Goal: Task Accomplishment & Management: Manage account settings

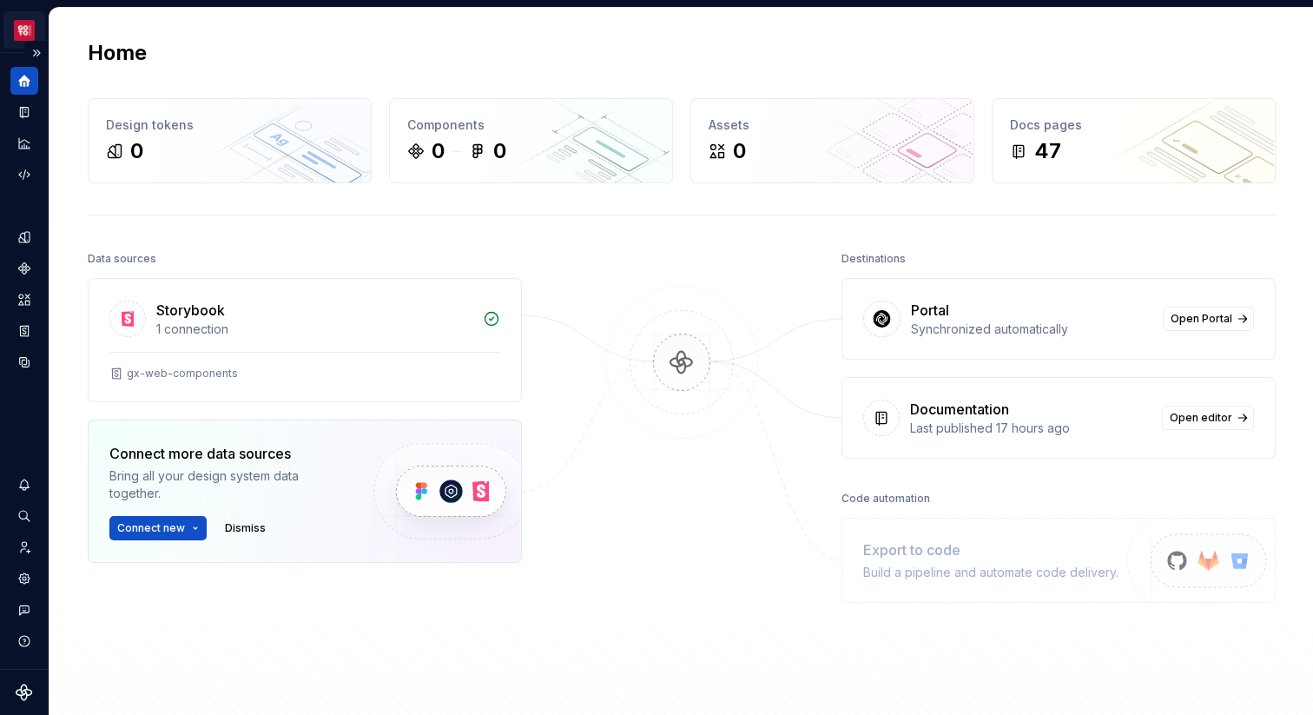
click at [32, 31] on html "Core CJ Design system data Home Design tokens 0 Components 0 0 Assets 0 Docs pa…" at bounding box center [656, 357] width 1313 height 715
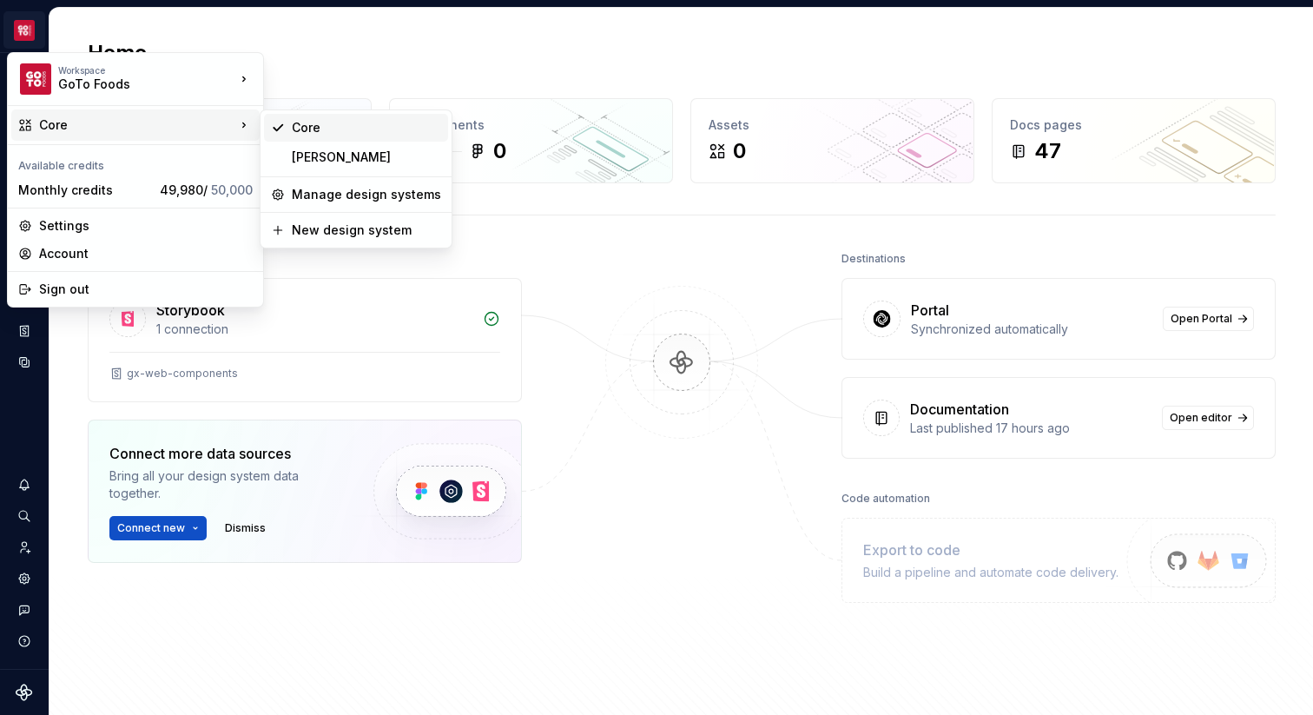
click at [341, 122] on div "Core" at bounding box center [366, 127] width 149 height 17
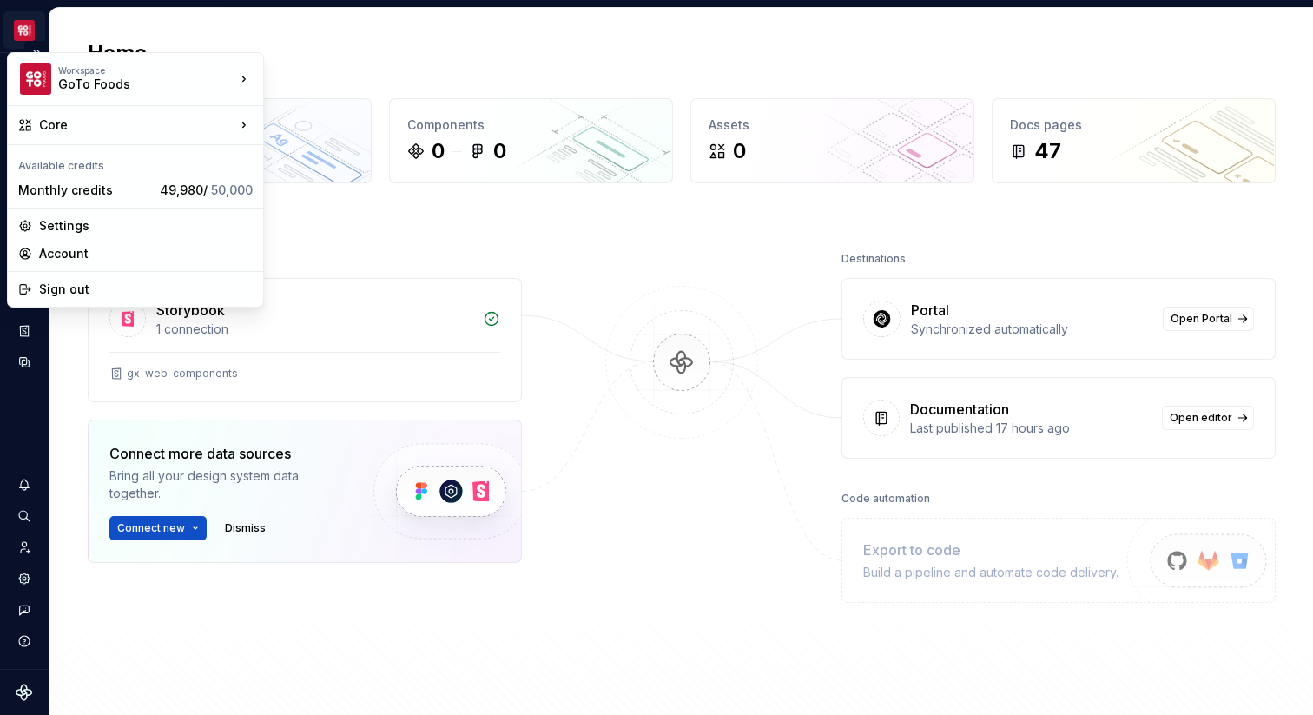
click at [33, 33] on html "Core CJ Design system data Home Design tokens 0 Components 0 0 Assets 0 Docs pa…" at bounding box center [656, 357] width 1313 height 715
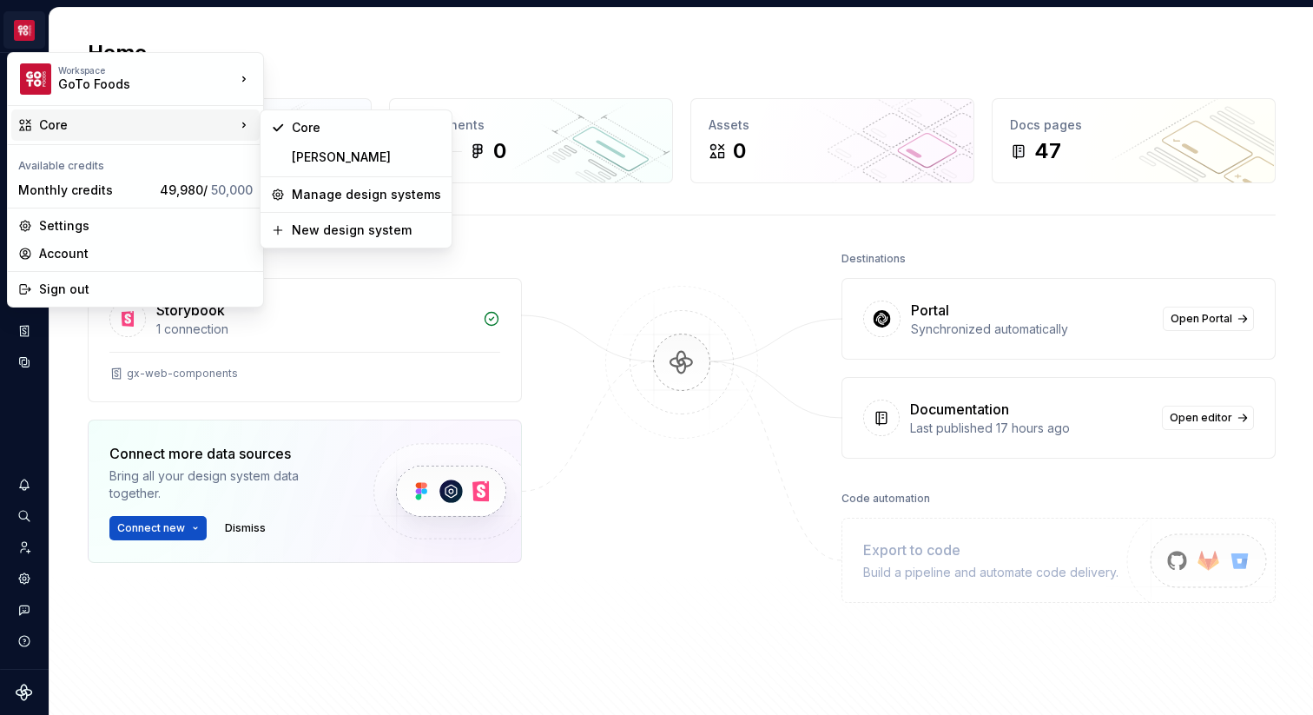
click at [182, 114] on div "Core" at bounding box center [135, 124] width 248 height 31
click at [162, 127] on div "Core" at bounding box center [137, 124] width 196 height 17
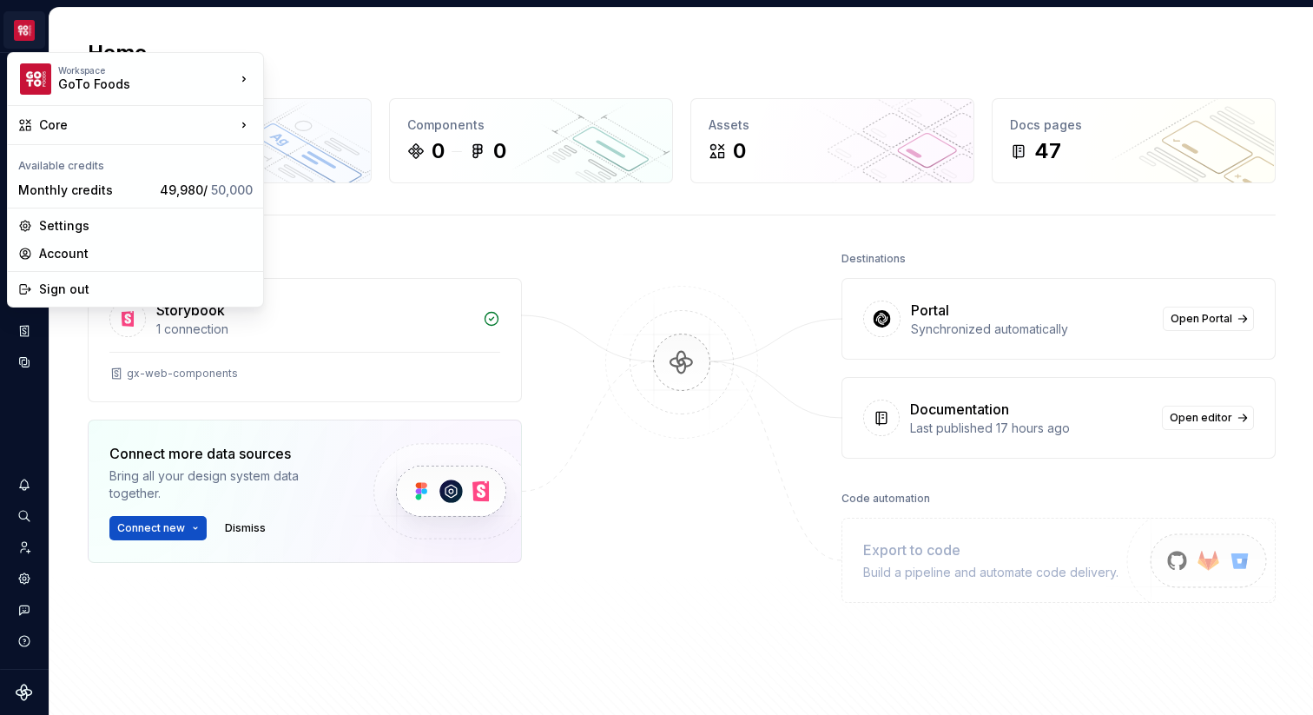
click at [170, 28] on html "Core CJ Design system data Home Design tokens 0 Components 0 0 Assets 0 Docs pa…" at bounding box center [656, 357] width 1313 height 715
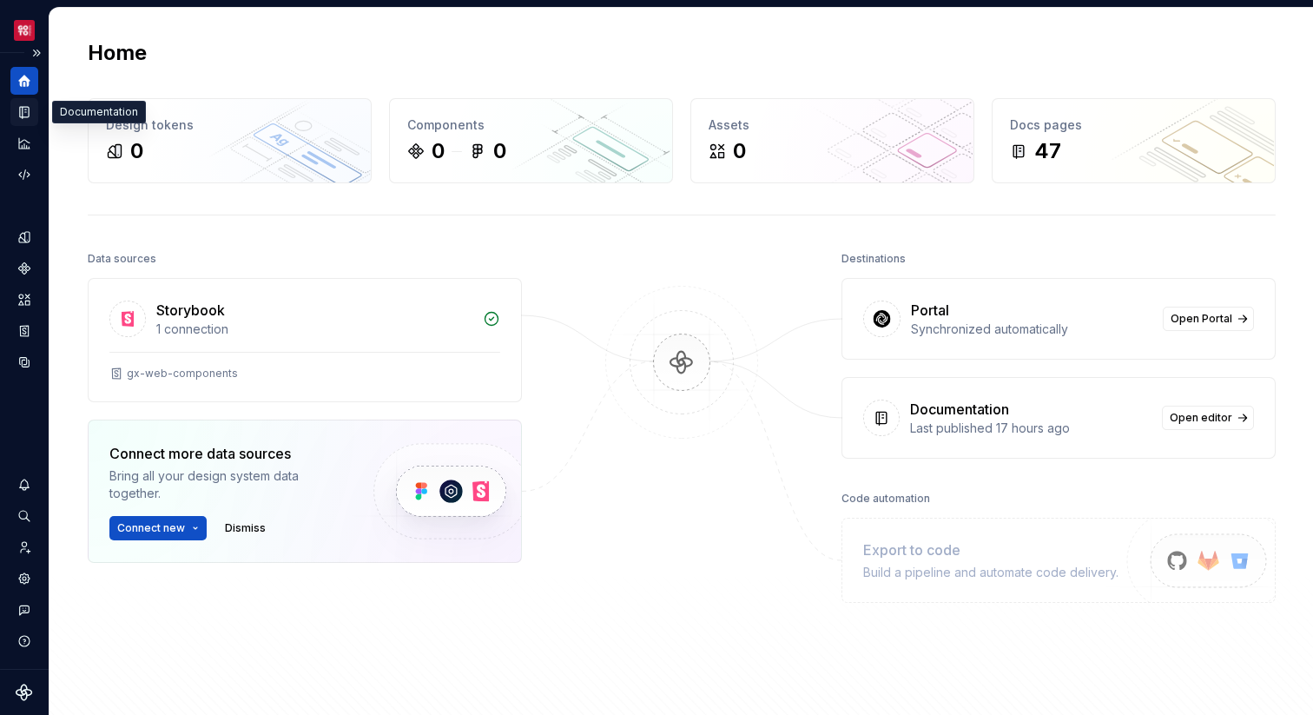
click at [29, 109] on icon "Documentation" at bounding box center [24, 112] width 9 height 11
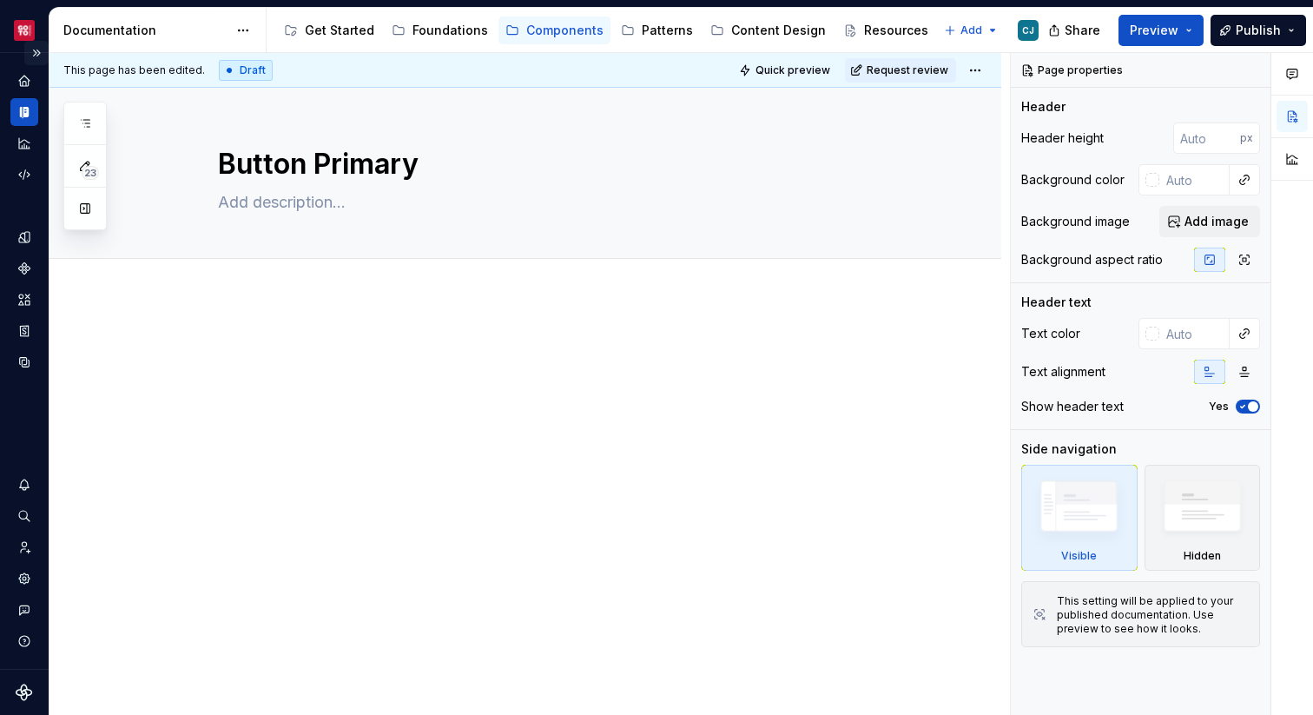
click at [36, 55] on button "Expand sidebar" at bounding box center [36, 53] width 24 height 24
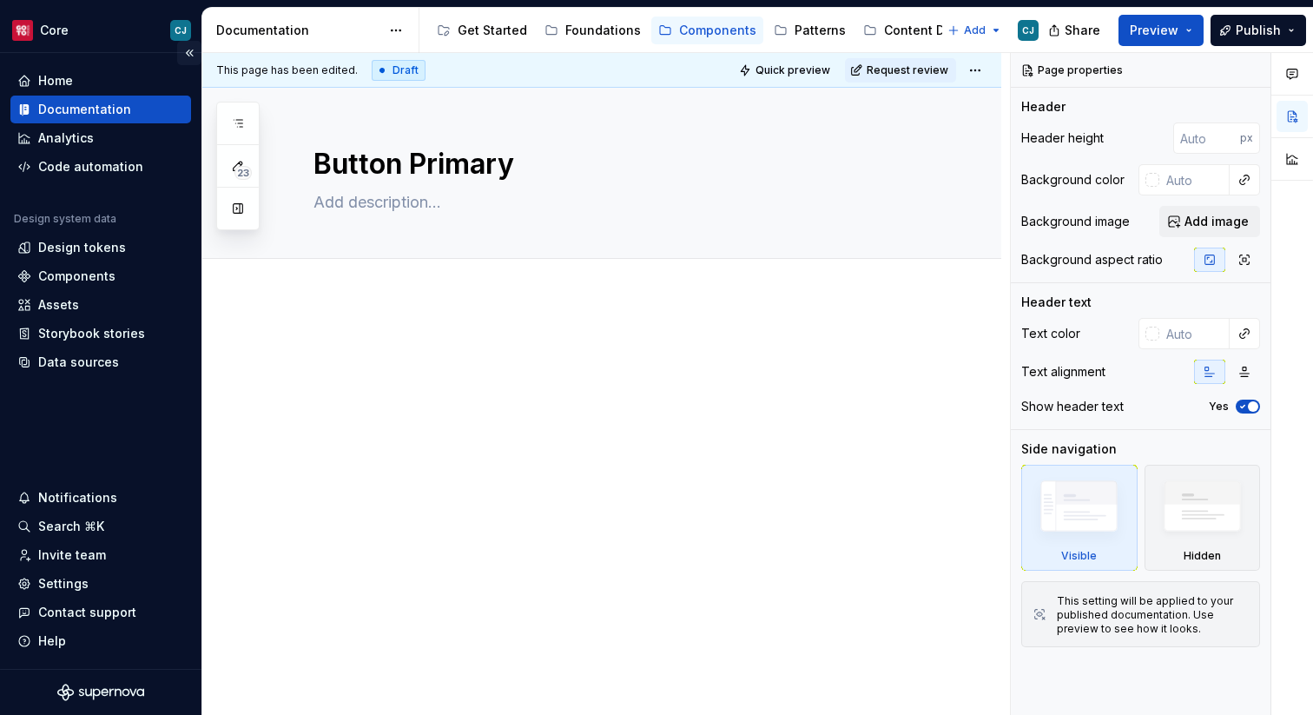
click at [190, 51] on button "Collapse sidebar" at bounding box center [189, 53] width 24 height 24
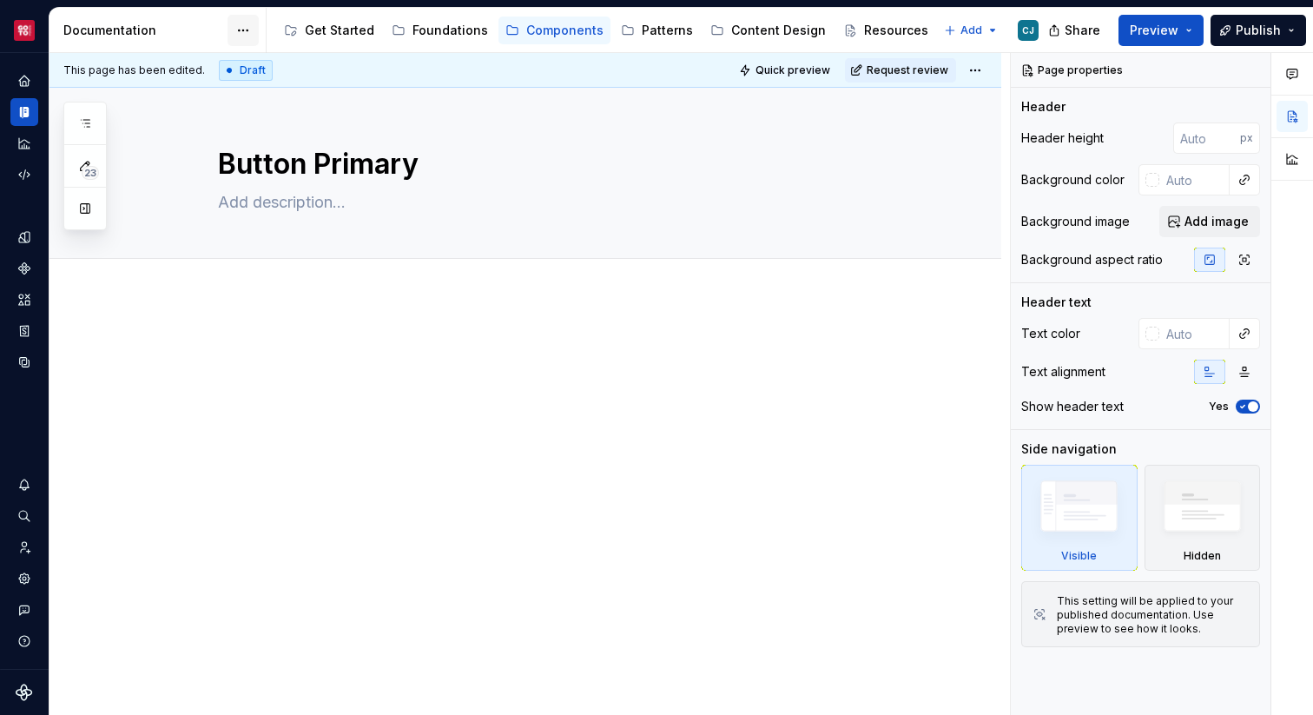
click at [245, 29] on html "Core CJ Design system data Documentation Accessibility guide for tree Page tree…" at bounding box center [656, 357] width 1313 height 715
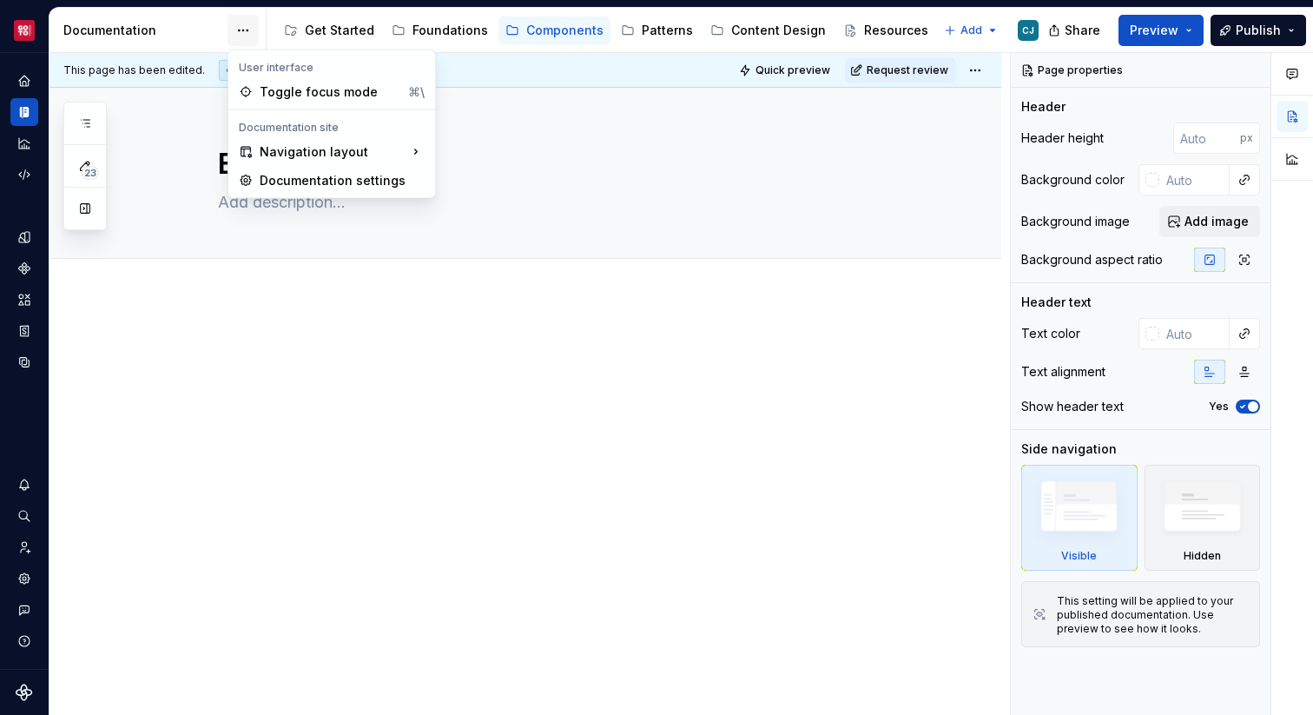
click at [245, 29] on html "Core CJ Design system data Documentation Accessibility guide for tree Page tree…" at bounding box center [656, 357] width 1313 height 715
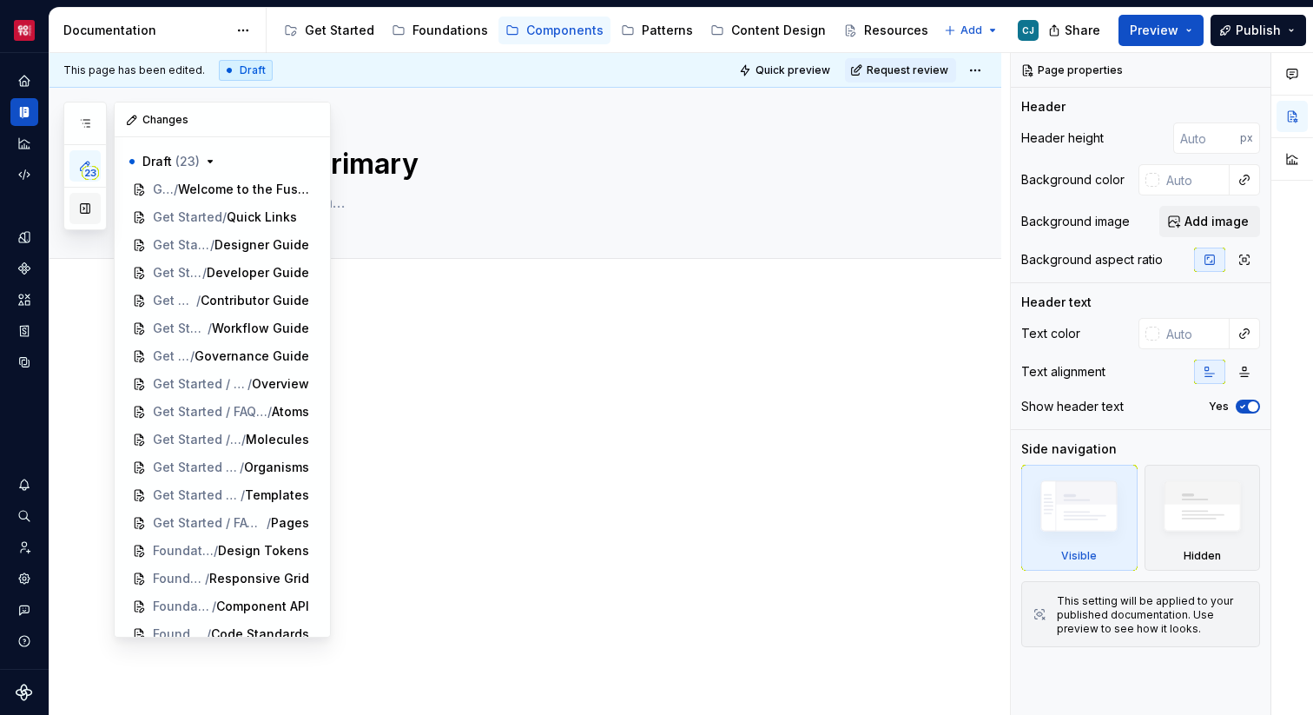
click at [94, 211] on button "button" at bounding box center [84, 208] width 31 height 31
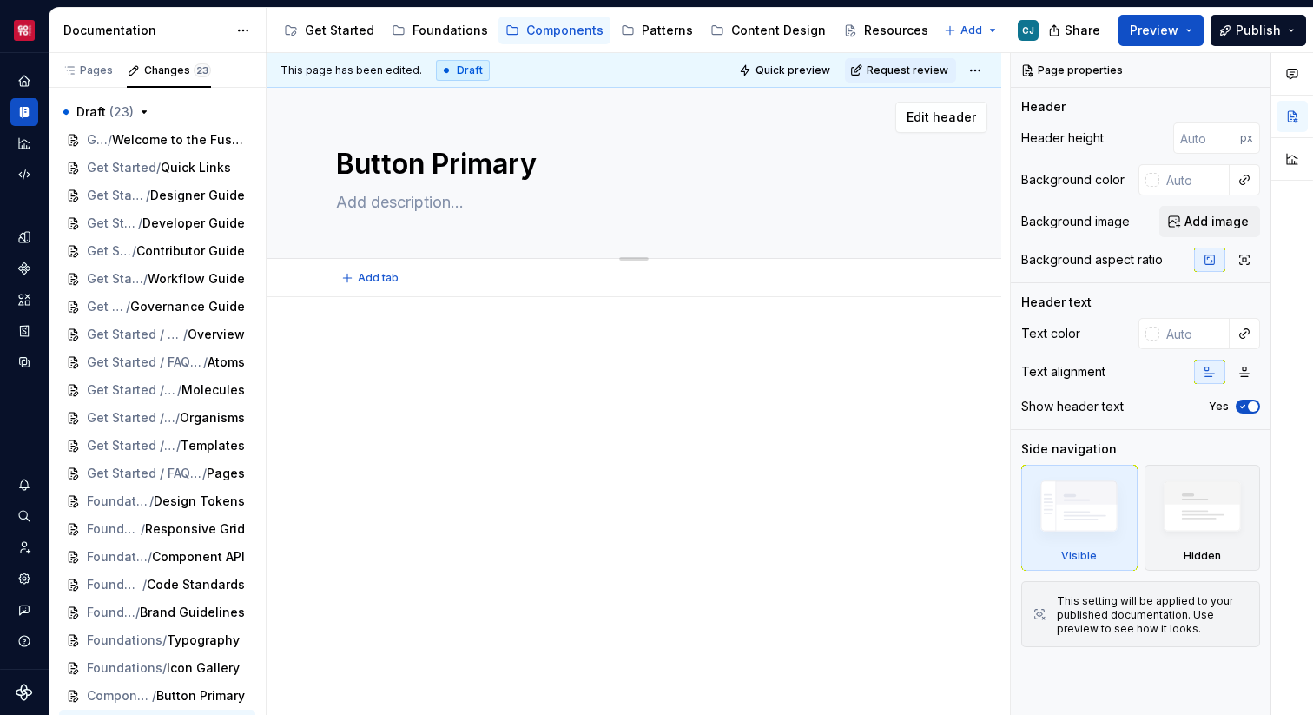
click at [267, 211] on div "Button Primary Edit header" at bounding box center [634, 173] width 735 height 171
drag, startPoint x: 267, startPoint y: 211, endPoint x: 377, endPoint y: 229, distance: 111.8
click at [377, 229] on div "Button Primary Edit header" at bounding box center [634, 173] width 735 height 171
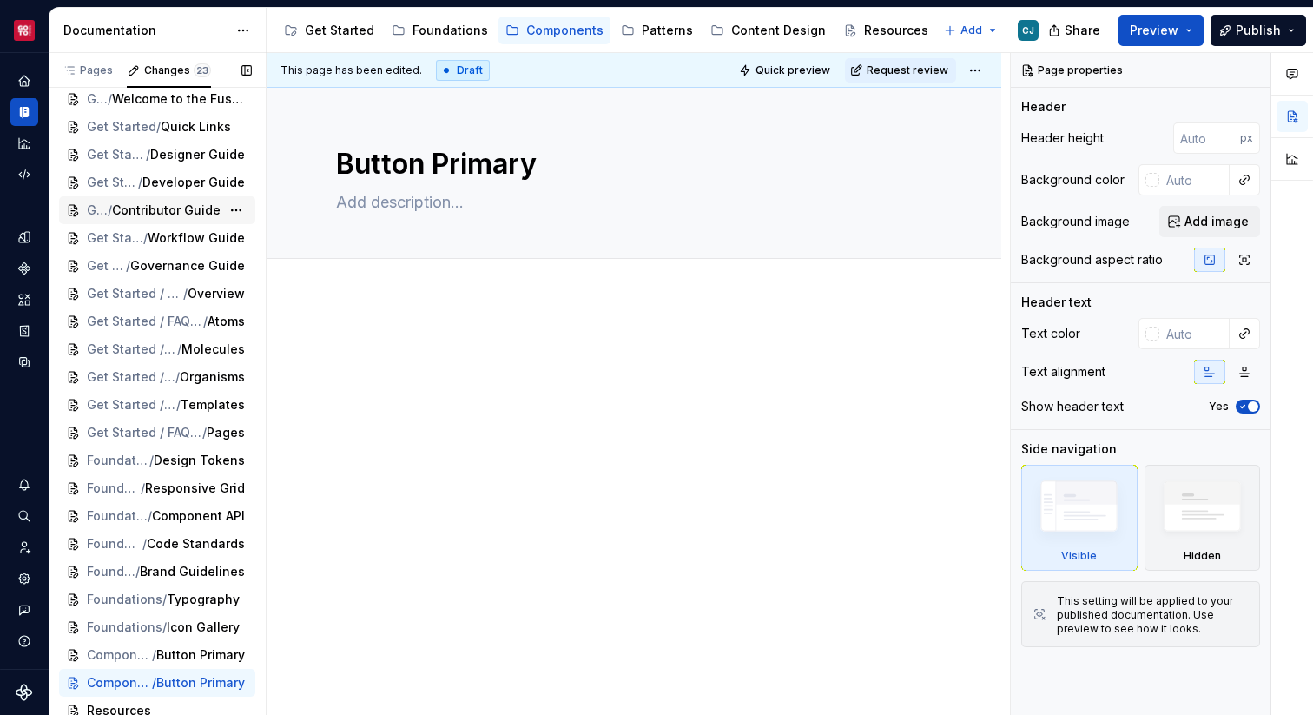
scroll to position [53, 0]
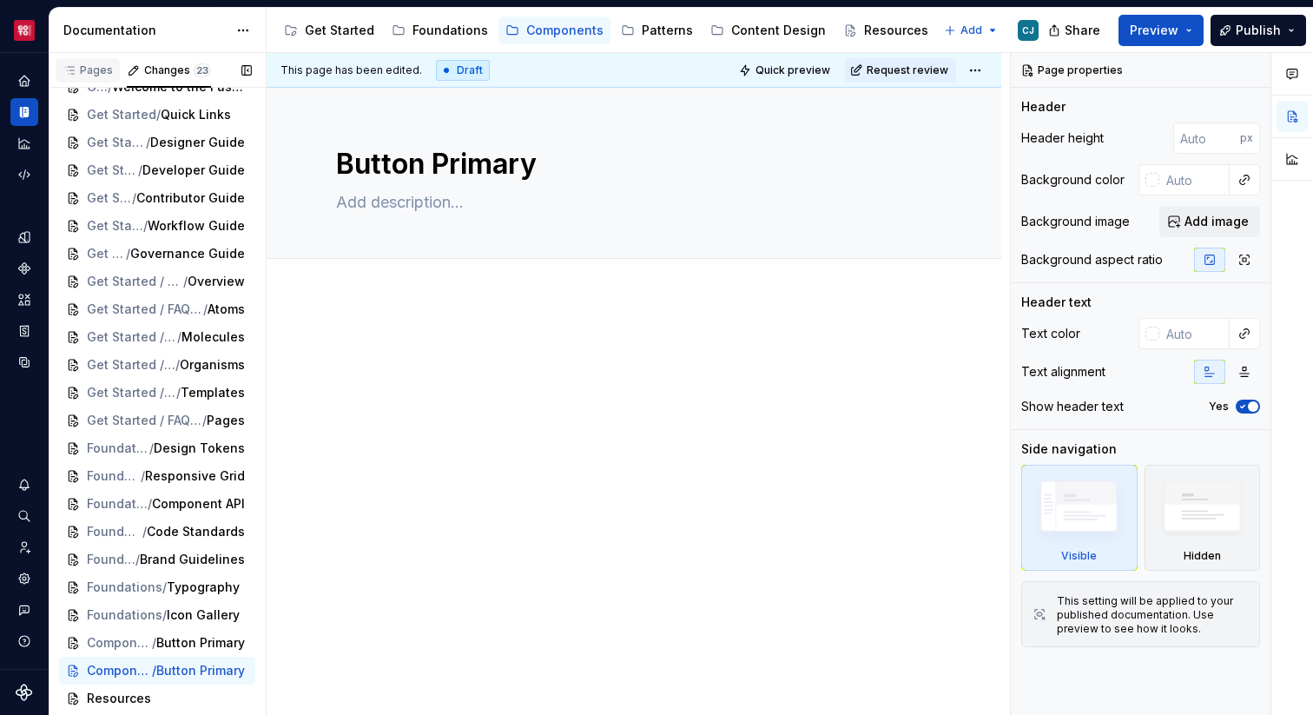
click at [86, 68] on div "Pages" at bounding box center [88, 70] width 50 height 14
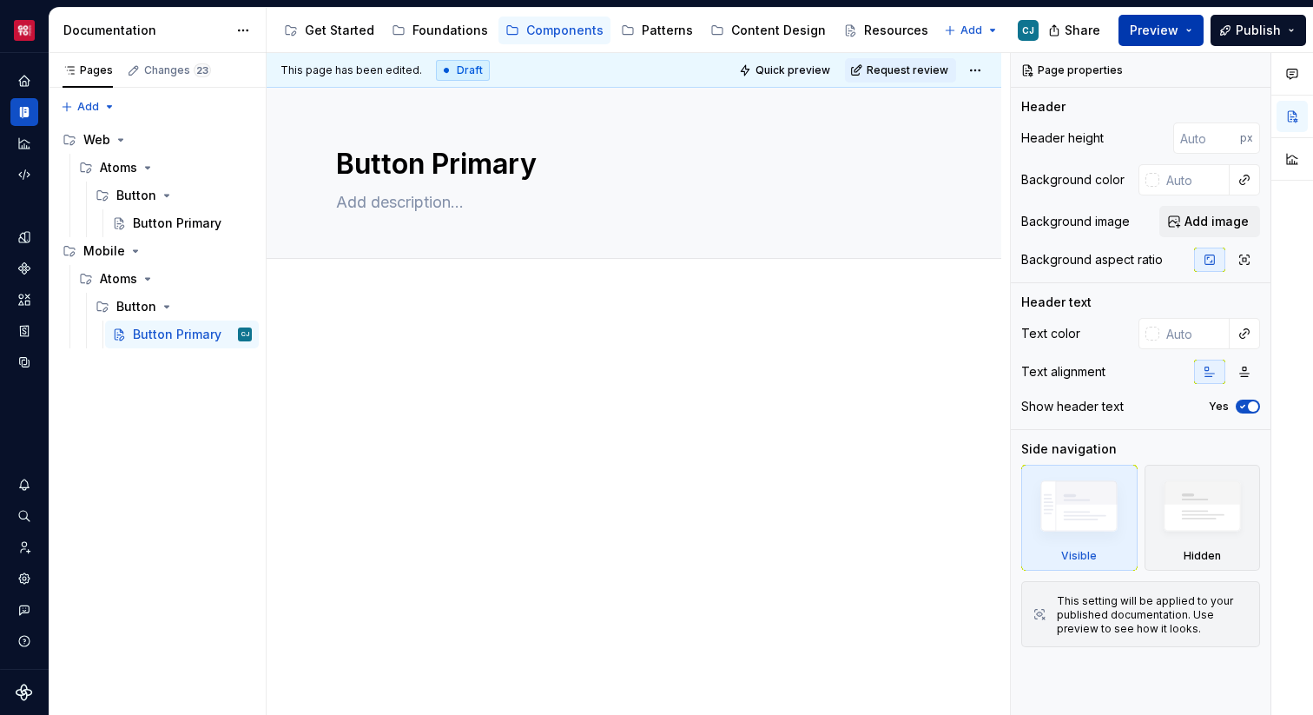
click at [1144, 35] on span "Preview" at bounding box center [1154, 30] width 49 height 17
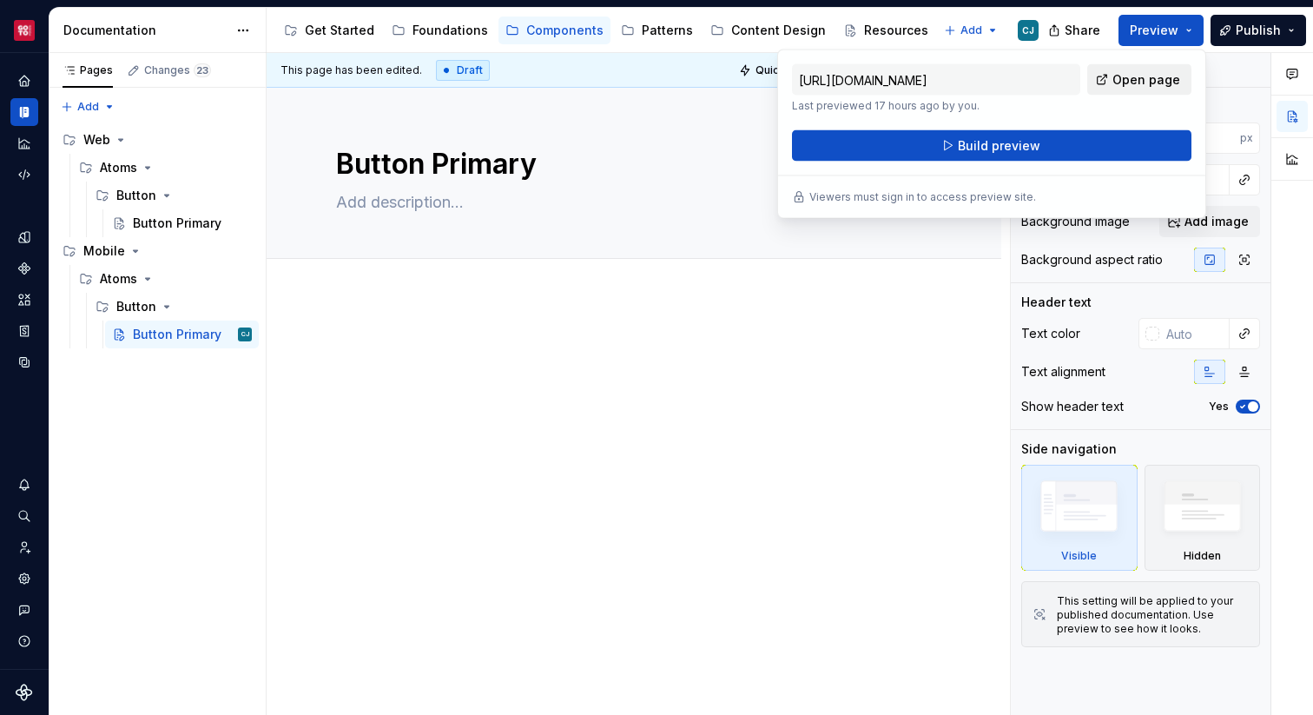
click at [1118, 82] on span "Open page" at bounding box center [1146, 79] width 68 height 17
click at [0, 0] on button "Page tree" at bounding box center [0, 0] width 0 height 0
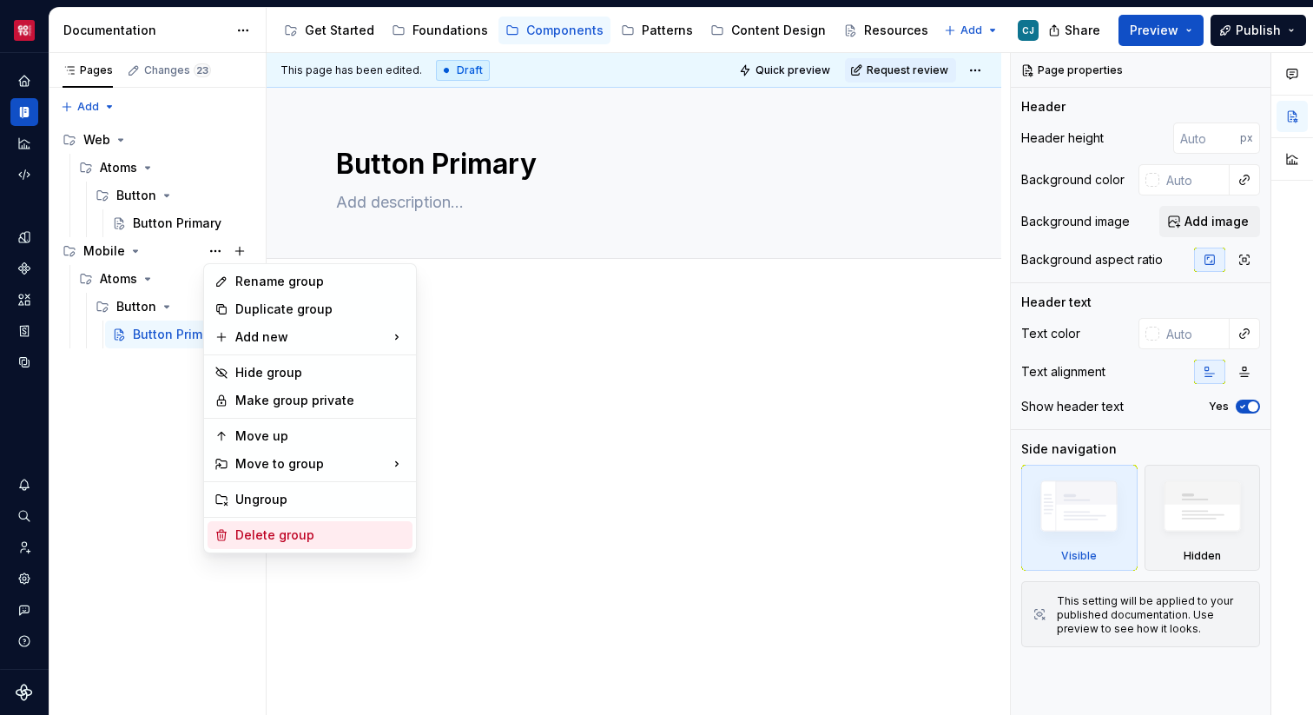
click at [285, 539] on div "Delete group" at bounding box center [320, 534] width 170 height 17
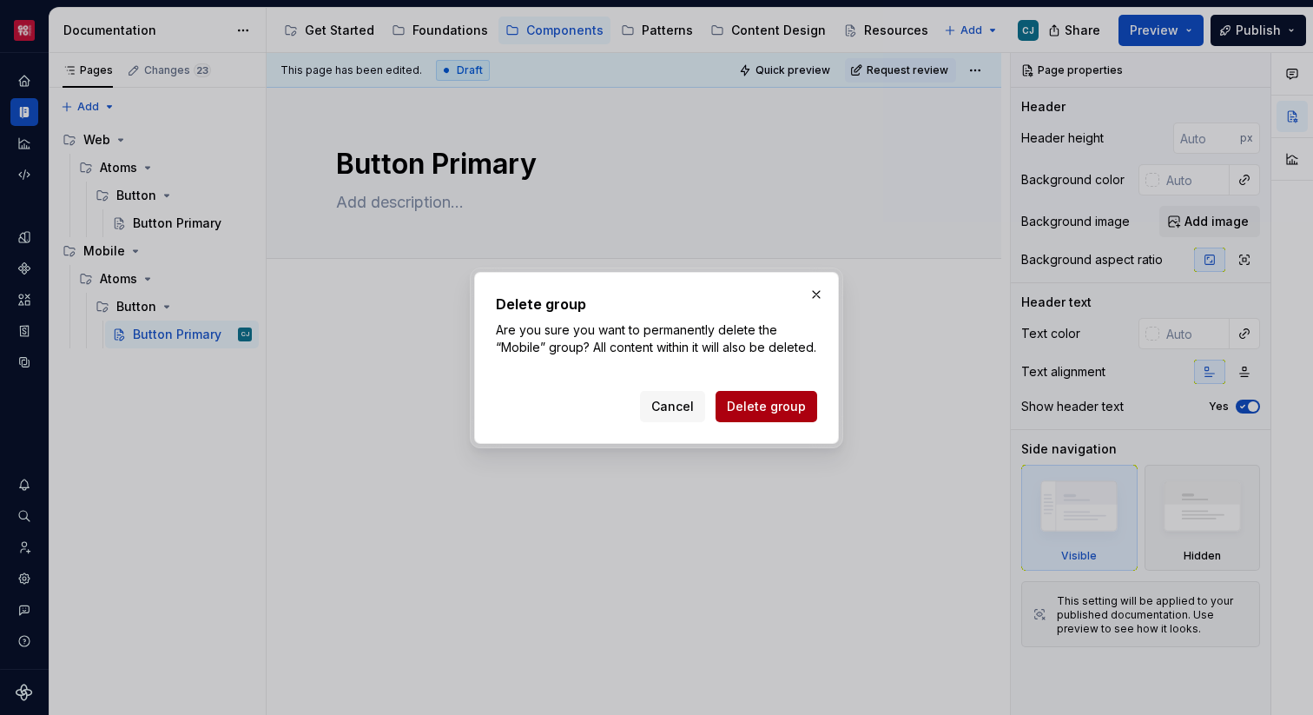
click at [794, 411] on span "Delete group" at bounding box center [766, 406] width 79 height 17
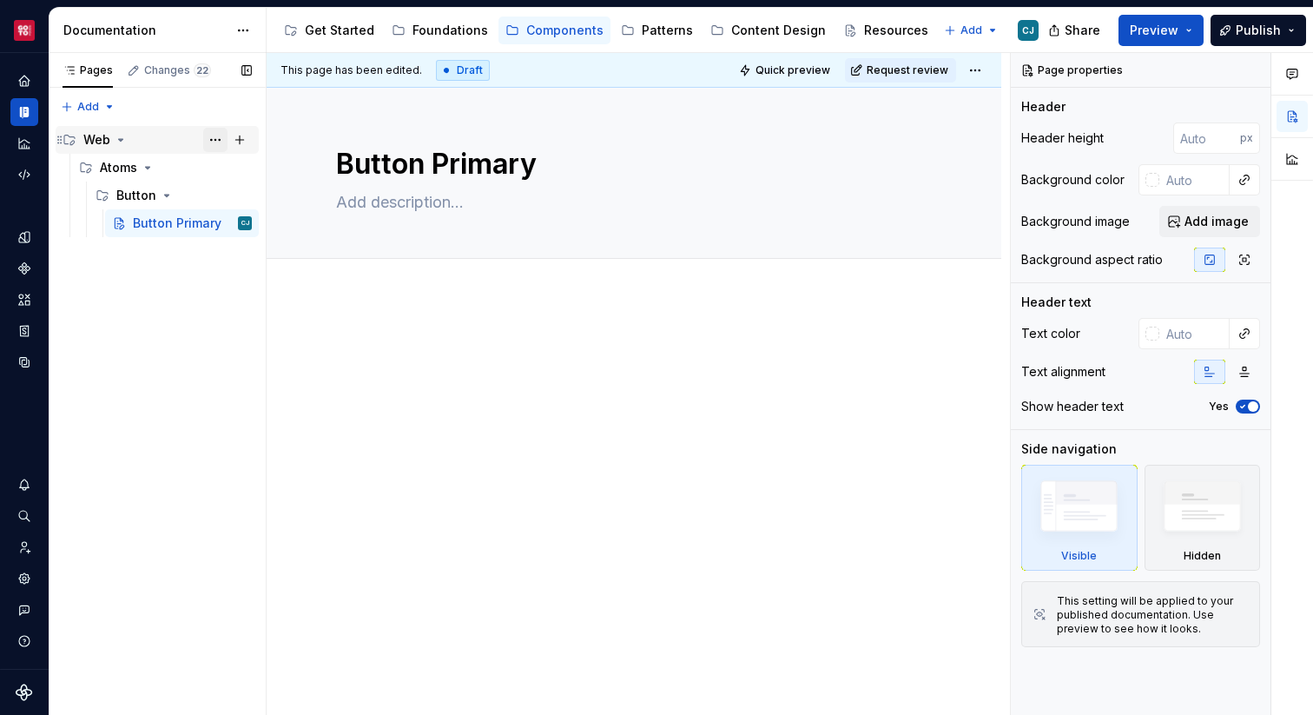
click at [215, 143] on button "Page tree" at bounding box center [215, 140] width 24 height 24
click at [152, 280] on div "Pages Changes 22 Add Accessibility guide for tree Page tree. Navigate the tree …" at bounding box center [157, 384] width 217 height 663
click at [212, 136] on button "Page tree" at bounding box center [215, 140] width 24 height 24
type textarea "*"
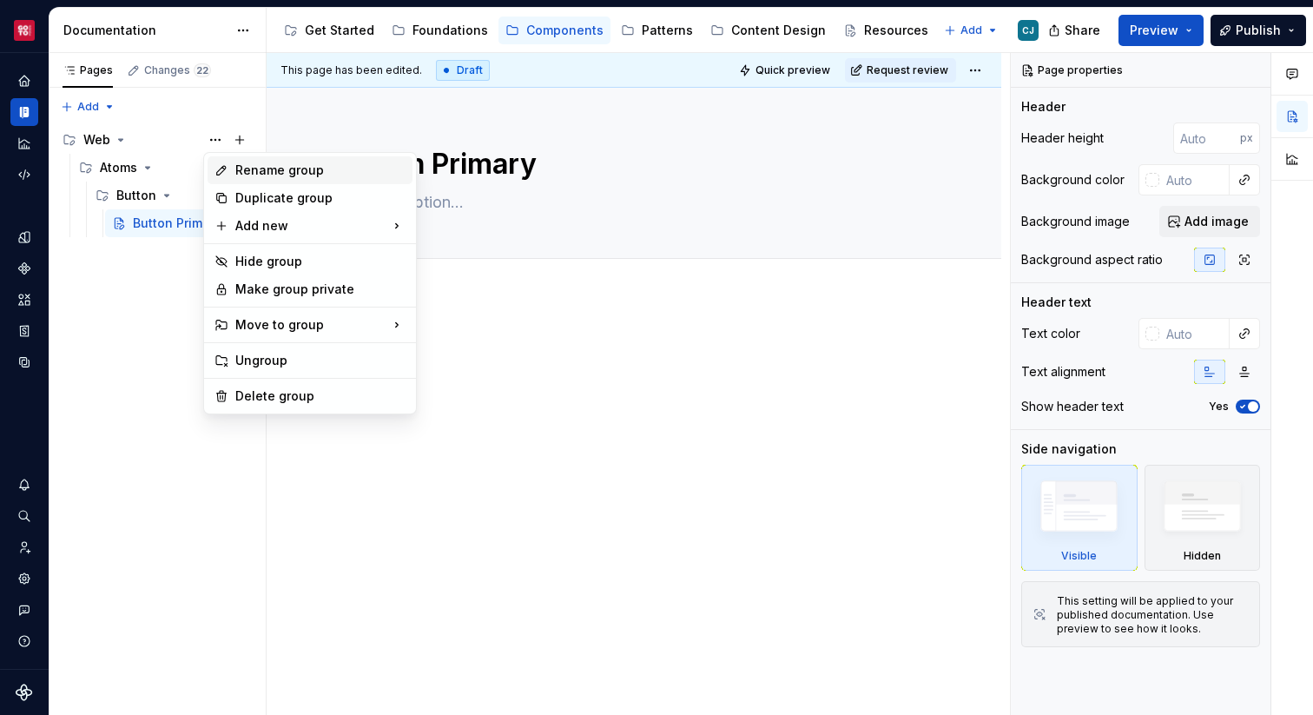
click at [238, 164] on div "Rename group" at bounding box center [320, 170] width 170 height 17
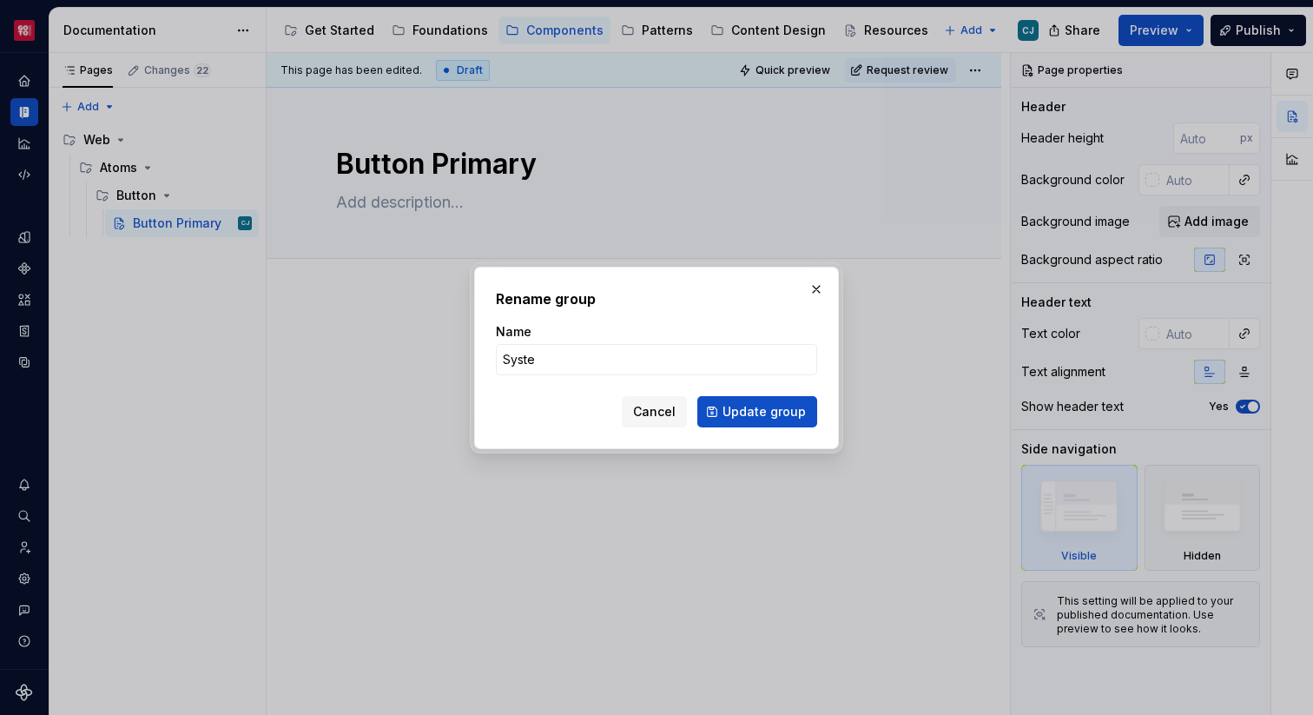
type input "System"
click button "Update group" at bounding box center [757, 411] width 120 height 31
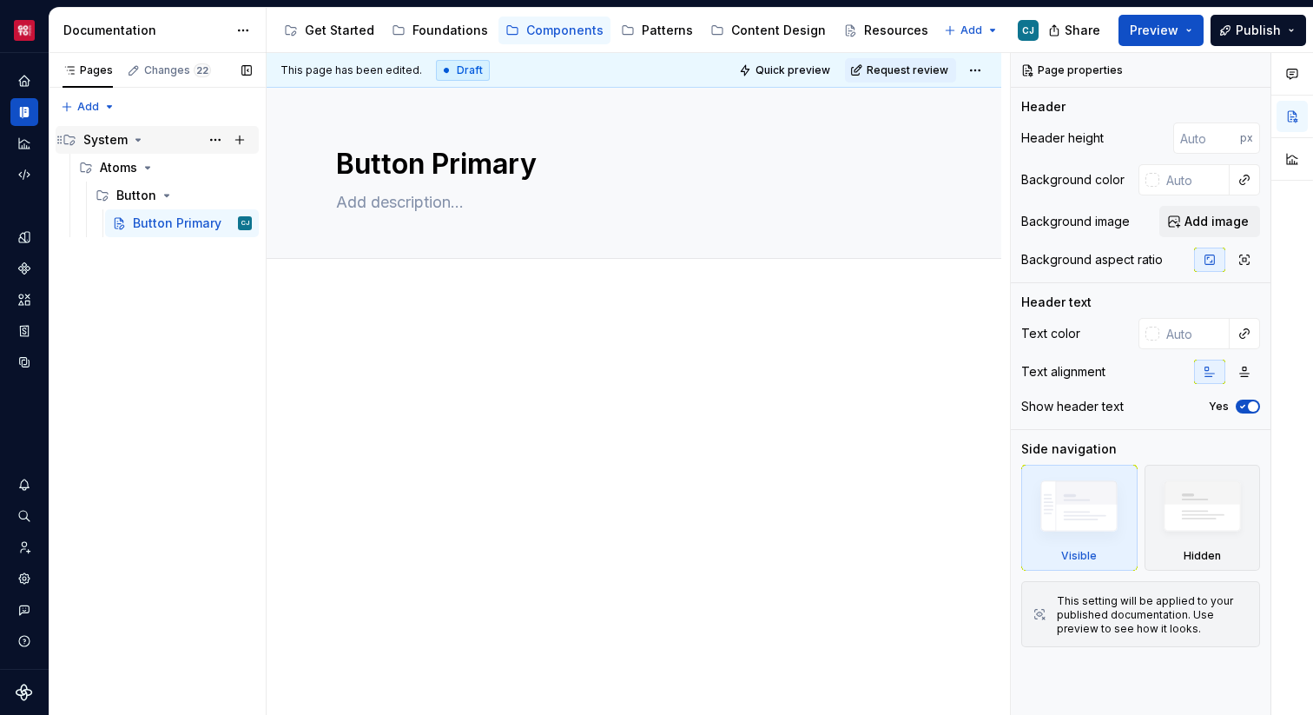
click at [138, 141] on icon "Page tree" at bounding box center [138, 140] width 14 height 14
click at [139, 140] on icon "Page tree" at bounding box center [138, 140] width 14 height 14
click at [217, 142] on button "Page tree" at bounding box center [215, 140] width 24 height 24
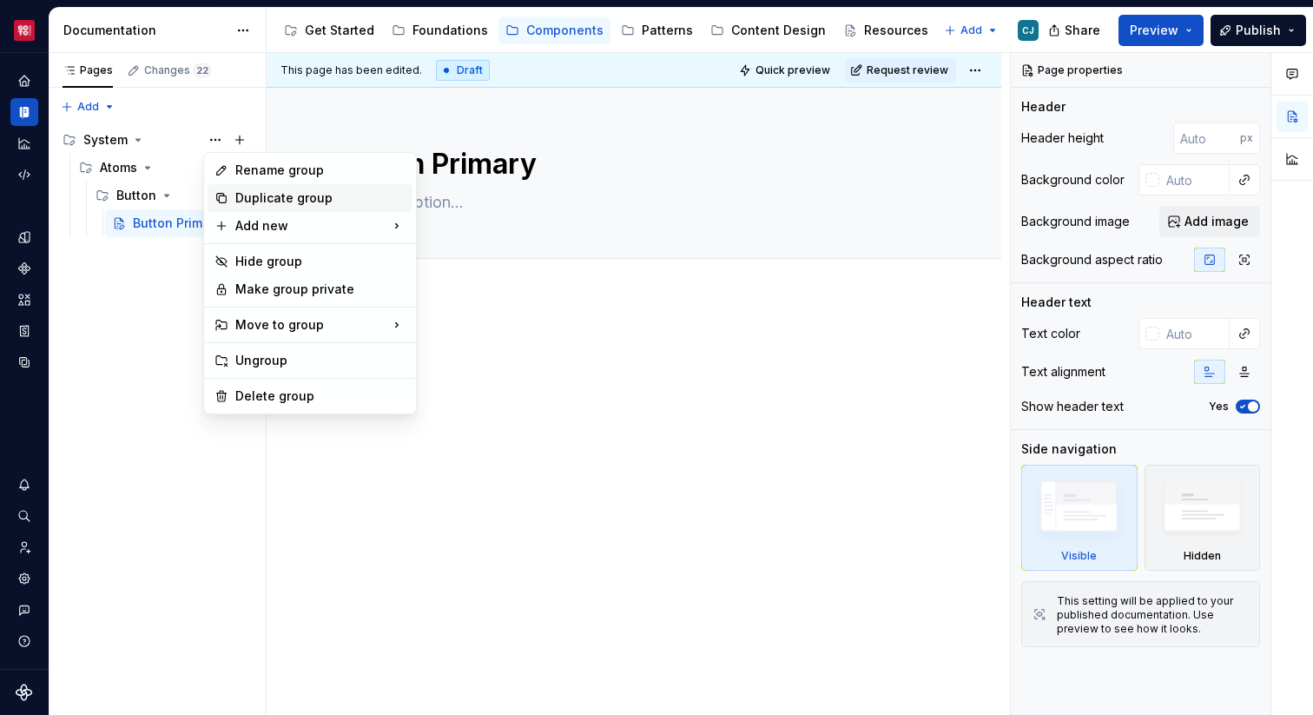
type textarea "*"
click at [279, 179] on div "Rename group" at bounding box center [310, 170] width 205 height 28
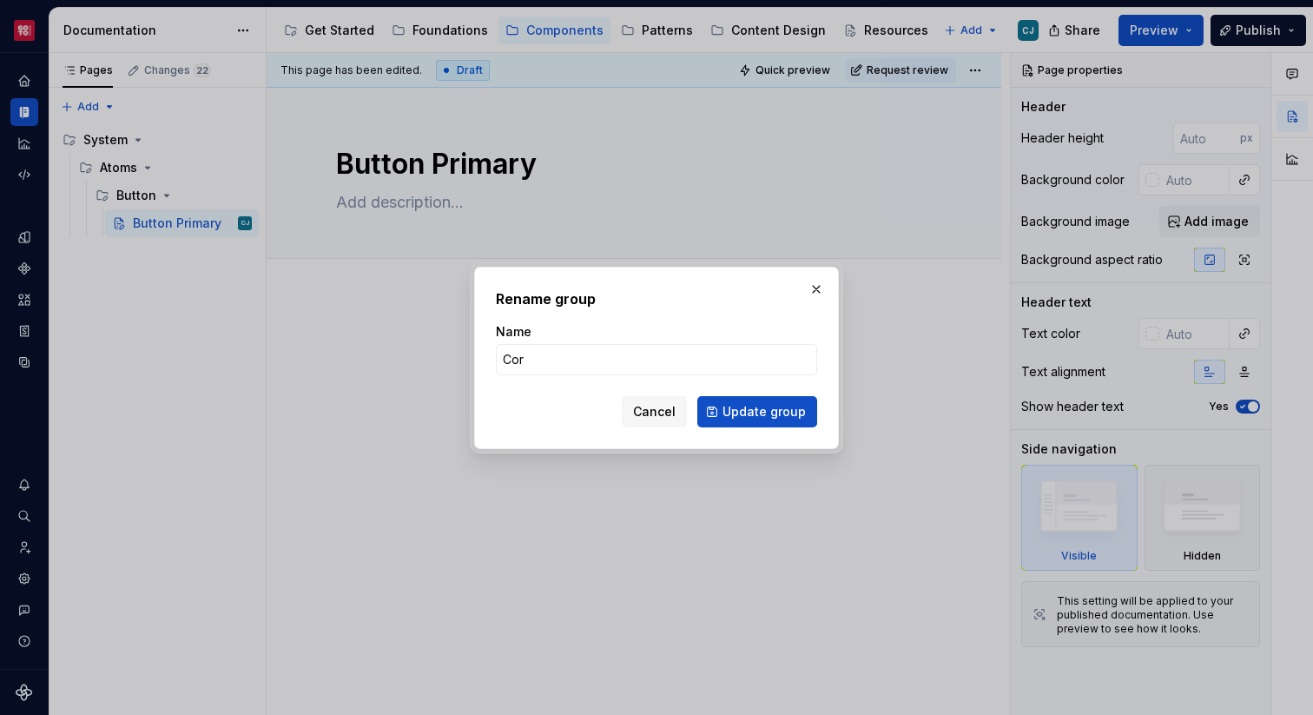
type input "Core"
click button "Update group" at bounding box center [757, 411] width 120 height 31
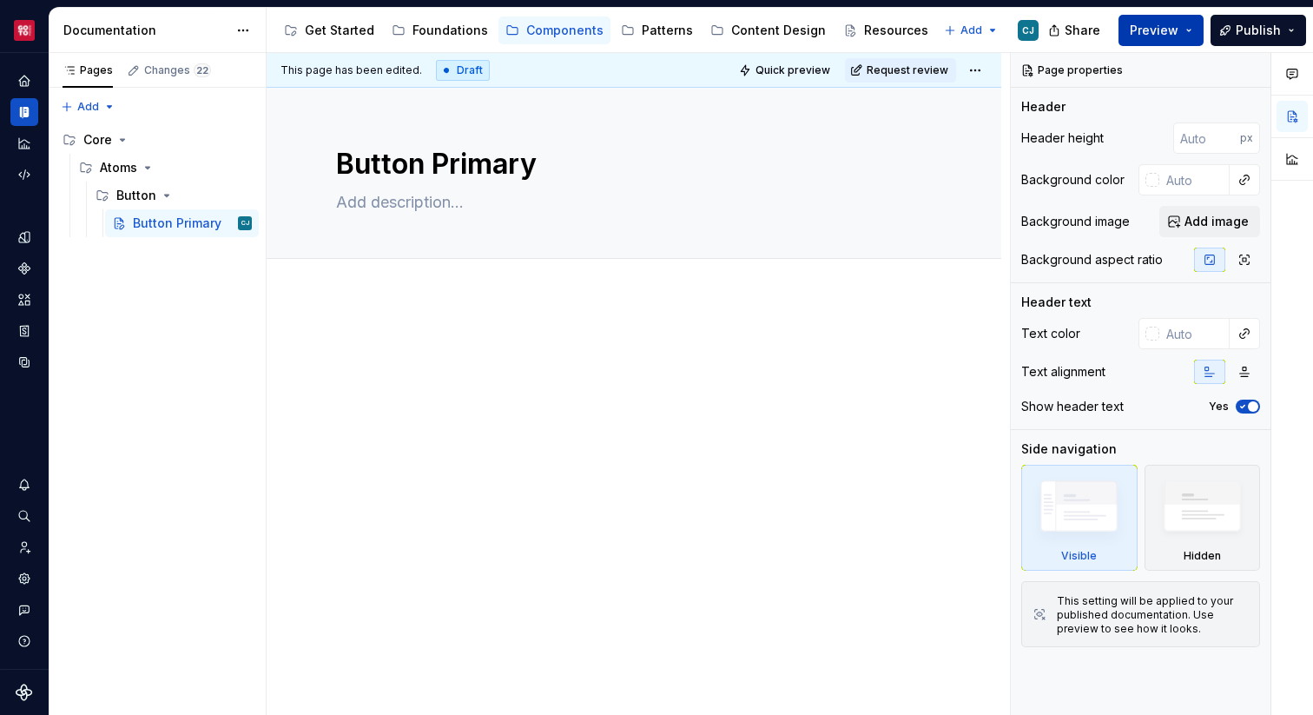
click at [1175, 33] on span "Preview" at bounding box center [1154, 30] width 49 height 17
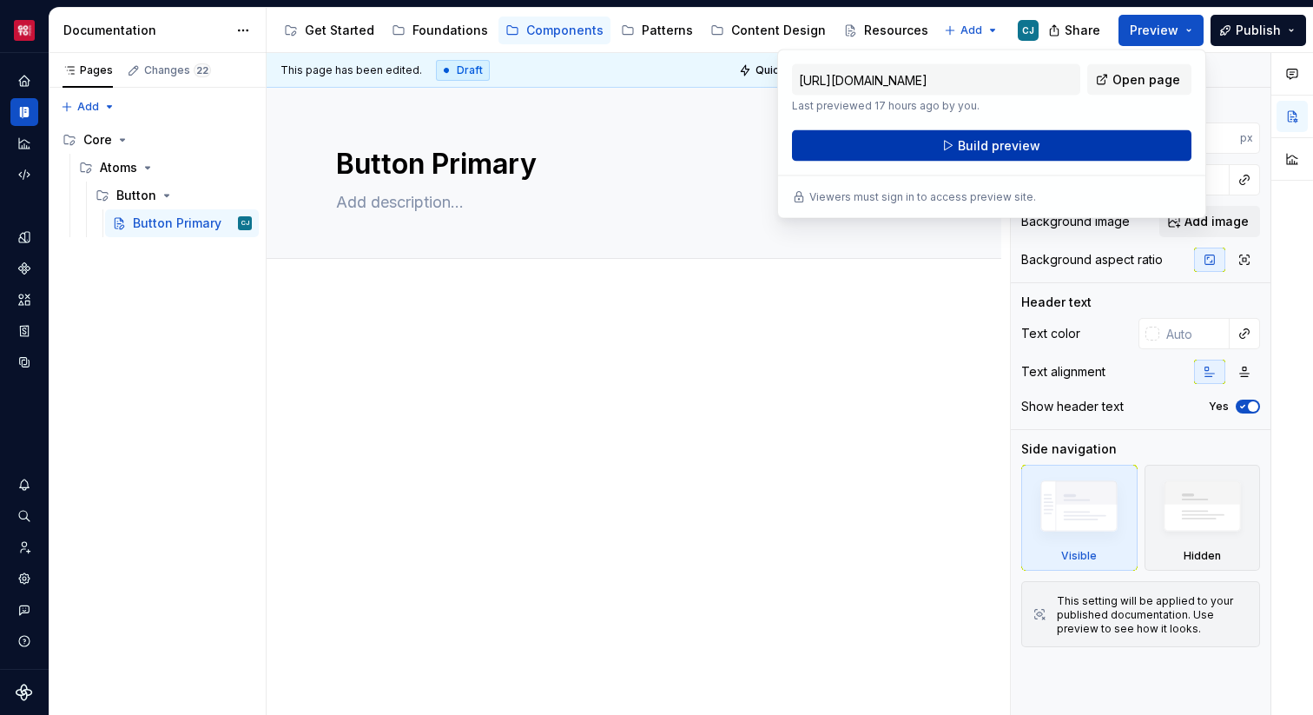
click at [1087, 154] on button "Build preview" at bounding box center [991, 145] width 399 height 31
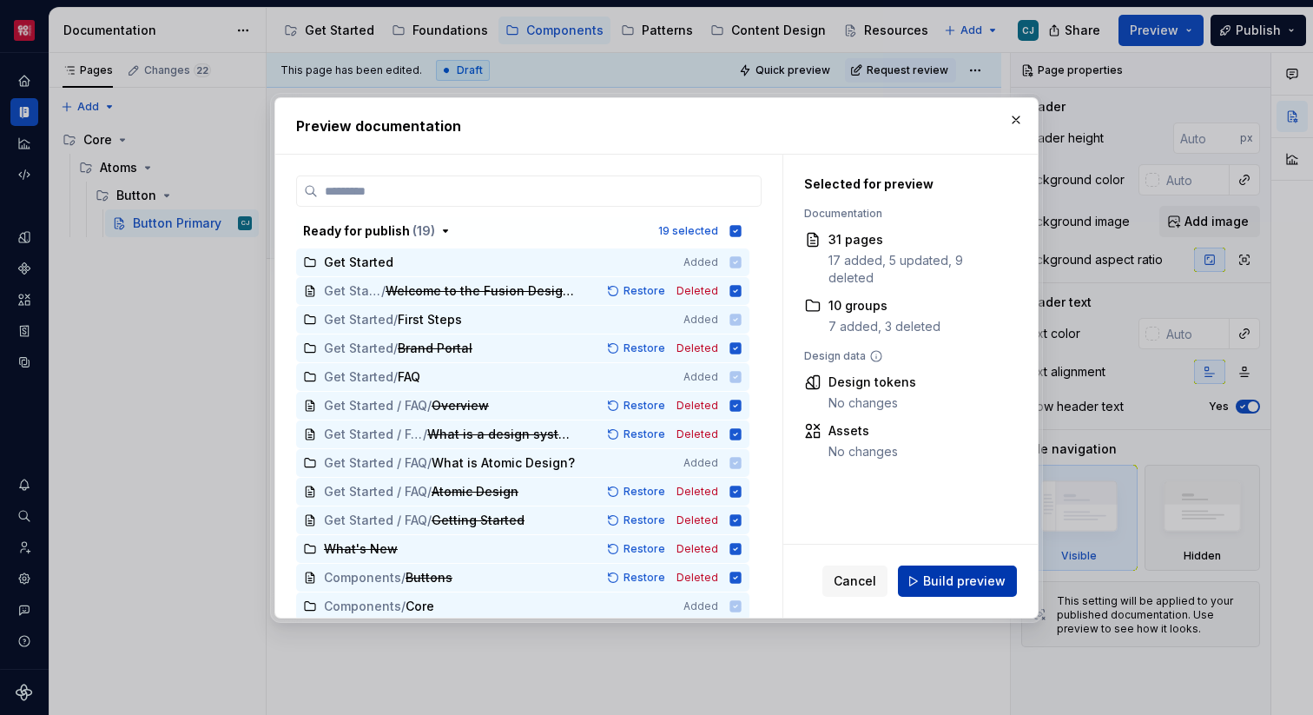
click at [948, 585] on span "Build preview" at bounding box center [964, 580] width 82 height 17
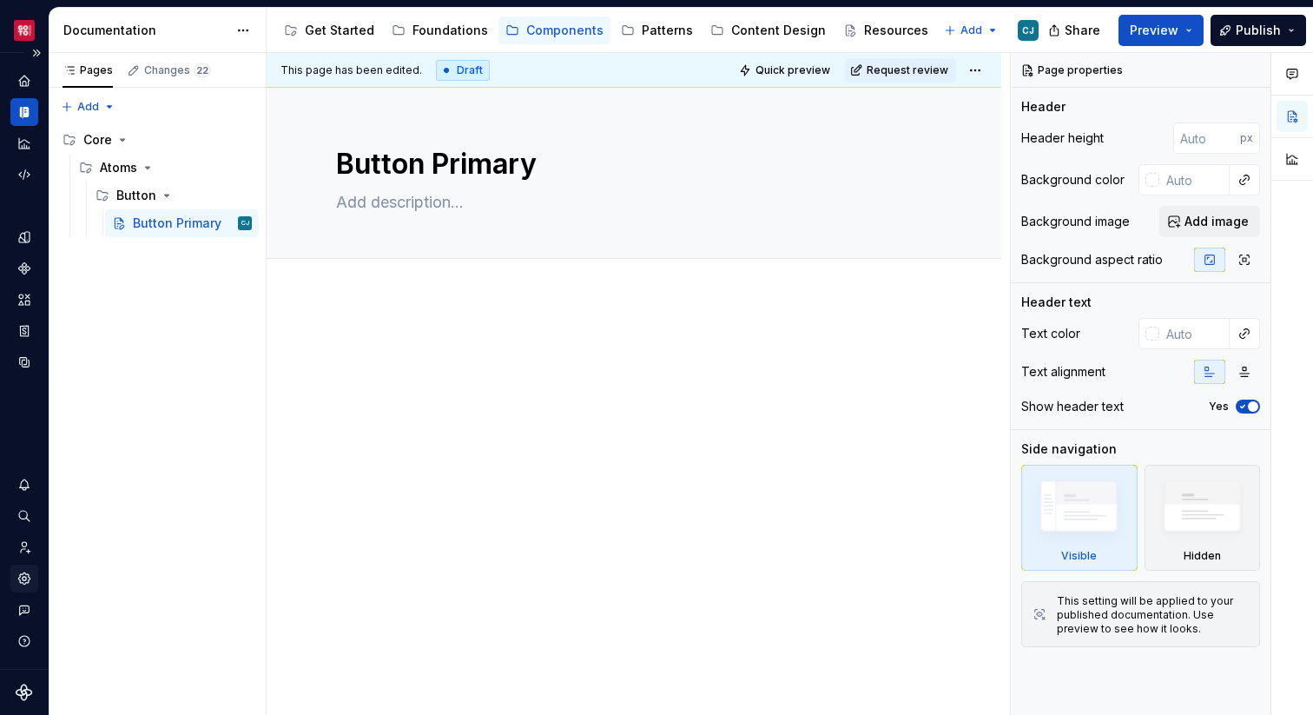
click at [25, 579] on icon "Settings" at bounding box center [24, 578] width 3 height 3
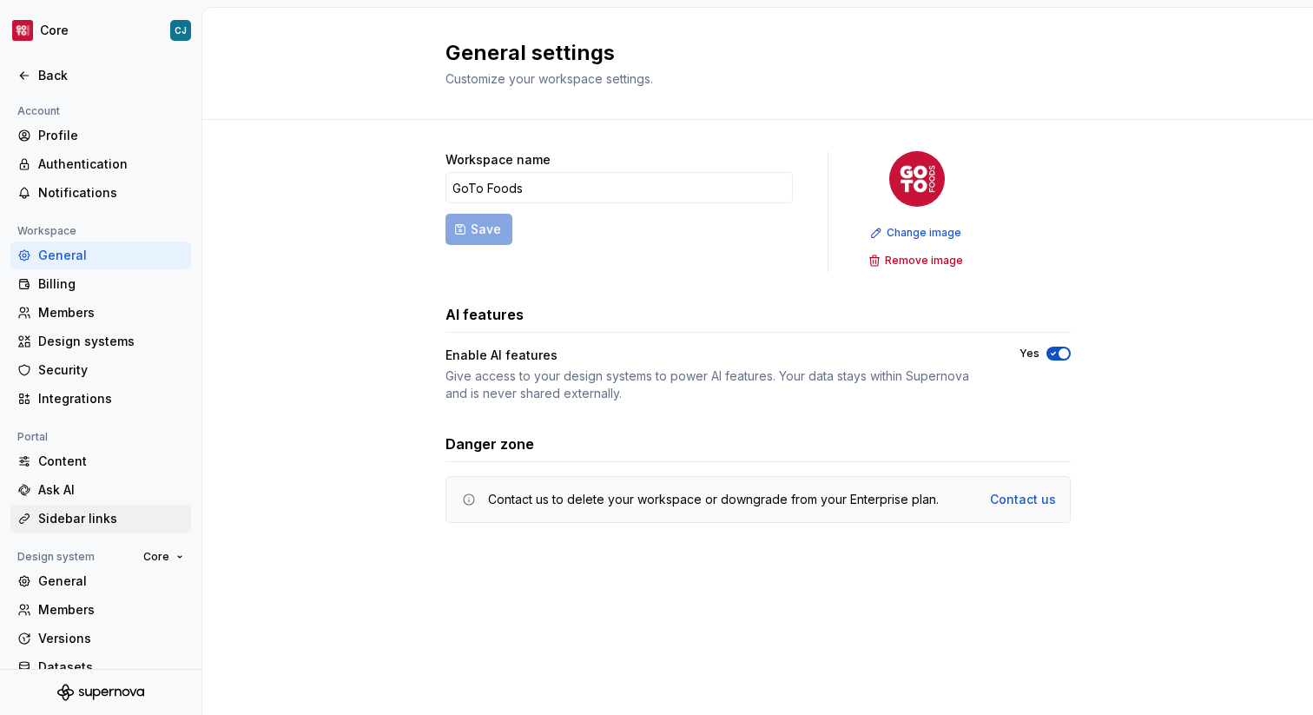
scroll to position [50, 0]
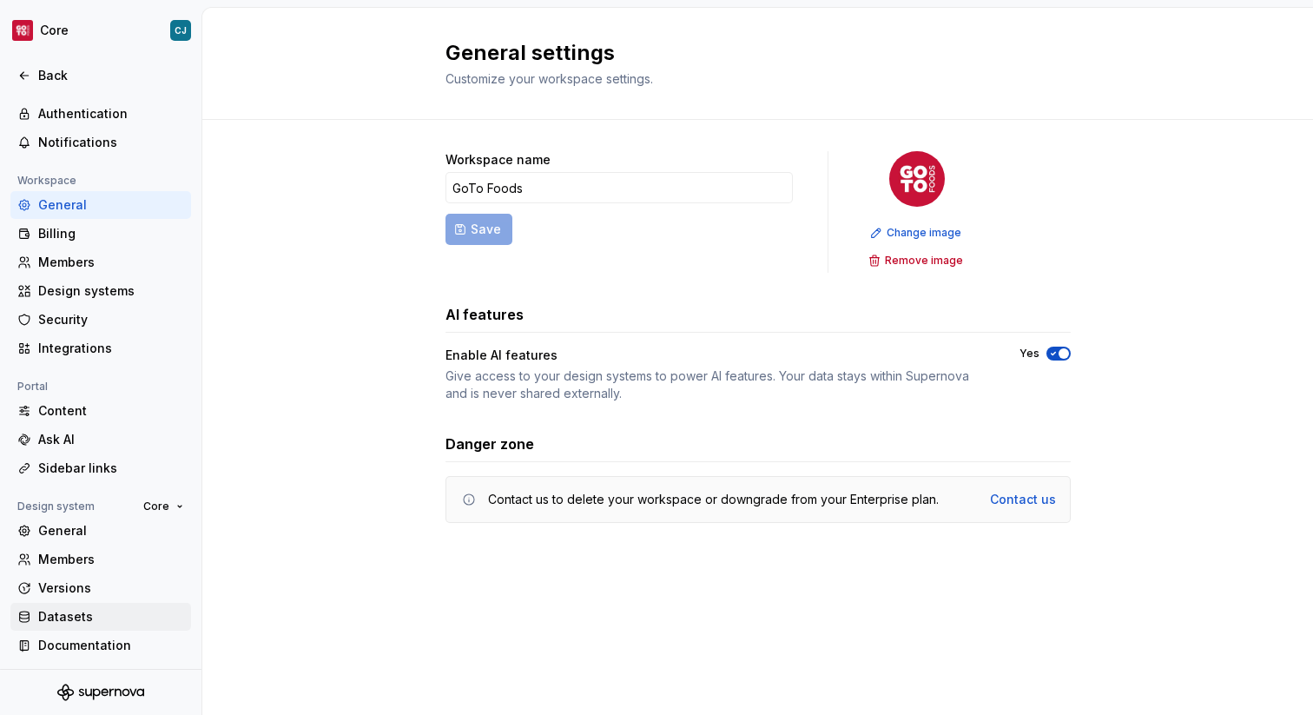
click at [89, 619] on div "Datasets" at bounding box center [111, 616] width 146 height 17
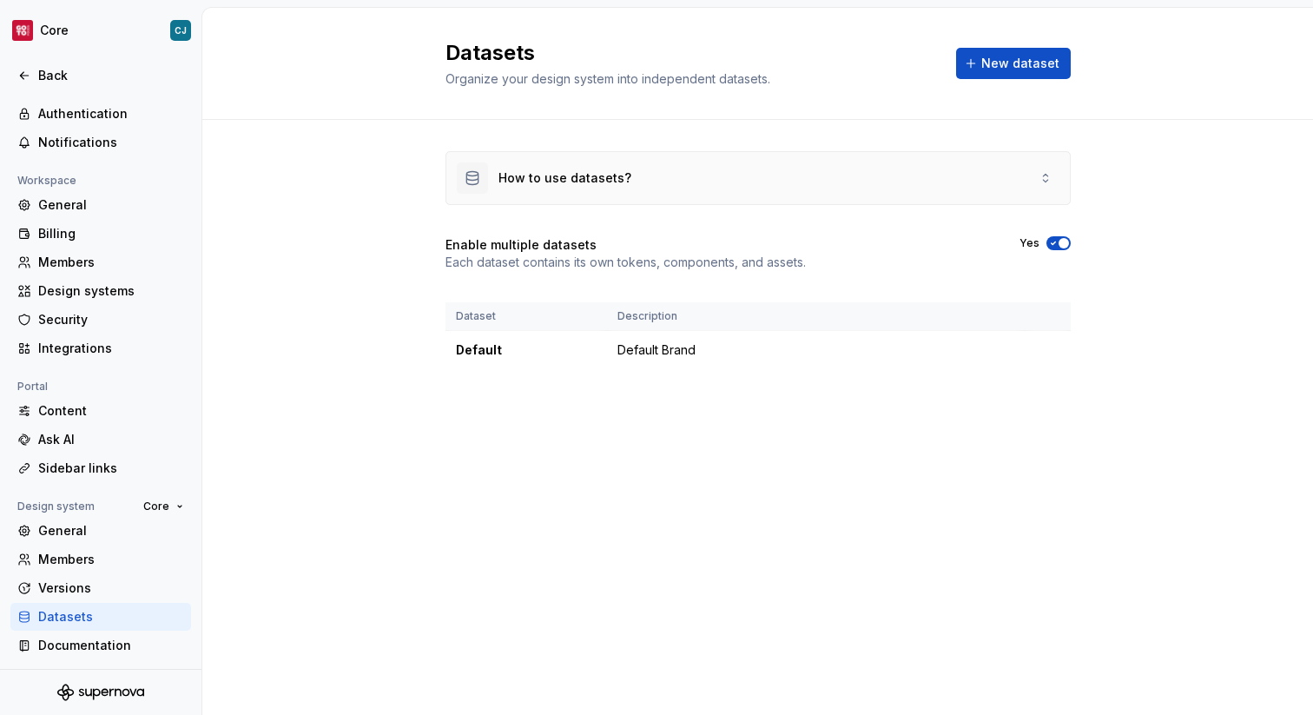
click at [918, 170] on div "How to use datasets?" at bounding box center [757, 178] width 623 height 52
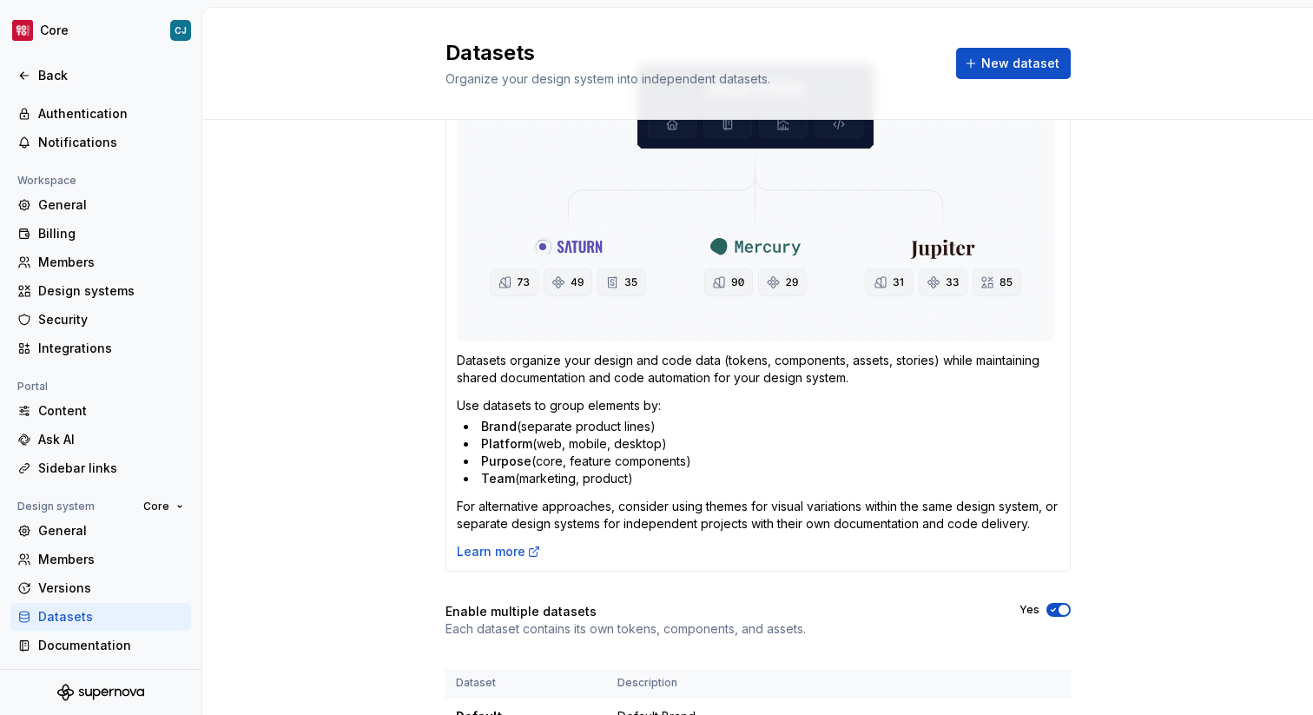
scroll to position [280, 0]
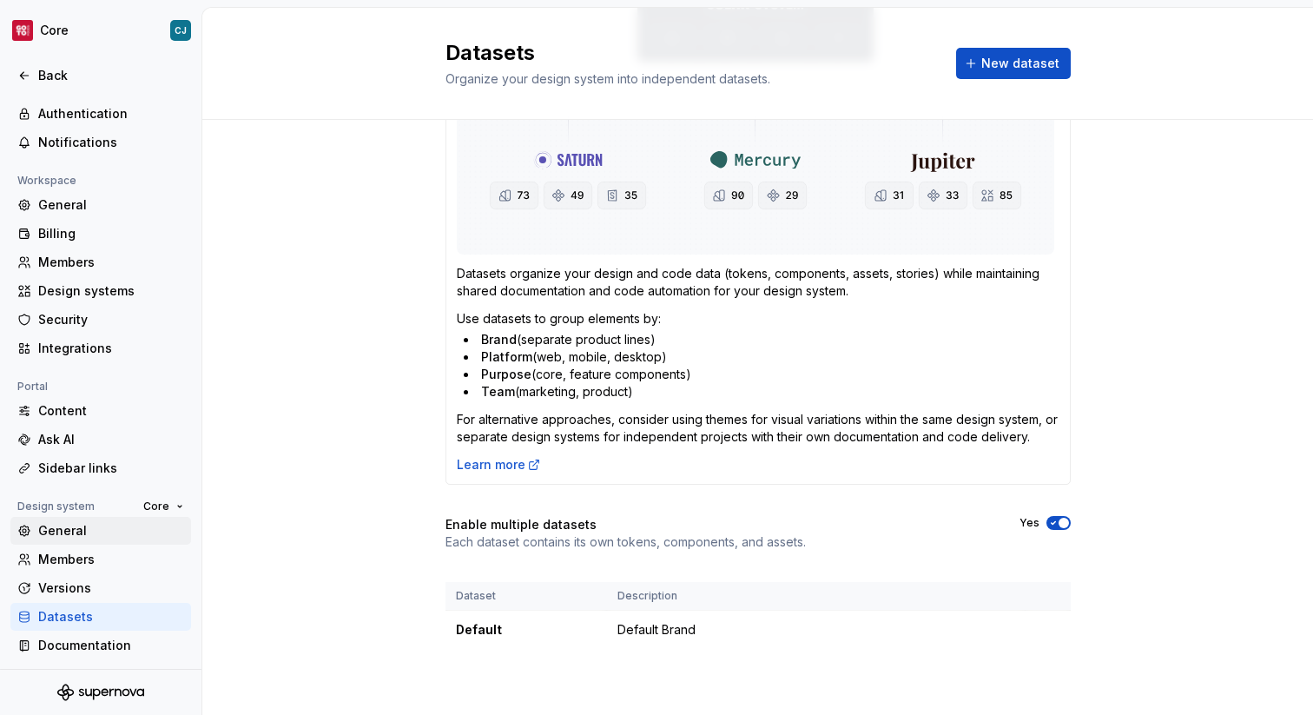
click at [95, 532] on div "General" at bounding box center [111, 530] width 146 height 17
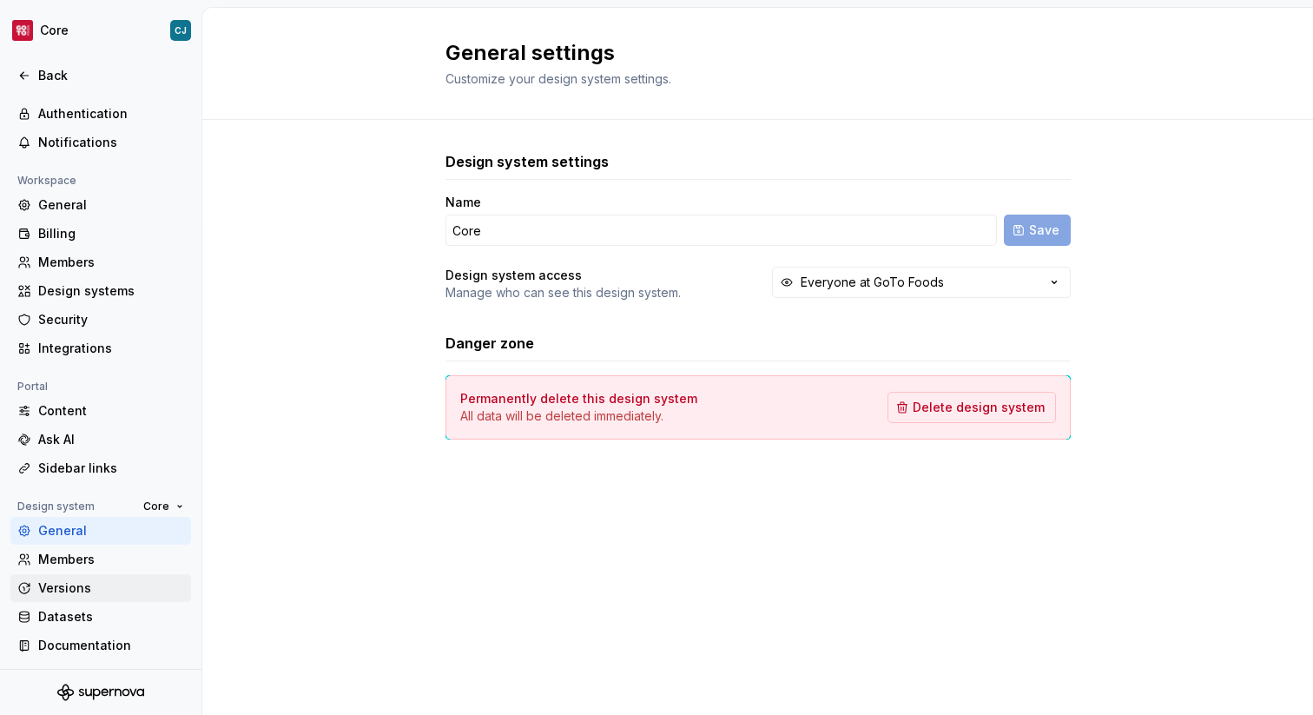
click at [81, 593] on div "Versions" at bounding box center [111, 587] width 146 height 17
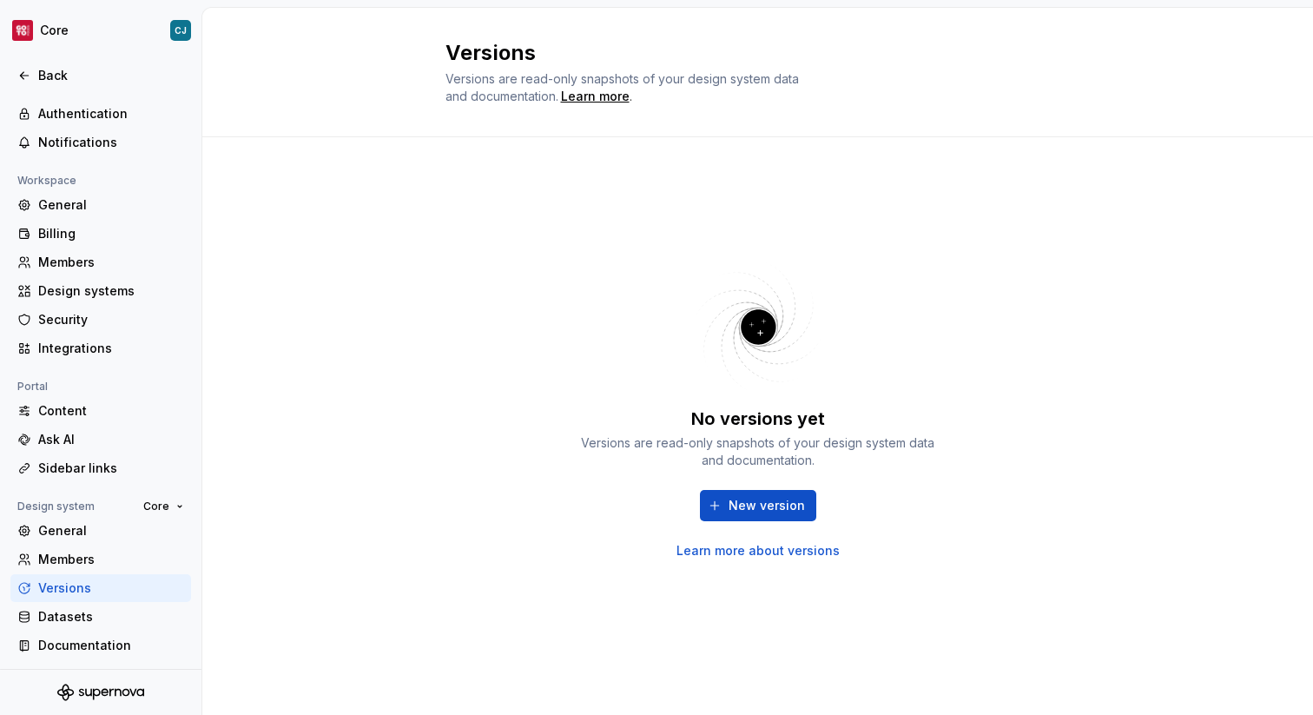
click at [88, 572] on div "General Members Versions Datasets Documentation" at bounding box center [100, 588] width 181 height 142
click at [94, 622] on div "Datasets" at bounding box center [111, 616] width 146 height 17
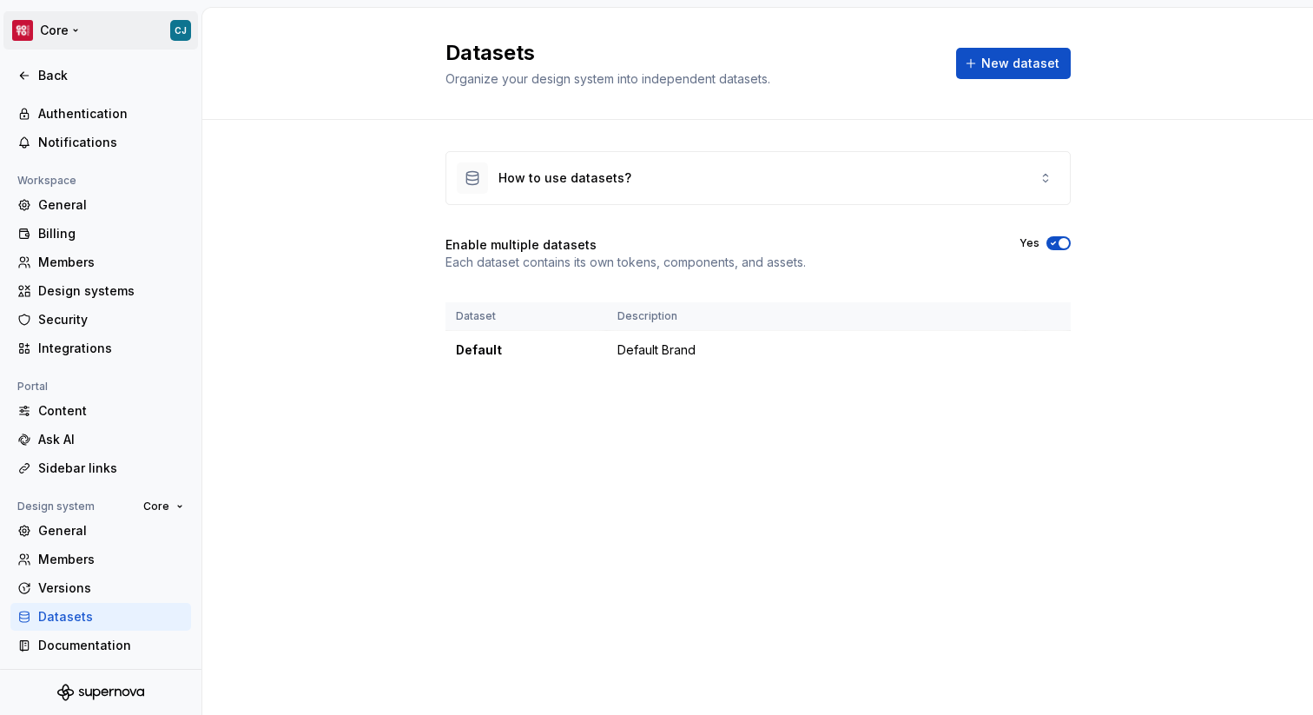
click at [84, 37] on html "Core CJ Back Account Profile Authentication Notifications Workspace General Bil…" at bounding box center [656, 357] width 1313 height 715
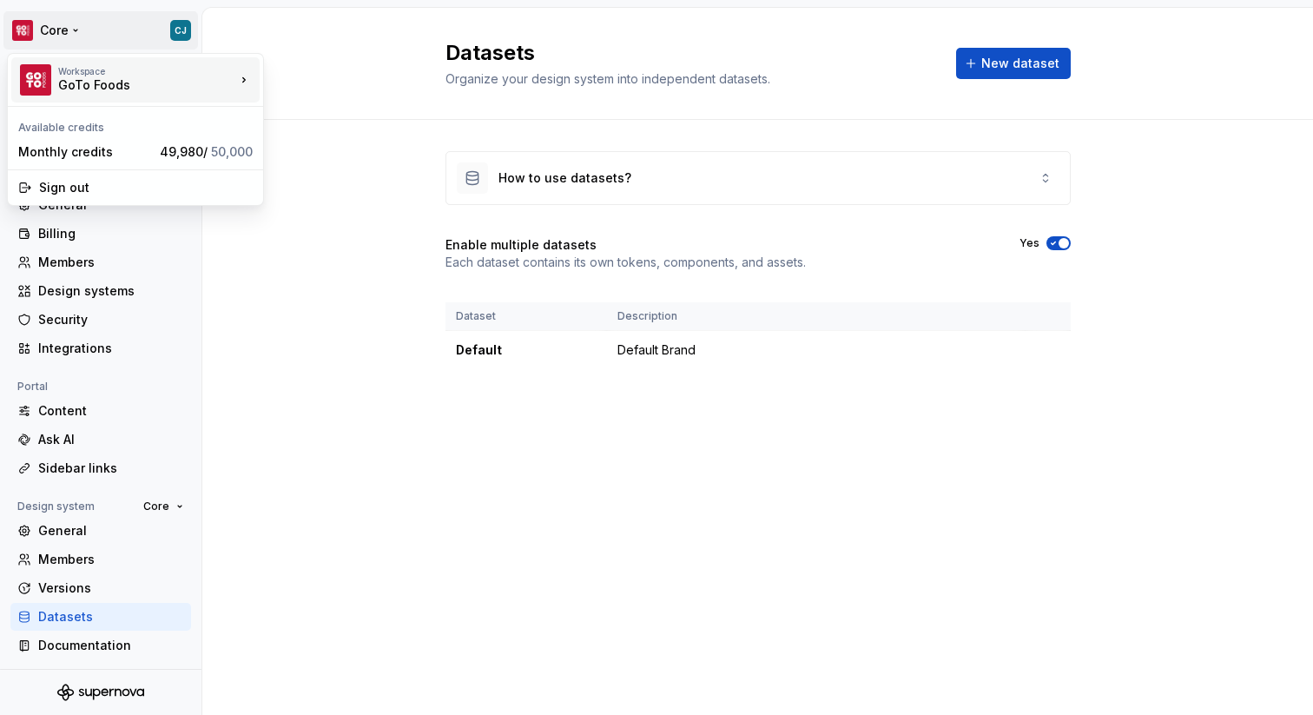
click at [146, 84] on div "GoTo Foods" at bounding box center [132, 84] width 148 height 17
click at [274, 226] on html "Core CJ Back Account Profile Authentication Notifications Workspace General Bil…" at bounding box center [656, 357] width 1313 height 715
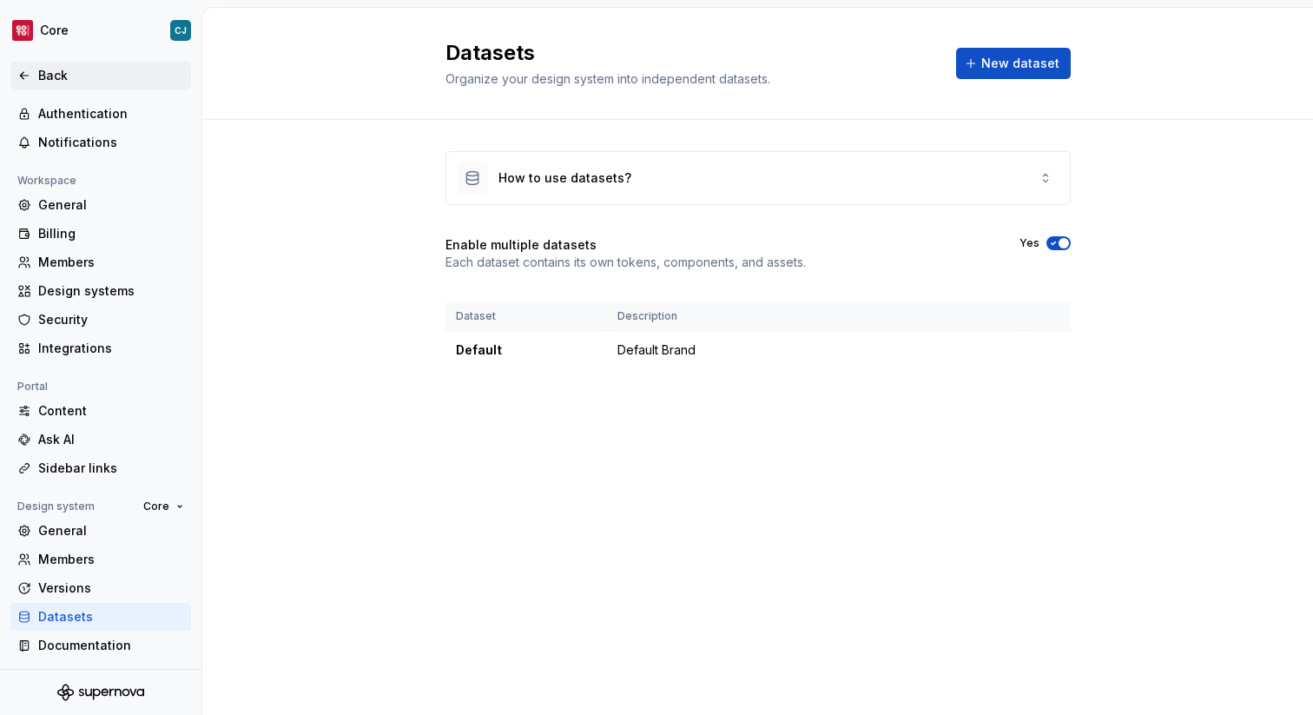
click at [65, 75] on div "Back" at bounding box center [111, 75] width 146 height 17
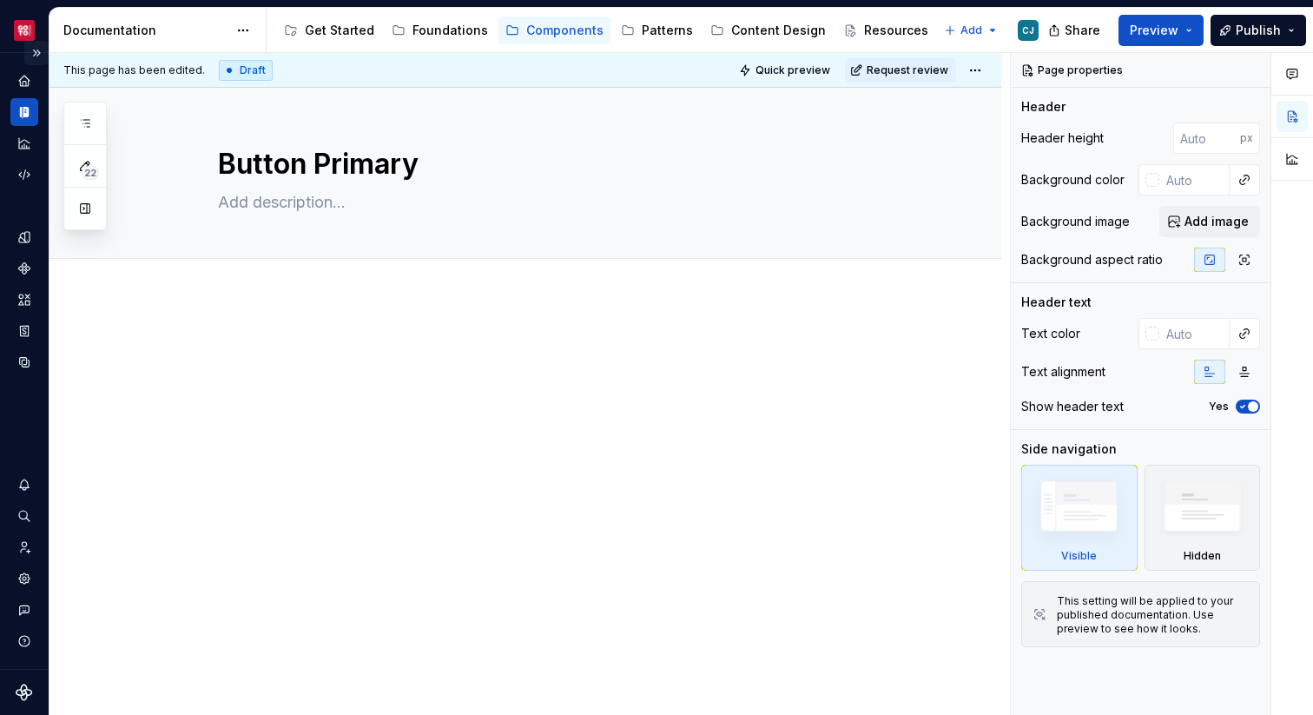
click at [40, 44] on button "Expand sidebar" at bounding box center [36, 53] width 24 height 24
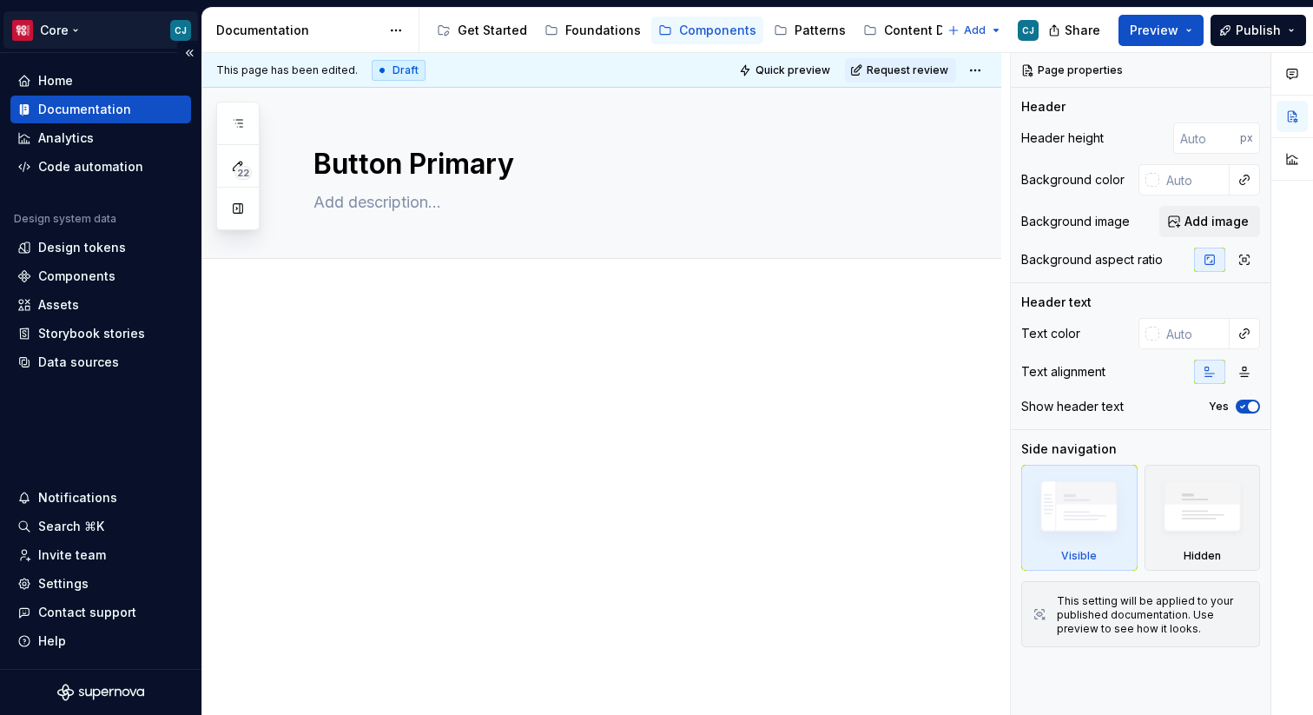
click at [82, 30] on html "Core CJ Home Documentation Analytics Code automation Design system data Design …" at bounding box center [656, 357] width 1313 height 715
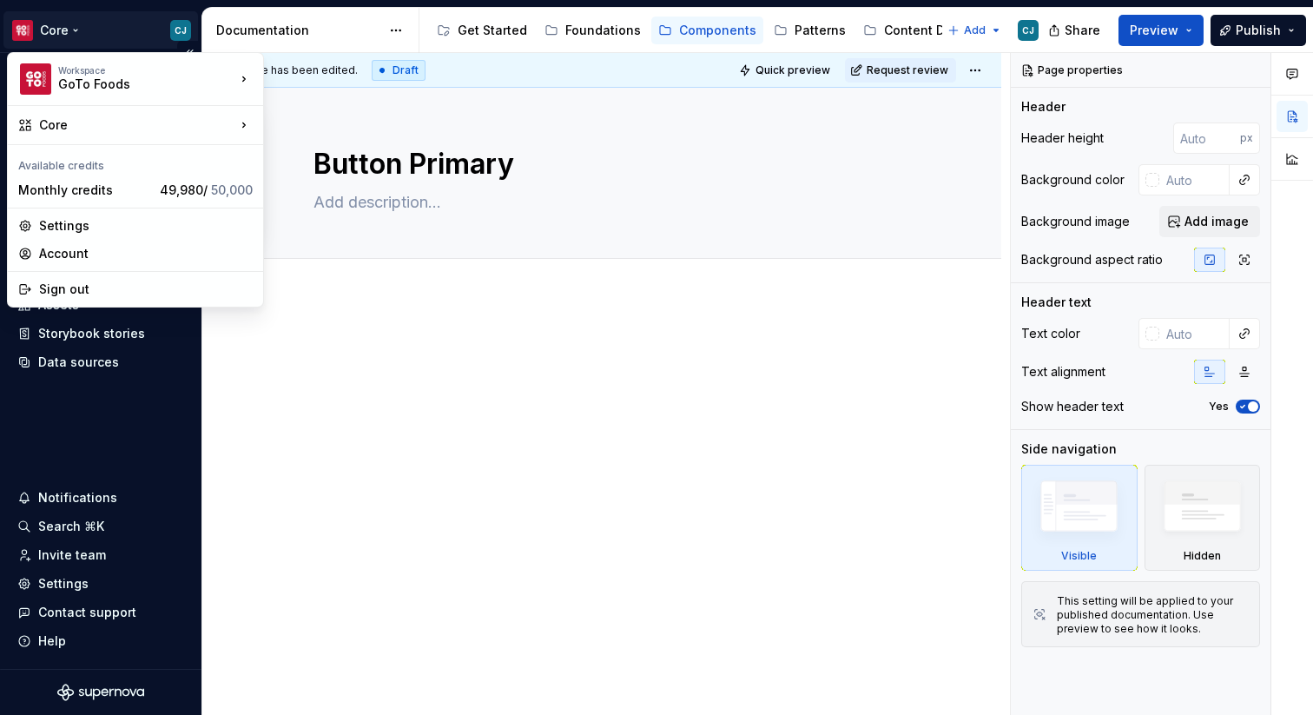
click at [62, 451] on html "Core CJ Home Documentation Analytics Code automation Design system data Design …" at bounding box center [656, 357] width 1313 height 715
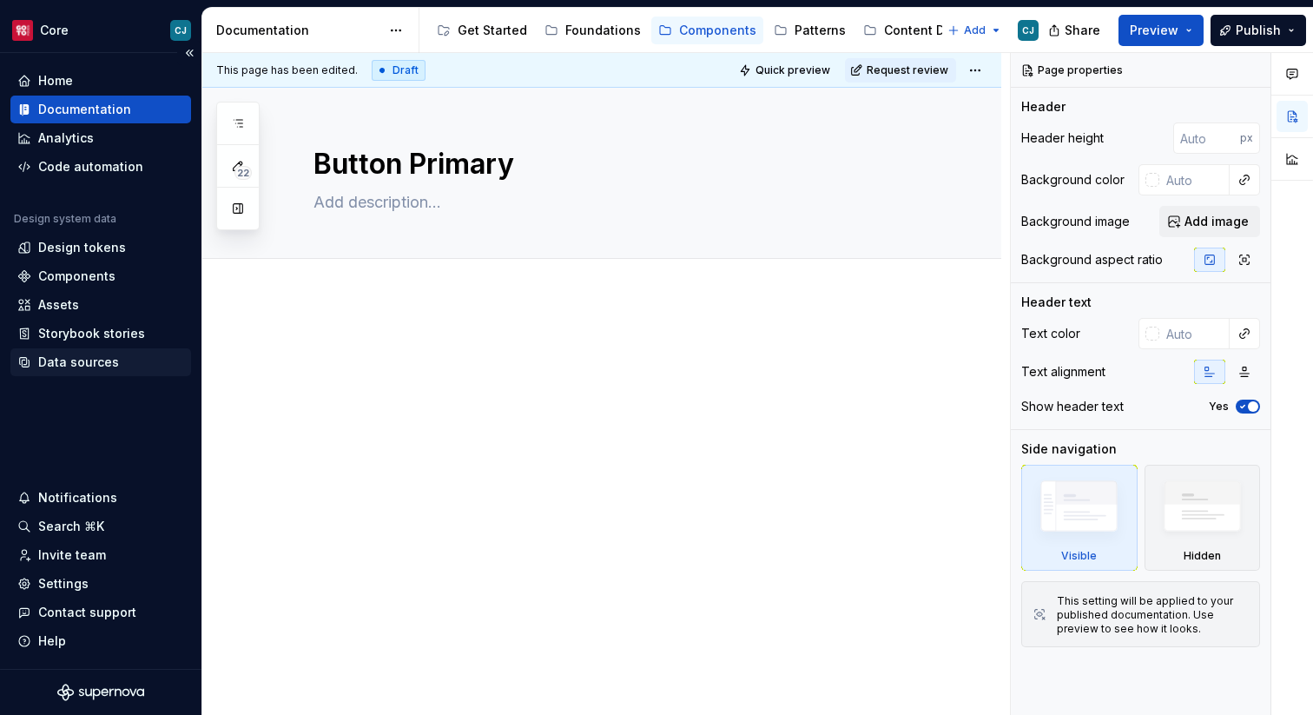
click at [70, 361] on div "Data sources" at bounding box center [78, 361] width 81 height 17
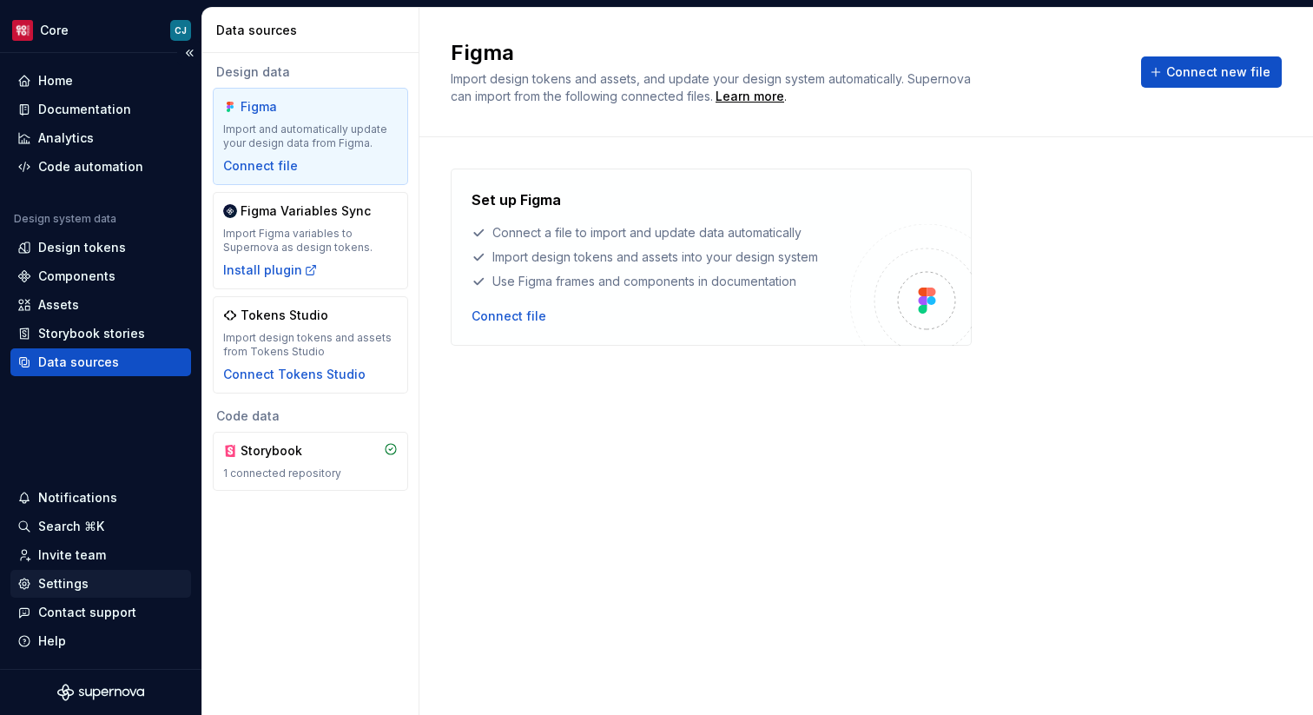
click at [81, 585] on div "Settings" at bounding box center [63, 583] width 50 height 17
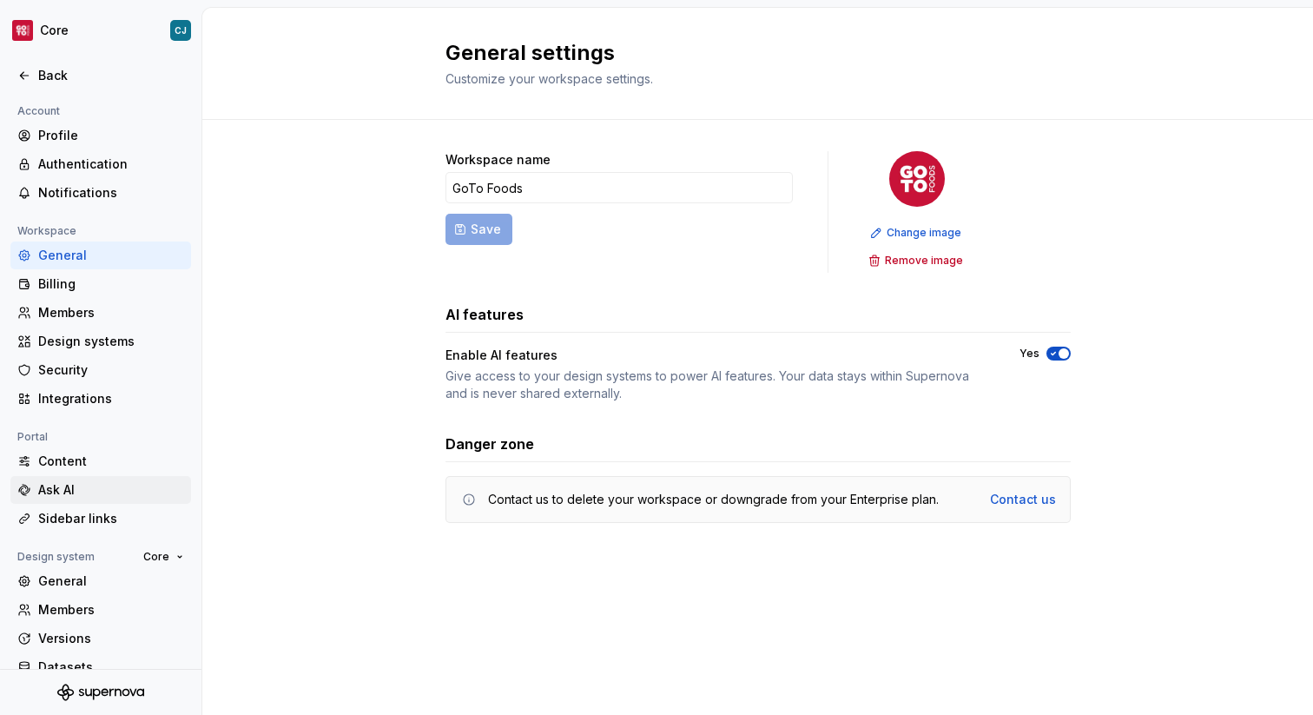
scroll to position [50, 0]
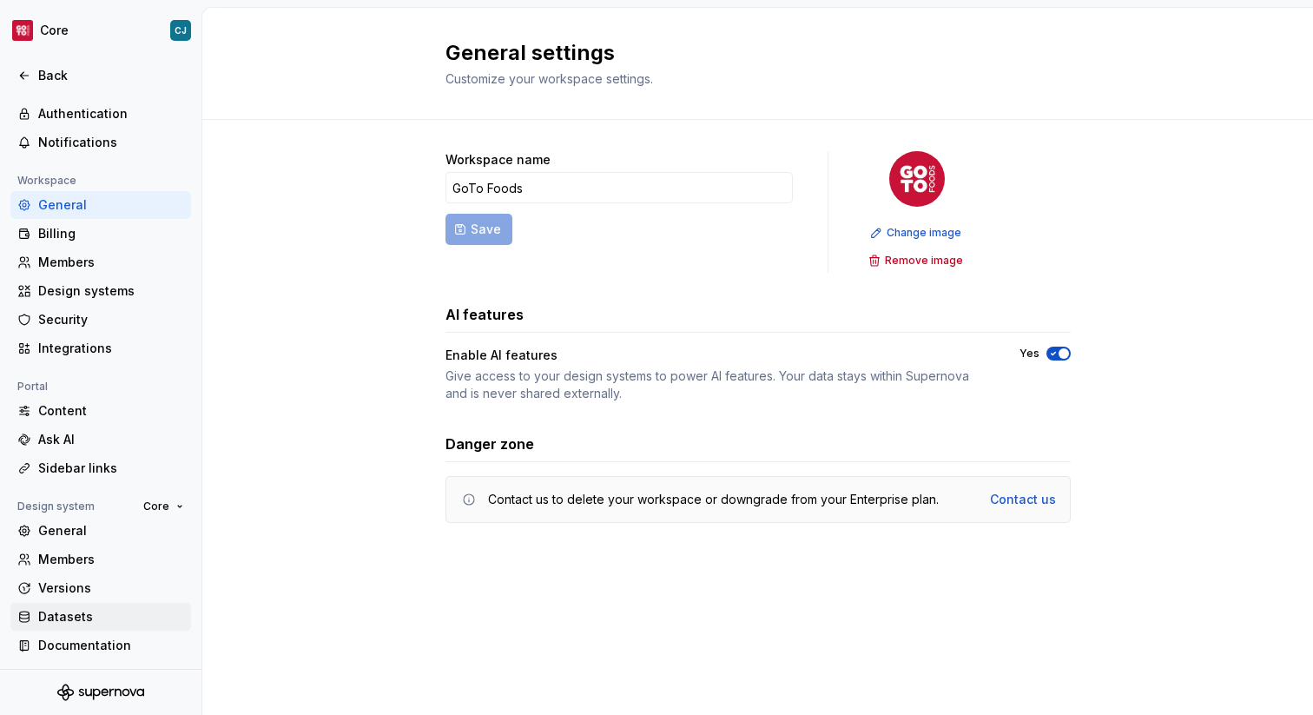
click at [67, 616] on div "Datasets" at bounding box center [111, 616] width 146 height 17
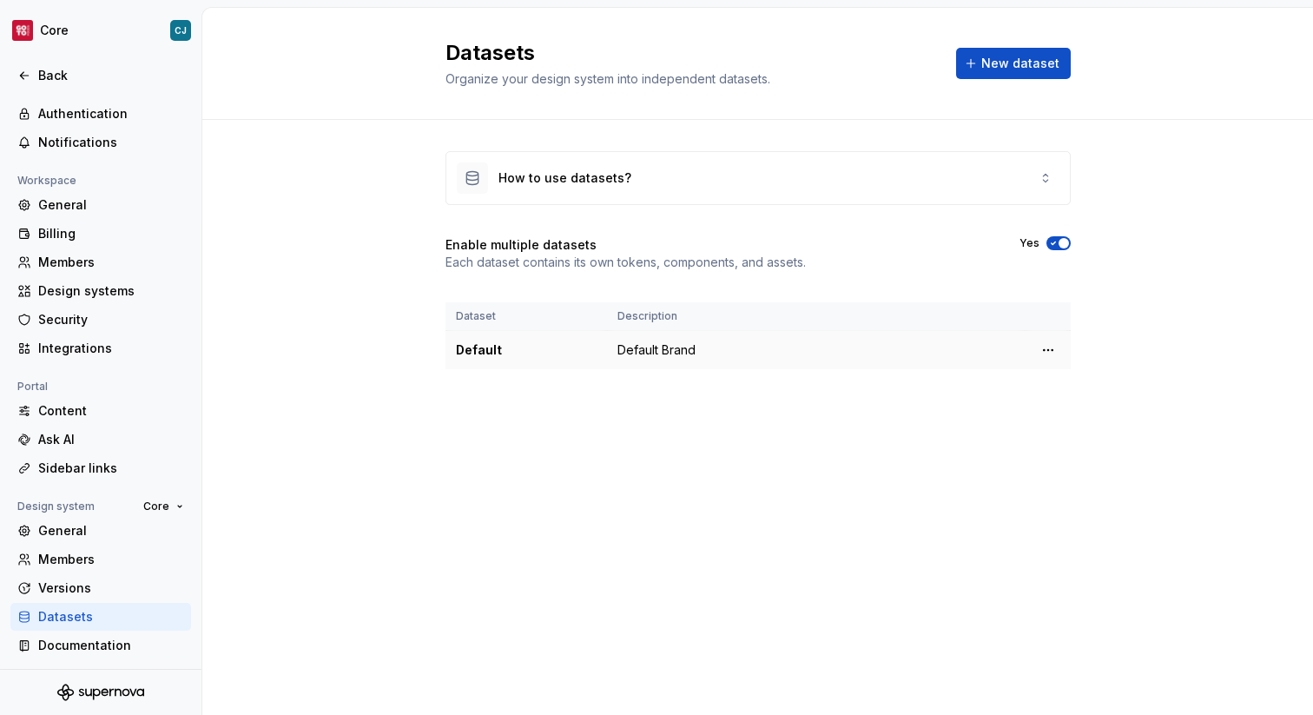
click at [671, 353] on td "Default Brand" at bounding box center [816, 350] width 419 height 39
click at [1056, 350] on html "Core CJ Back Account Profile Authentication Notifications Workspace General Bil…" at bounding box center [656, 357] width 1313 height 715
click at [1057, 380] on icon at bounding box center [1054, 384] width 14 height 14
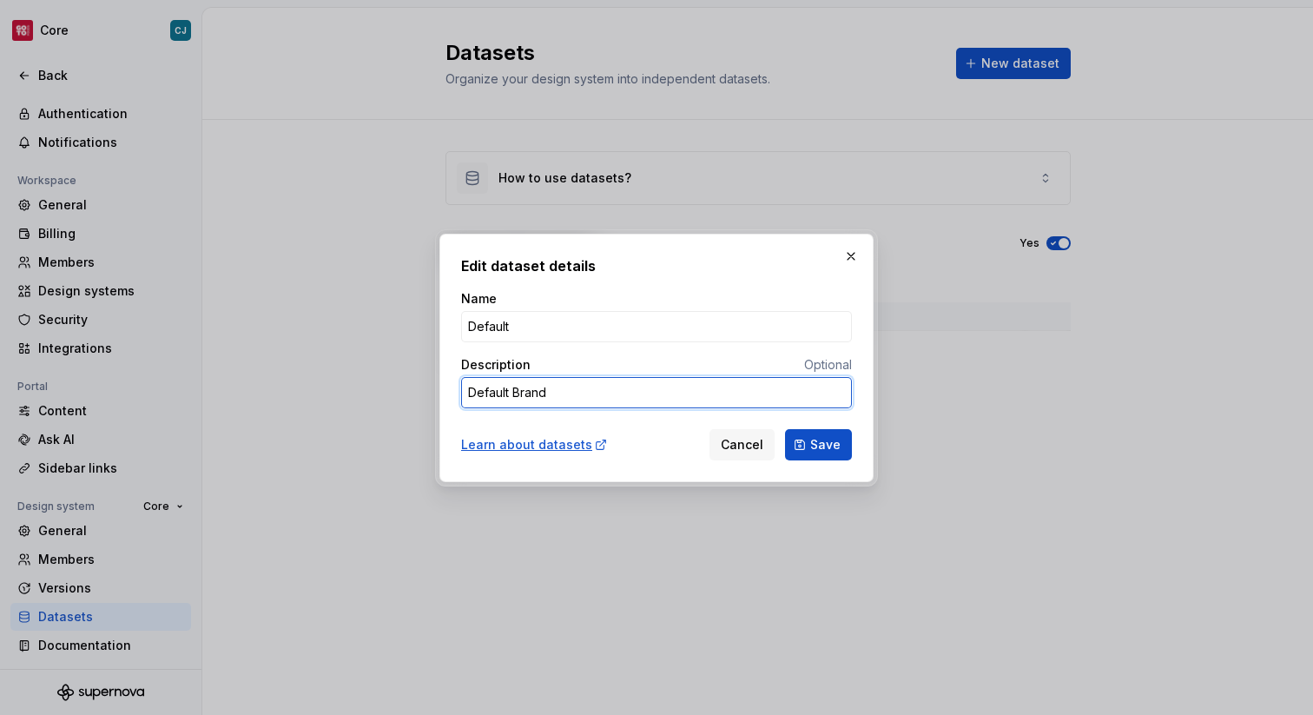
click at [796, 393] on textarea "Default Brand" at bounding box center [656, 392] width 391 height 31
click at [742, 343] on div "Name Default Description Optional Default Brand" at bounding box center [656, 356] width 391 height 132
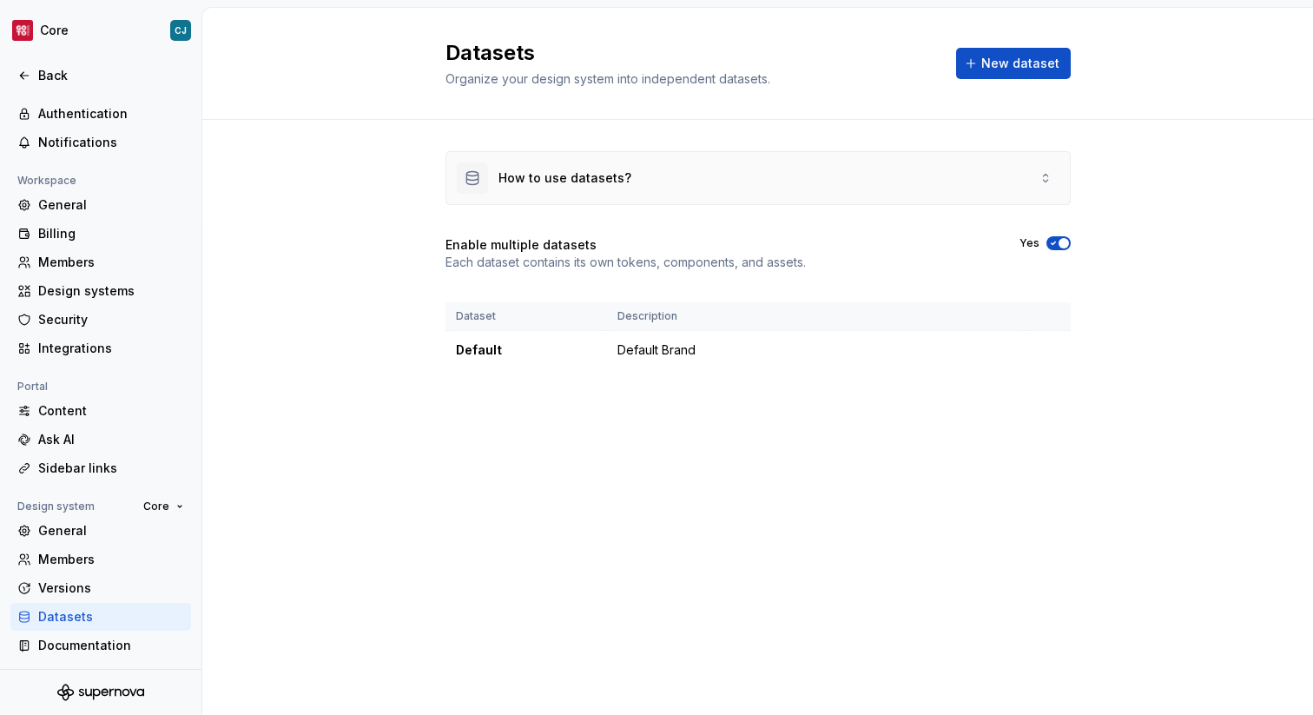
click at [705, 160] on div "How to use datasets?" at bounding box center [757, 178] width 623 height 52
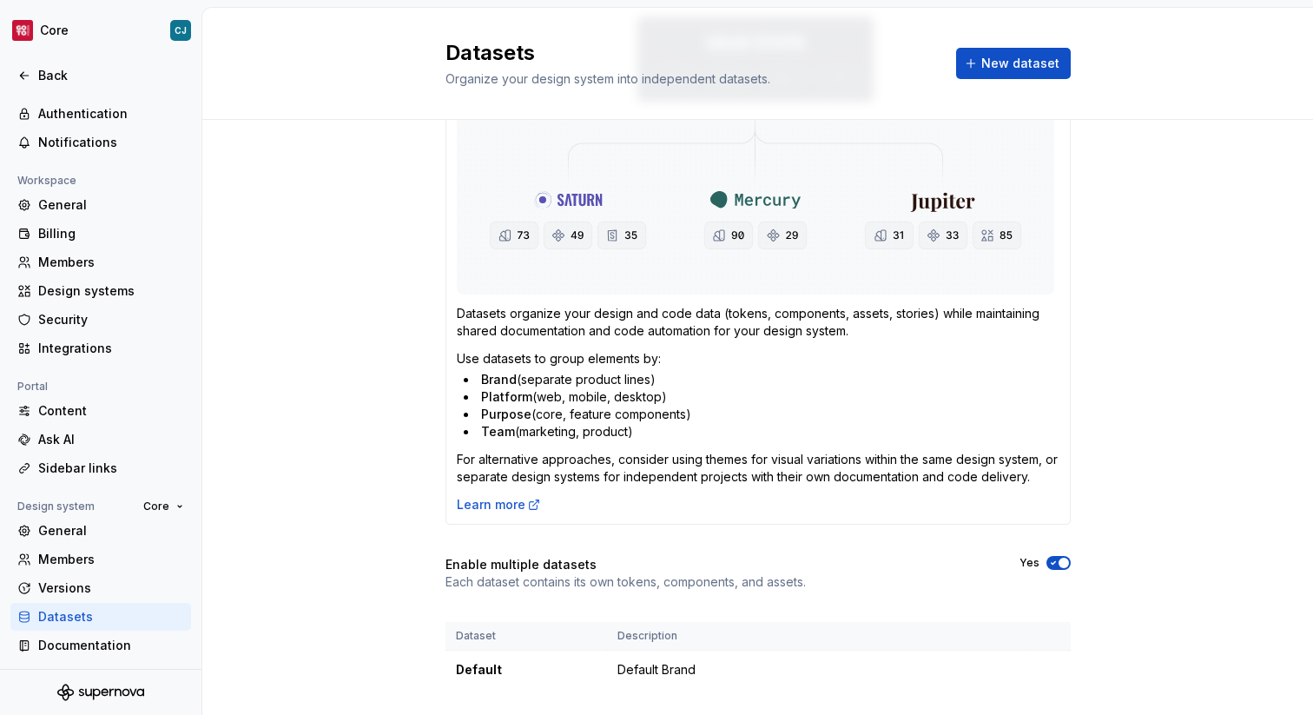
scroll to position [280, 0]
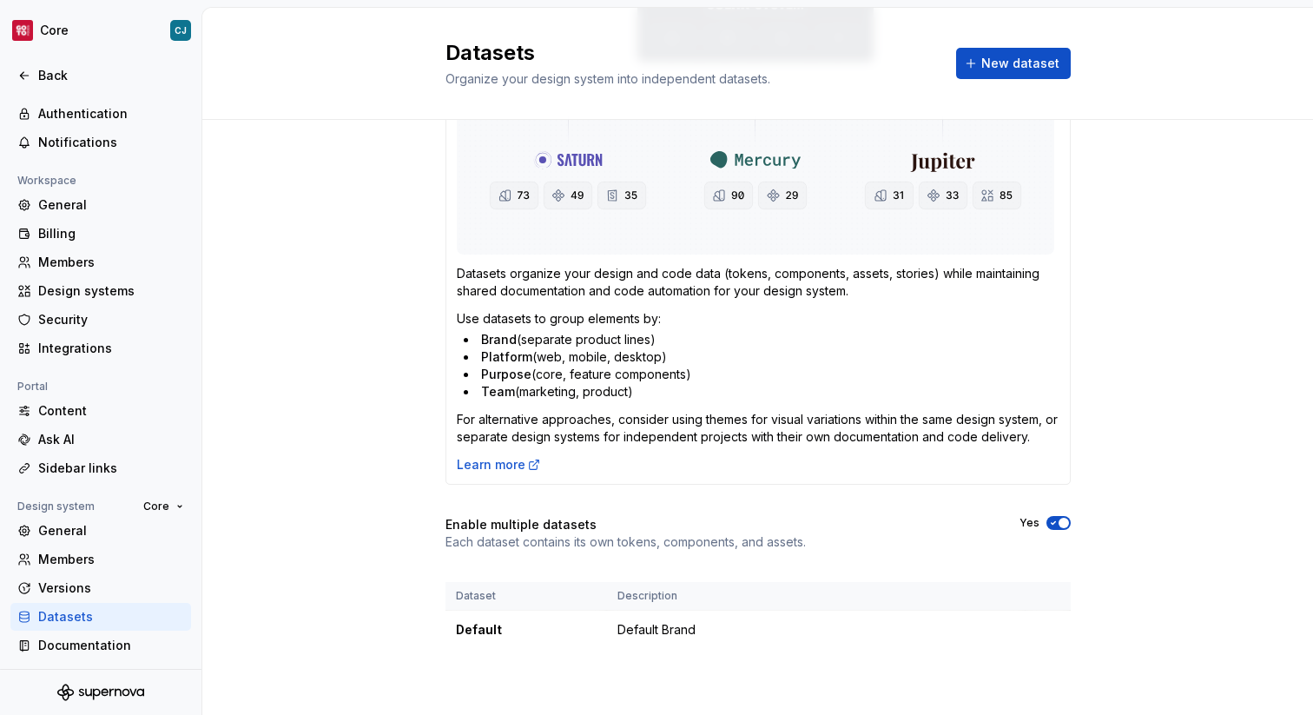
click at [731, 602] on th "Description" at bounding box center [816, 596] width 419 height 29
click at [748, 623] on td "Default Brand" at bounding box center [816, 629] width 419 height 39
click at [1041, 621] on html "Core CJ Back Account Profile Authentication Notifications Workspace General Bil…" at bounding box center [656, 357] width 1313 height 715
click at [940, 491] on html "Core CJ Back Account Profile Authentication Notifications Workspace General Bil…" at bounding box center [656, 357] width 1313 height 715
drag, startPoint x: 659, startPoint y: 386, endPoint x: 447, endPoint y: 338, distance: 217.4
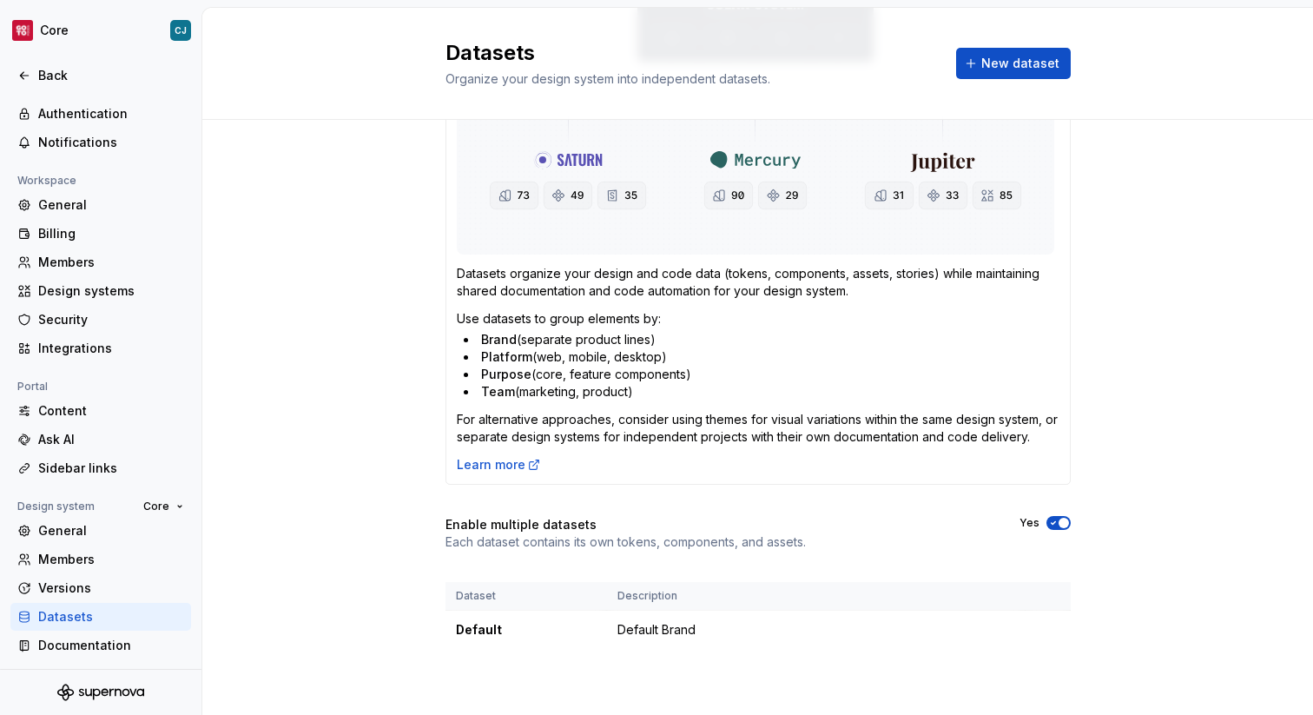
click at [446, 337] on div "Datasets organize your design and code data (tokens, components, assets, storie…" at bounding box center [757, 203] width 623 height 559
copy ul "Brand (separate product lines) Platform (web, mobile, desktop) Purpose (core, f…"
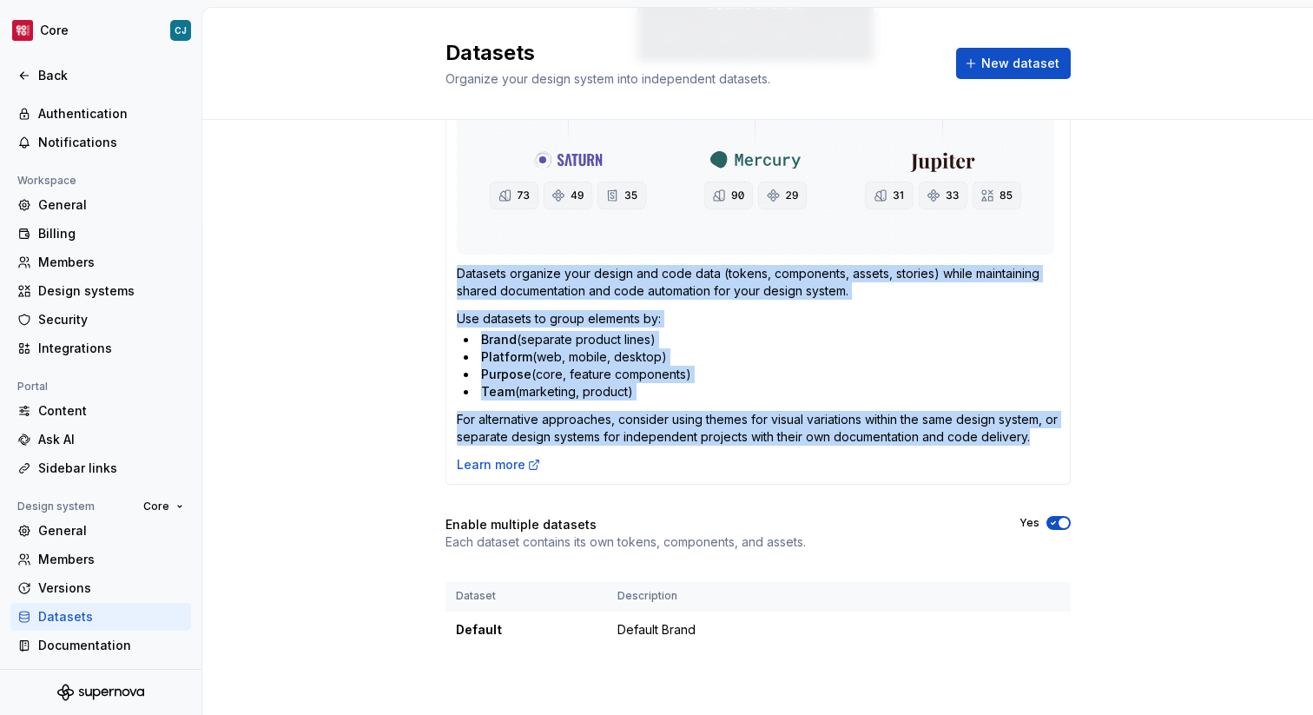
drag, startPoint x: 1047, startPoint y: 436, endPoint x: 465, endPoint y: 262, distance: 607.1
click at [465, 262] on div "Datasets organize your design and code data (tokens, components, assets, storie…" at bounding box center [758, 202] width 603 height 542
copy div "Datasets organize your design and code data (tokens, components, assets, storie…"
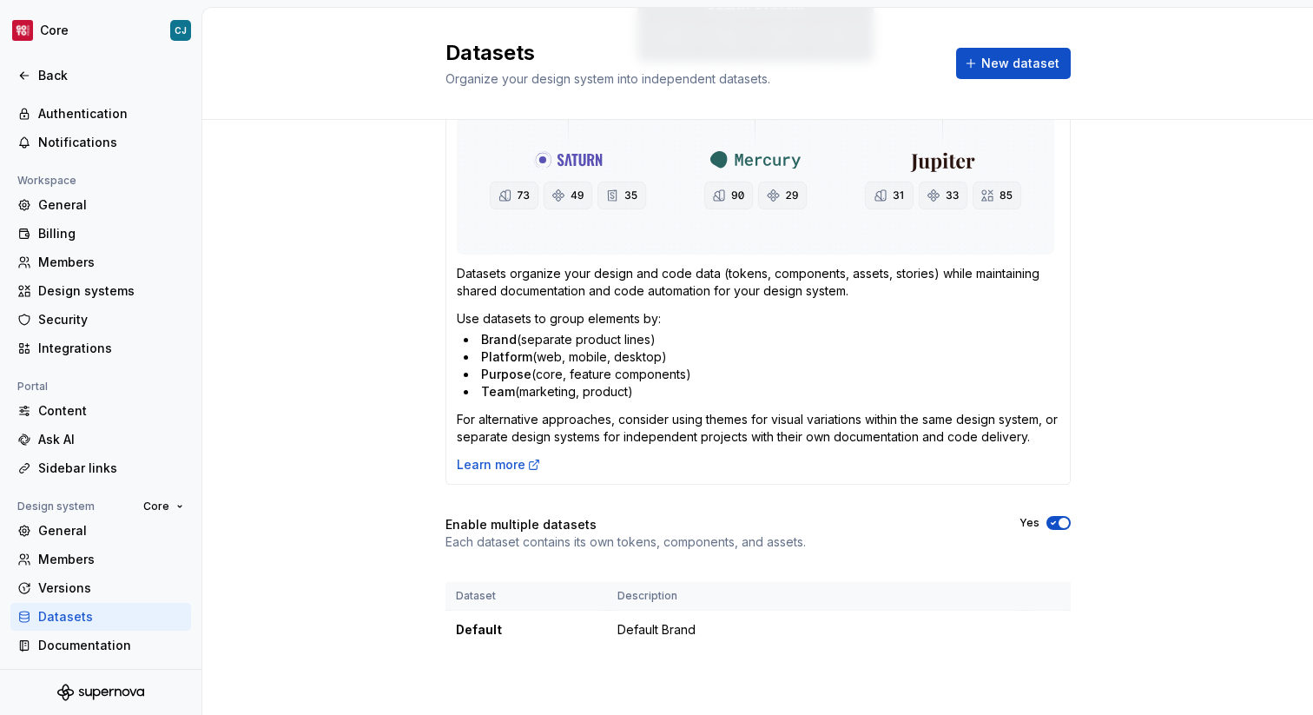
click at [684, 553] on div "How to use datasets? Datasets organize your design and code data (tokens, compo…" at bounding box center [757, 259] width 625 height 777
click at [481, 623] on div "Default" at bounding box center [526, 629] width 141 height 17
click at [1024, 67] on span "New dataset" at bounding box center [1020, 63] width 78 height 17
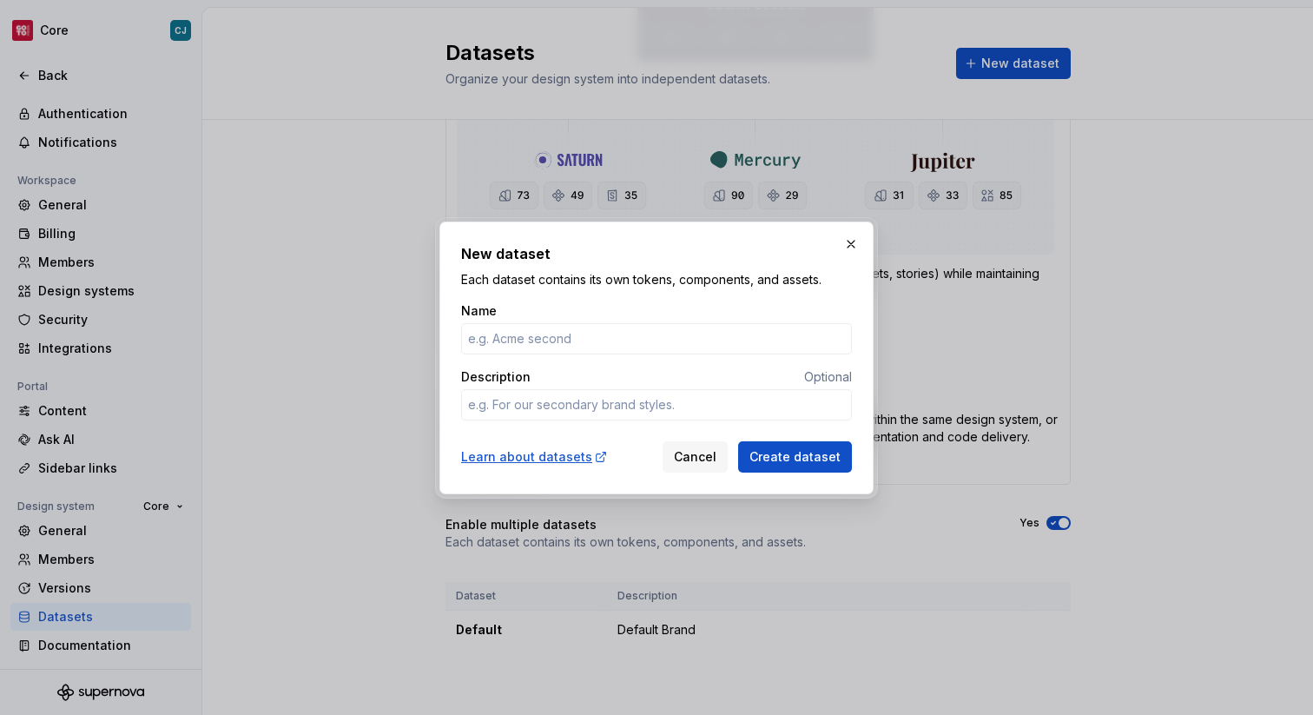
type textarea "*"
type input "Core"
type textarea "*"
type textarea "S"
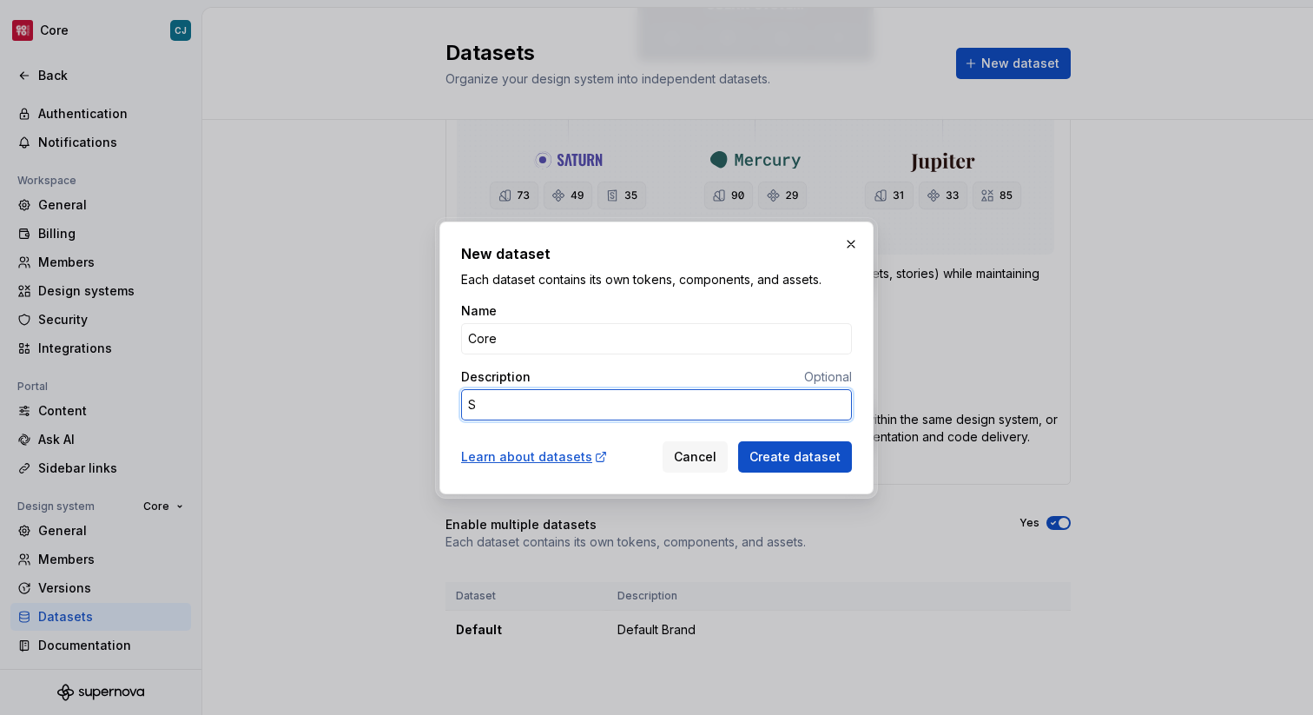
type textarea "*"
type textarea "B"
type textarea "*"
type textarea "Bra"
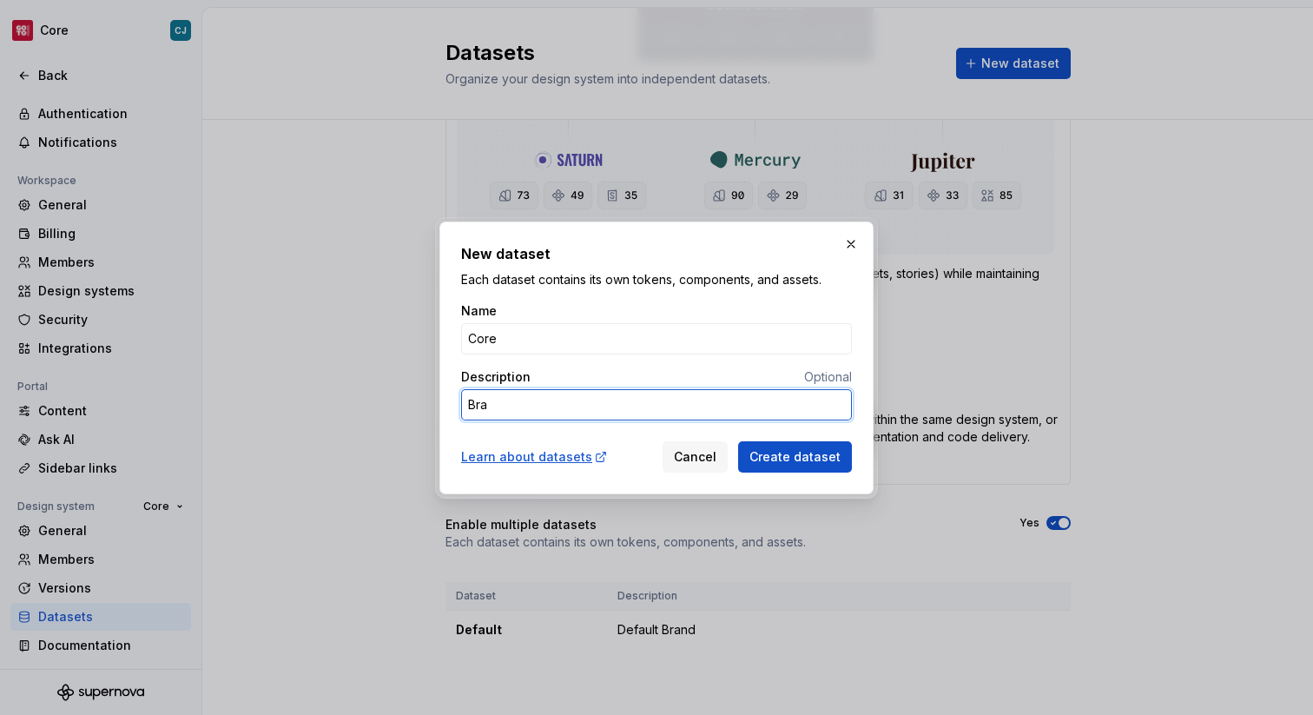
type textarea "*"
type textarea "Bran"
type textarea "*"
type textarea "Brand"
type textarea "*"
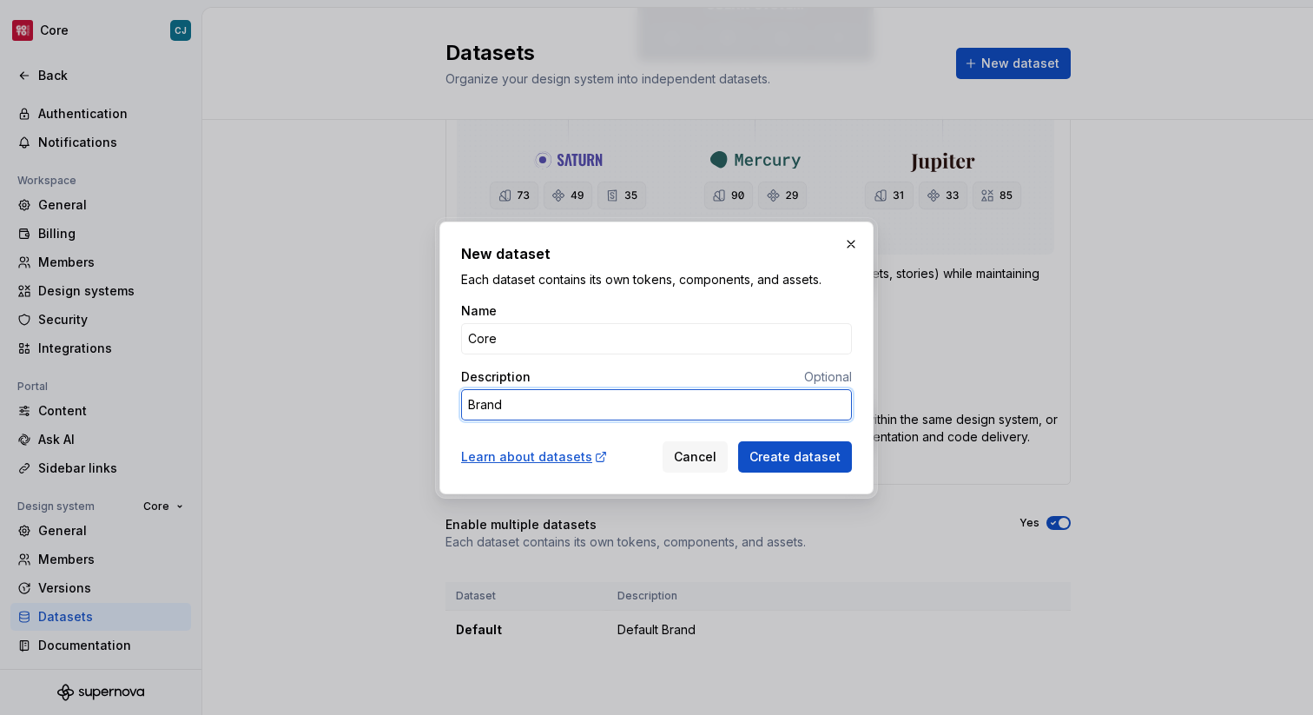
type textarea "Brand"
type textarea "*"
type textarea "Brand a"
type textarea "*"
type textarea "Brand ag"
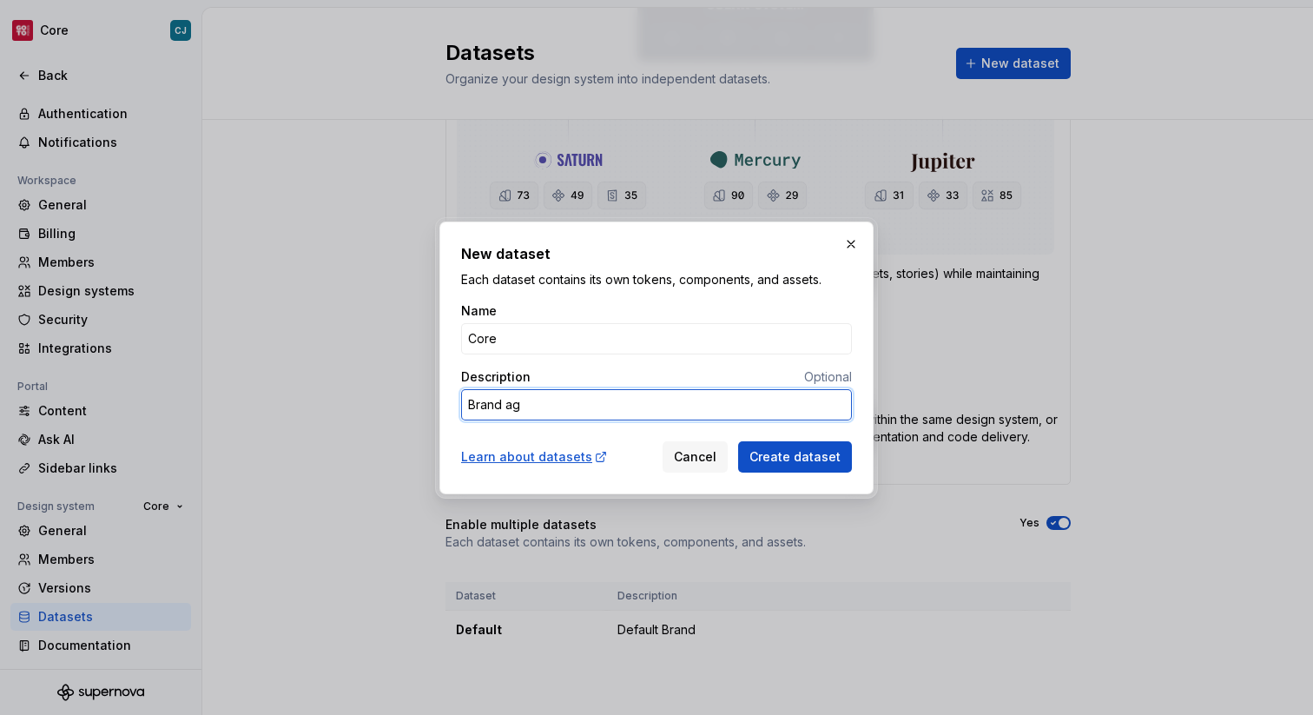
type textarea "*"
type textarea "Brand agn"
type textarea "*"
type textarea "Brand agno"
type textarea "*"
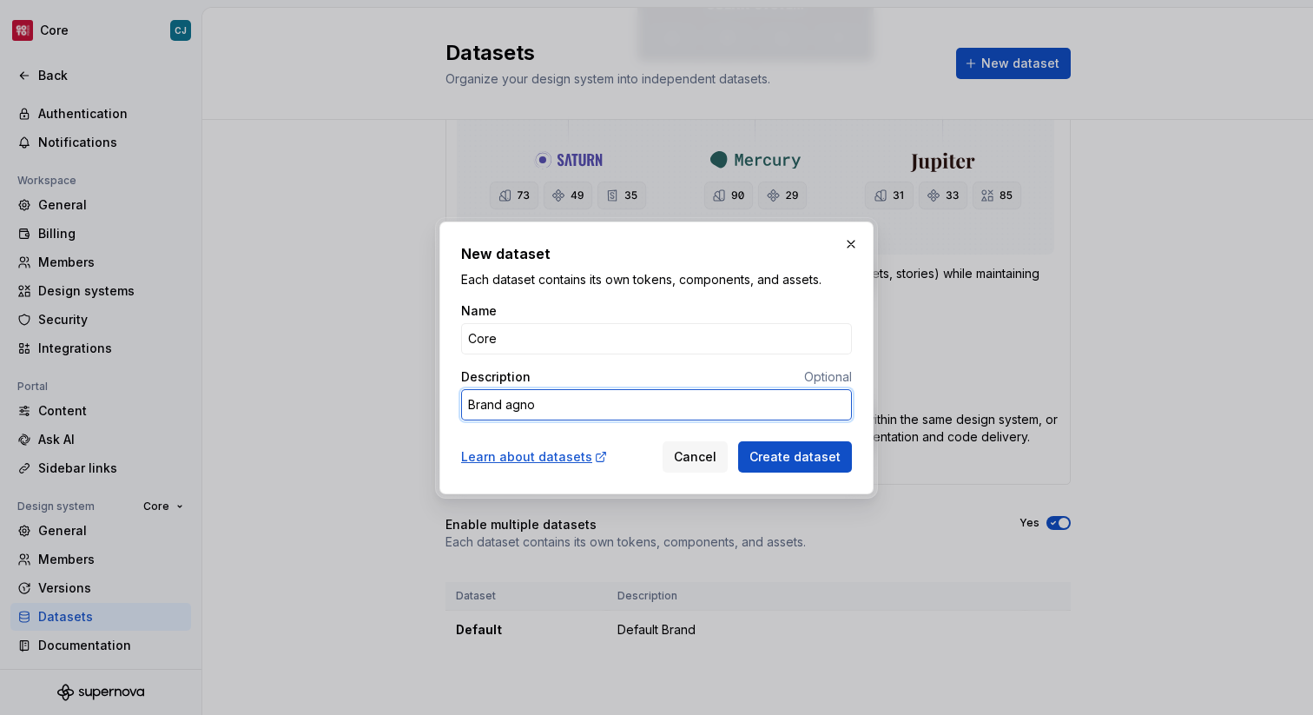
type textarea "Brand [PERSON_NAME]"
type textarea "*"
type textarea "Brand agnost"
type textarea "*"
type textarea "Brand agnosti"
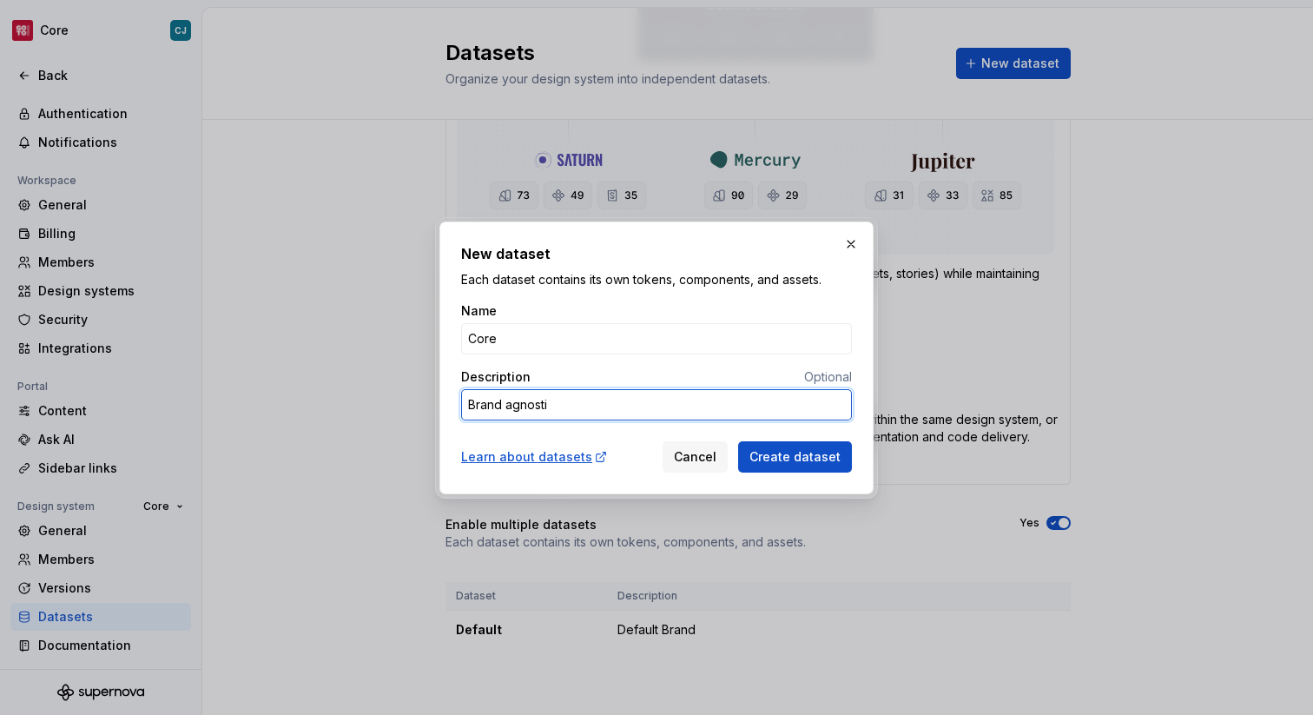
type textarea "*"
type textarea "Brand agnostic"
type textarea "*"
type textarea "Brand agnostic"
type textarea "*"
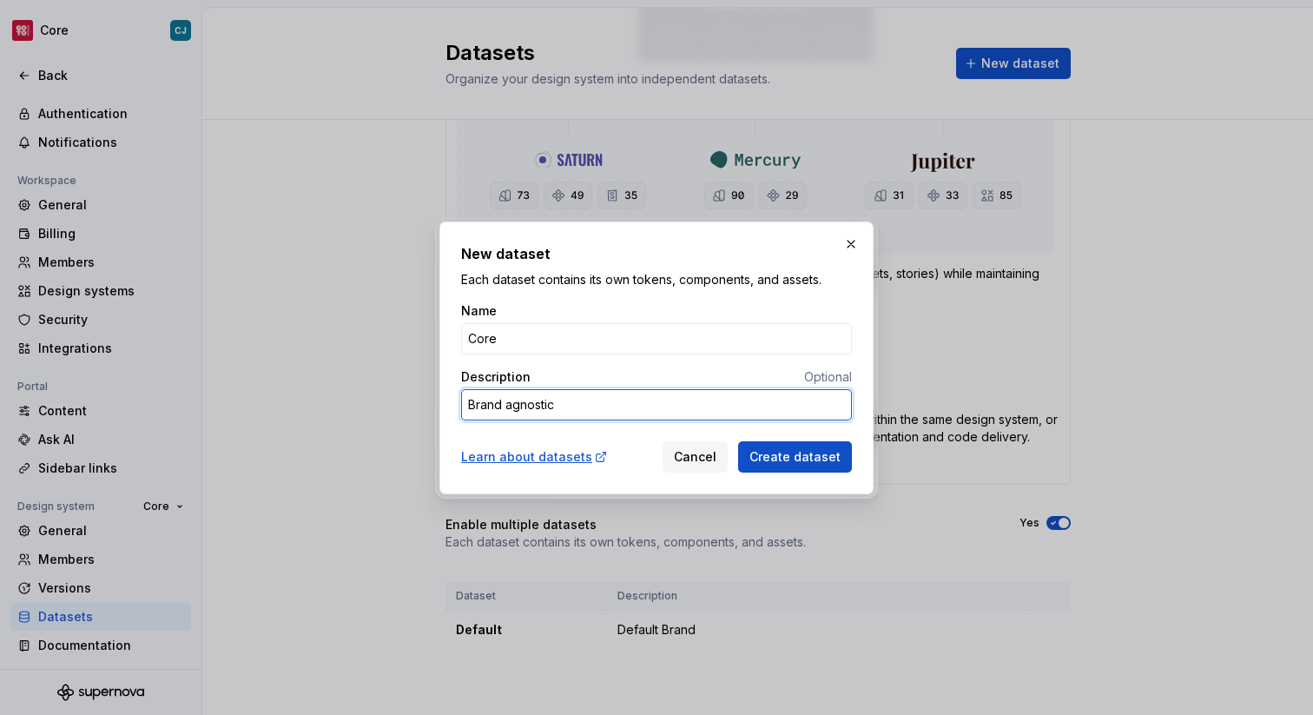
type textarea "Brand agnostic c"
type textarea "*"
type textarea "Brand agnostic co"
type textarea "*"
type textarea "Brand agnostic cont"
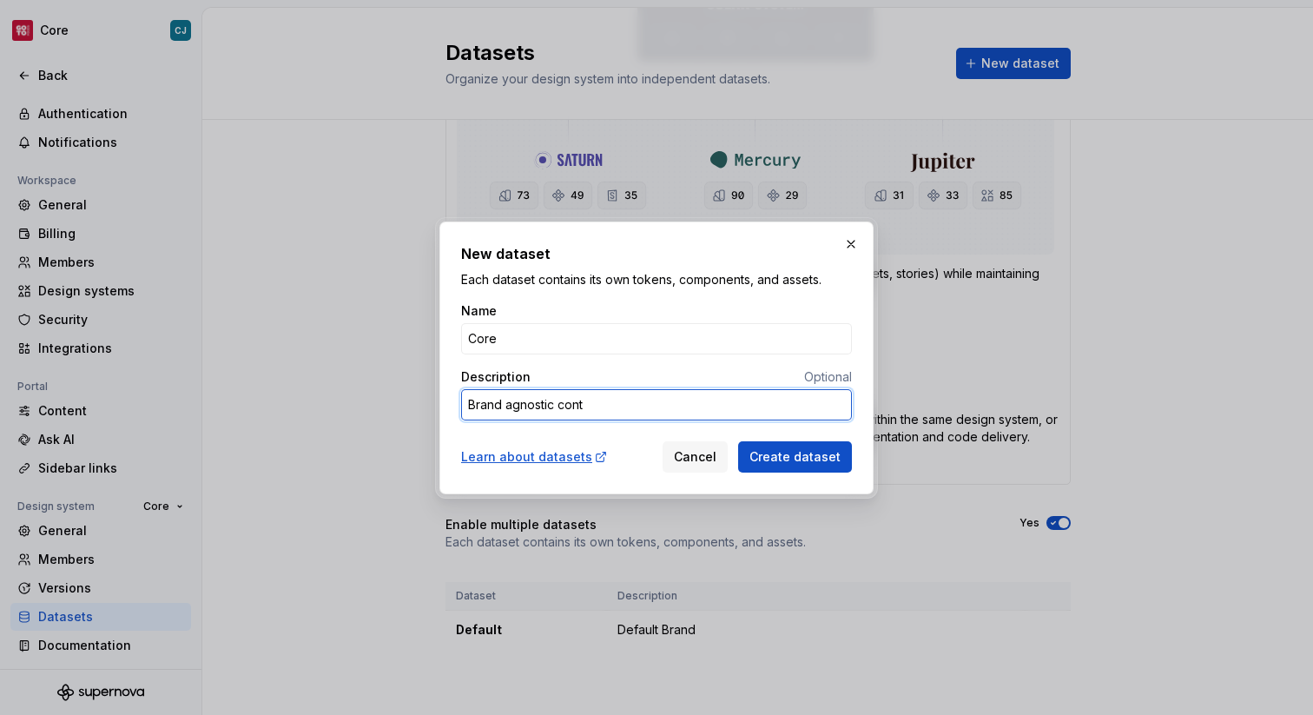
type textarea "*"
type textarea "Brand agnostic [PERSON_NAME]"
type textarea "*"
type textarea "Brand agnostic content"
drag, startPoint x: 645, startPoint y: 403, endPoint x: 353, endPoint y: 403, distance: 292.6
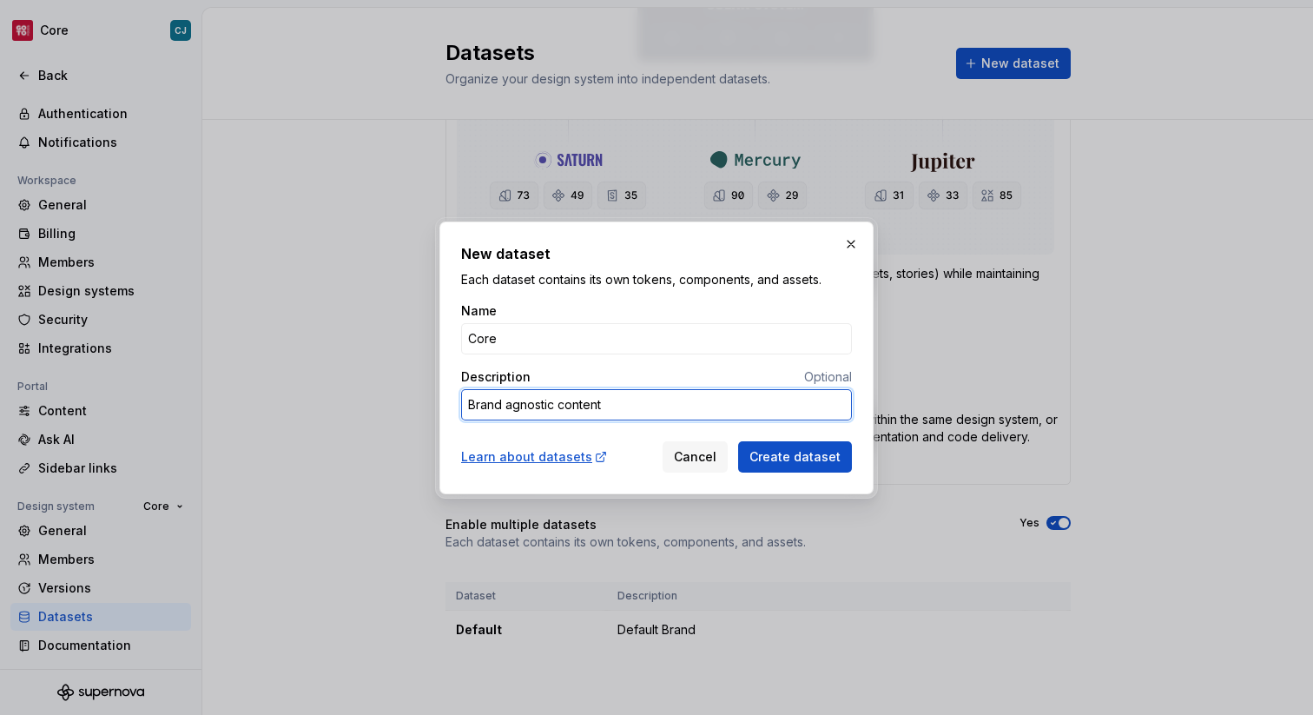
click at [352, 403] on div "New dataset Each dataset contains its own tokens, components, and assets. Name …" at bounding box center [656, 357] width 1313 height 715
type textarea "*"
type textarea "T"
type textarea "*"
type textarea "Thi"
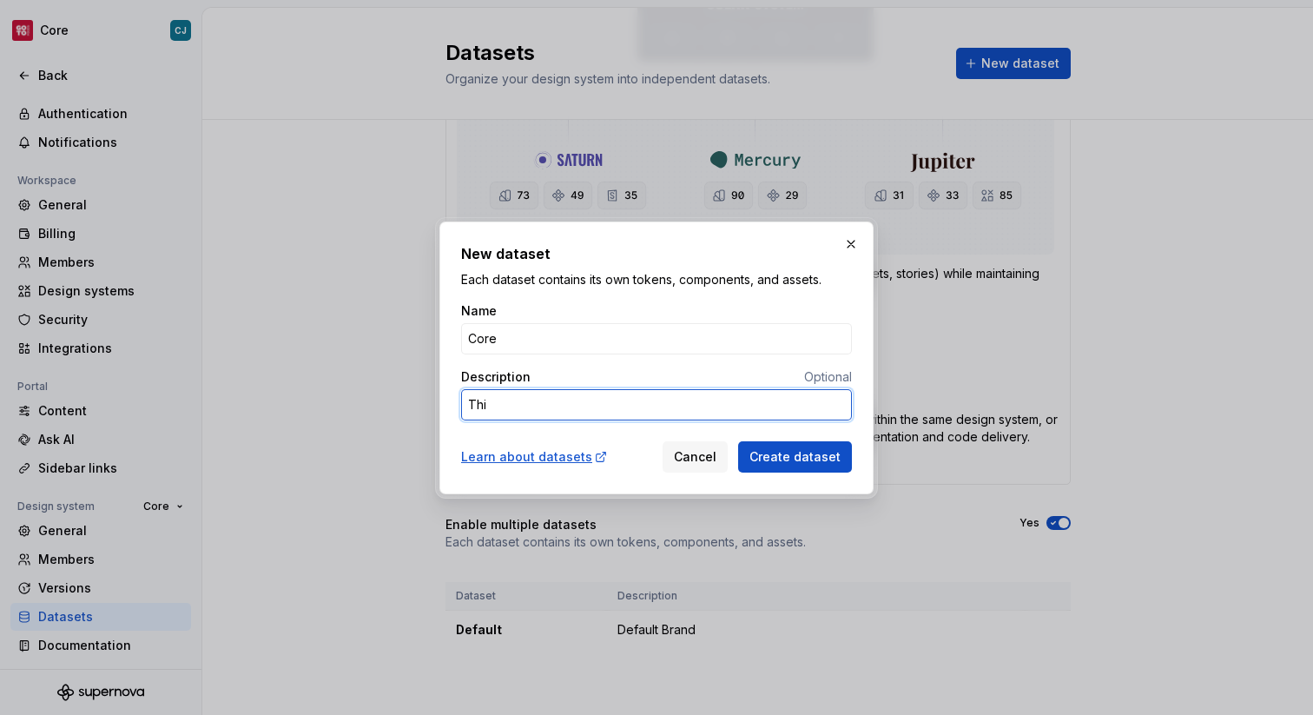
type textarea "*"
type textarea "This"
type textarea "*"
type textarea "This"
type textarea "*"
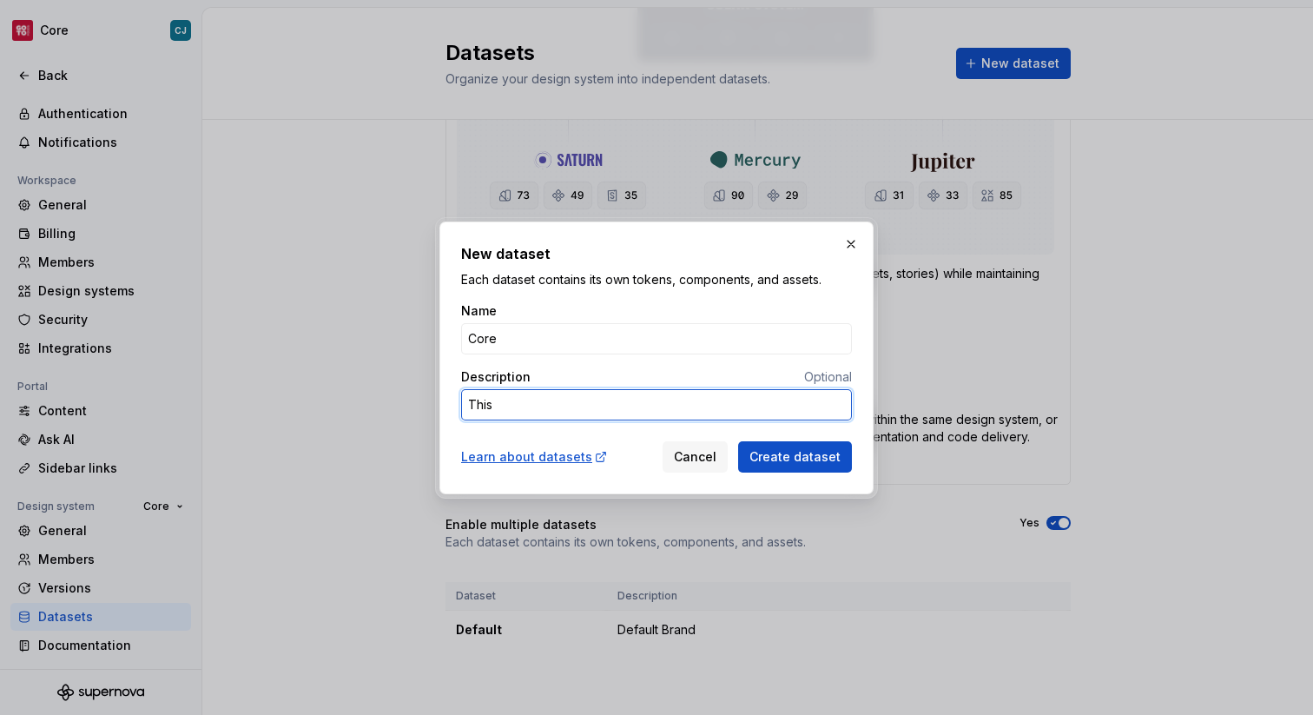
type textarea "This c"
type textarea "*"
type textarea "This co"
type textarea "*"
type textarea "This con"
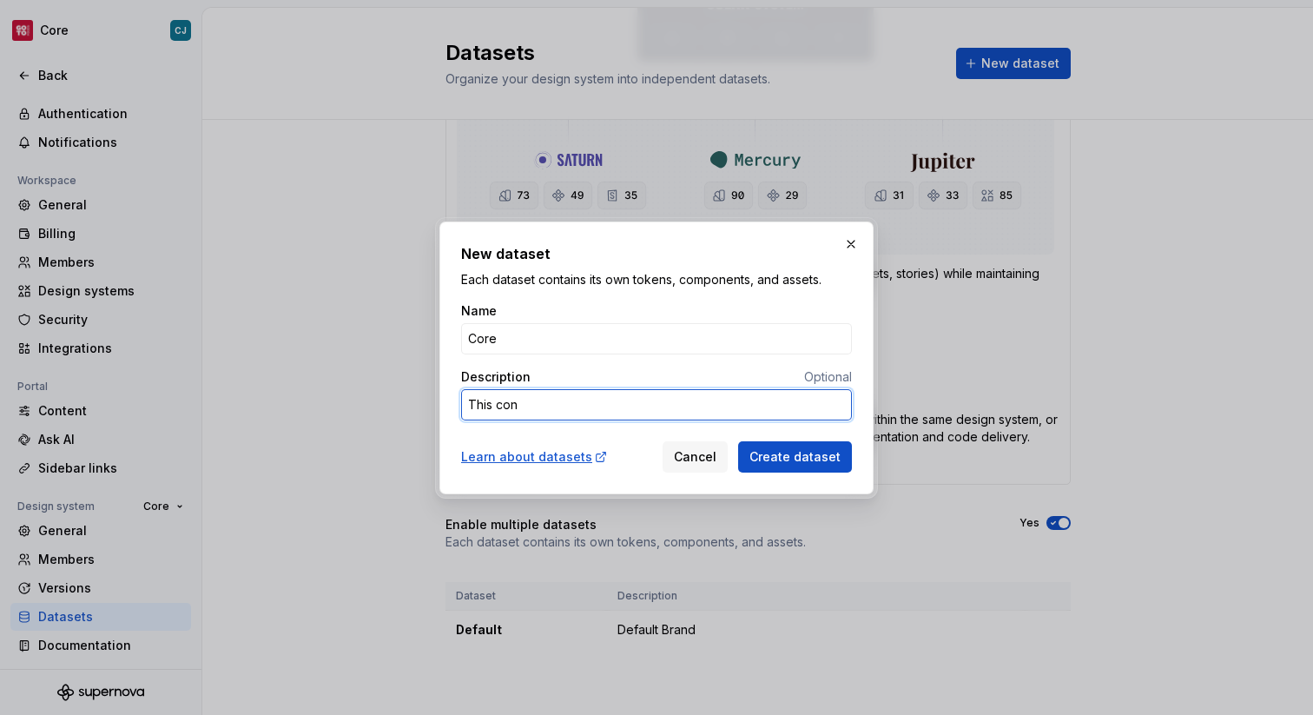
type textarea "*"
type textarea "This cont"
type textarea "*"
type textarea "This [PERSON_NAME]"
type textarea "*"
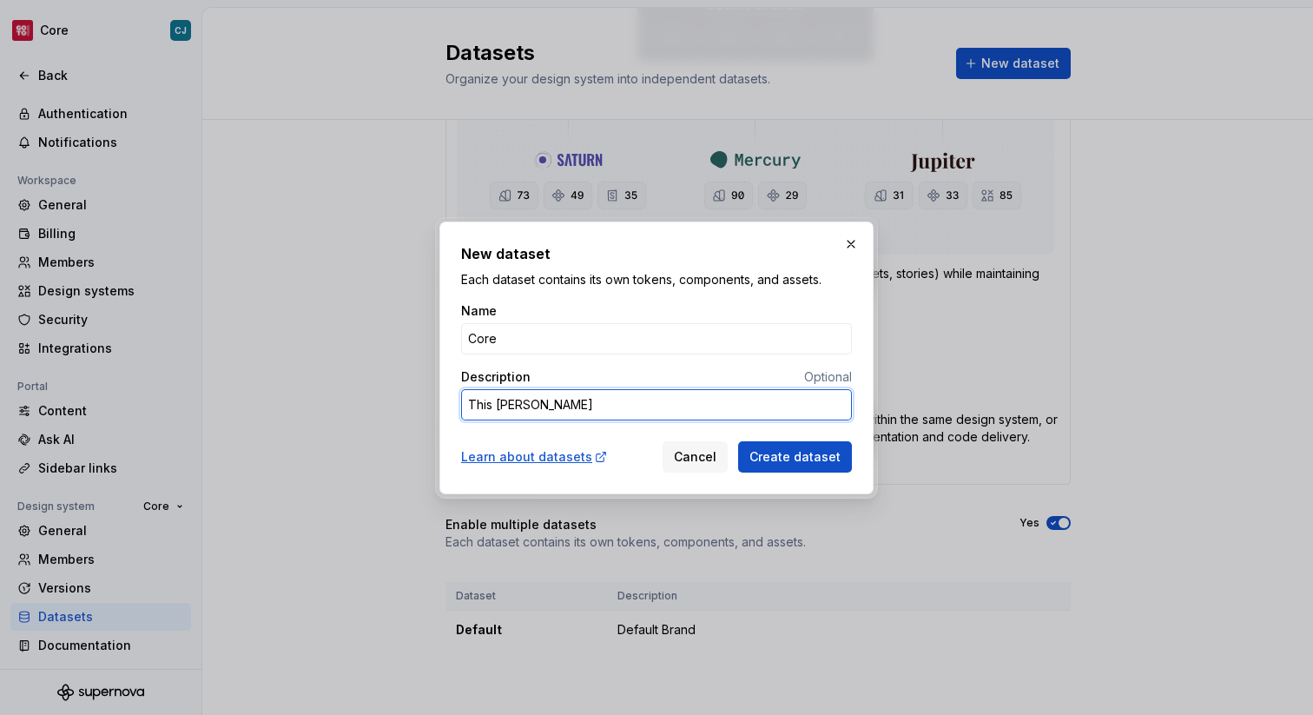
type textarea "This conten"
type textarea "*"
type textarea "This content"
type textarea "*"
type textarea "This content"
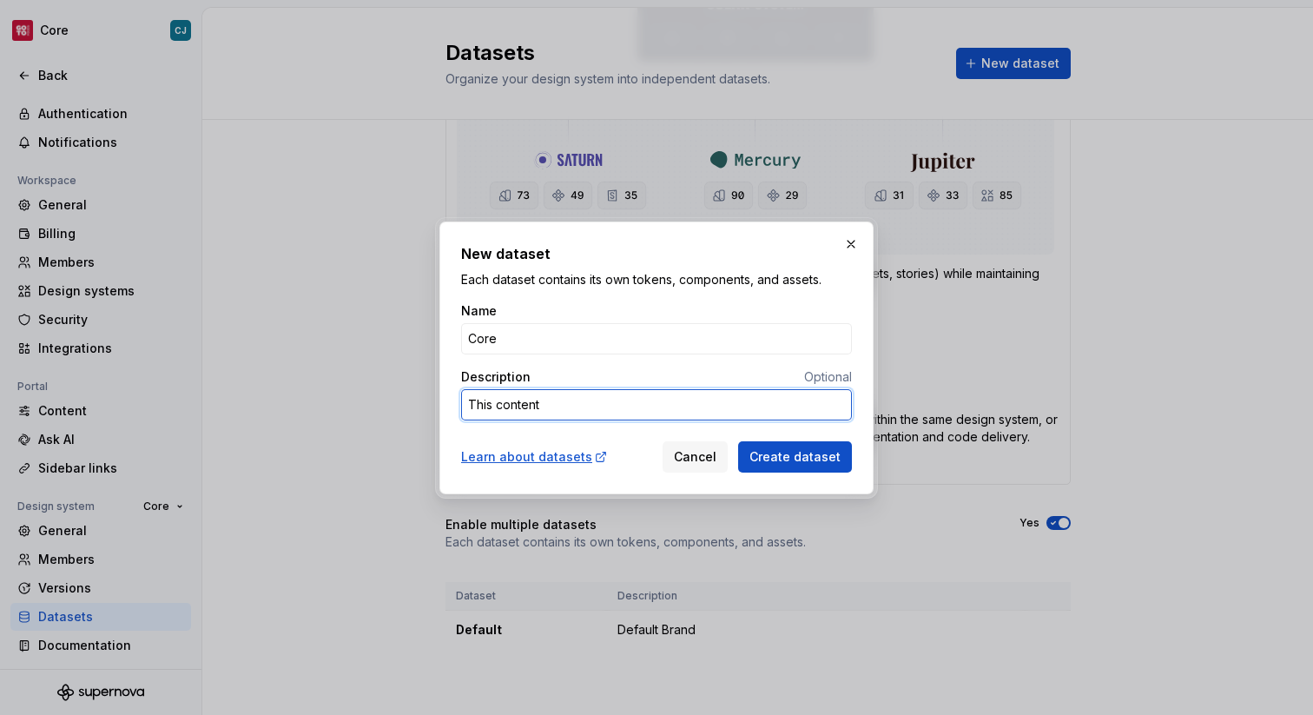
type textarea "*"
type textarea "This content s"
type textarea "*"
type textarea "This content sh"
type textarea "*"
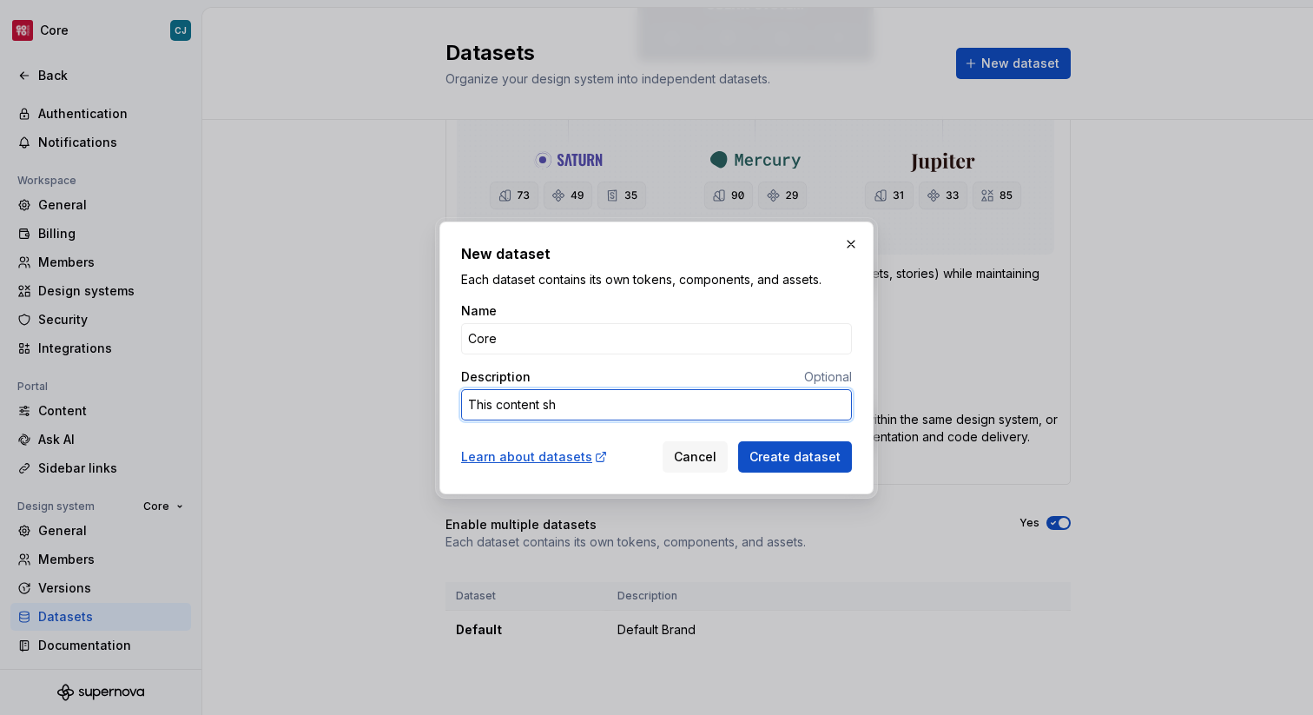
type textarea "This content sho"
type textarea "*"
type textarea "This content shou"
type textarea "*"
type textarea "This content shoul"
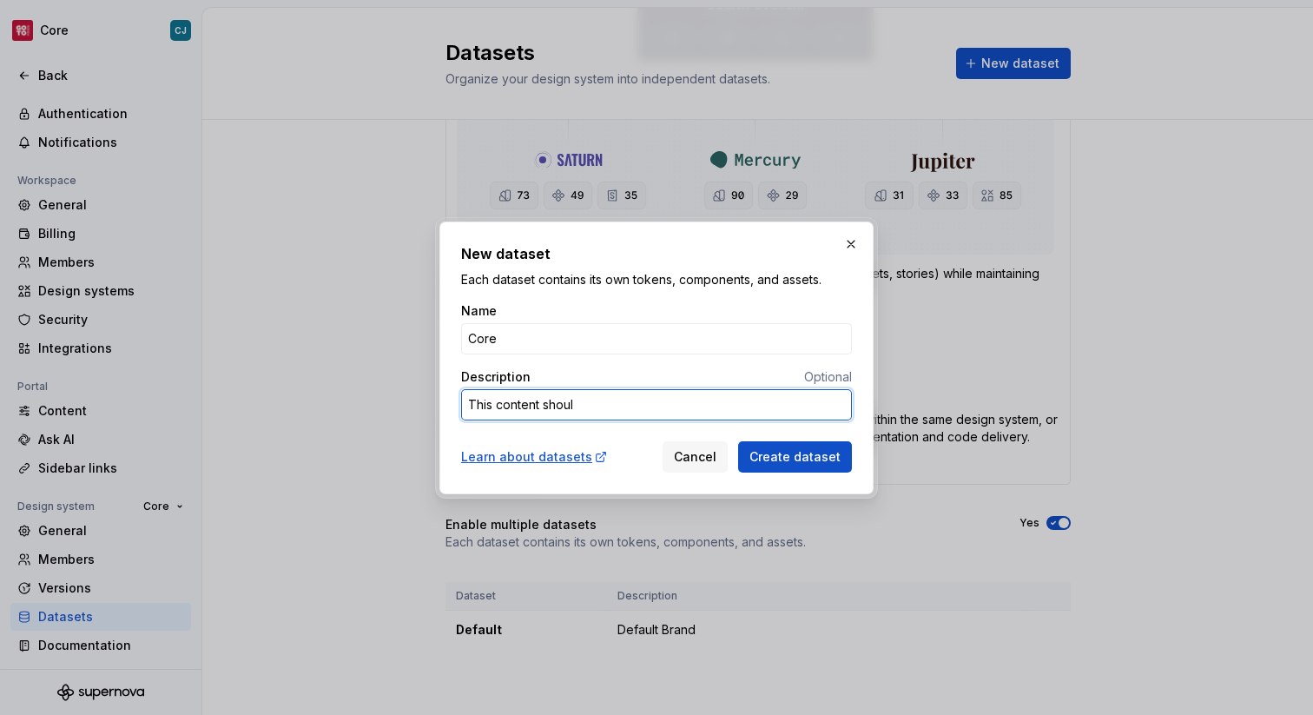
type textarea "*"
type textarea "This content should"
type textarea "*"
type textarea "This content should"
type textarea "*"
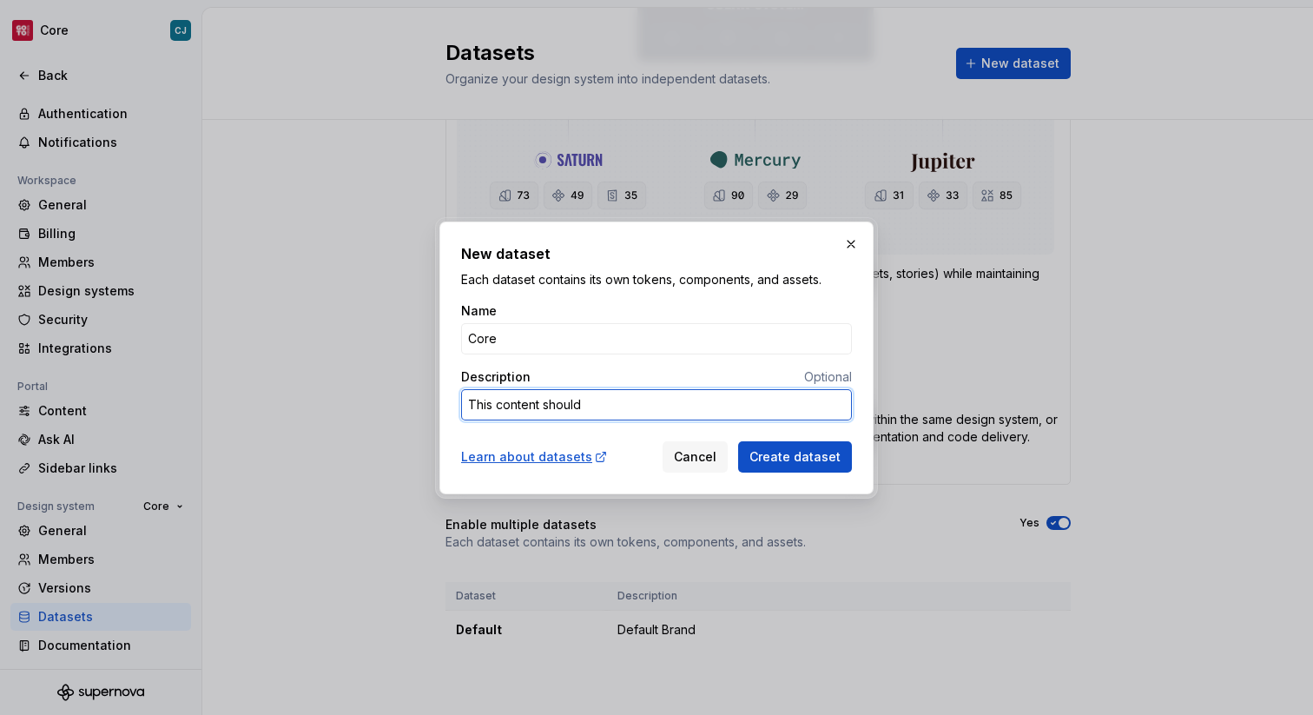
type textarea "This content should b"
type textarea "*"
type textarea "This content should be"
type textarea "*"
type textarea "This content should be"
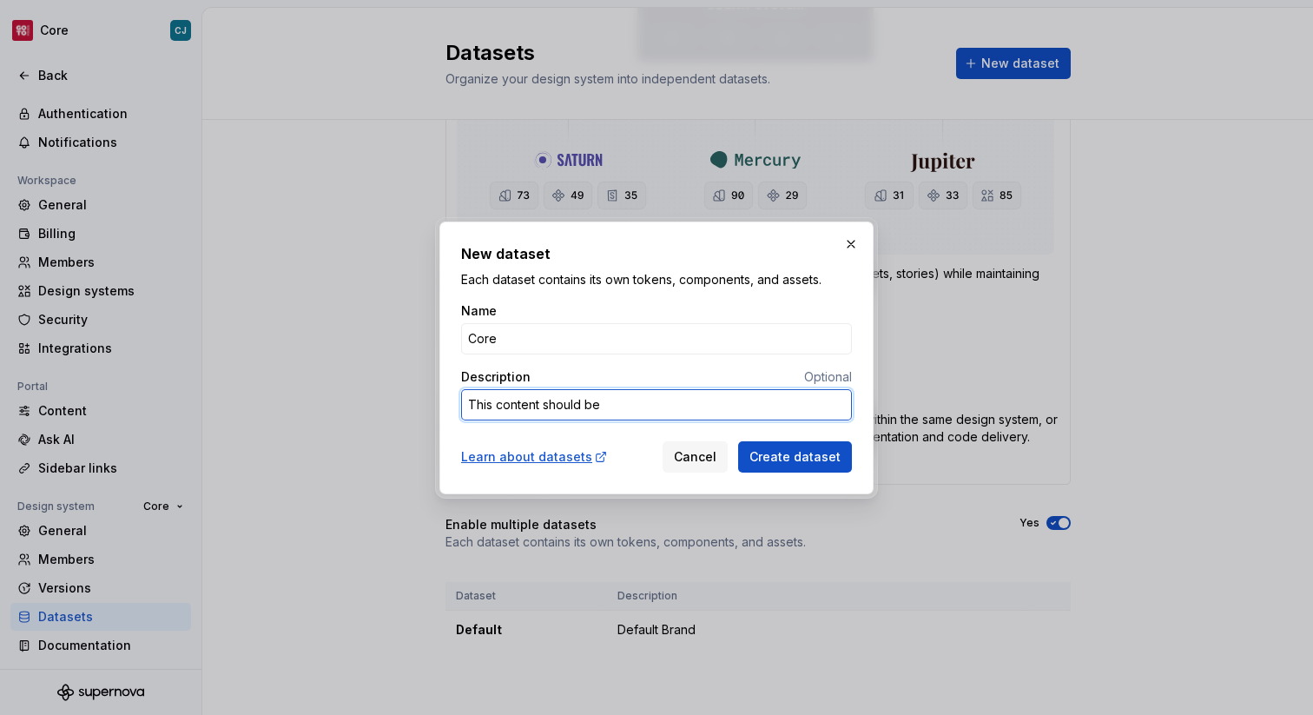
type textarea "*"
type textarea "This content should be v"
type textarea "*"
type textarea "This content should be vi"
type textarea "*"
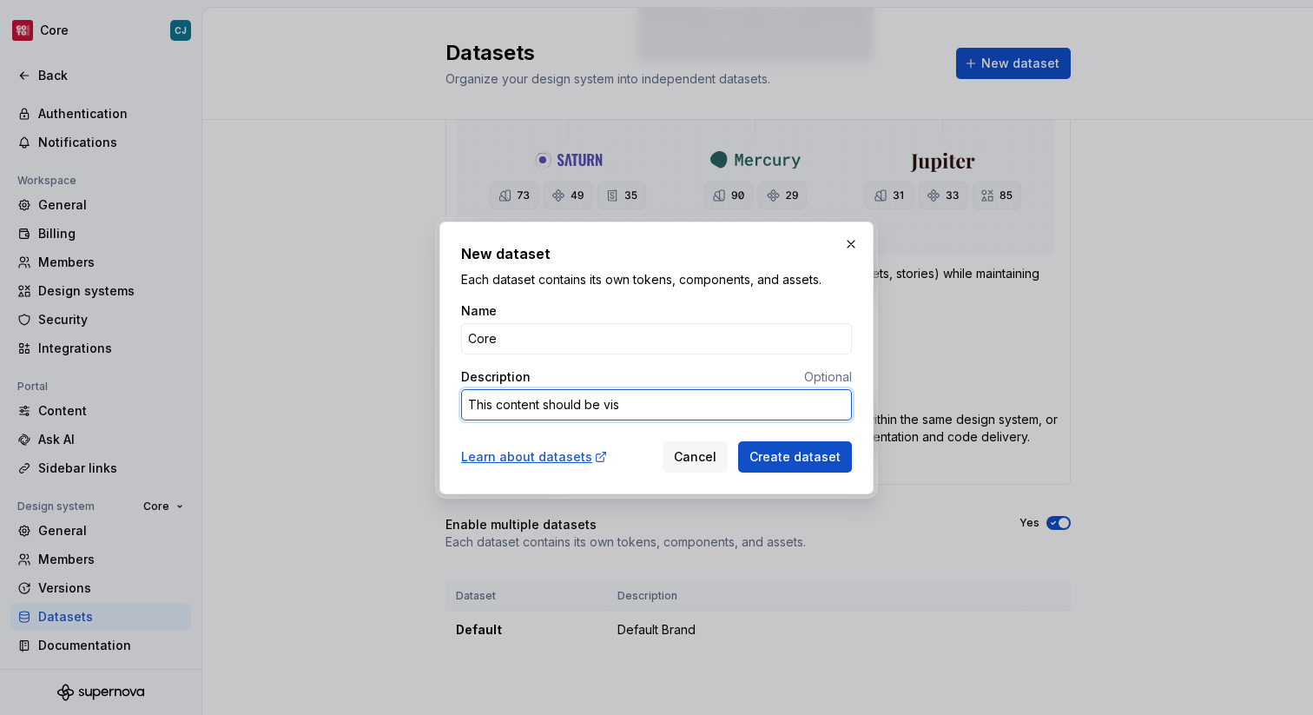
type textarea "This content should be visi"
type textarea "*"
type textarea "This content should be visib"
type textarea "*"
type textarea "This content should be visibl"
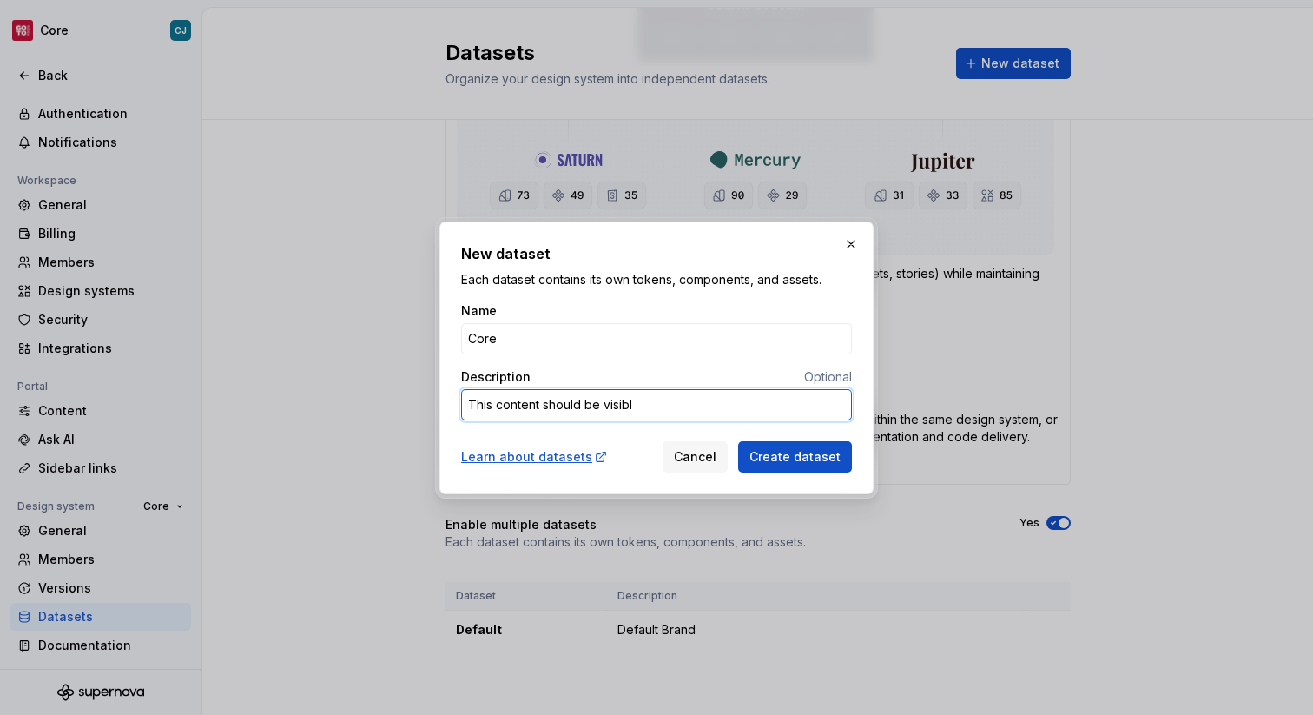
type textarea "*"
type textarea "This content should be visible"
type textarea "*"
type textarea "This content should be visible"
type textarea "*"
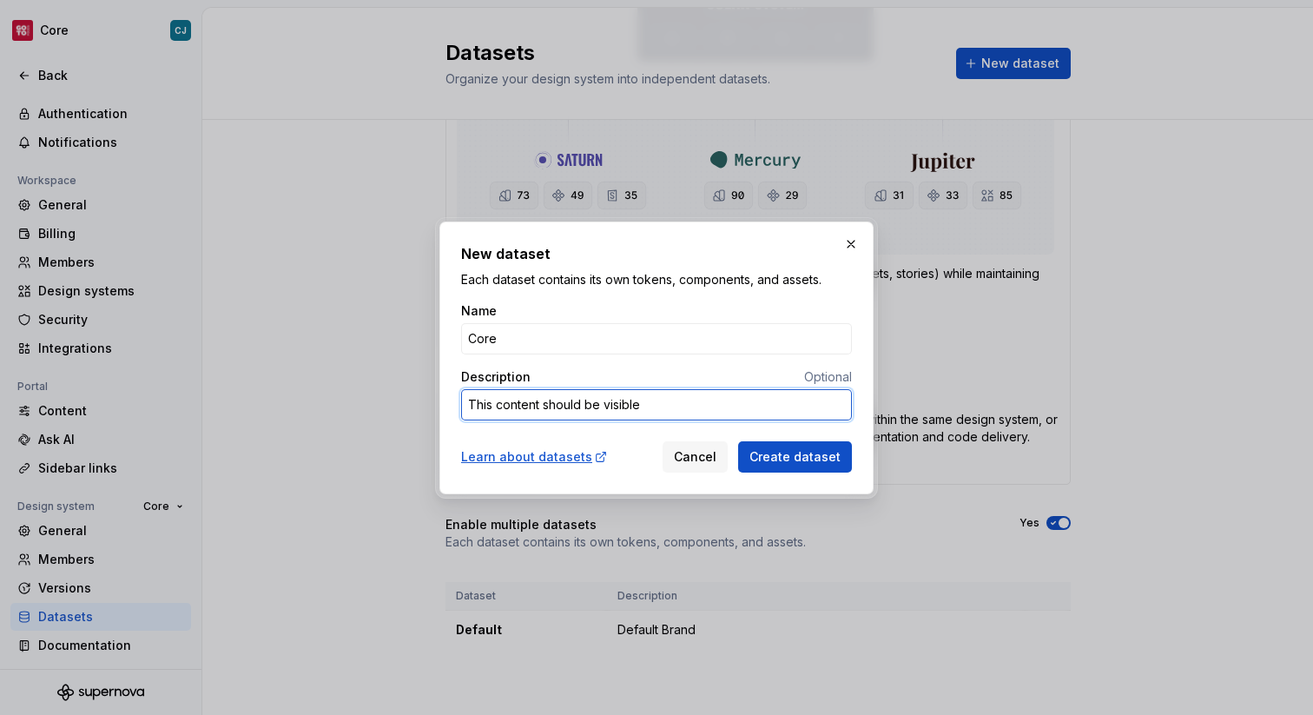
type textarea "This content should be visible a"
type textarea "*"
type textarea "This content should be visible"
type textarea "*"
type textarea "This content should be visible r"
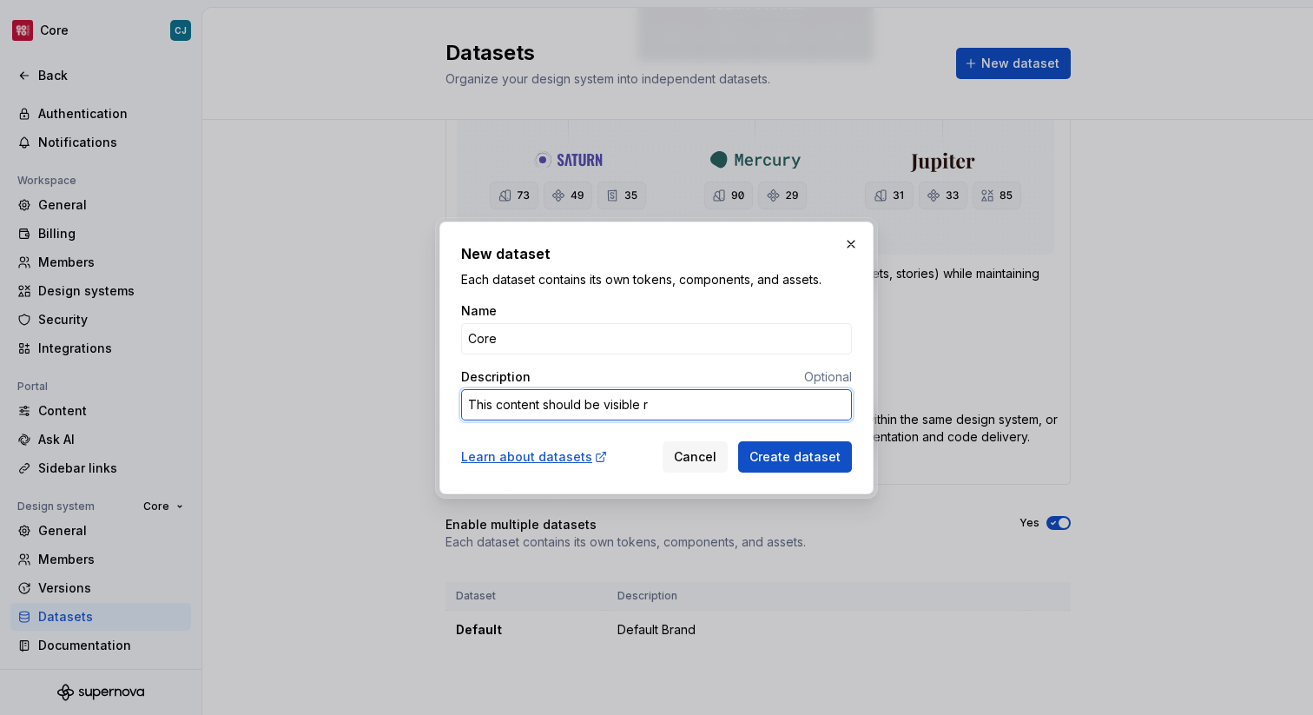
type textarea "*"
type textarea "This content should be visible re"
type textarea "*"
type textarea "This content should be visible reg"
type textarea "*"
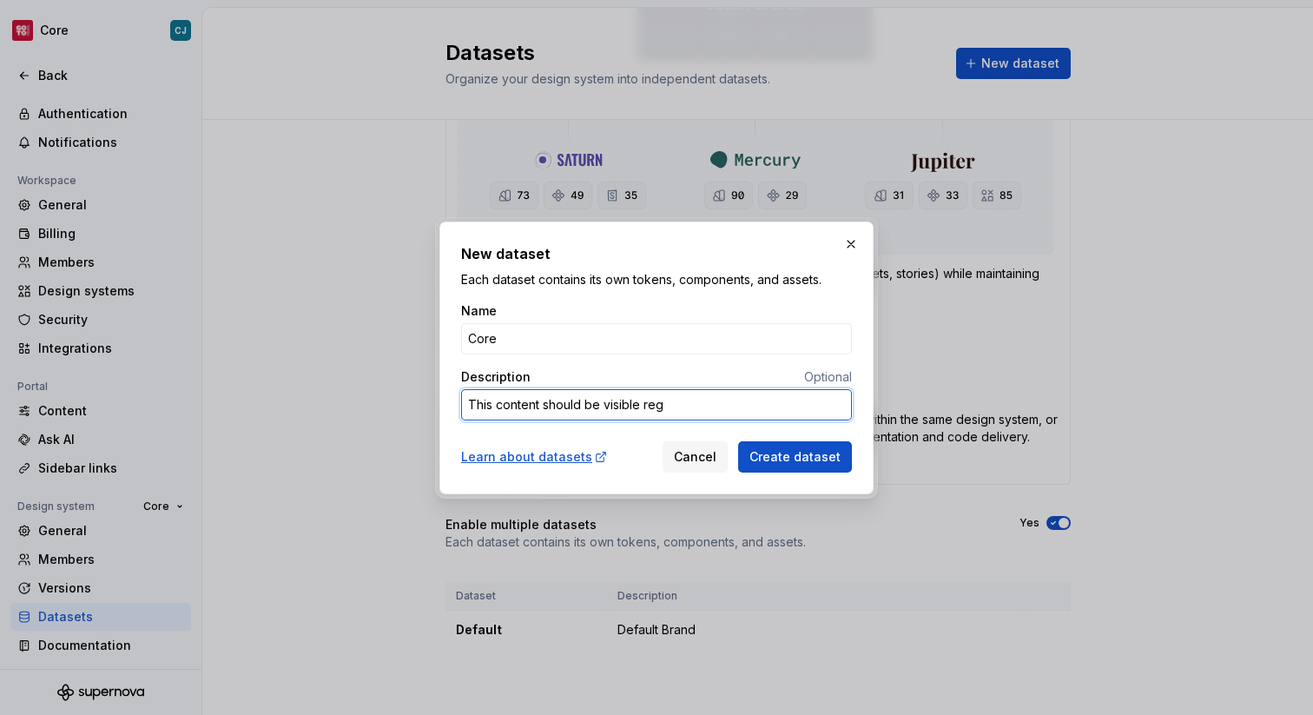
type textarea "This content should be visible rega"
type textarea "*"
type textarea "This content should be visible regar"
type textarea "*"
type textarea "This content should be visible regard"
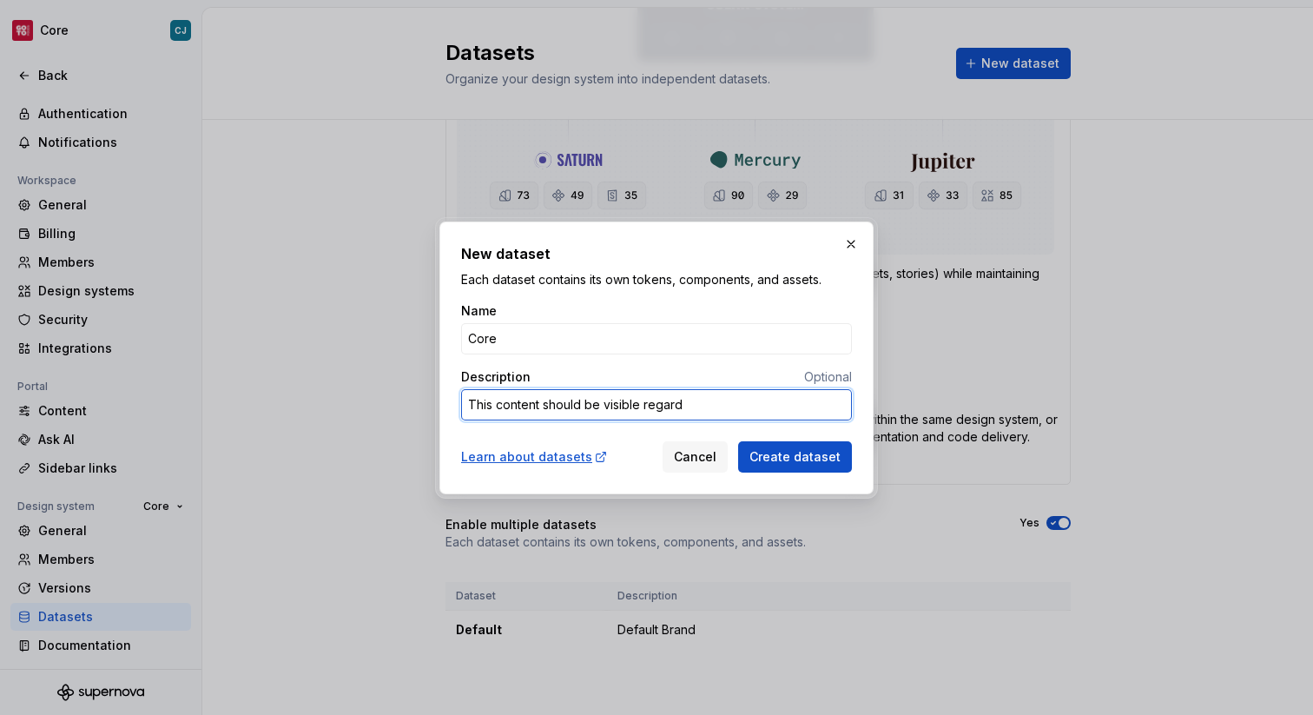
type textarea "*"
type textarea "This content should be visible regardl"
type textarea "*"
type textarea "This content should be visible regardle"
type textarea "*"
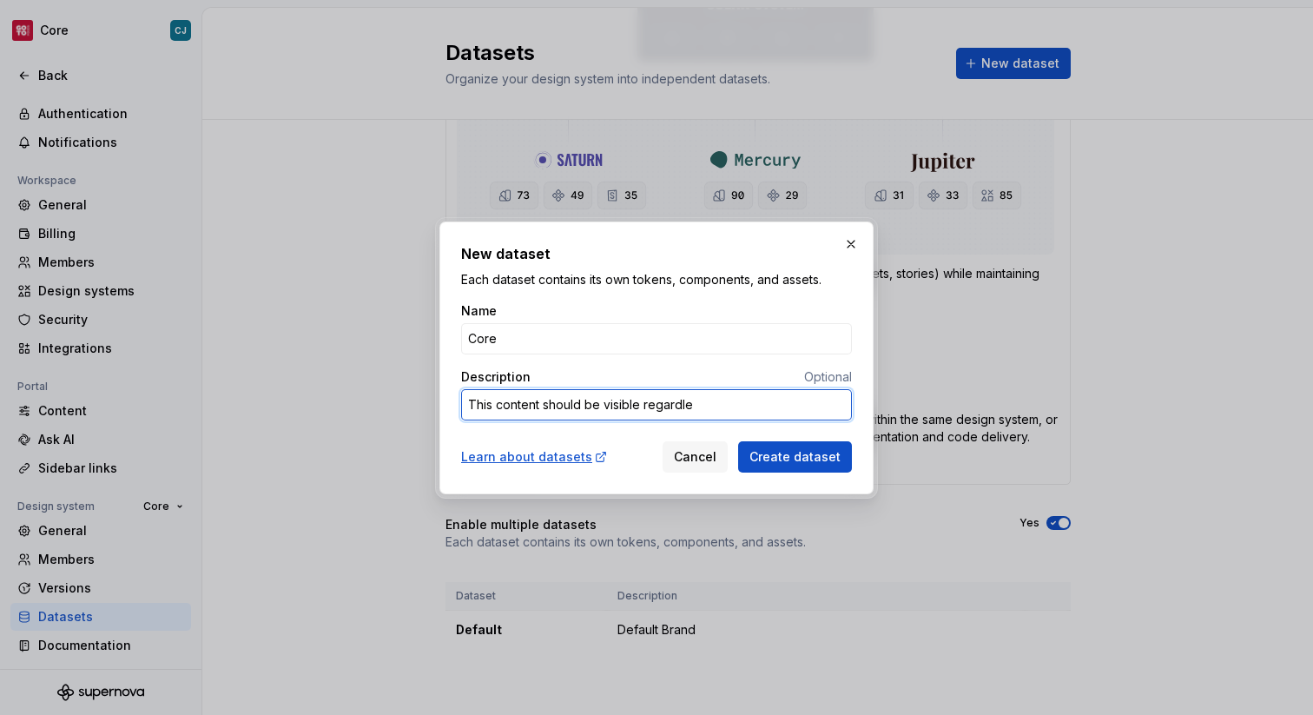
type textarea "This content should be visible regardles"
type textarea "*"
type textarea "This content should be visible regardless"
type textarea "*"
type textarea "This content should be visible regardless o"
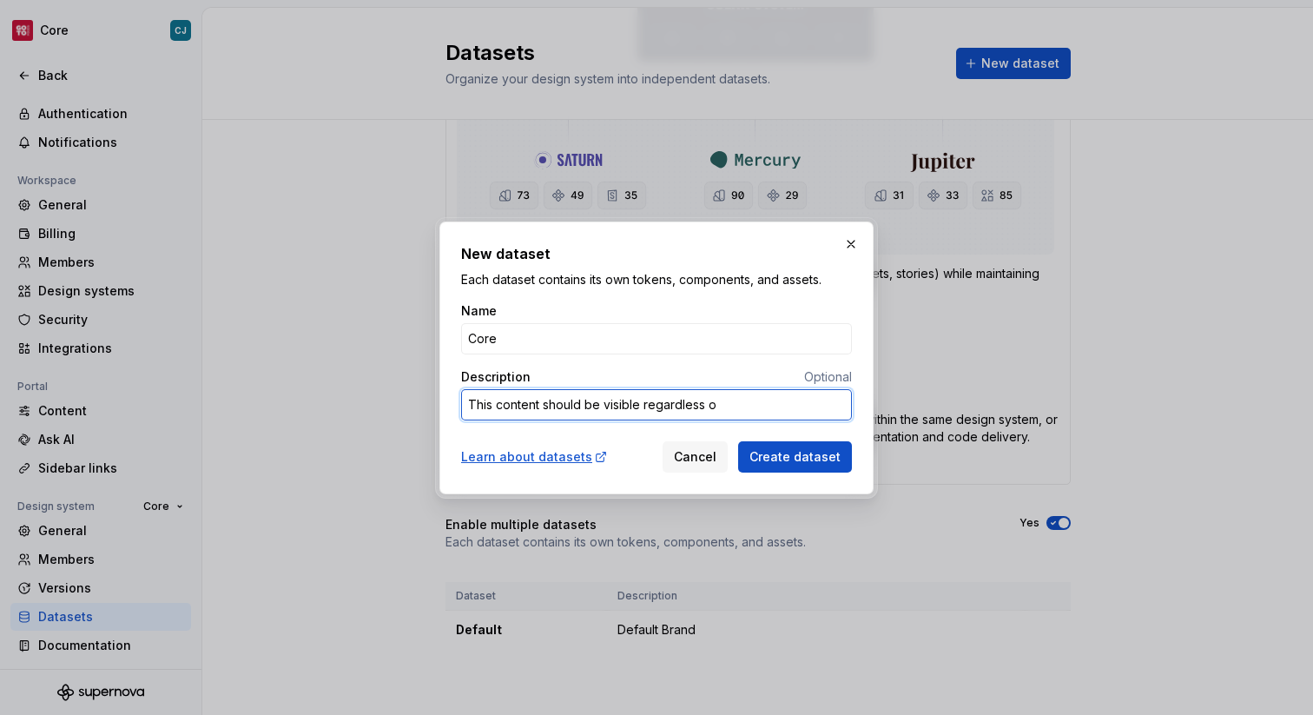
type textarea "*"
type textarea "This content should be visible regardless of"
type textarea "*"
type textarea "This content should be visible regardless of"
type textarea "*"
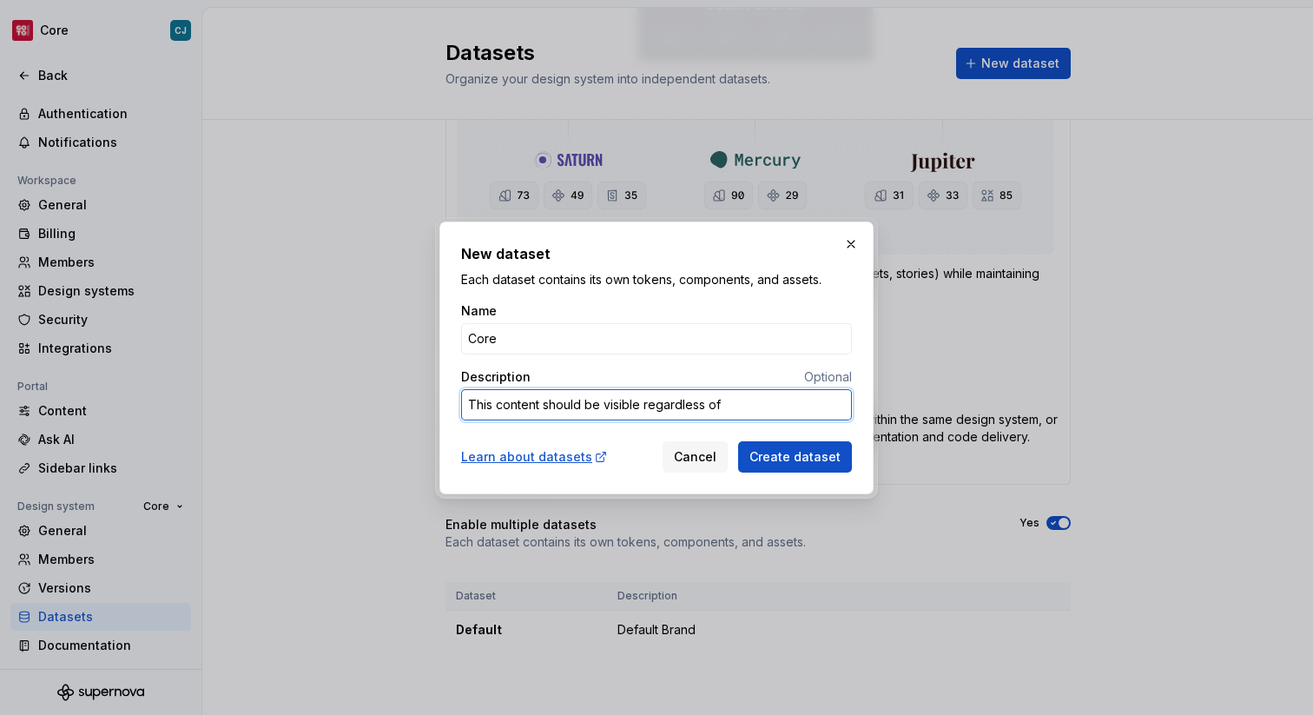
type textarea "This content should be visible regardless of B"
type textarea "*"
type textarea "This content should be visible regardless of Br"
type textarea "*"
type textarea "This content should be visible regardless of Bra"
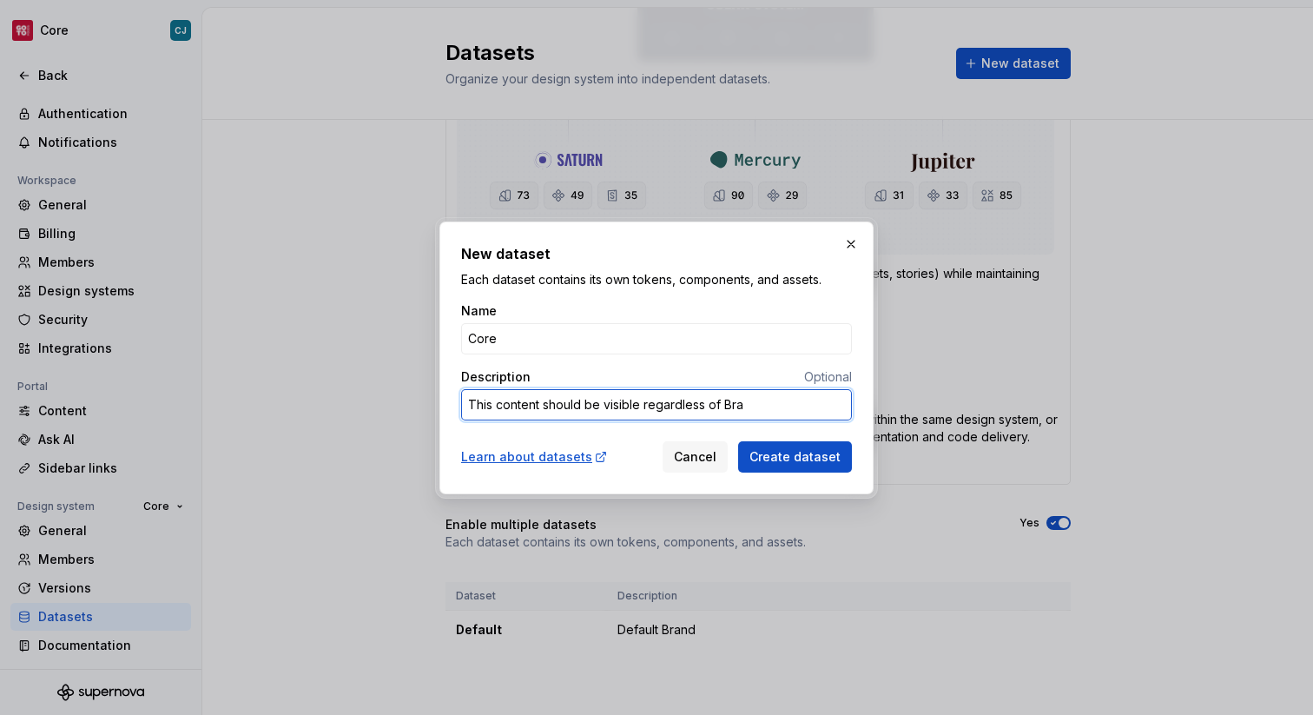
type textarea "*"
type textarea "This content should be visible regardless of Bran"
type textarea "*"
type textarea "This content should be visible regardless of Brand"
type textarea "*"
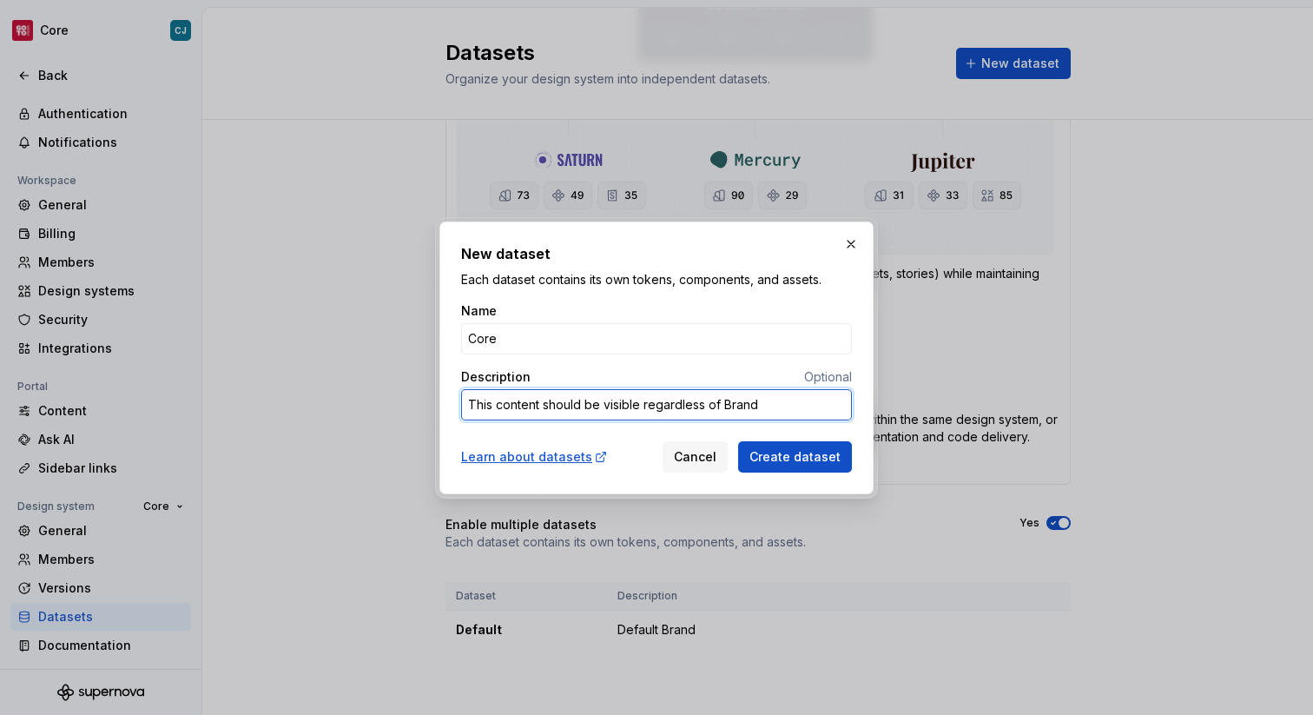
type textarea "This content should be visible regardless of Bran"
type textarea "*"
type textarea "This content should be visible regardless of Bra"
type textarea "*"
type textarea "This content should be visible regardless of Br"
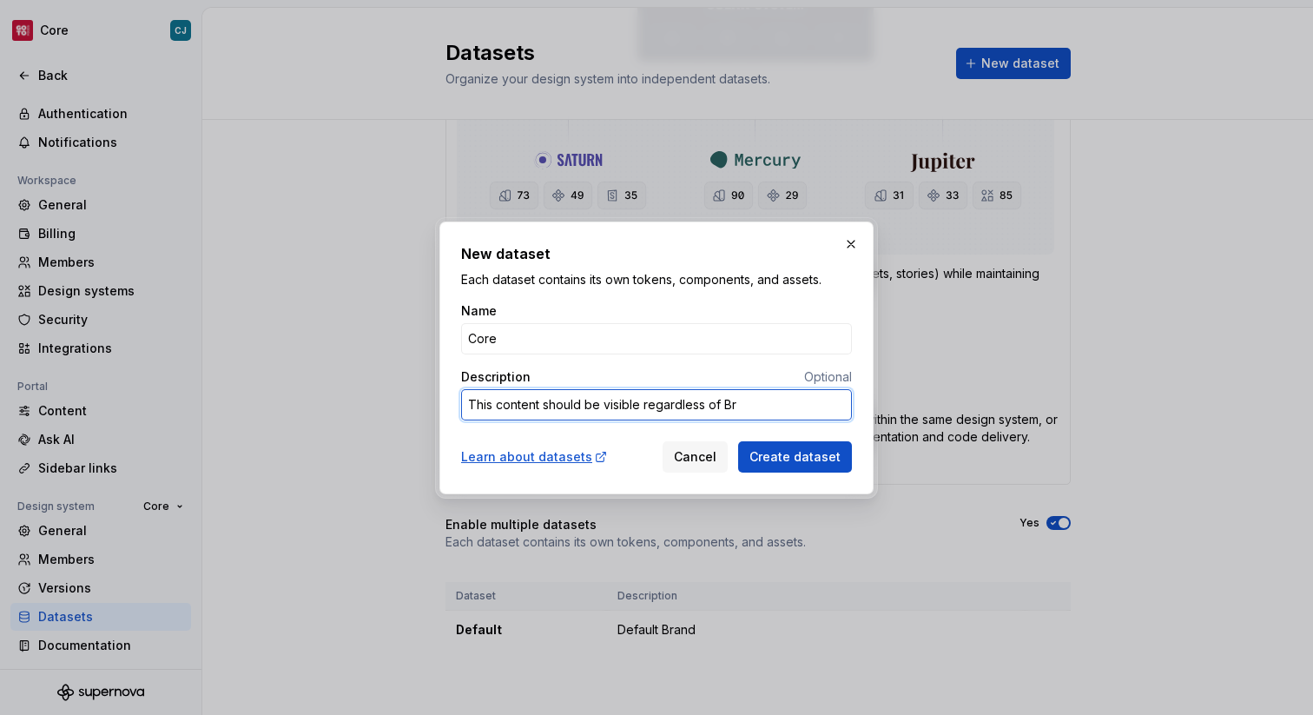
type textarea "*"
type textarea "This content should be visible regardless of B"
type textarea "*"
type textarea "This content should be visible regardless of"
type textarea "*"
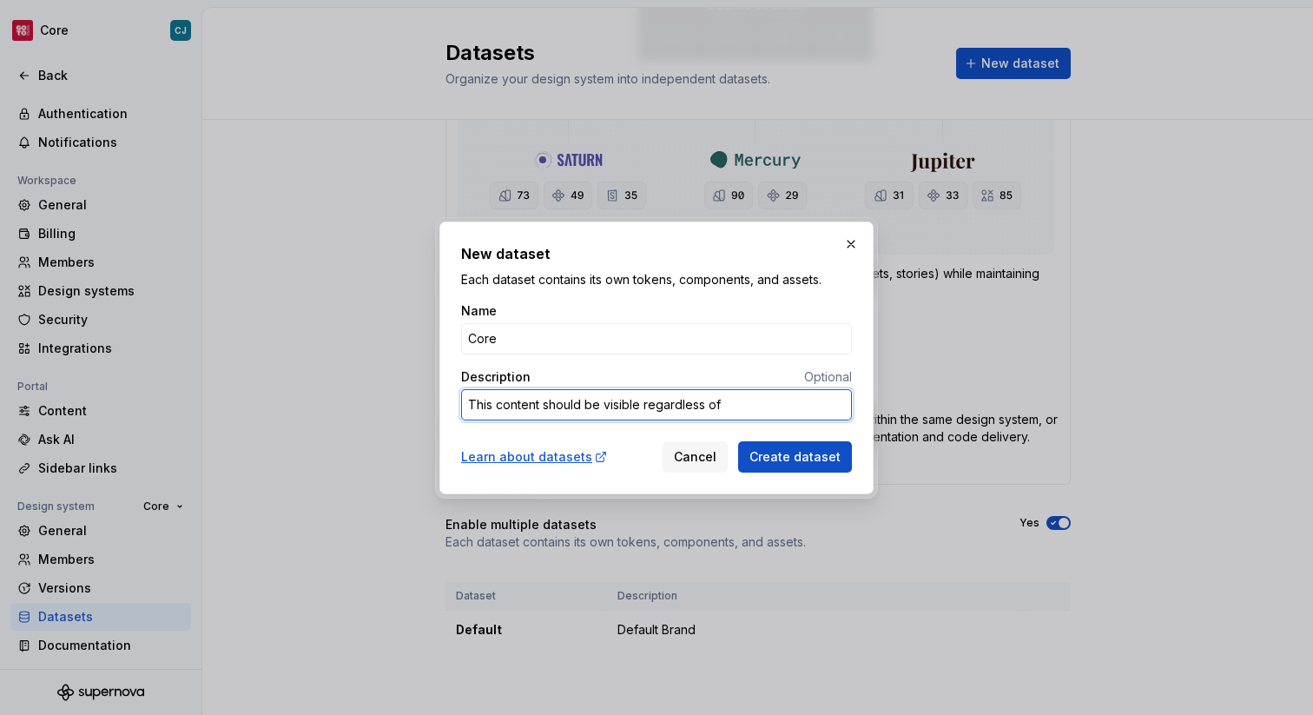
type textarea "This content should be visible regardless of b"
type textarea "*"
type textarea "This content should be visible regardless of br"
type textarea "*"
type textarea "This content should be visible regardless of bran"
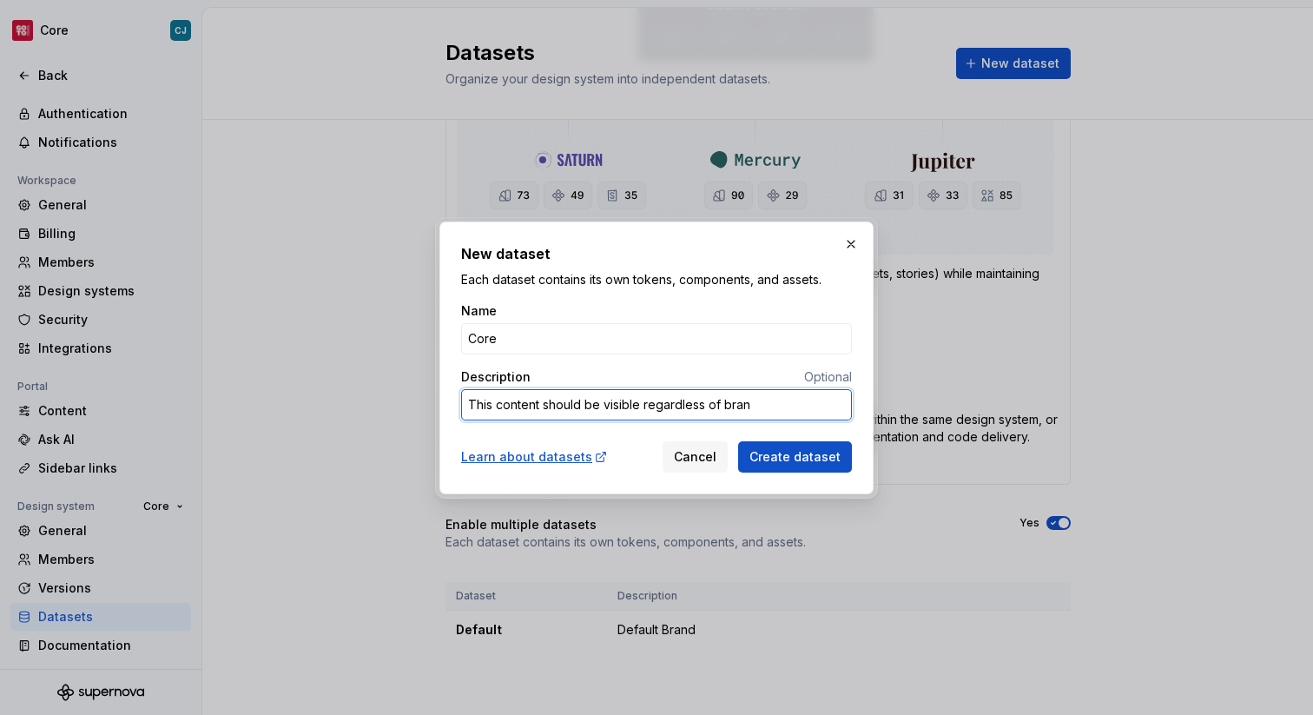
type textarea "*"
type textarea "This content should be visible regardless of brand"
type textarea "*"
type textarea "This content should be visible regardless of bran"
type textarea "*"
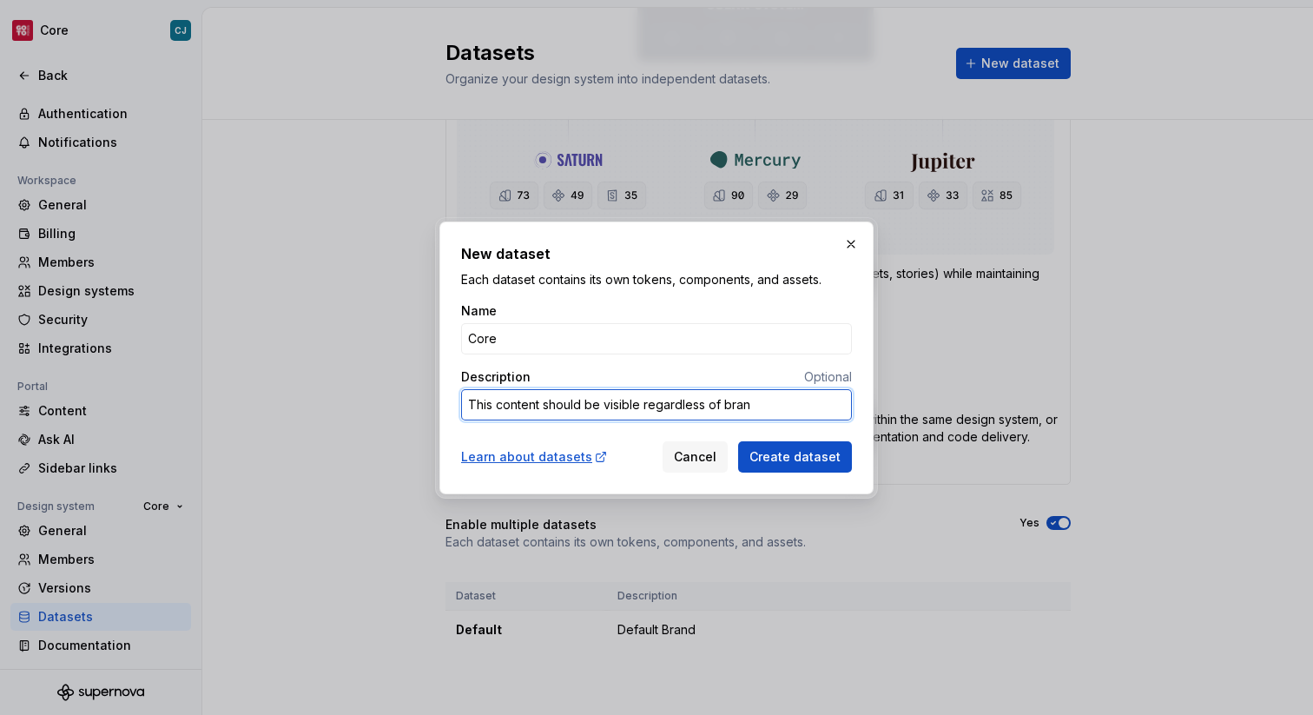
type textarea "This content should be visible regardless of bra"
type textarea "*"
type textarea "This content should be visible regardless of br"
type textarea "*"
type textarea "This content should be visible regardless of b"
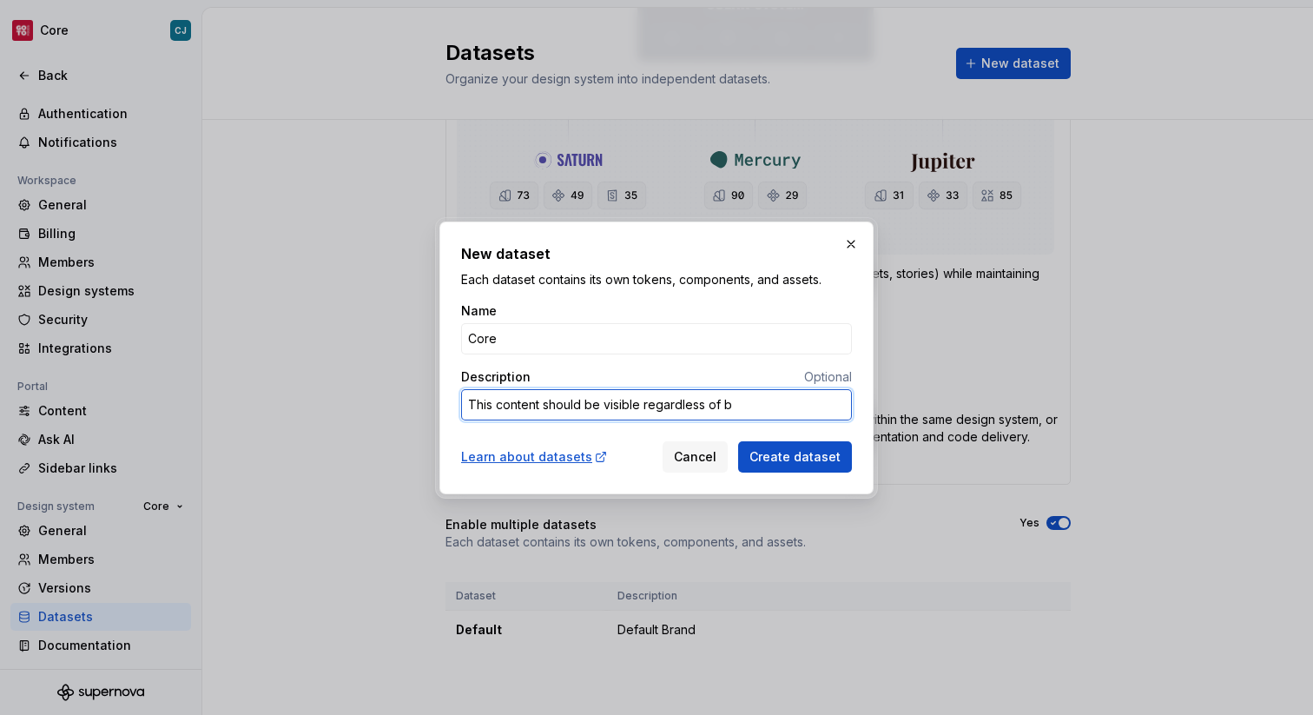
type textarea "*"
type textarea "This content should be visible regardless of"
type textarea "*"
type textarea "This content should be visible regardless of s"
type textarea "*"
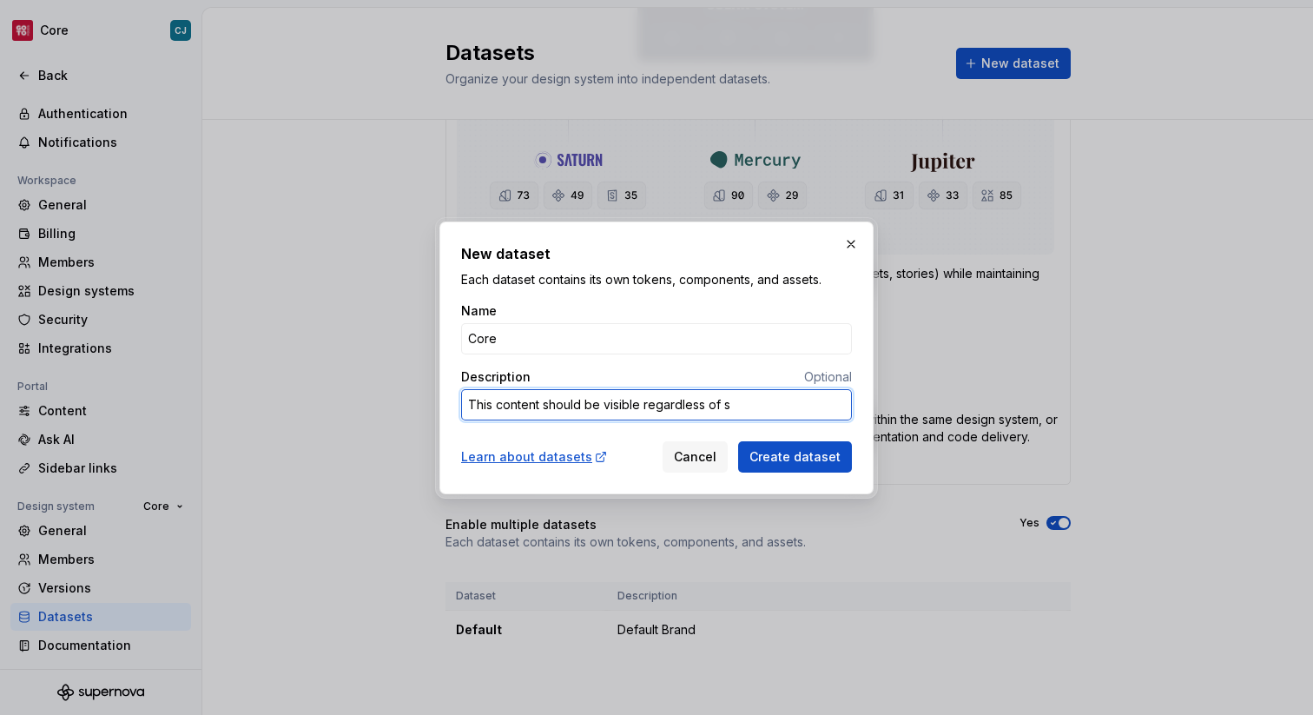
type textarea "This content should be visible regardless of se"
type textarea "*"
type textarea "This content should be visible regardless of sel"
type textarea "*"
type textarea "This content should be visible regardless of sele"
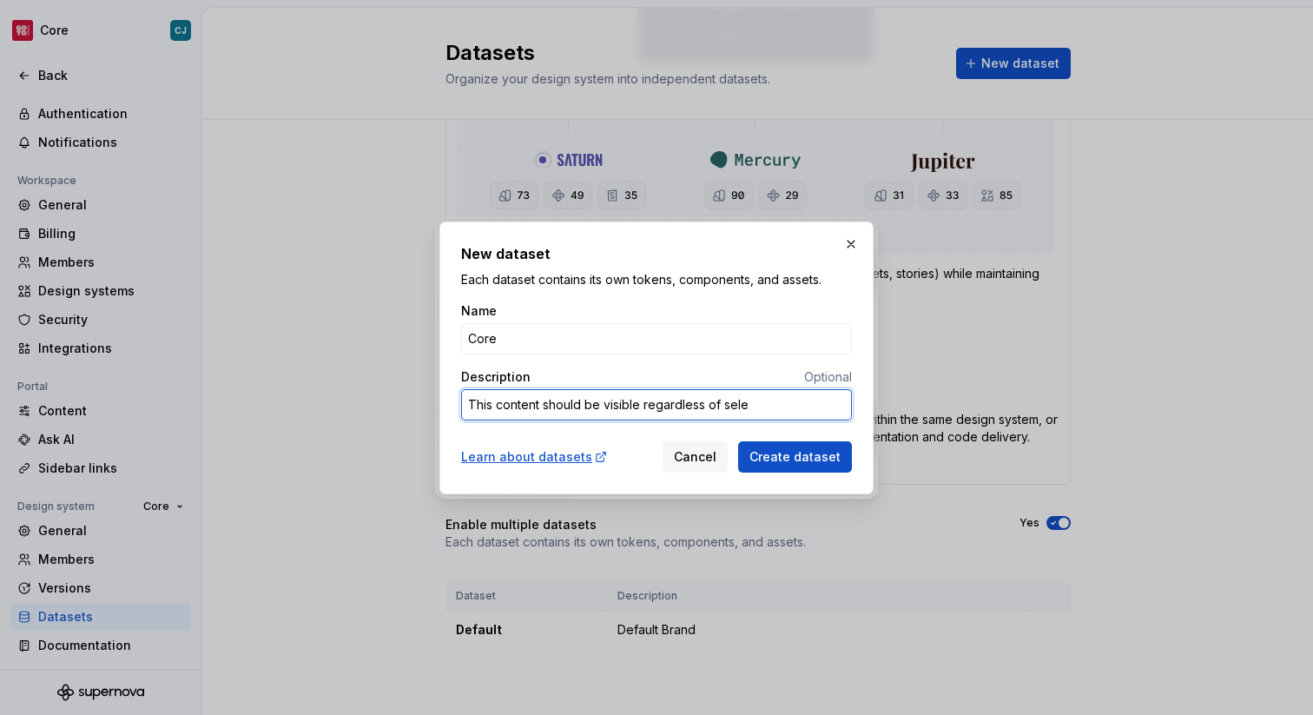
type textarea "*"
type textarea "This content should be visible regardless of selec"
type textarea "*"
type textarea "This content should be visible regardless of select"
type textarea "*"
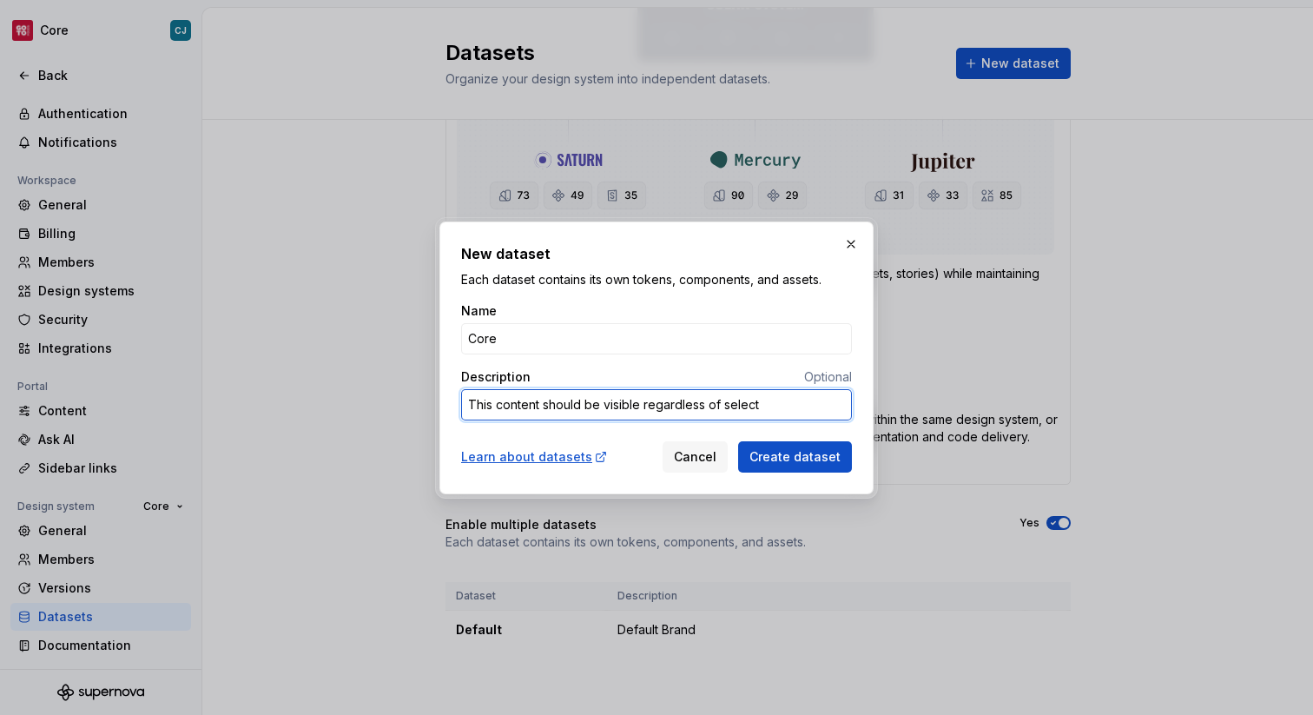
type textarea "This content should be visible regardless of selecte"
type textarea "*"
type textarea "This content should be visible regardless of selected"
type textarea "*"
type textarea "This content should be visible regardless of selected"
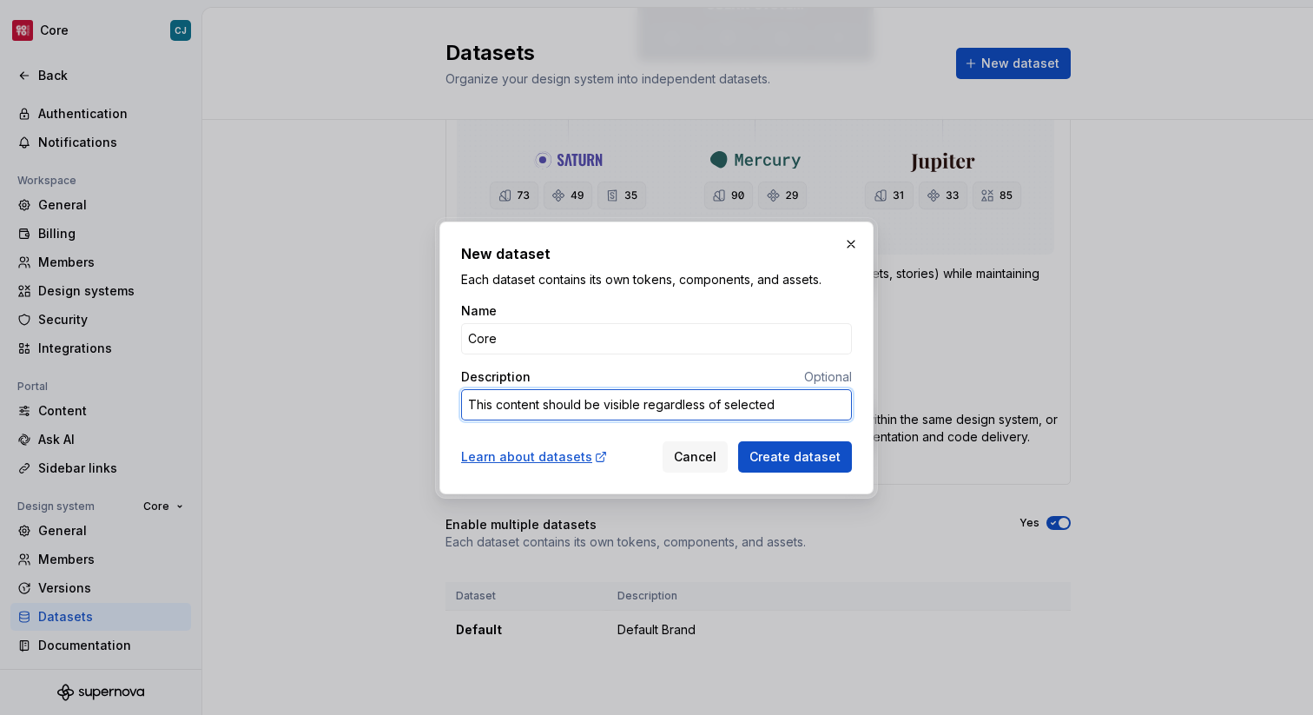
type textarea "*"
type textarea "This content should be visible regardless of selected"
type textarea "*"
type textarea "This content should be visible regardless of selecte"
type textarea "*"
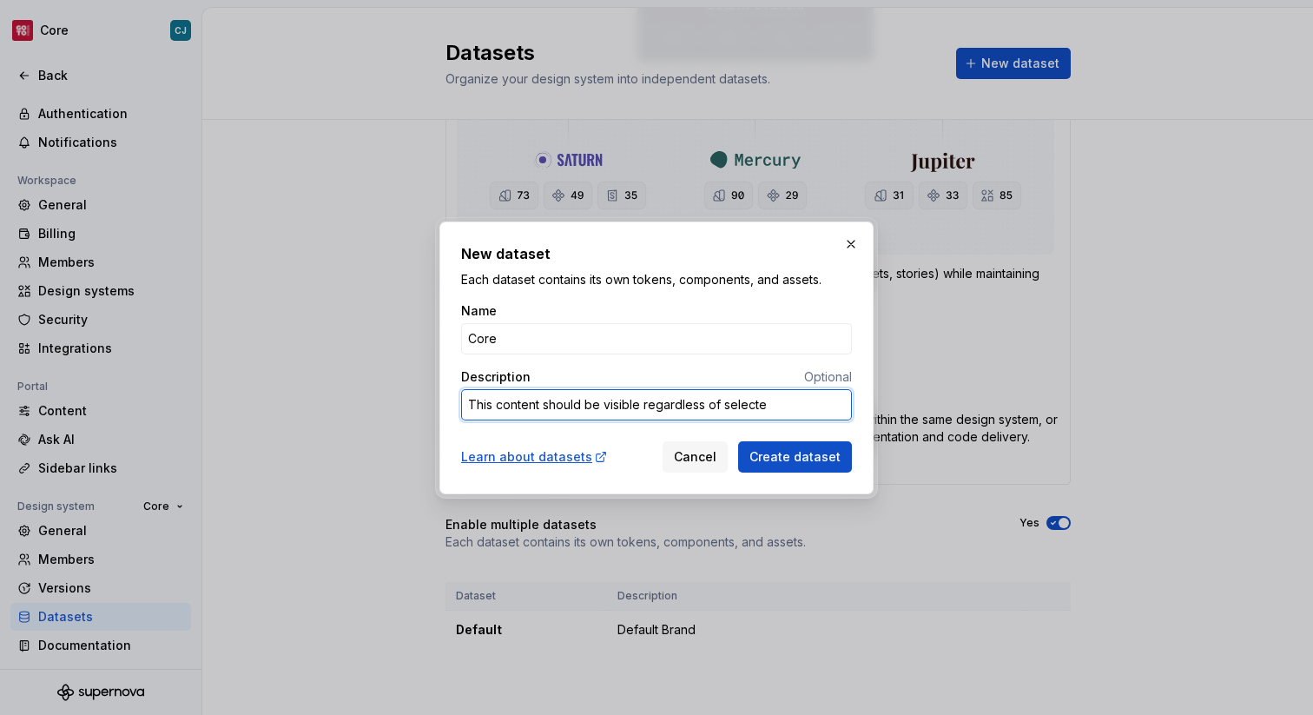
type textarea "This content should be visible regardless of select"
type textarea "*"
type textarea "This content should be visible regardless of selec"
click at [563, 396] on textarea "This content should be visible regardless of brand." at bounding box center [656, 404] width 391 height 31
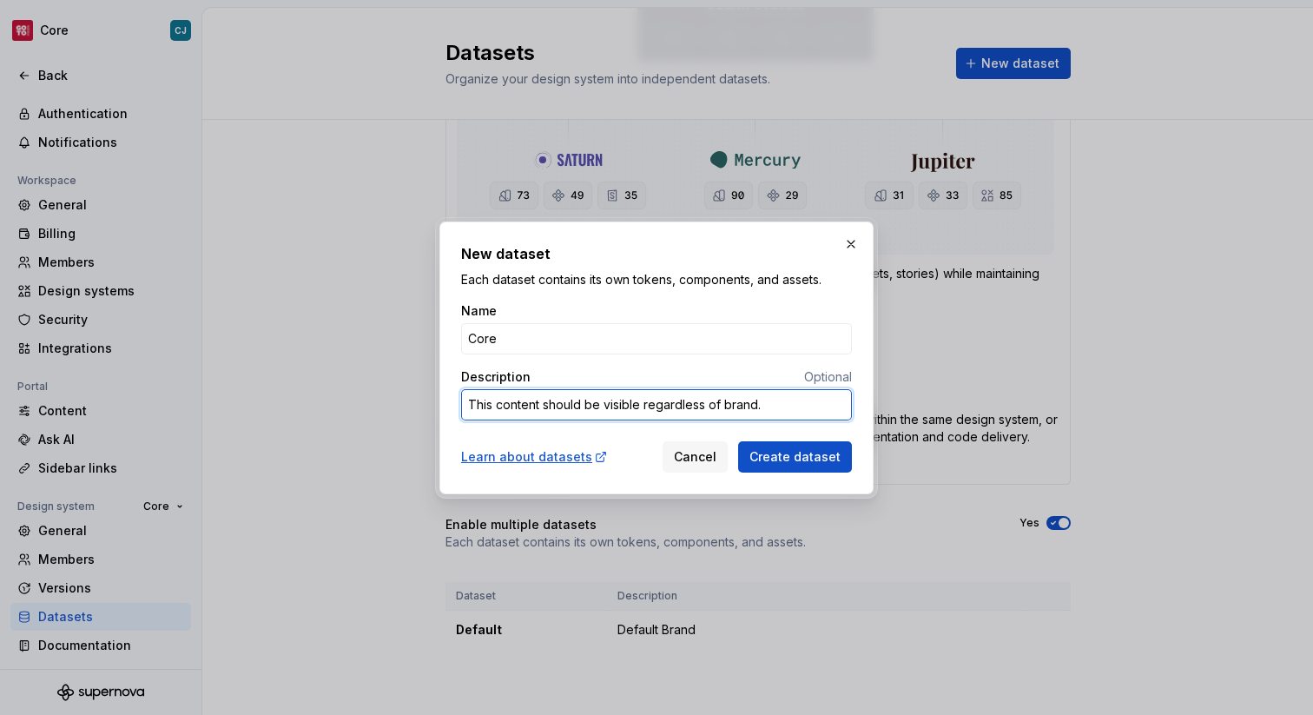
click at [593, 404] on textarea "This content should be visible regardless of brand." at bounding box center [656, 404] width 391 height 31
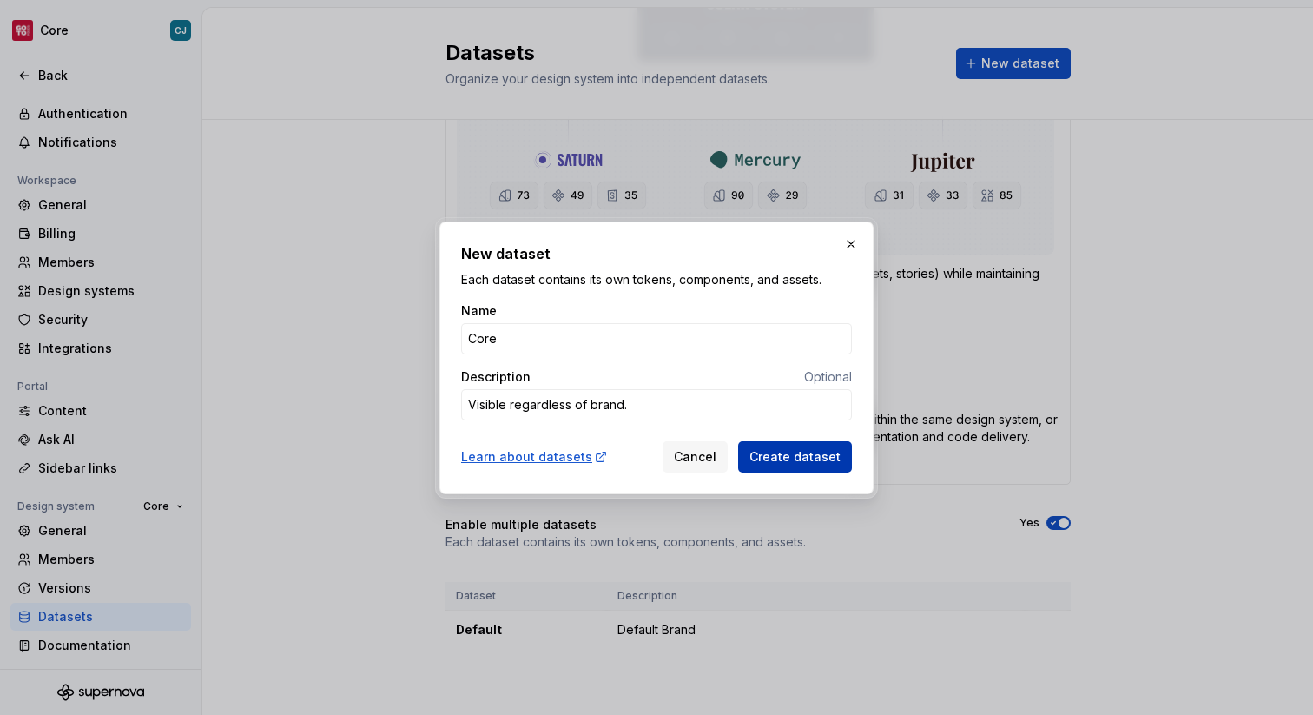
click at [764, 454] on span "Create dataset" at bounding box center [794, 456] width 91 height 17
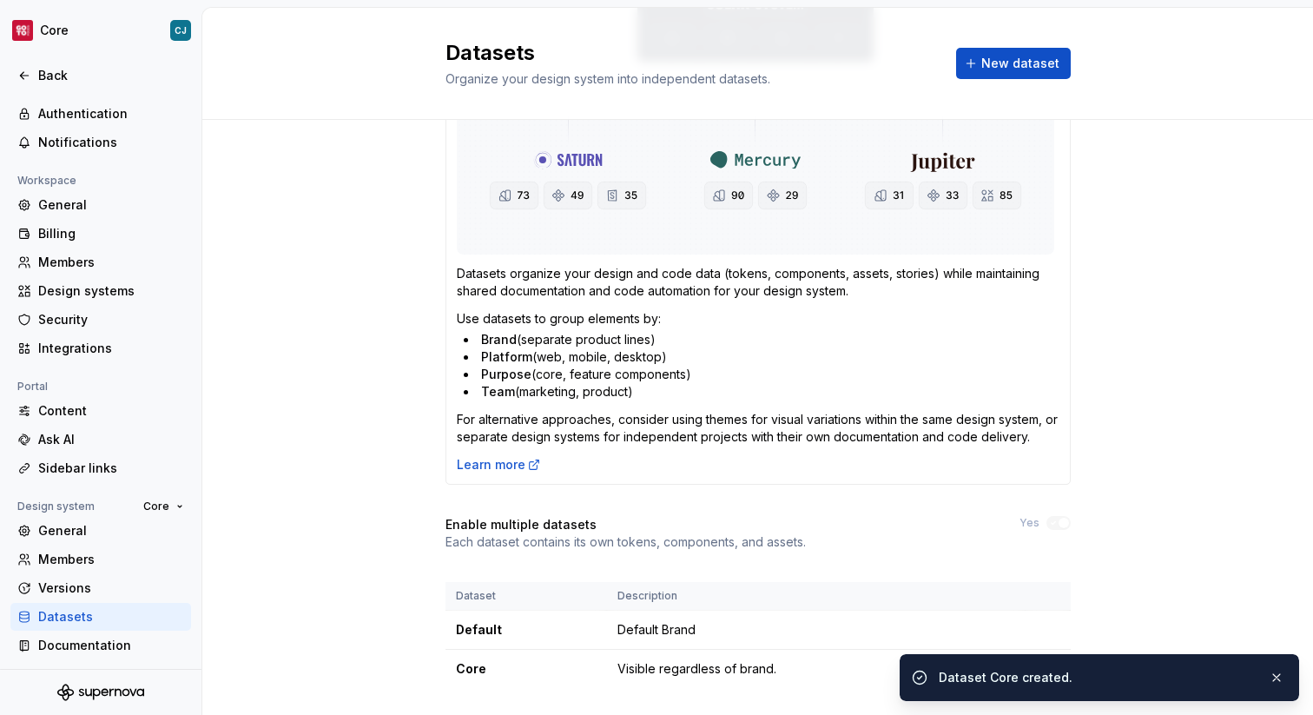
scroll to position [319, 0]
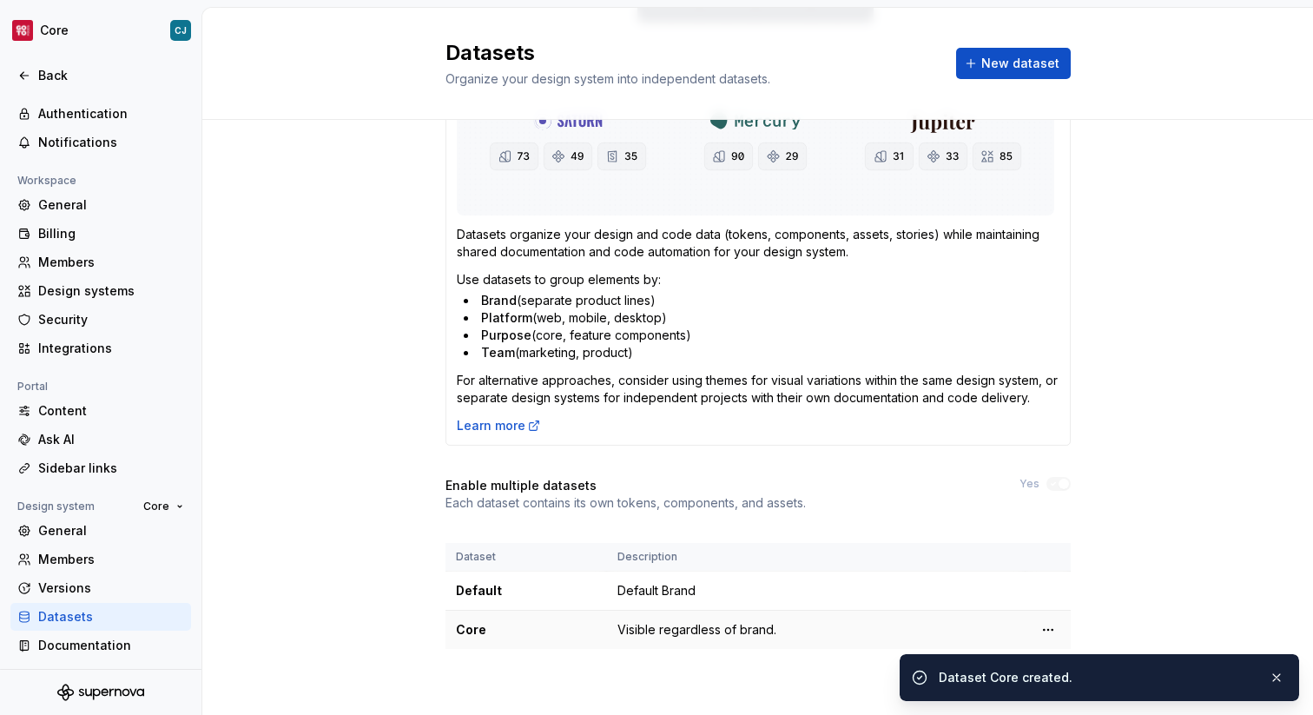
click at [811, 636] on td "Visible regardless of brand." at bounding box center [816, 629] width 419 height 39
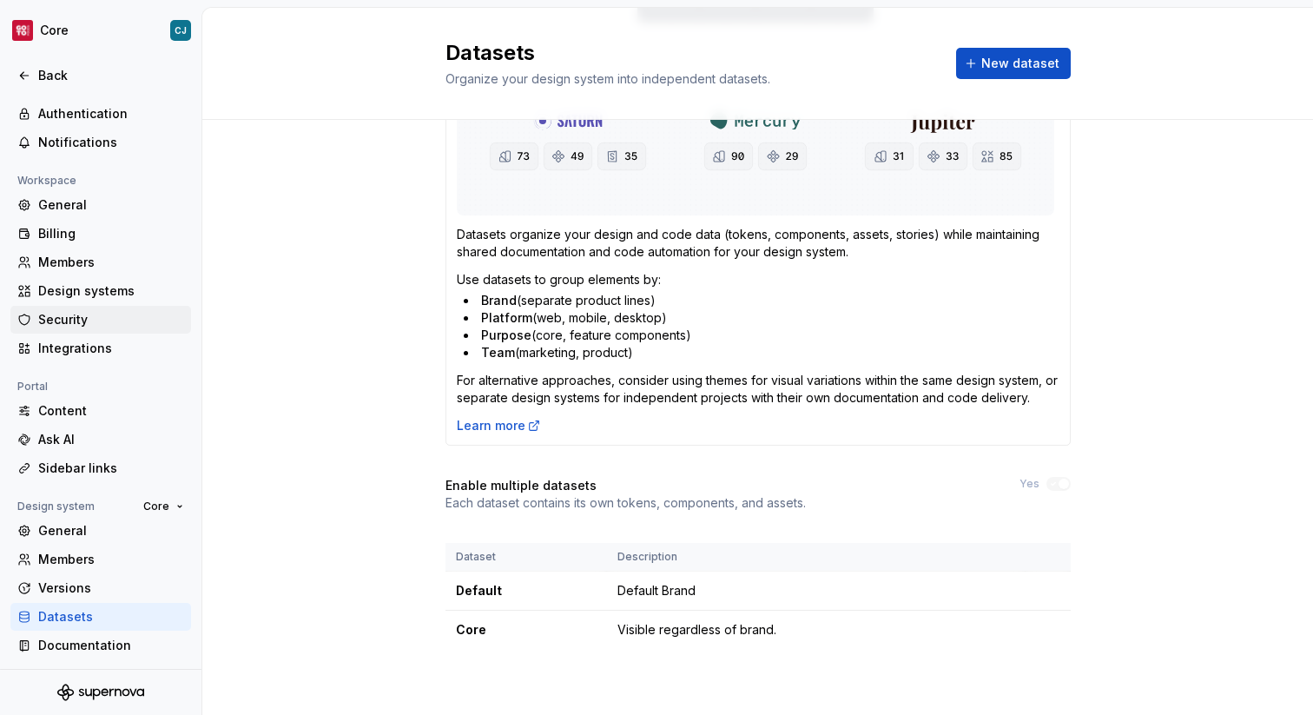
scroll to position [0, 0]
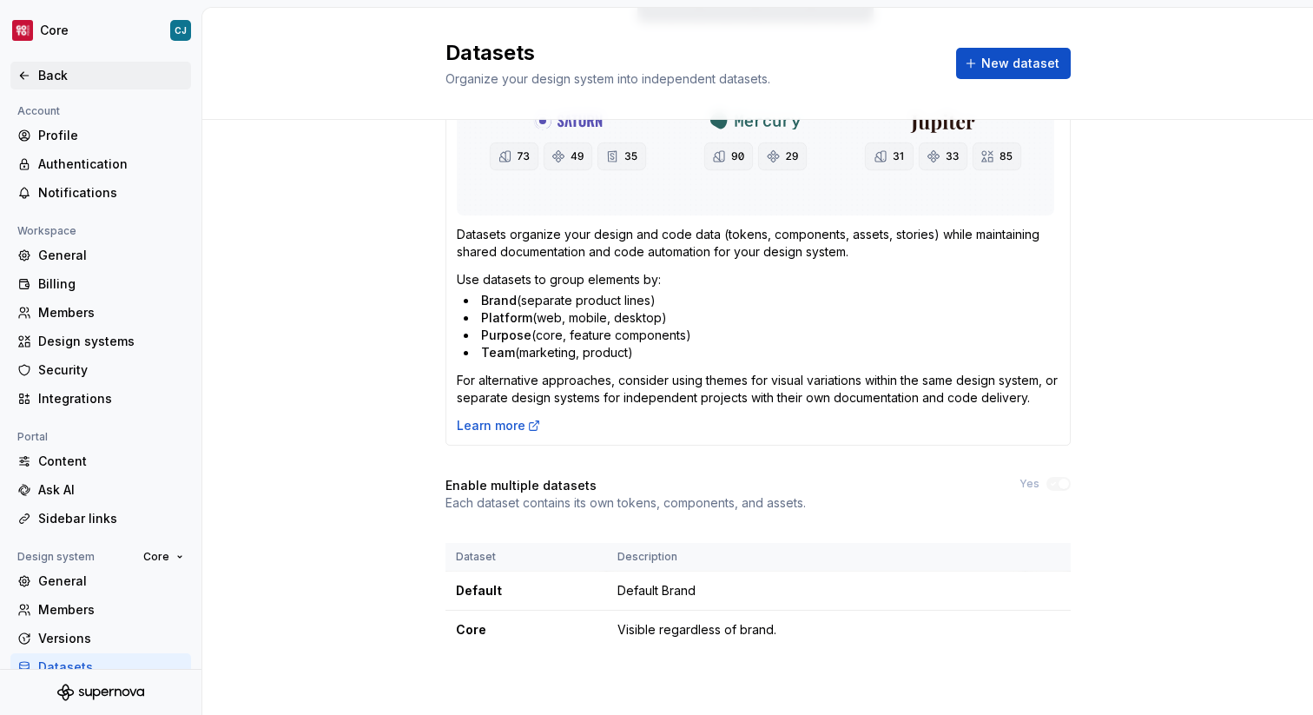
click at [58, 78] on div "Back" at bounding box center [111, 75] width 146 height 17
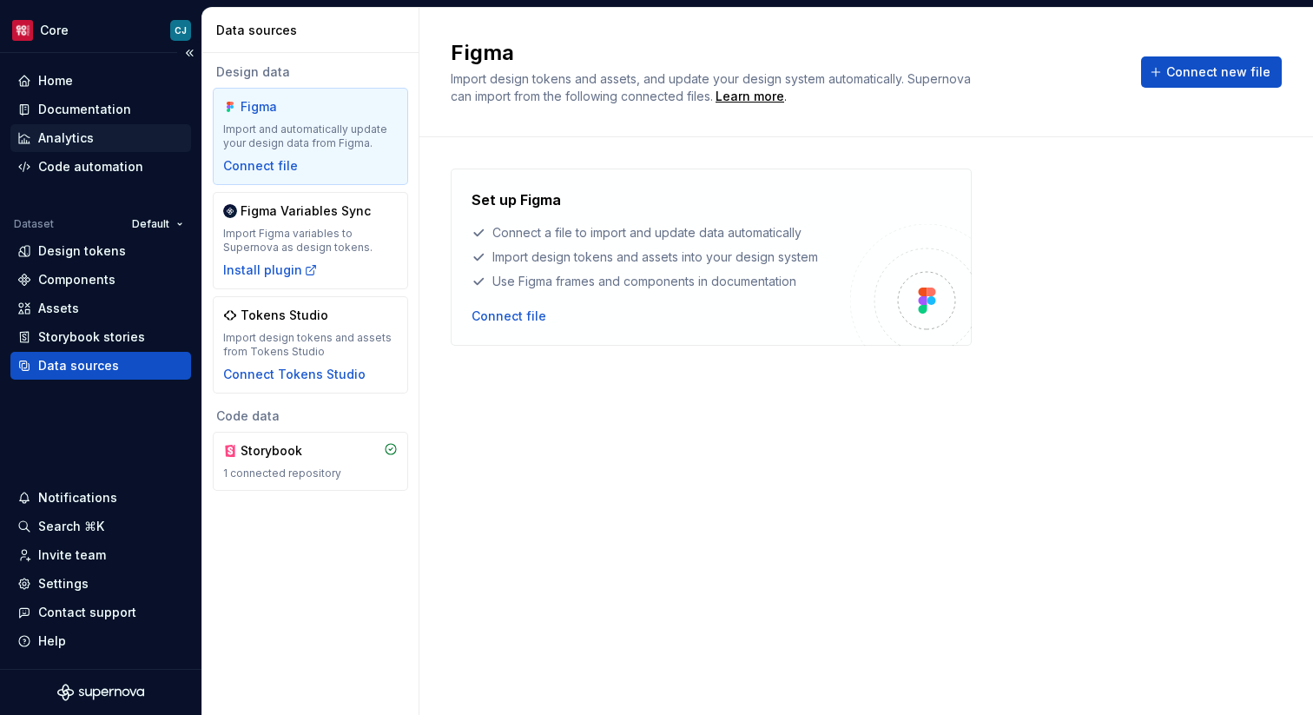
click at [108, 125] on div "Analytics" at bounding box center [100, 138] width 181 height 28
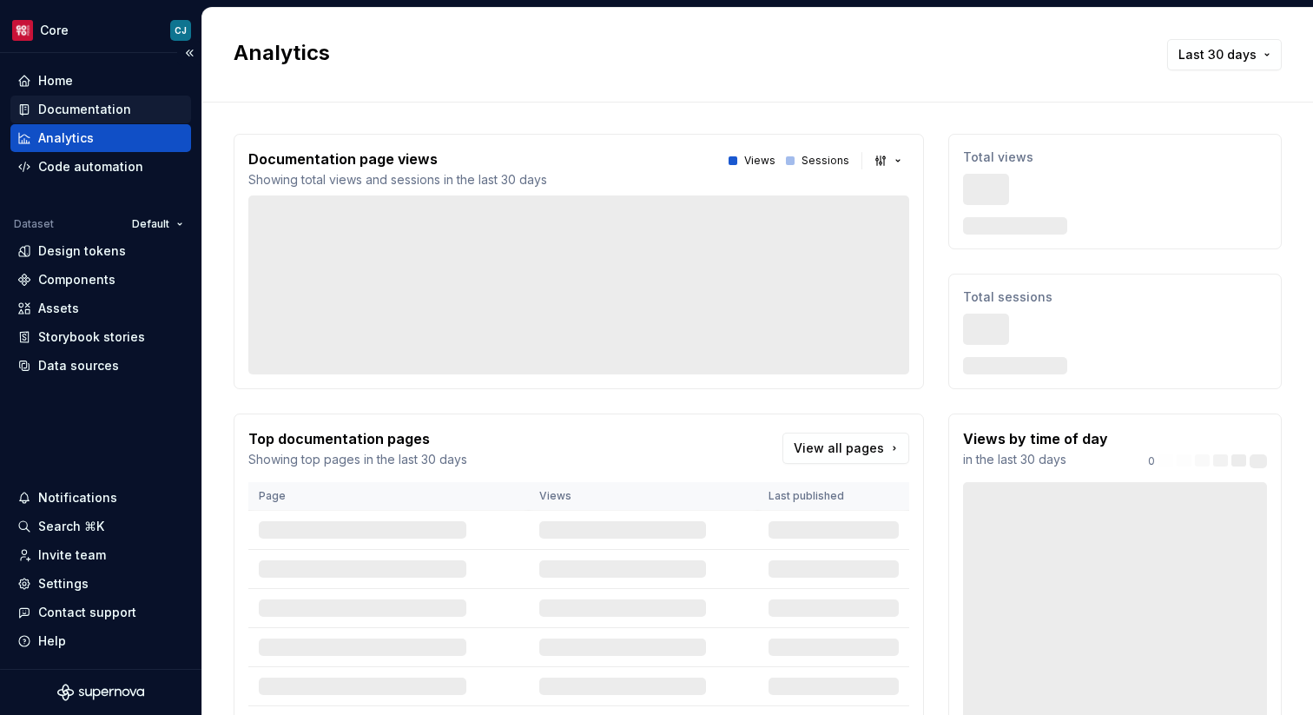
click at [109, 115] on div "Documentation" at bounding box center [84, 109] width 93 height 17
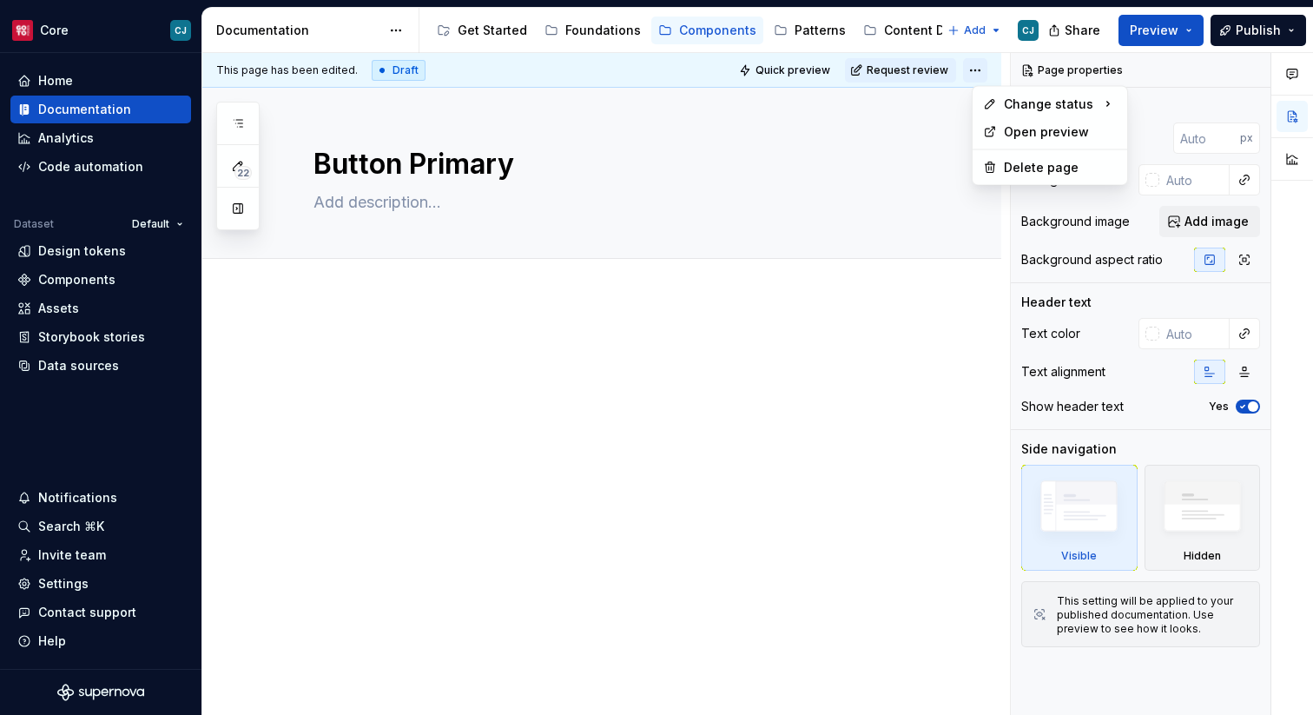
click at [980, 76] on html "Core CJ Home Documentation Analytics Code automation Dataset Default Design tok…" at bounding box center [656, 357] width 1313 height 715
click at [385, 72] on html "Core CJ Home Documentation Analytics Code automation Dataset Default Design tok…" at bounding box center [656, 357] width 1313 height 715
click at [393, 30] on html "Core CJ Home Documentation Analytics Code automation Dataset Default Design tok…" at bounding box center [656, 357] width 1313 height 715
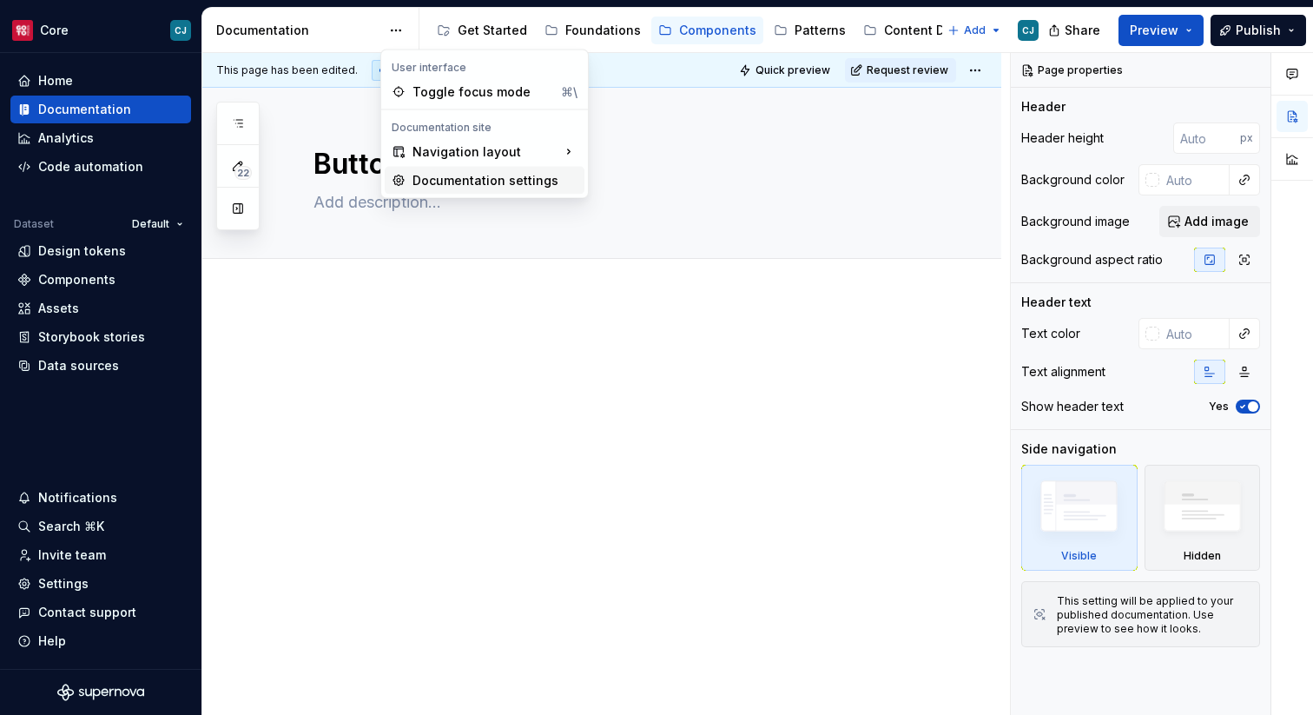
click at [514, 183] on div "Documentation settings" at bounding box center [494, 180] width 165 height 17
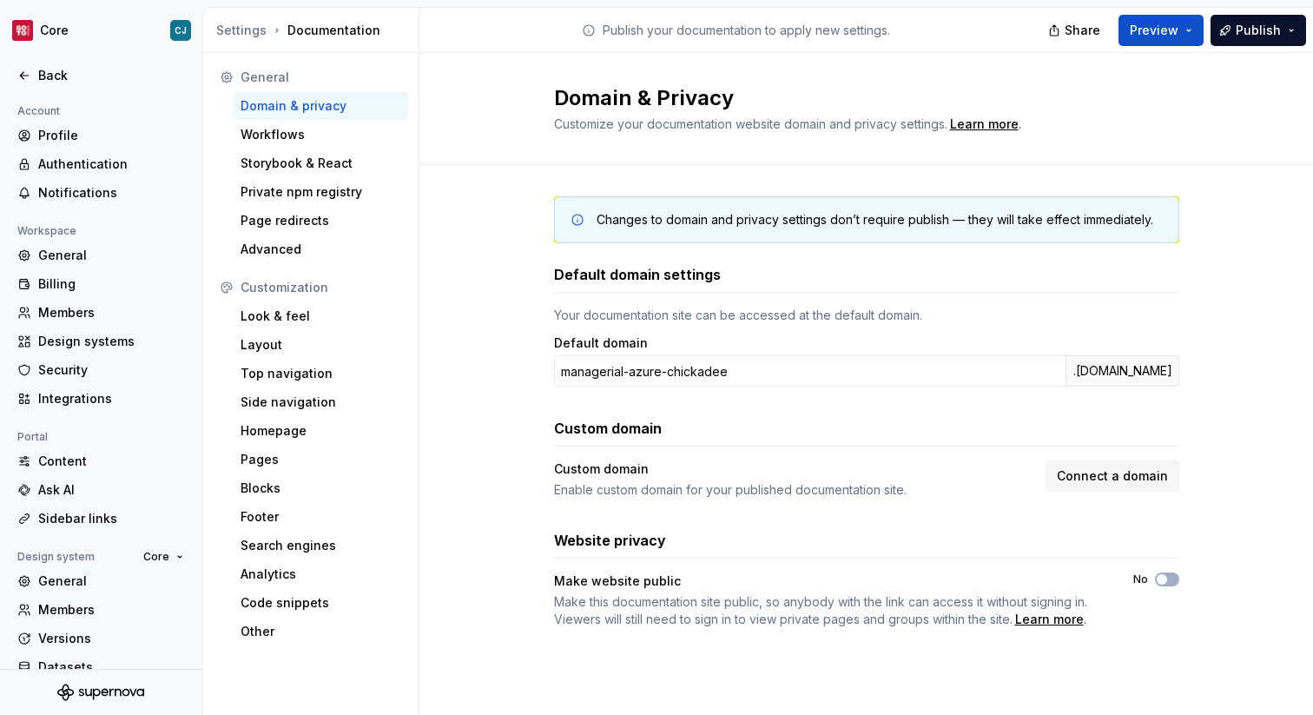
scroll to position [50, 0]
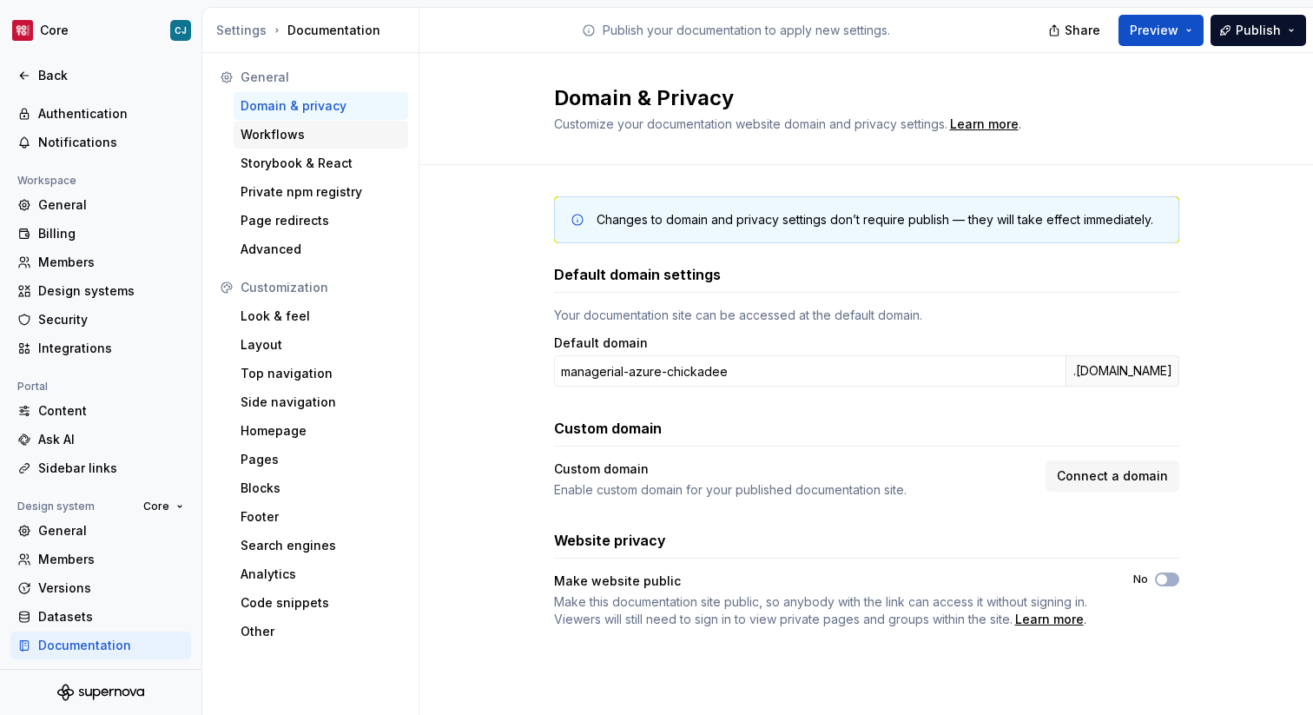
click at [334, 137] on div "Workflows" at bounding box center [321, 134] width 161 height 17
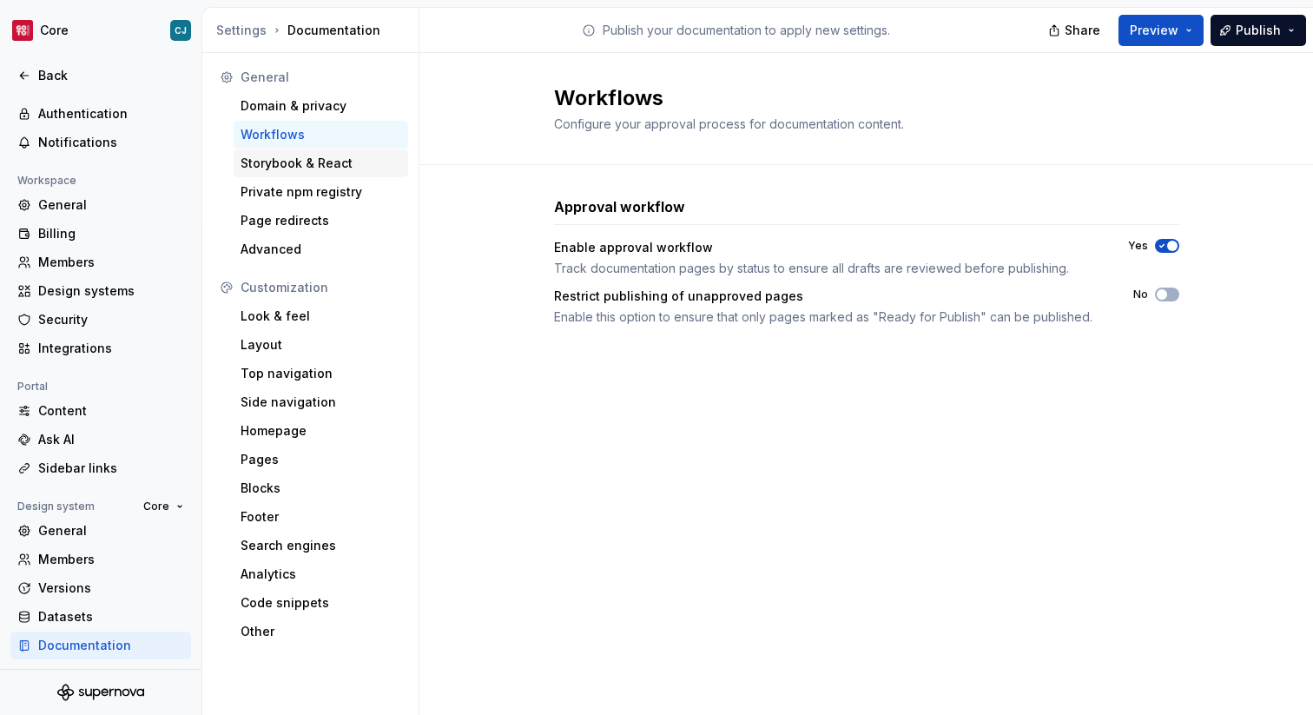
click at [332, 158] on div "Storybook & React" at bounding box center [321, 163] width 161 height 17
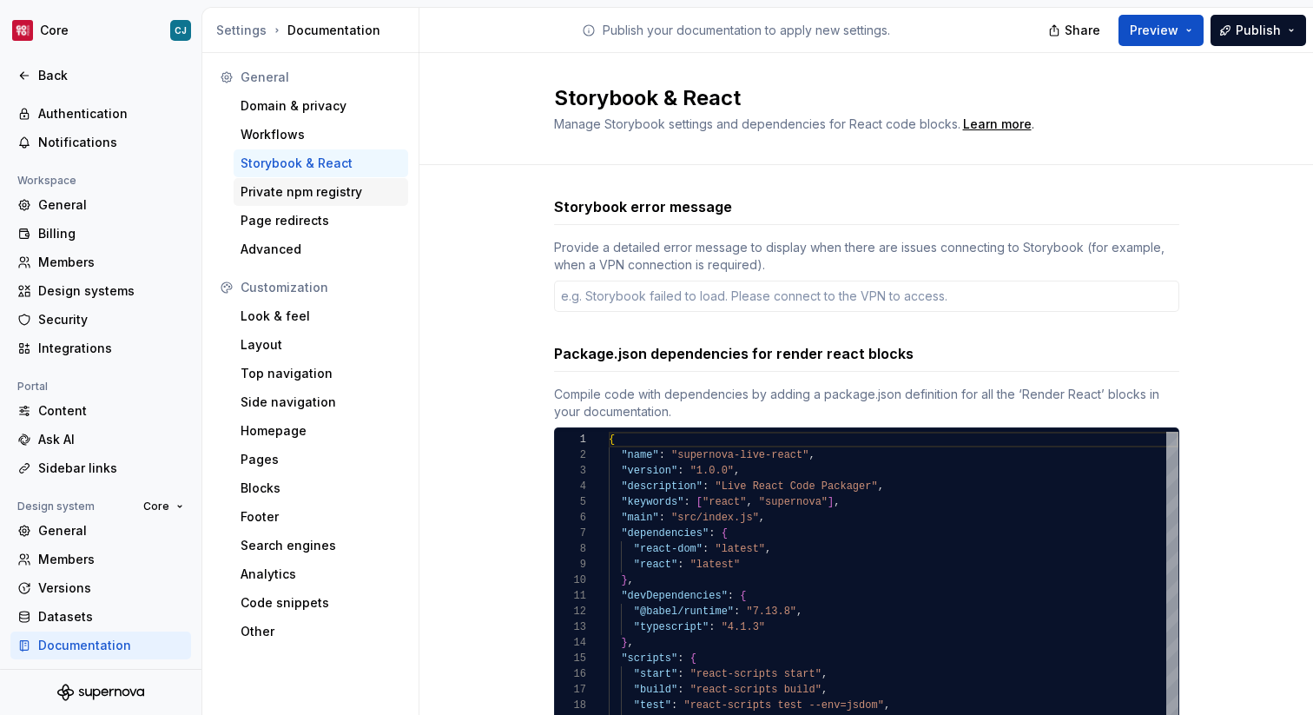
click at [334, 185] on div "Private npm registry" at bounding box center [321, 191] width 161 height 17
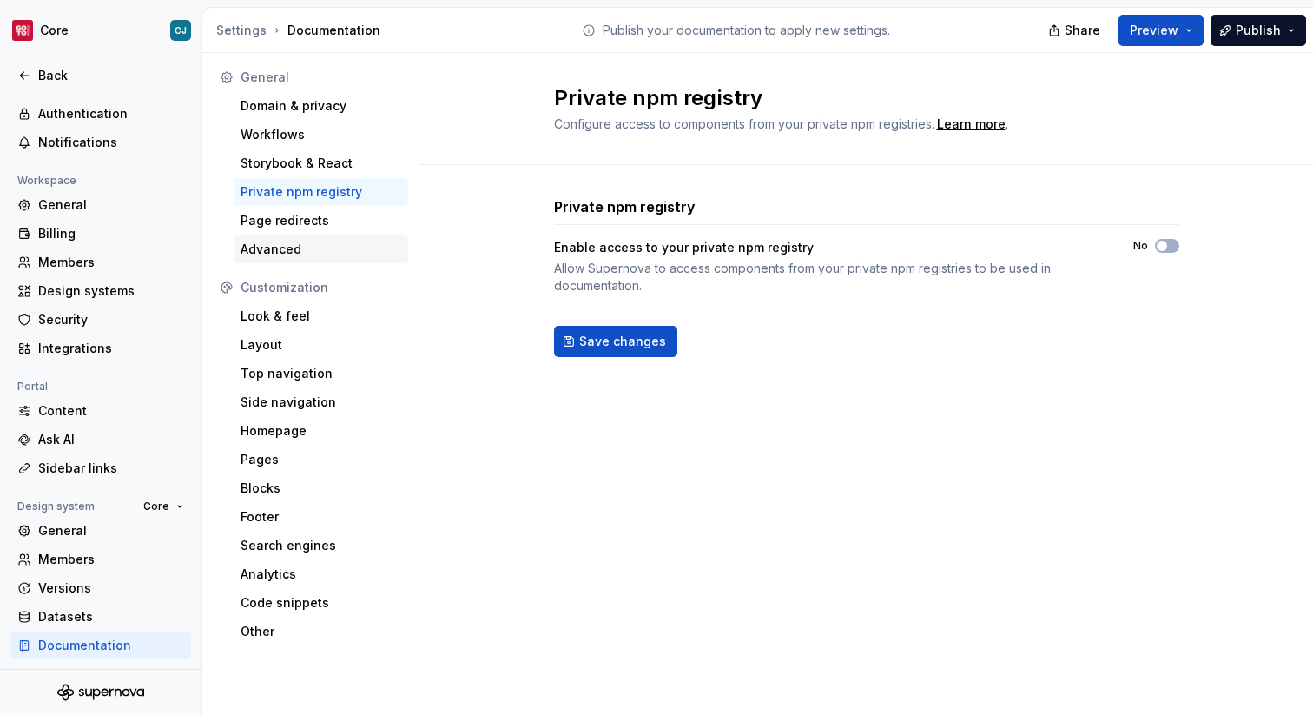
click at [332, 246] on div "Advanced" at bounding box center [321, 249] width 161 height 17
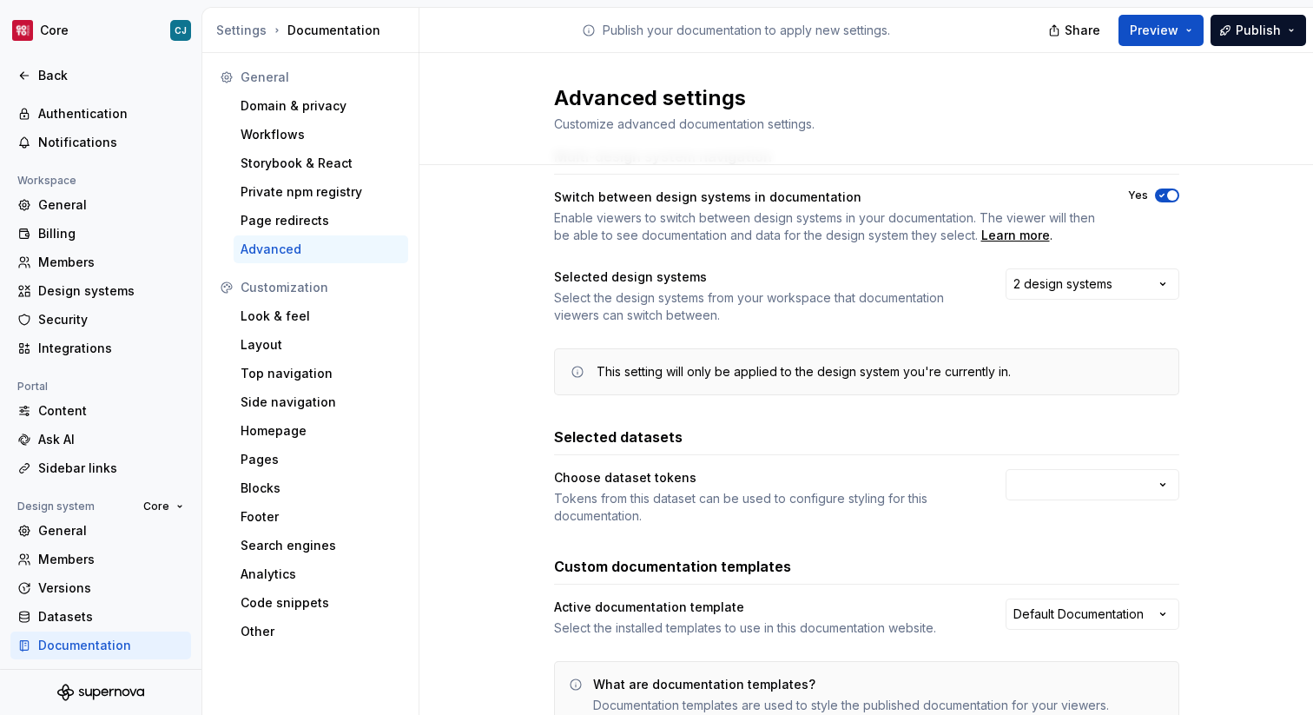
scroll to position [55, 0]
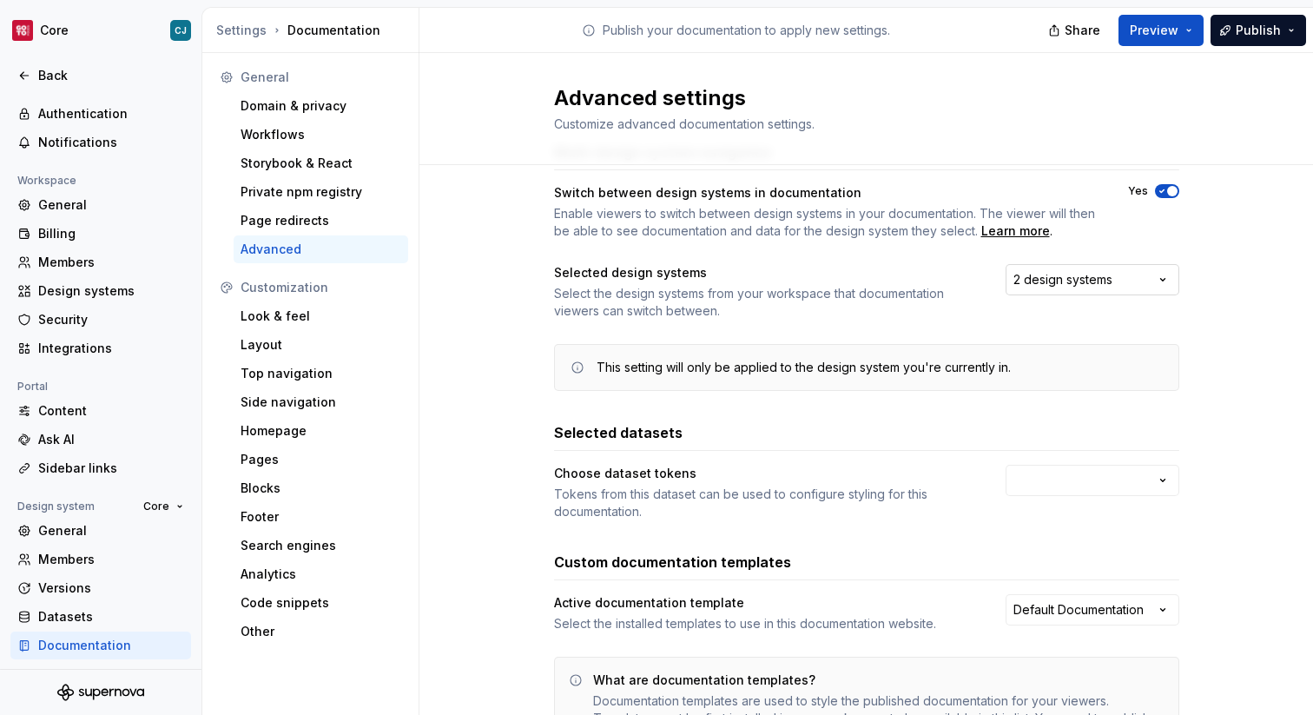
click at [1071, 283] on div "2 design systems" at bounding box center [1062, 279] width 99 height 17
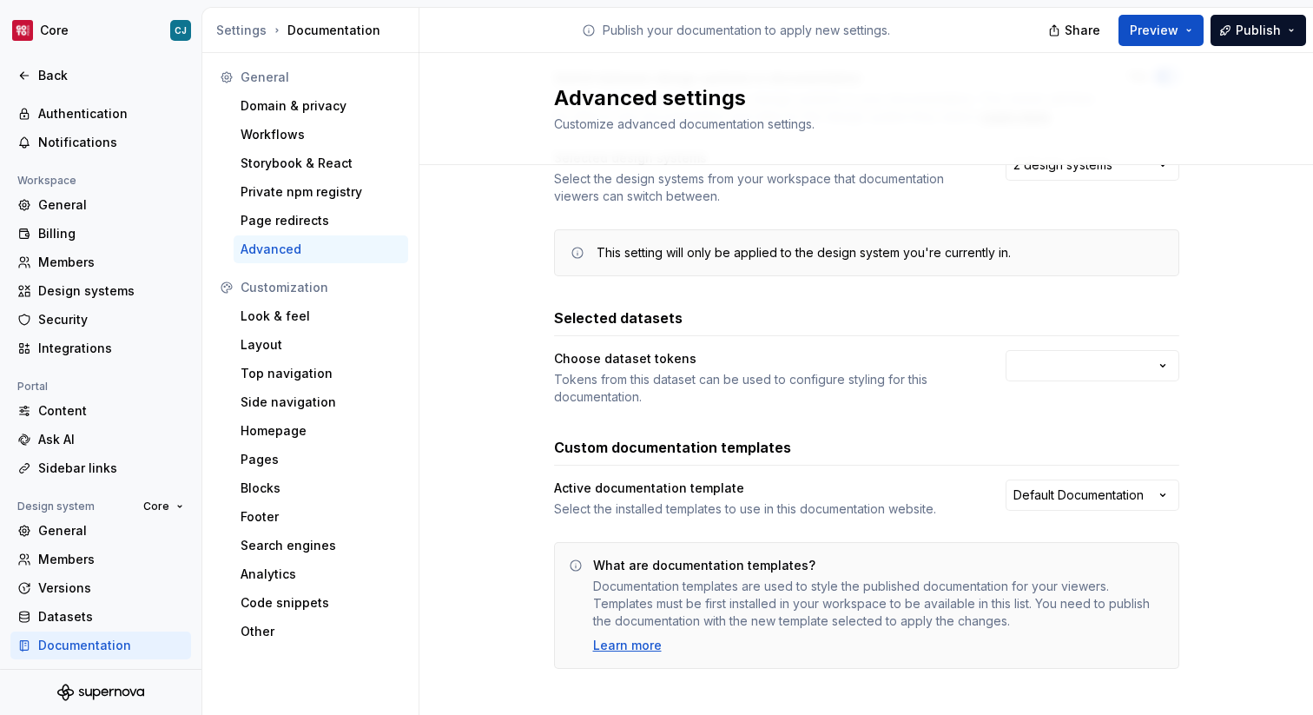
scroll to position [171, 0]
click at [1056, 356] on html "Core CJ Back Account Profile Authentication Notifications Workspace General Bil…" at bounding box center [656, 357] width 1313 height 715
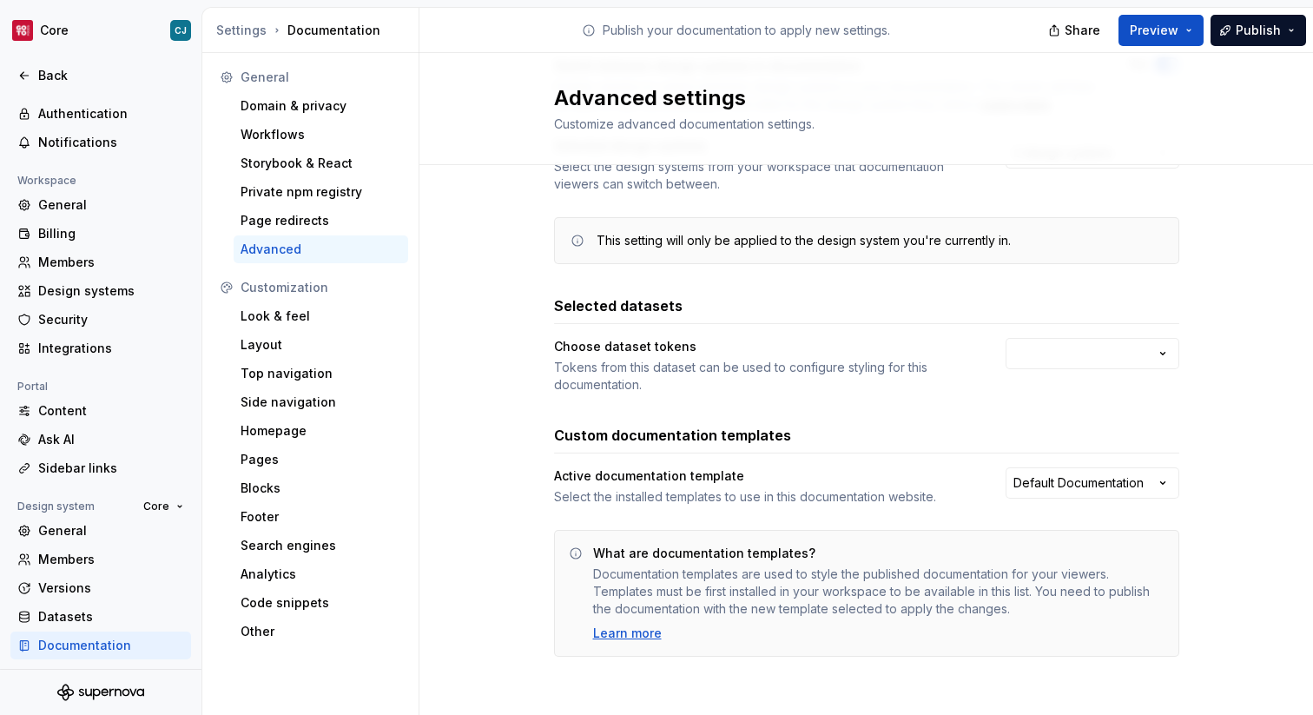
click at [1071, 505] on div "Active documentation template Select the installed templates to use in this doc…" at bounding box center [866, 561] width 625 height 189
click at [1071, 495] on html "Core CJ Back Account Profile Authentication Notifications Workspace General Bil…" at bounding box center [656, 357] width 1313 height 715
click at [1036, 355] on html "Core CJ Back Account Profile Authentication Notifications Workspace General Bil…" at bounding box center [656, 357] width 1313 height 715
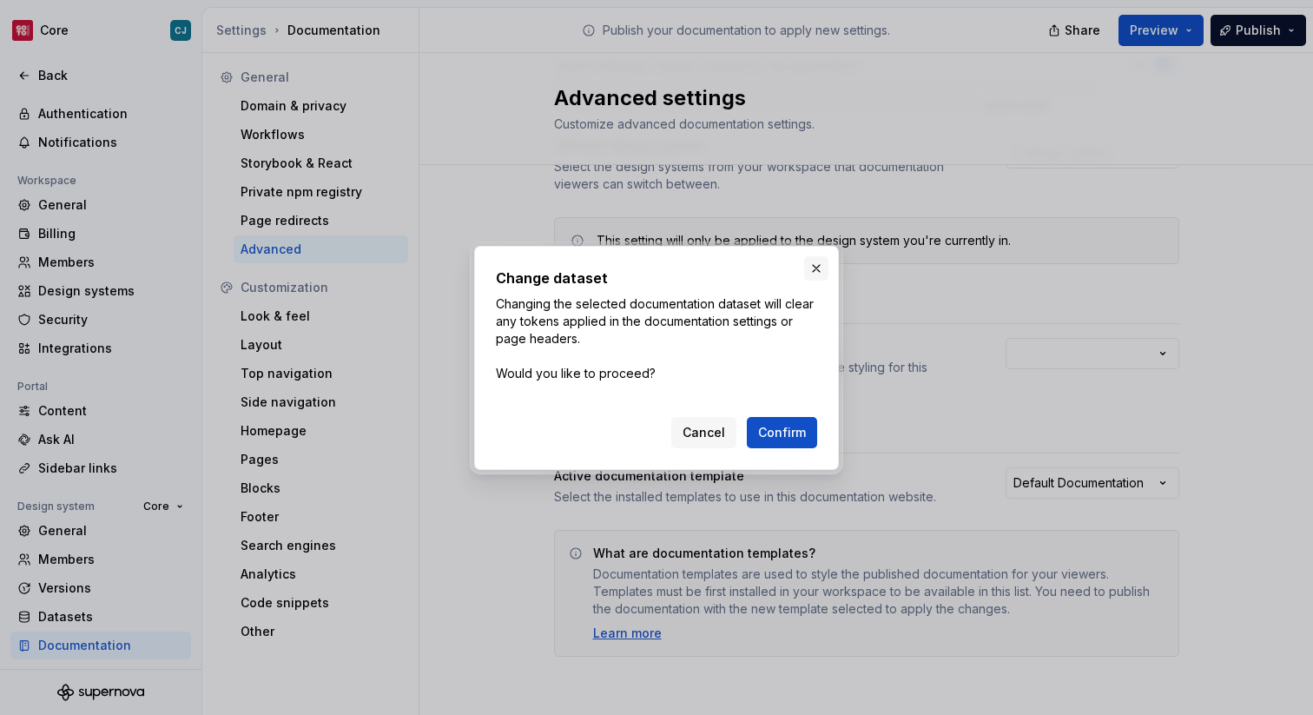
click at [820, 270] on button "button" at bounding box center [816, 268] width 24 height 24
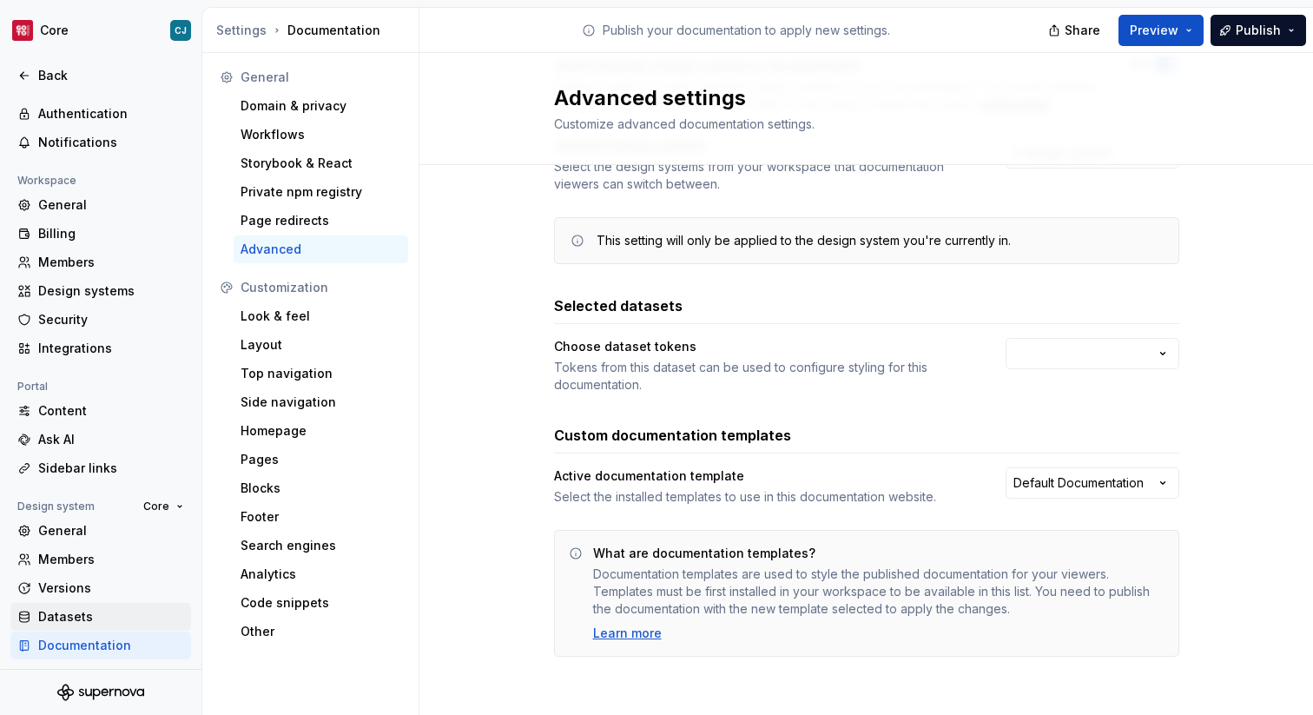
click at [45, 618] on div "Datasets" at bounding box center [111, 616] width 146 height 17
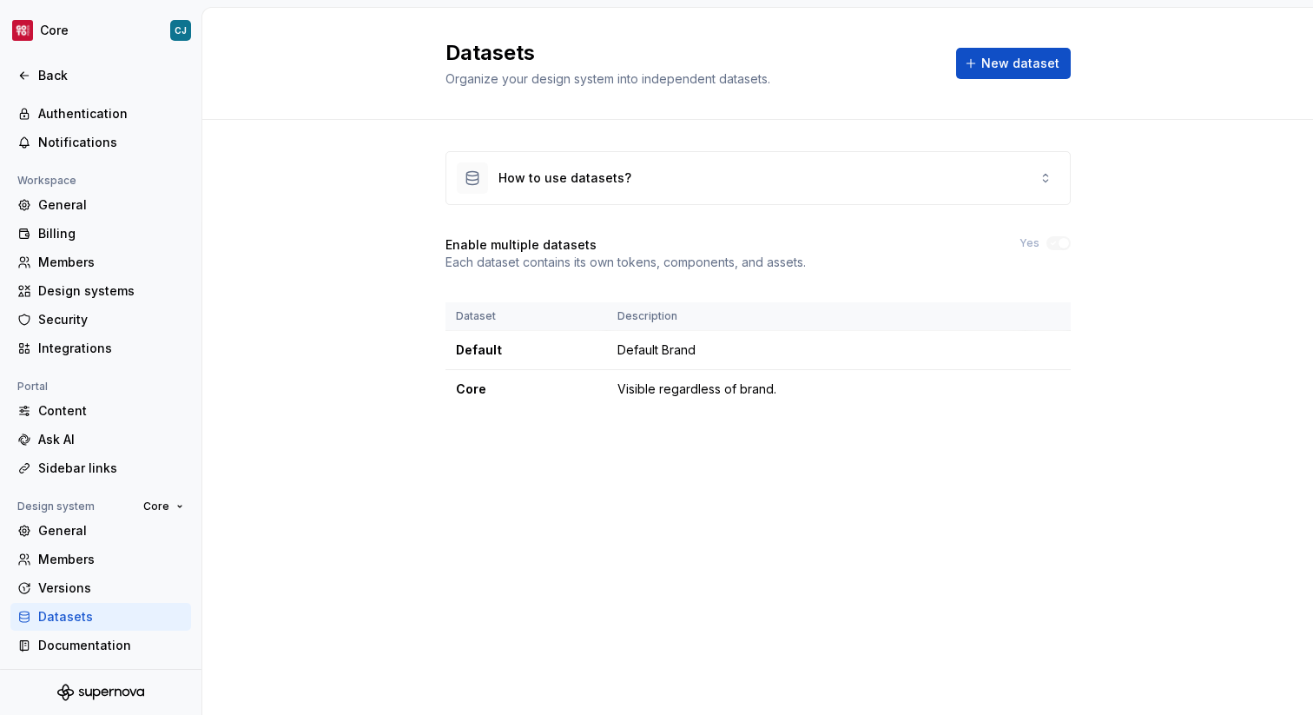
click at [661, 261] on p "Each dataset contains its own tokens, components, and assets." at bounding box center [625, 262] width 360 height 17
click at [99, 535] on div "General" at bounding box center [111, 530] width 146 height 17
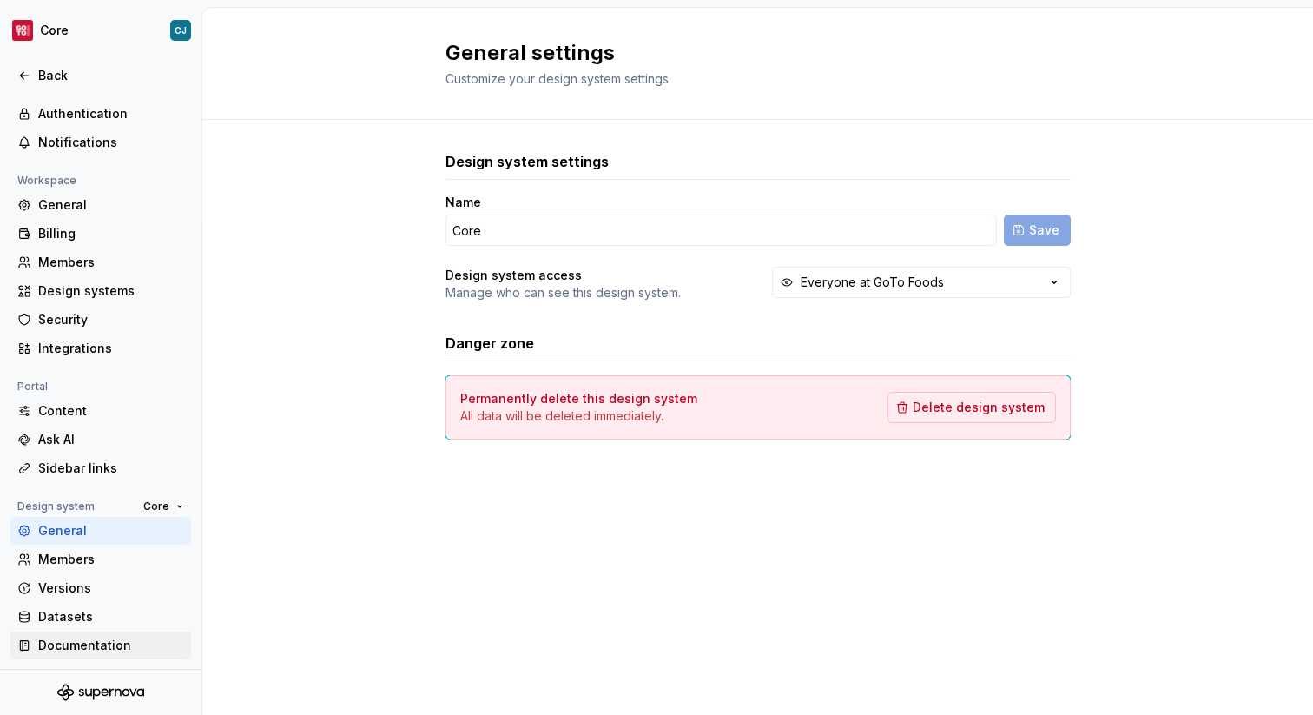
click at [112, 646] on div "Documentation" at bounding box center [111, 644] width 146 height 17
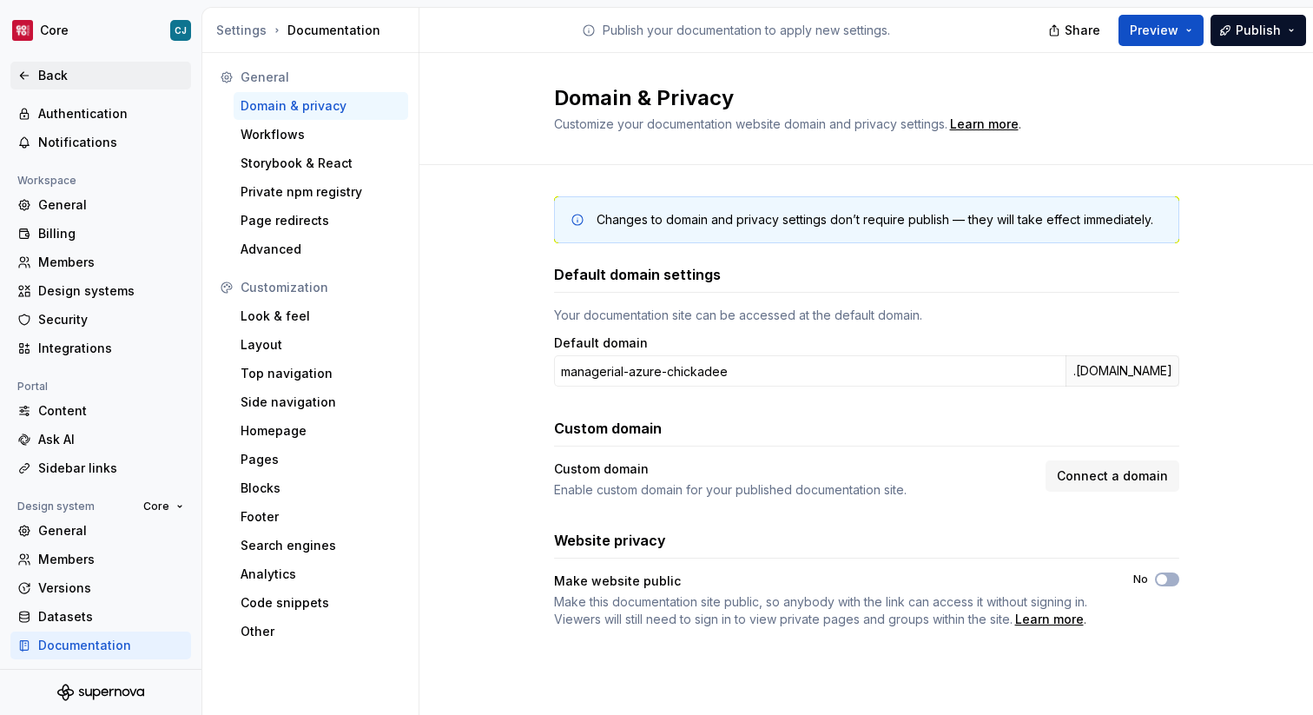
click at [57, 74] on div "Back" at bounding box center [111, 75] width 146 height 17
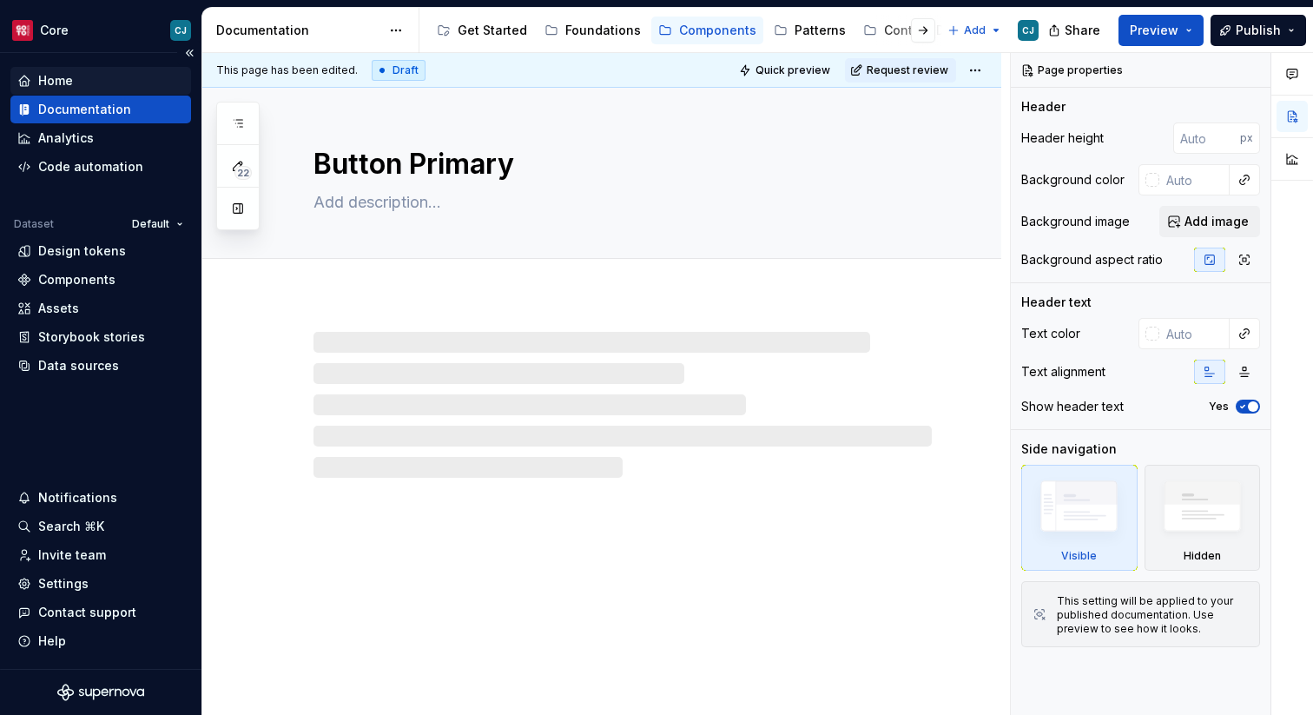
click at [63, 79] on div "Home" at bounding box center [55, 80] width 35 height 17
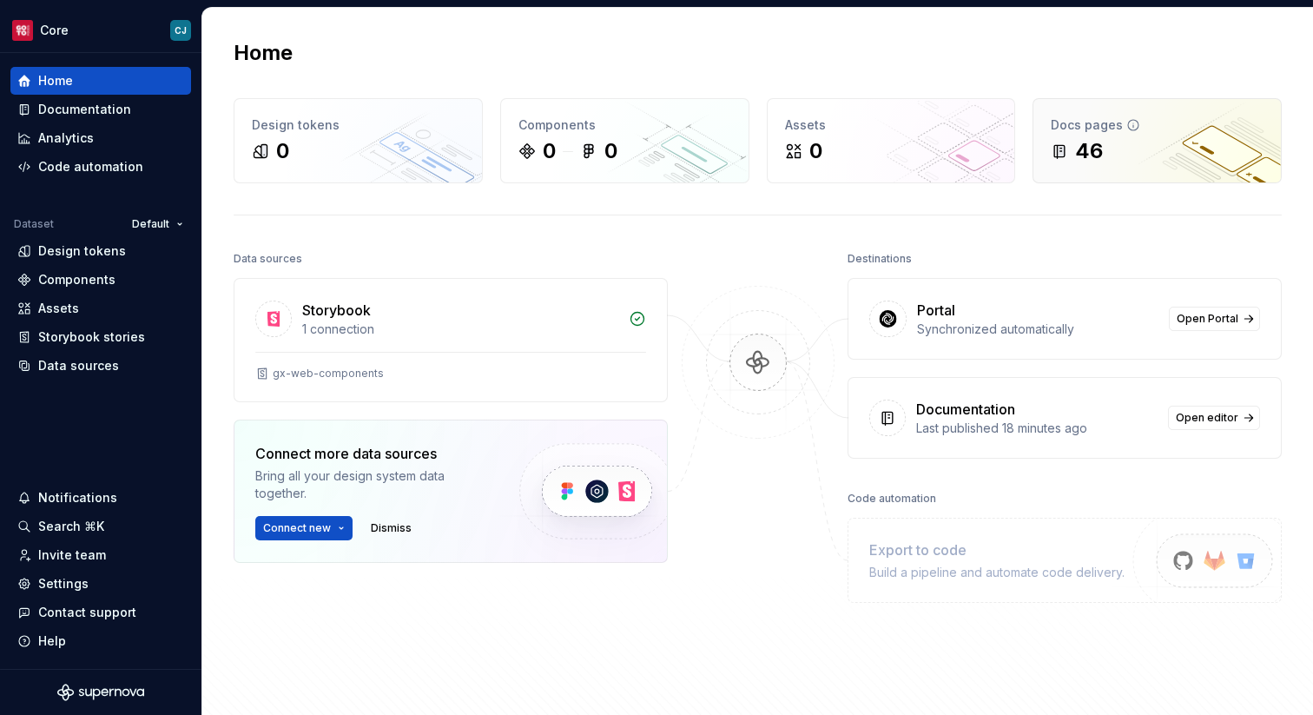
click at [1130, 127] on icon at bounding box center [1133, 125] width 10 height 10
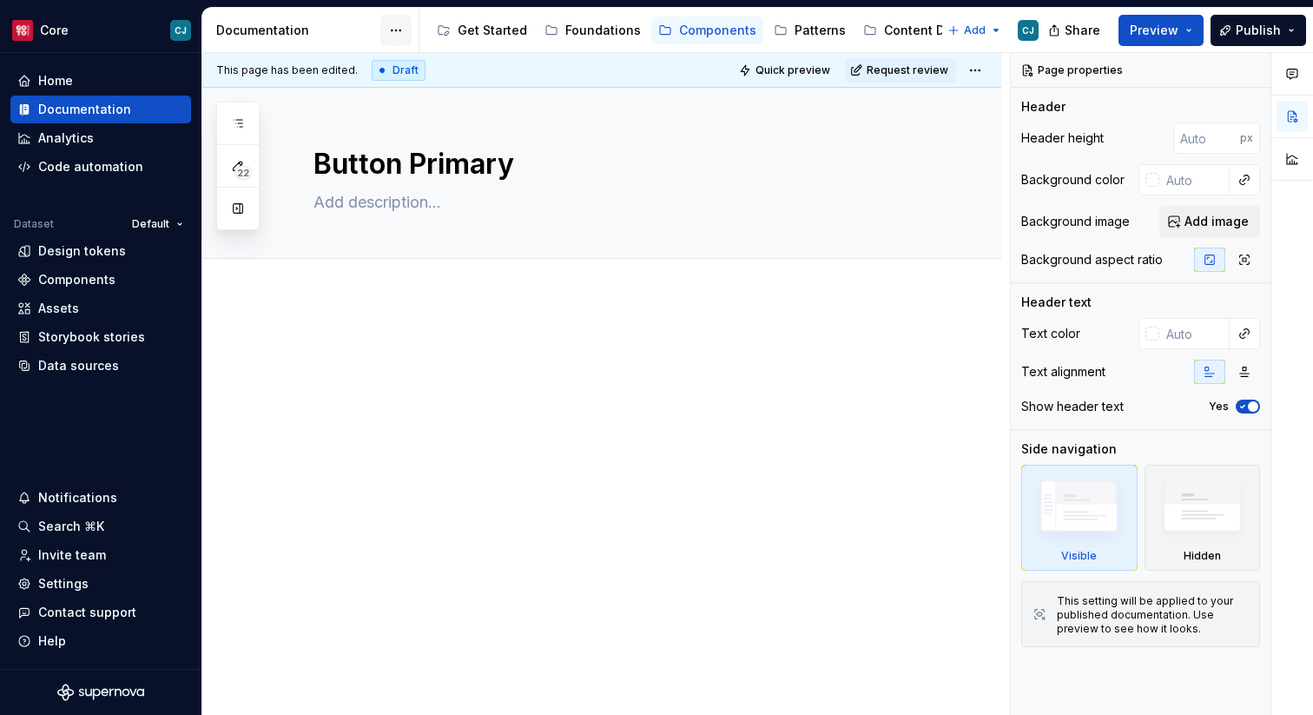
click at [400, 34] on html "Core CJ Home Documentation Analytics Code automation Dataset Default Design tok…" at bounding box center [656, 357] width 1313 height 715
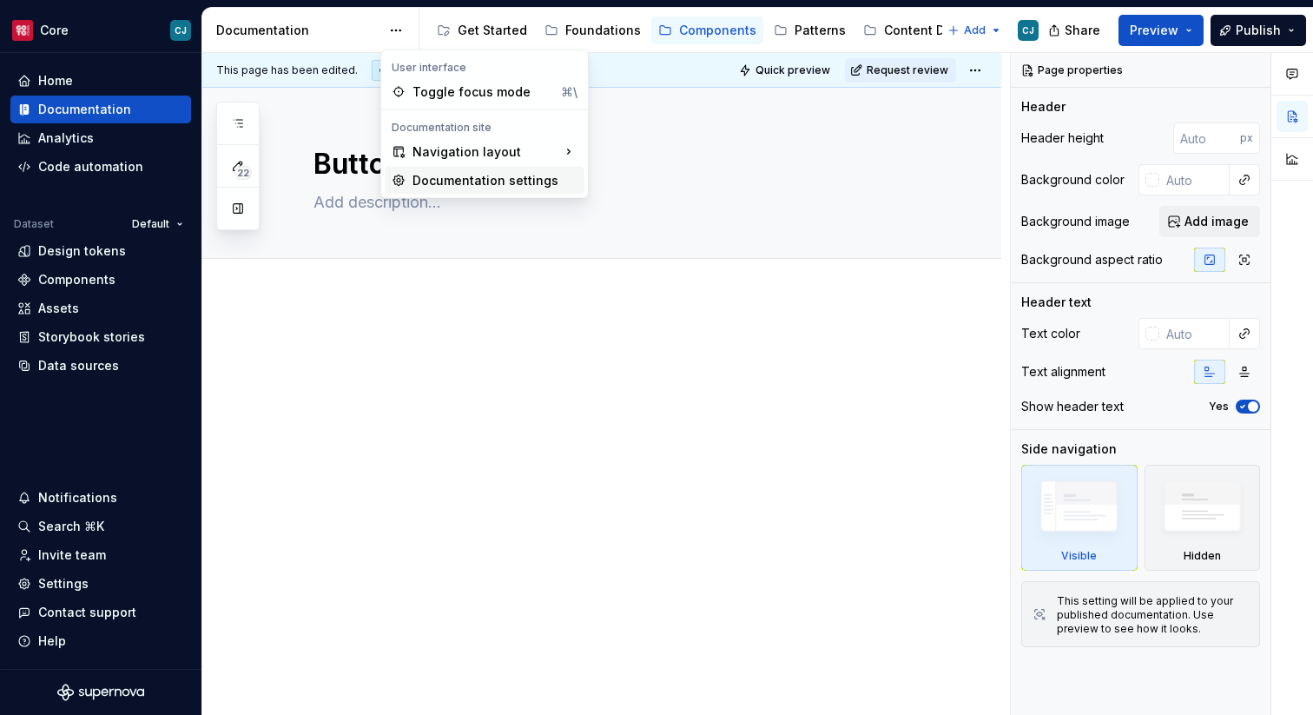
click at [458, 184] on div "Documentation settings" at bounding box center [494, 180] width 165 height 17
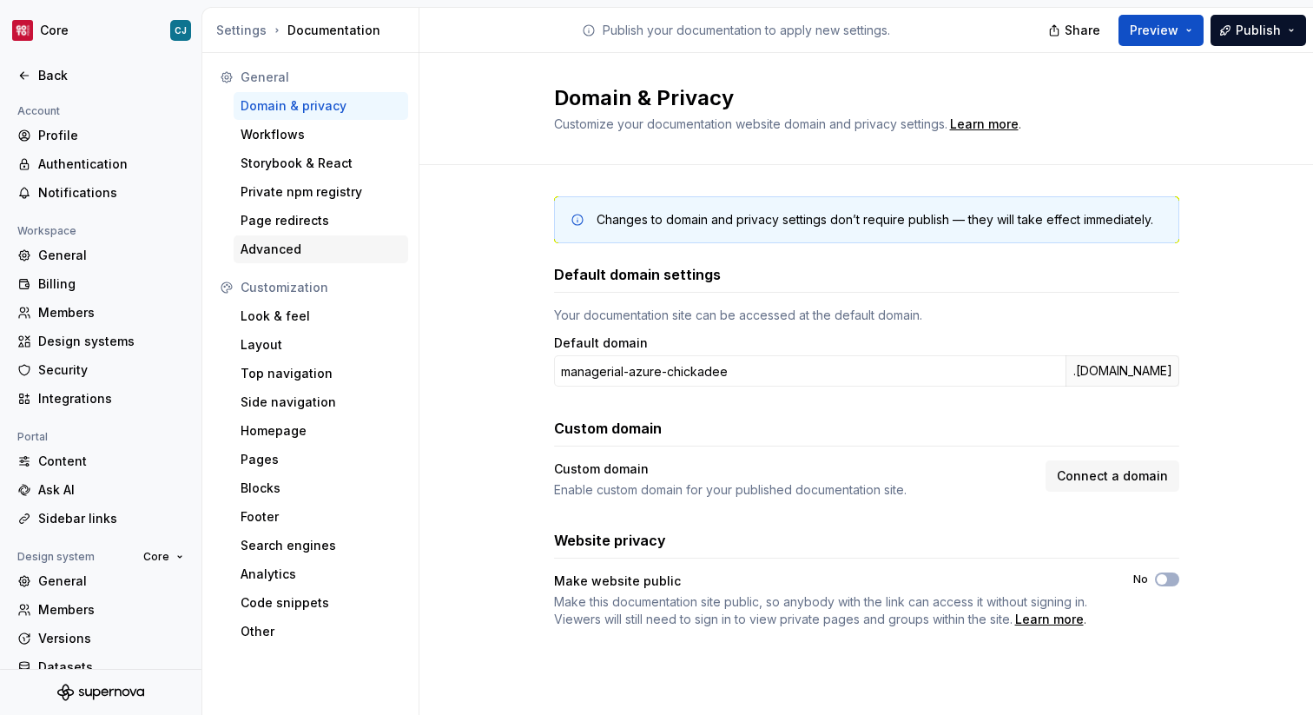
click at [321, 236] on div "Advanced" at bounding box center [321, 249] width 175 height 28
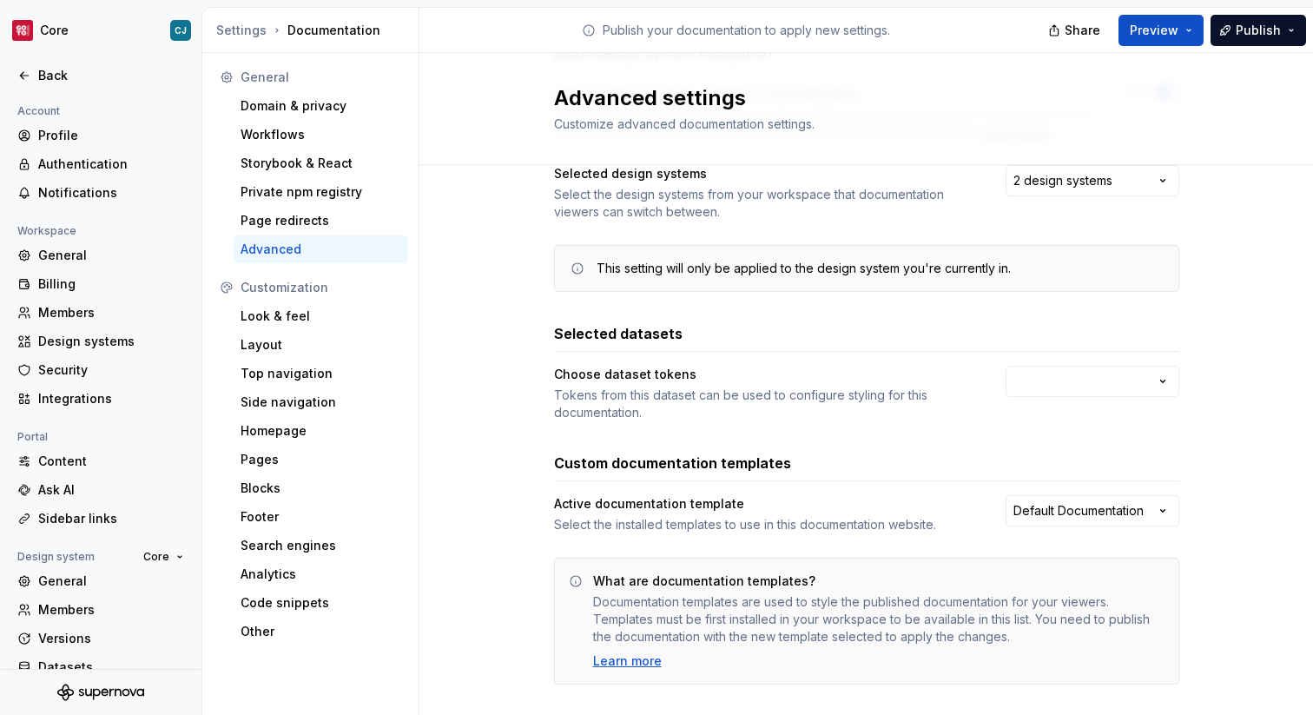
scroll to position [181, 0]
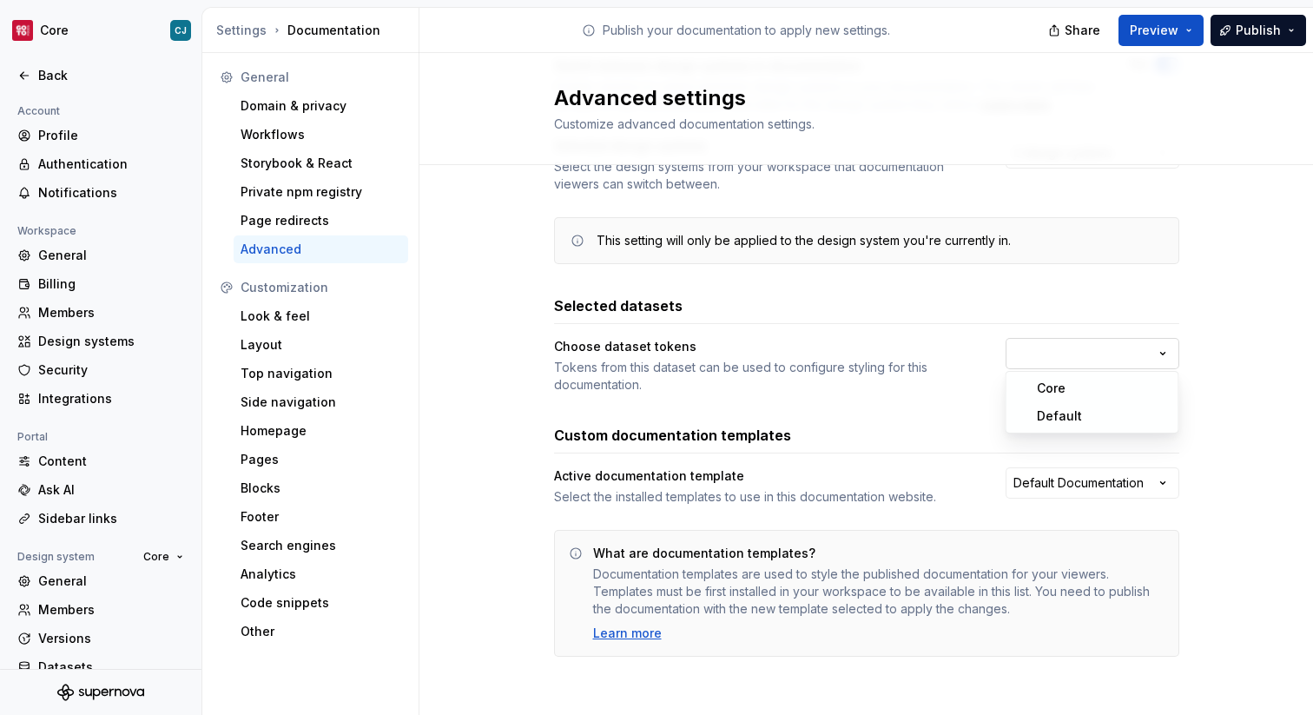
click at [1071, 354] on html "Core CJ Back Account Profile Authentication Notifications Workspace General Bil…" at bounding box center [656, 357] width 1313 height 715
click at [272, 340] on html "Core CJ Back Account Profile Authentication Notifications Workspace General Bil…" at bounding box center [656, 357] width 1313 height 715
click at [272, 340] on div "Layout" at bounding box center [321, 344] width 161 height 17
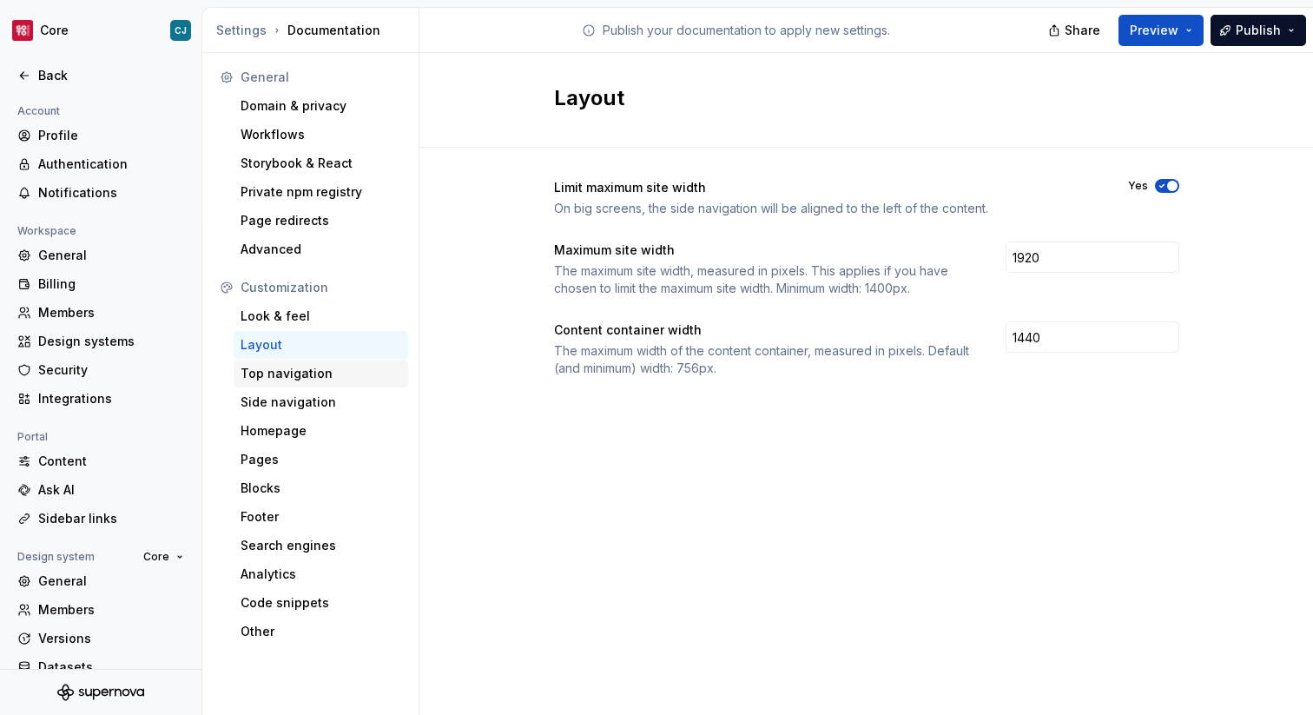
click at [321, 384] on div "Top navigation" at bounding box center [321, 373] width 175 height 28
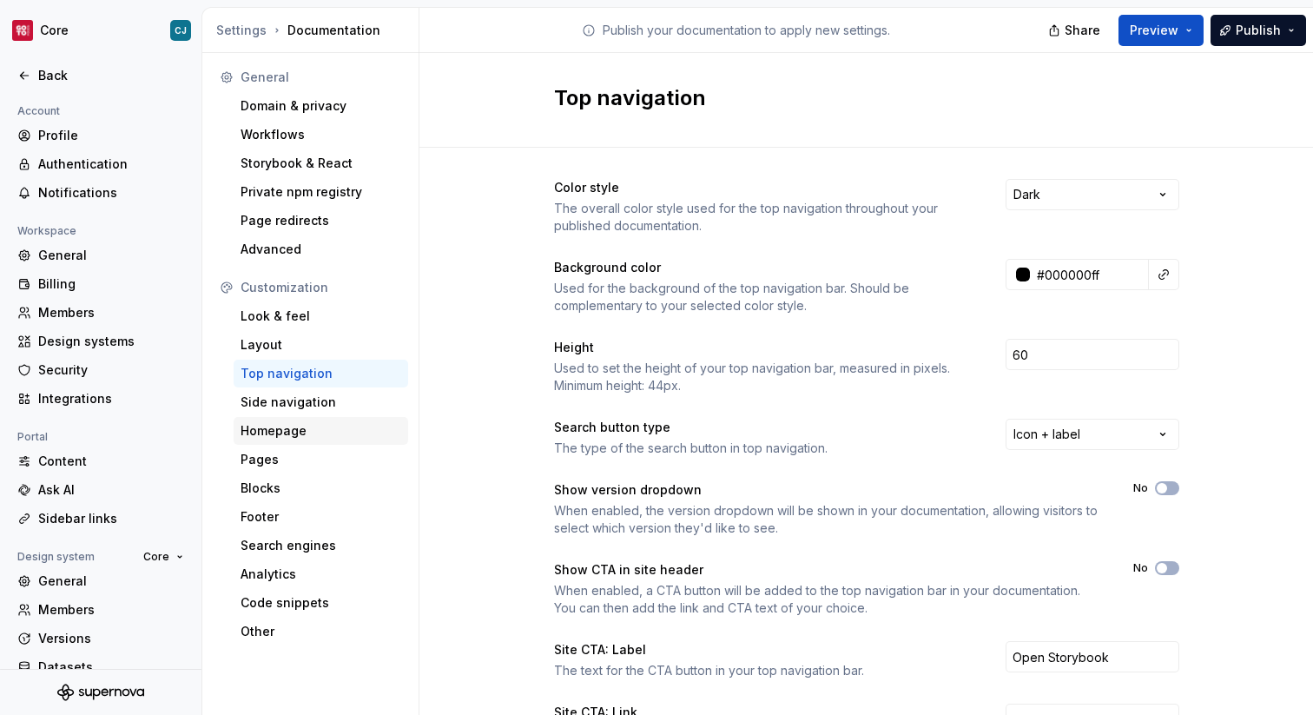
click at [304, 438] on div "Homepage" at bounding box center [321, 430] width 161 height 17
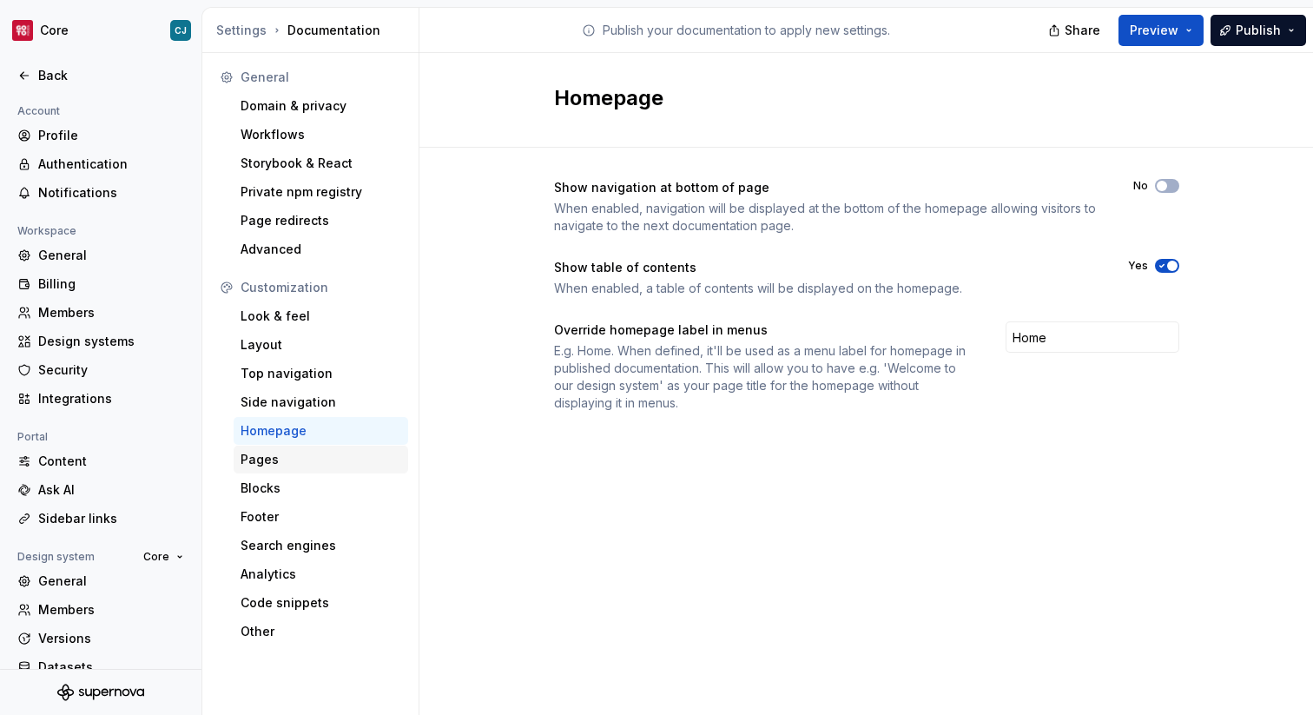
click at [280, 462] on div "Pages" at bounding box center [321, 459] width 161 height 17
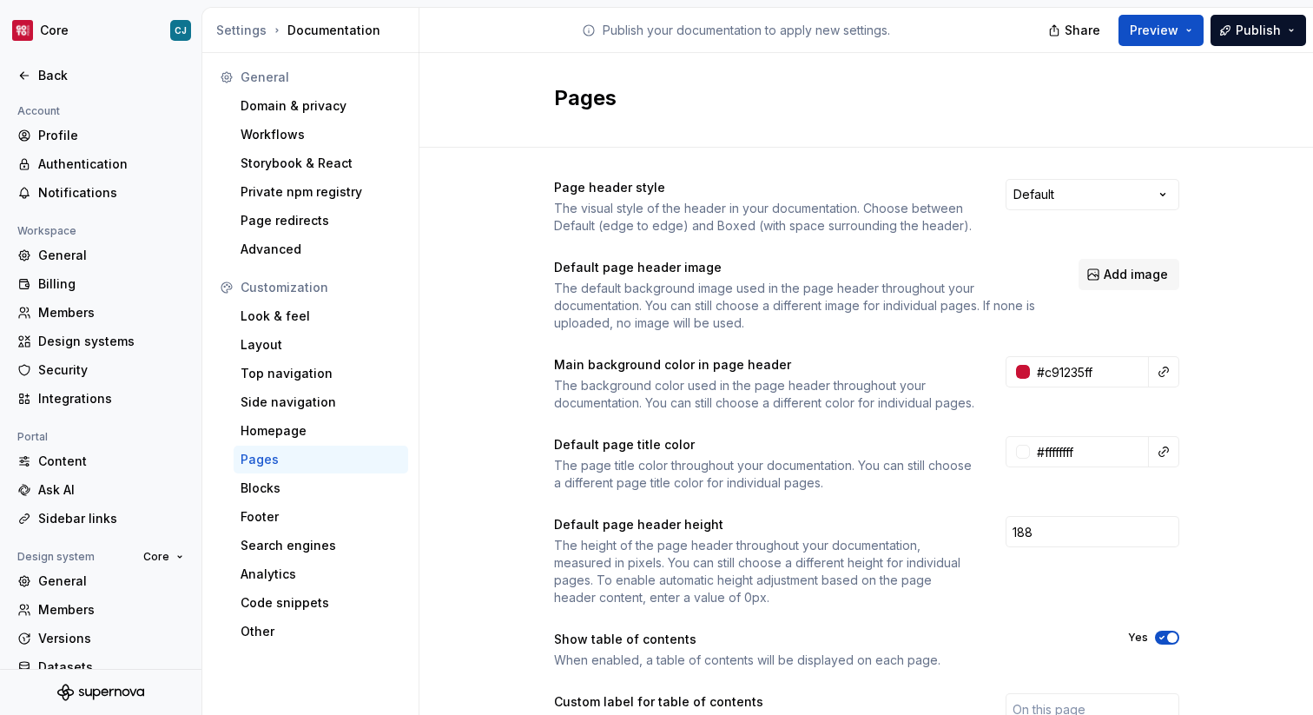
scroll to position [234, 0]
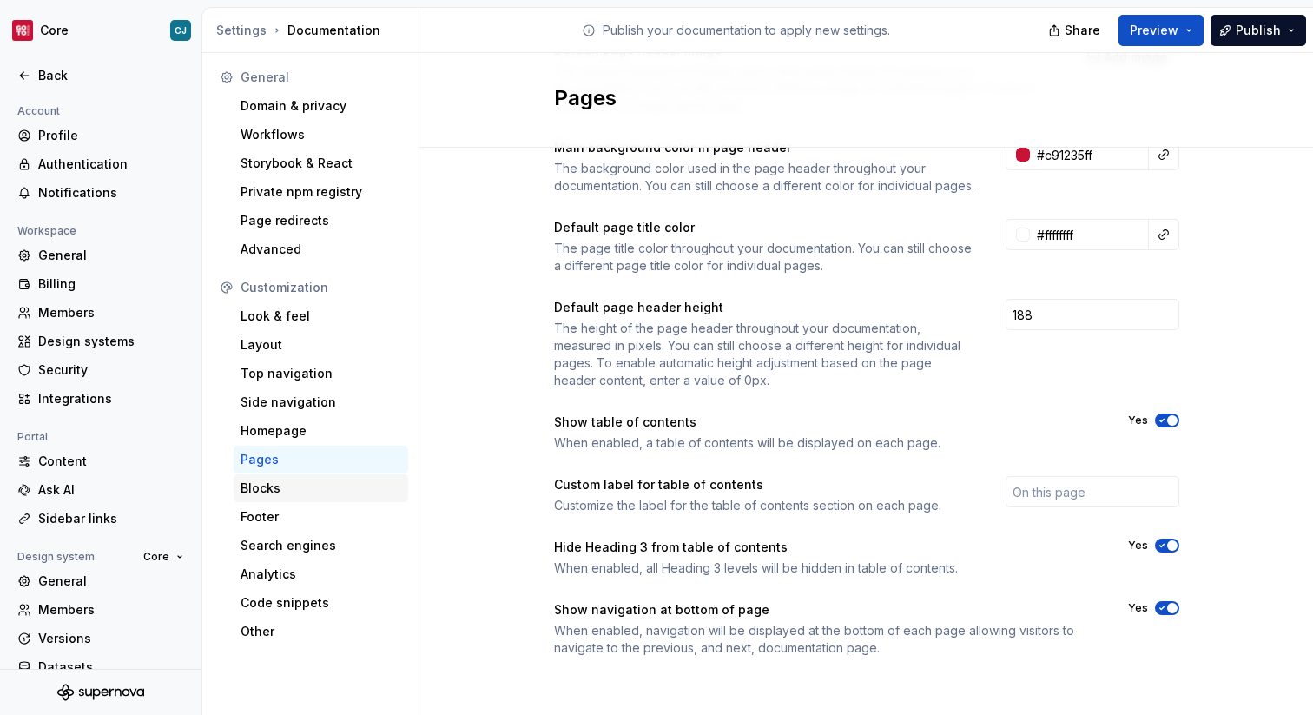
click at [275, 489] on div "Blocks" at bounding box center [321, 487] width 161 height 17
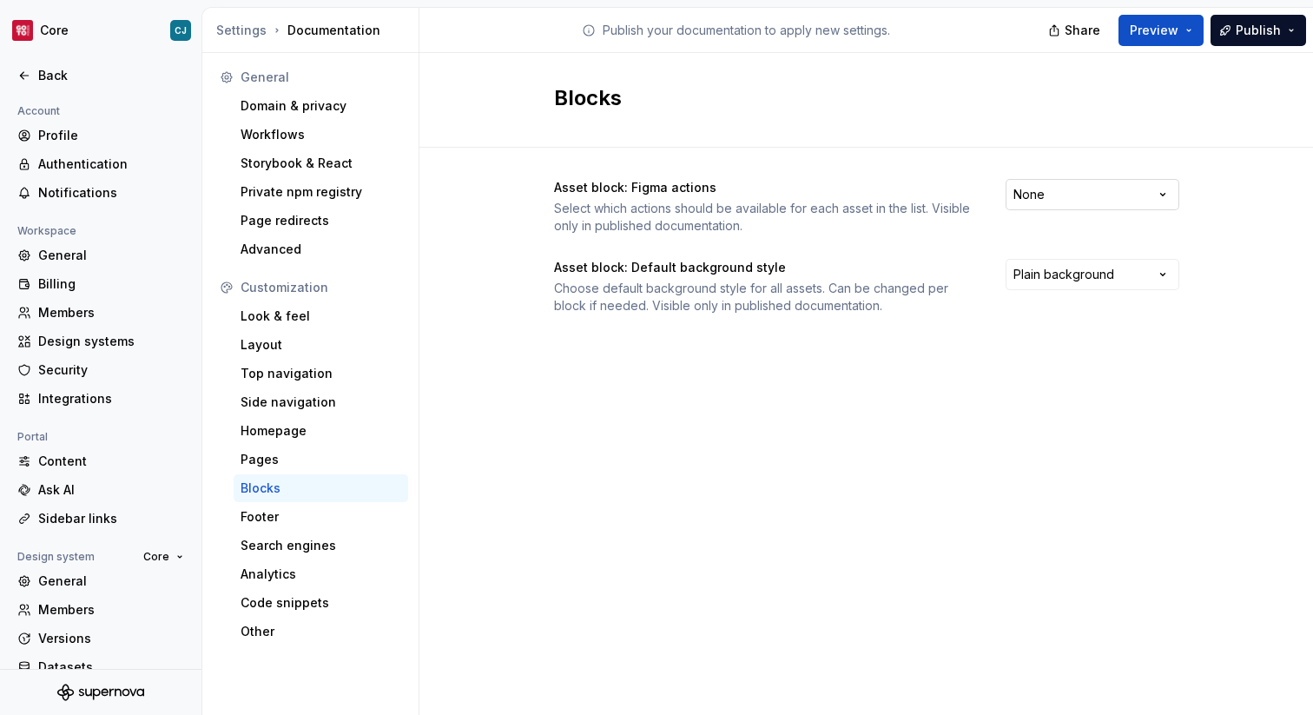
click at [1026, 202] on html "Core CJ Back Account Profile Authentication Notifications Workspace General Bil…" at bounding box center [656, 357] width 1313 height 715
click at [832, 244] on html "Core CJ Back Account Profile Authentication Notifications Workspace General Bil…" at bounding box center [656, 357] width 1313 height 715
click at [333, 519] on div "Footer" at bounding box center [321, 516] width 161 height 17
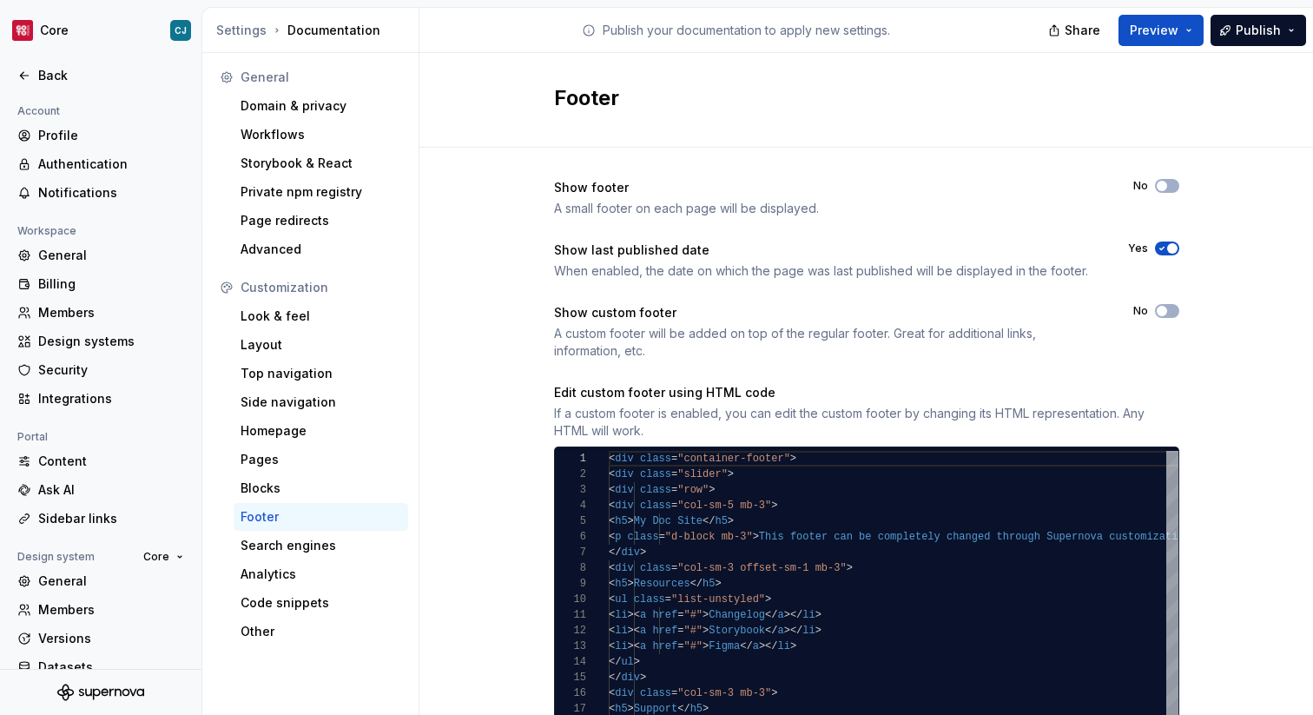
scroll to position [205, 0]
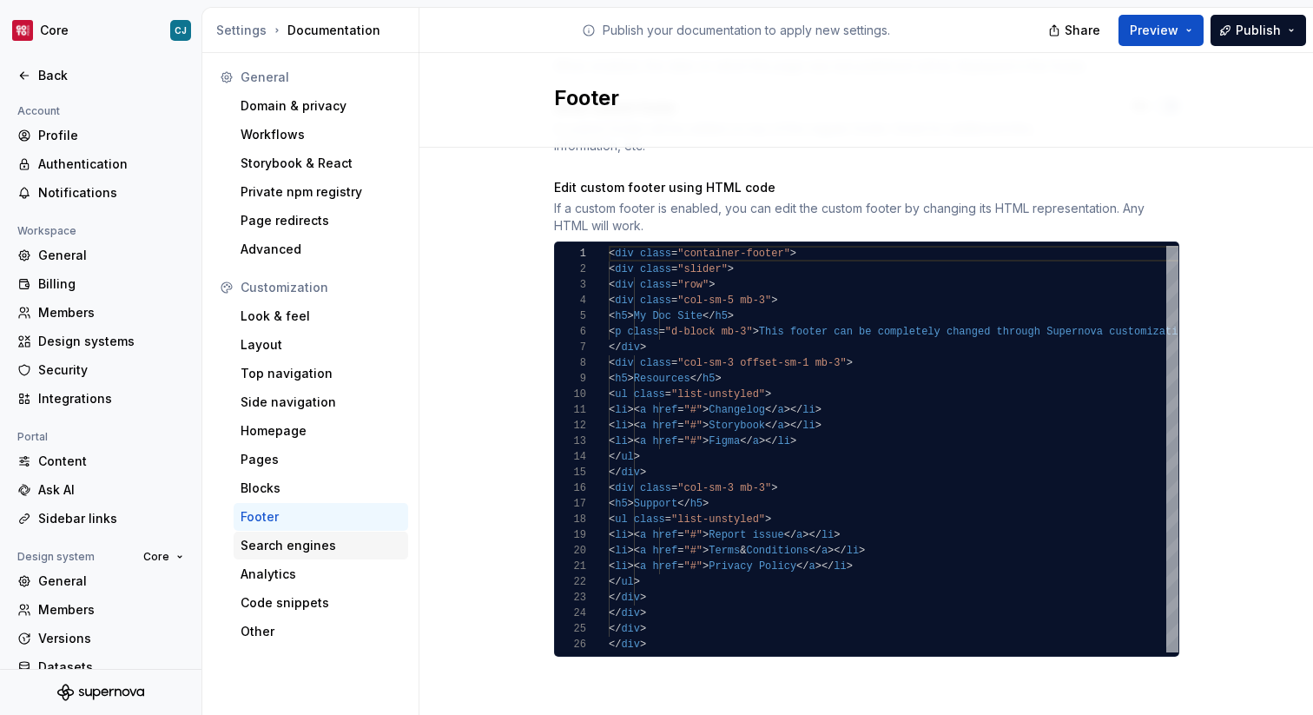
click at [307, 557] on div "Search engines" at bounding box center [321, 545] width 175 height 28
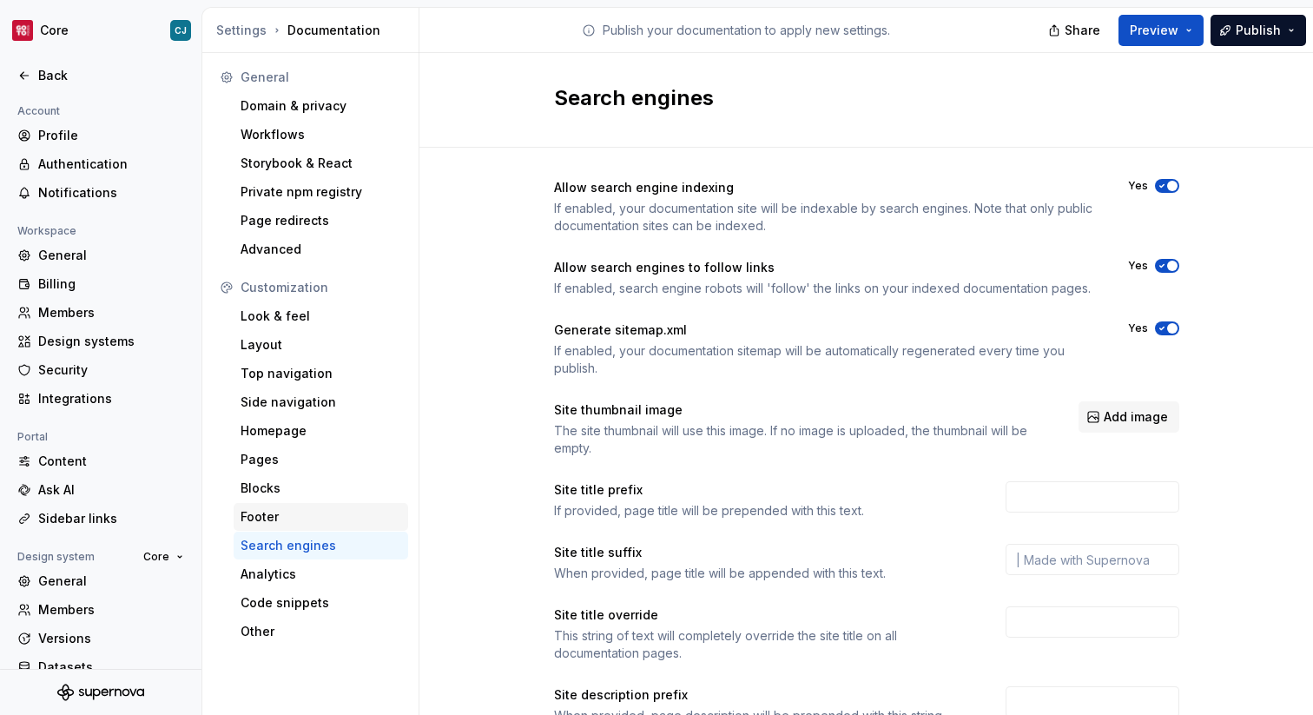
click at [259, 513] on div "Footer" at bounding box center [321, 516] width 161 height 17
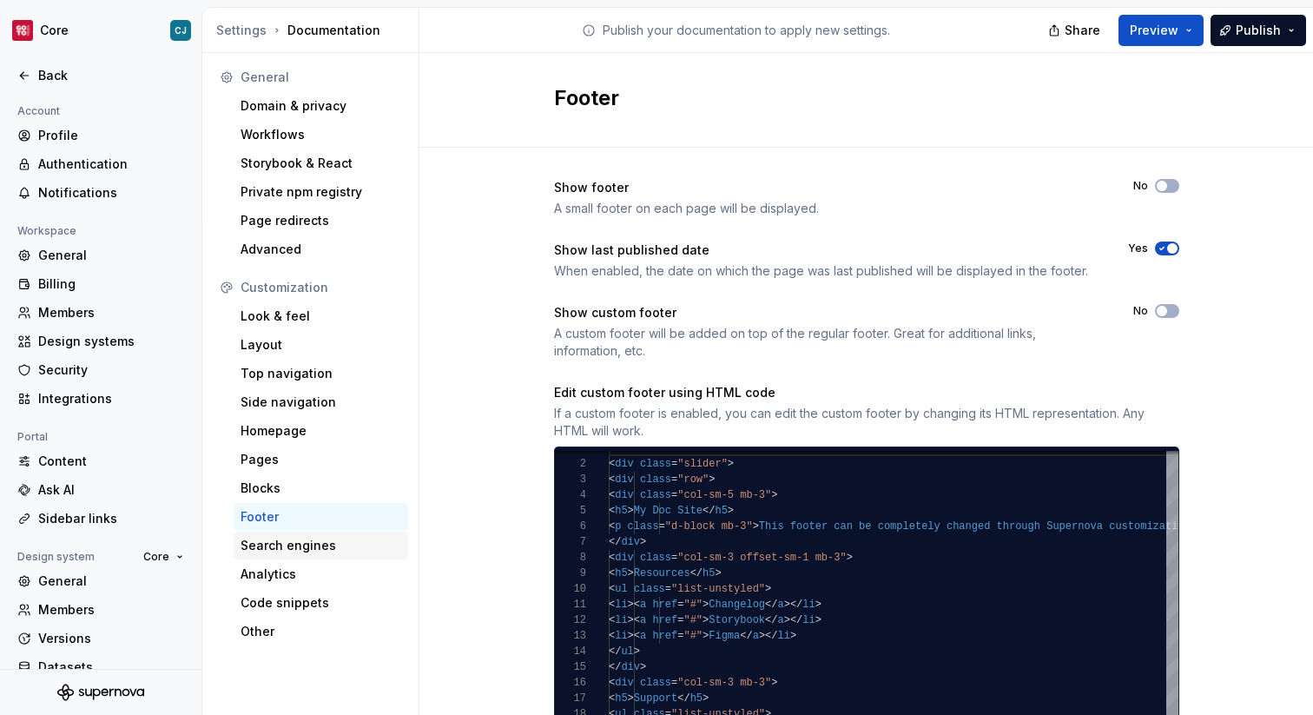
click at [347, 549] on div "Search engines" at bounding box center [321, 545] width 161 height 17
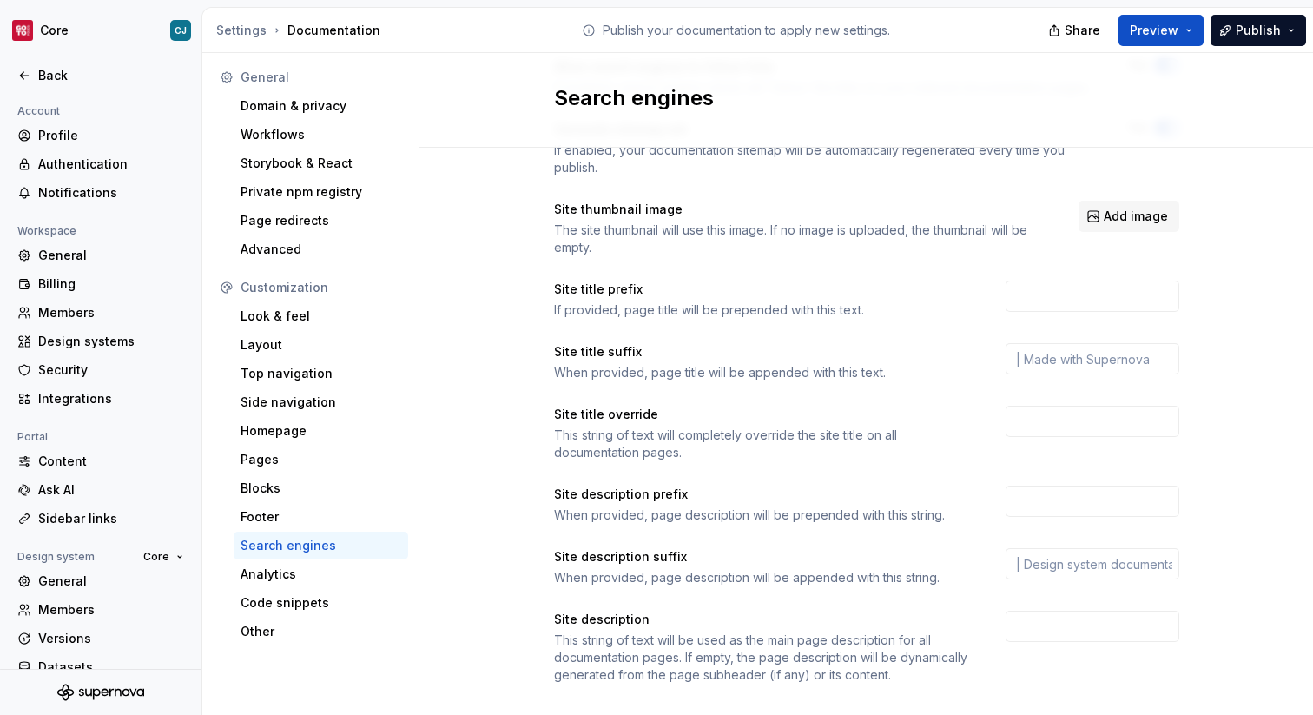
scroll to position [227, 0]
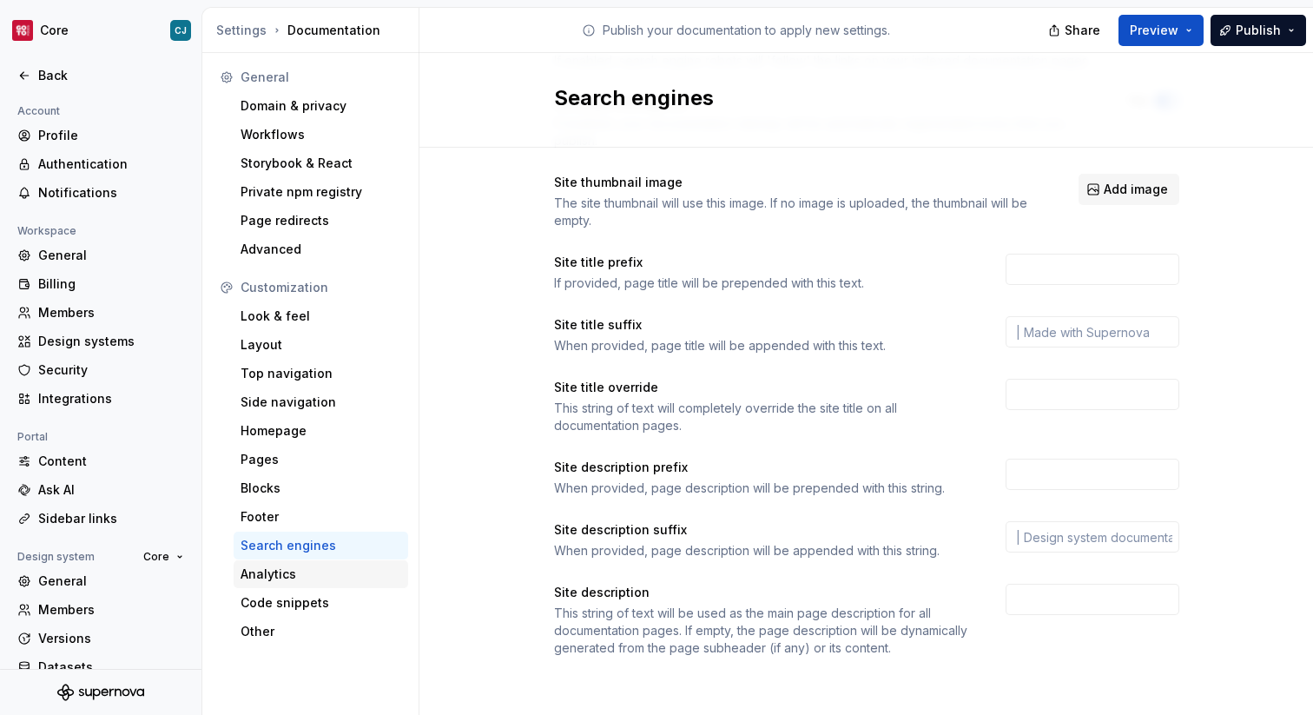
click at [359, 577] on div "Analytics" at bounding box center [321, 573] width 161 height 17
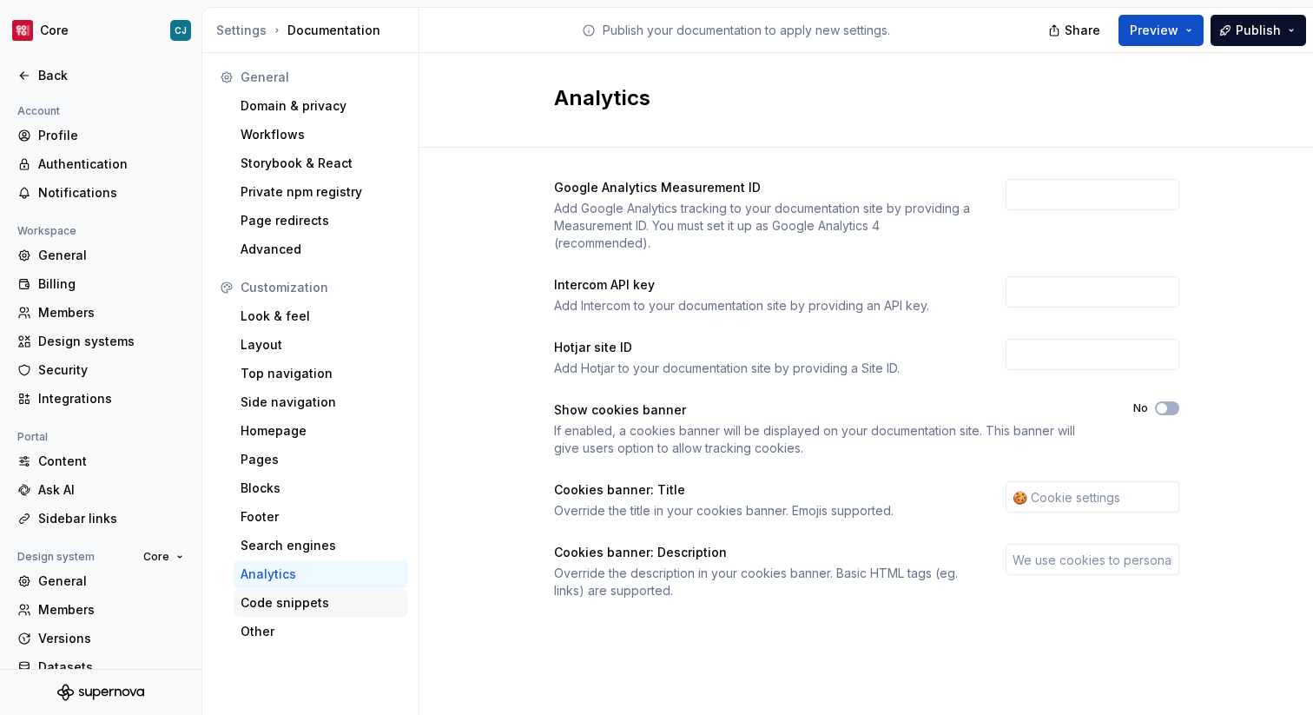
click at [346, 600] on div "Code snippets" at bounding box center [321, 602] width 161 height 17
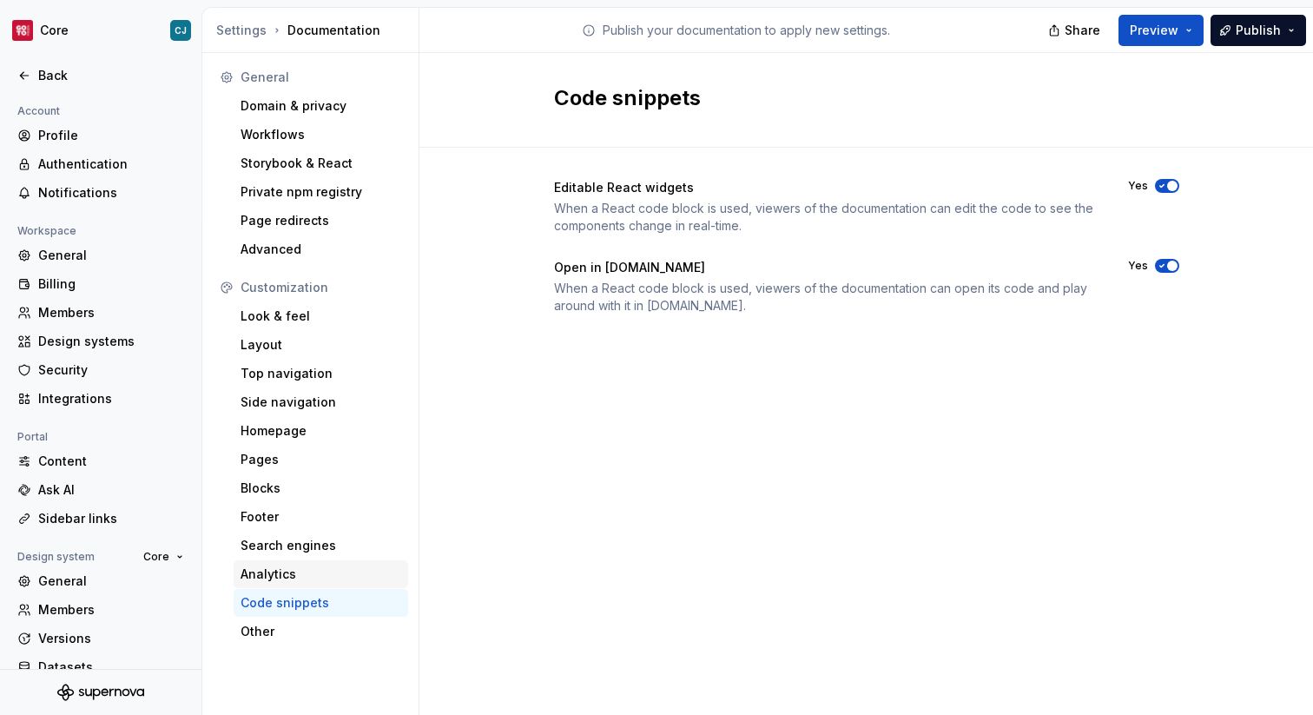
click at [314, 562] on div "Analytics" at bounding box center [321, 574] width 175 height 28
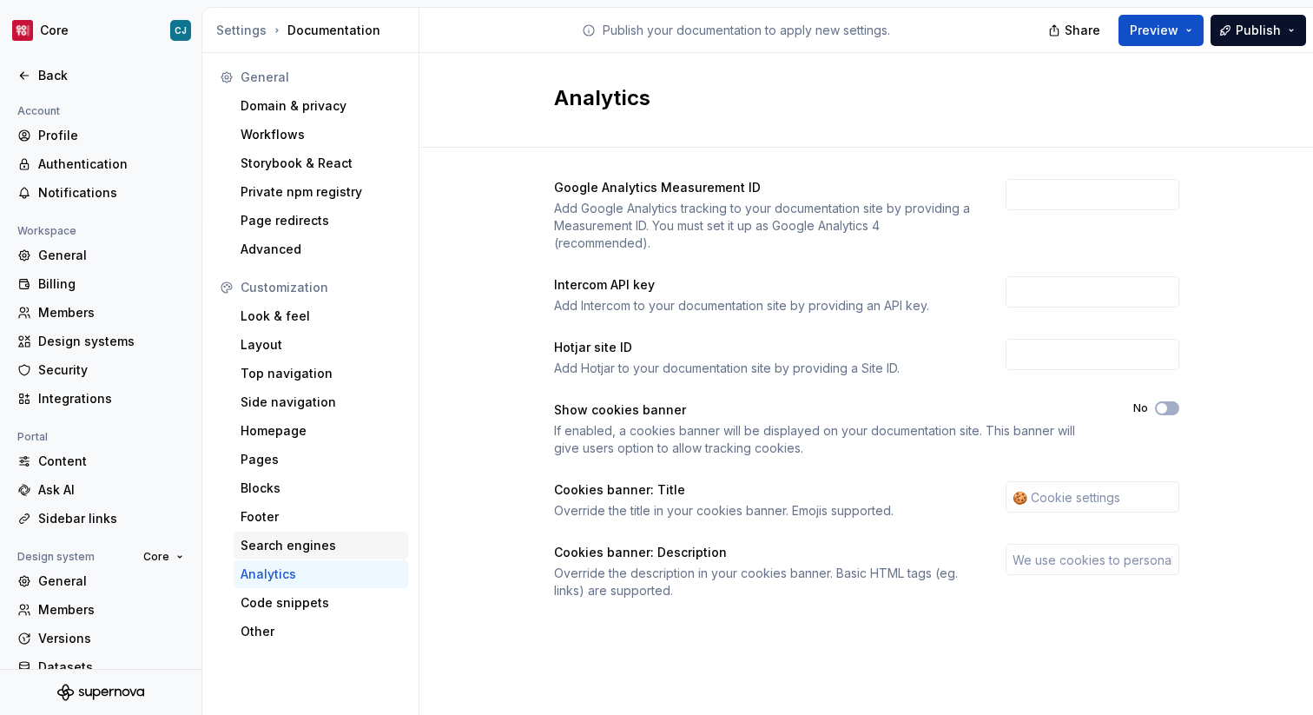
click at [310, 551] on div "Search engines" at bounding box center [321, 545] width 161 height 17
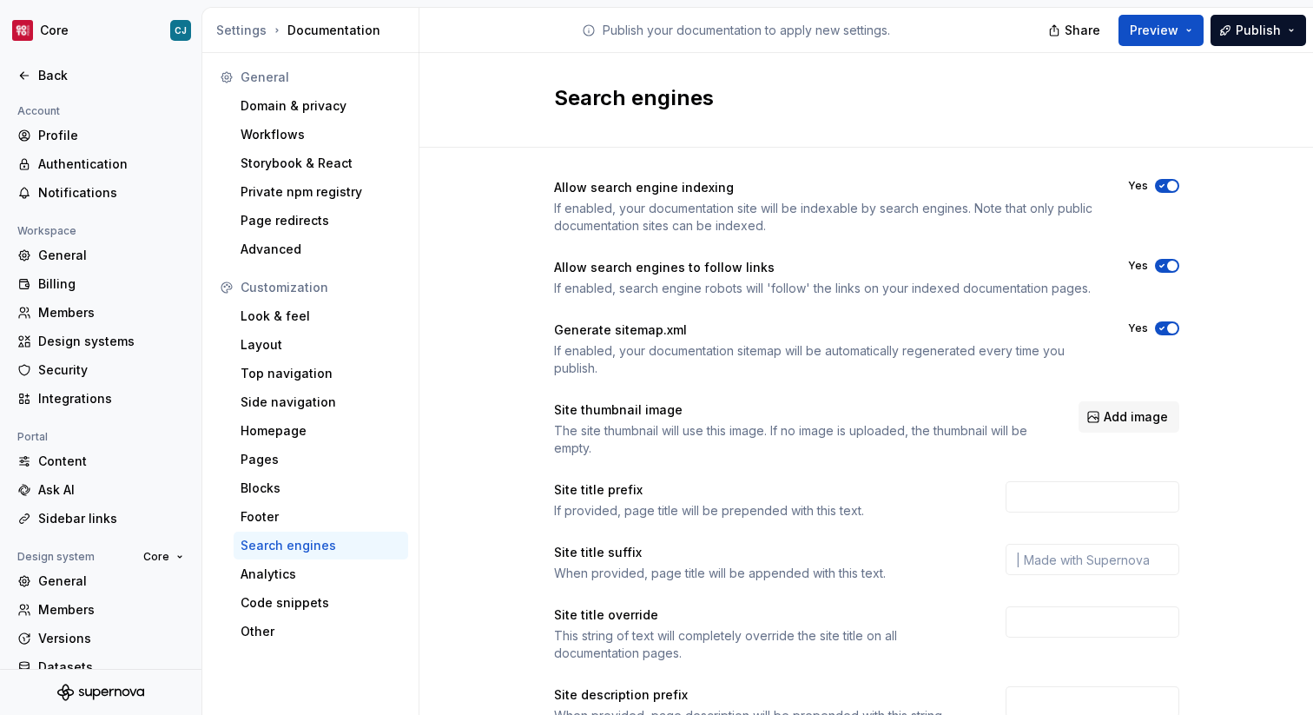
click at [1159, 183] on icon "button" at bounding box center [1162, 186] width 14 height 10
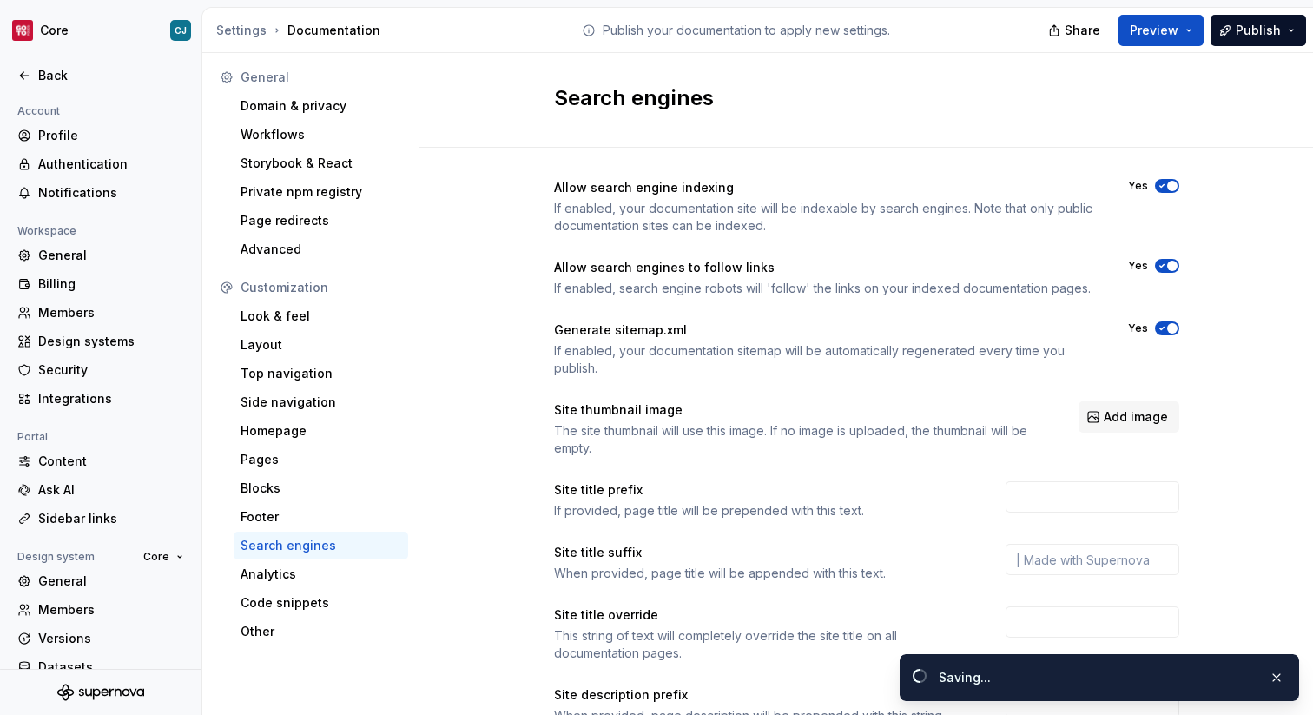
click at [1167, 189] on icon "button" at bounding box center [1162, 186] width 14 height 10
click at [1167, 260] on icon "button" at bounding box center [1162, 265] width 14 height 10
click at [1175, 322] on button "Yes" at bounding box center [1167, 328] width 24 height 14
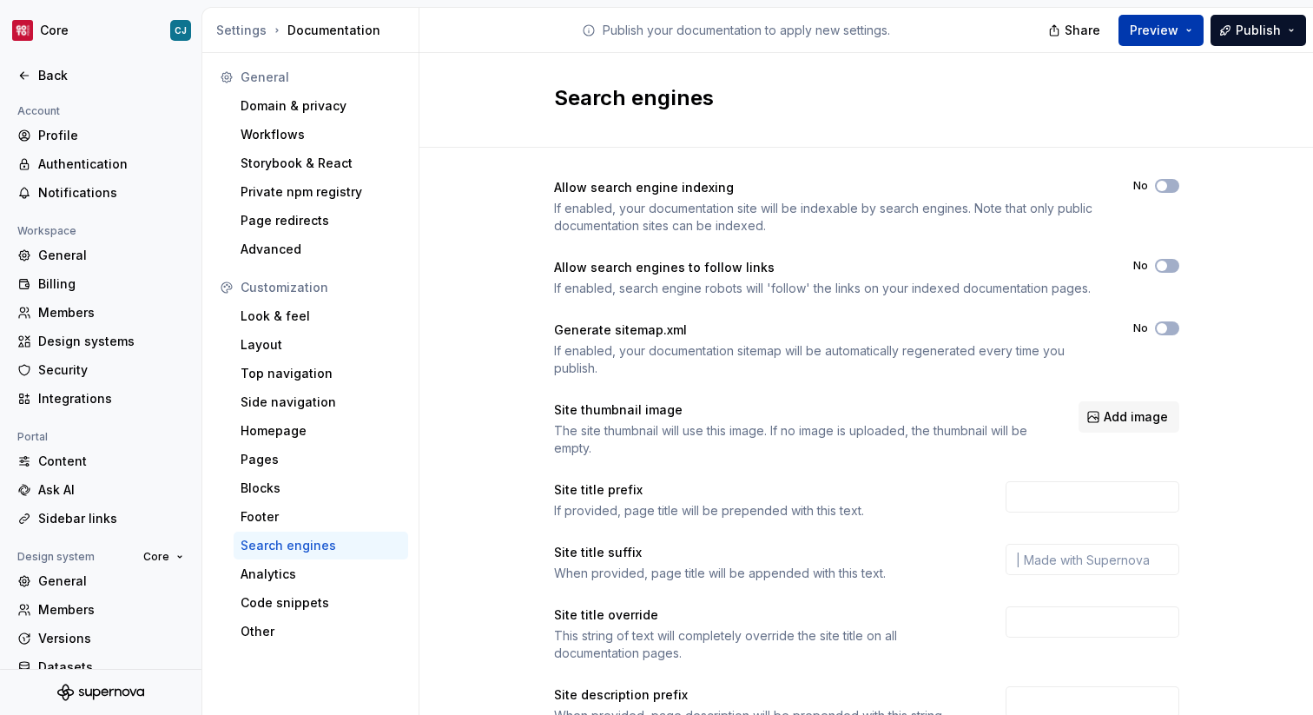
click at [1137, 37] on span "Preview" at bounding box center [1154, 30] width 49 height 17
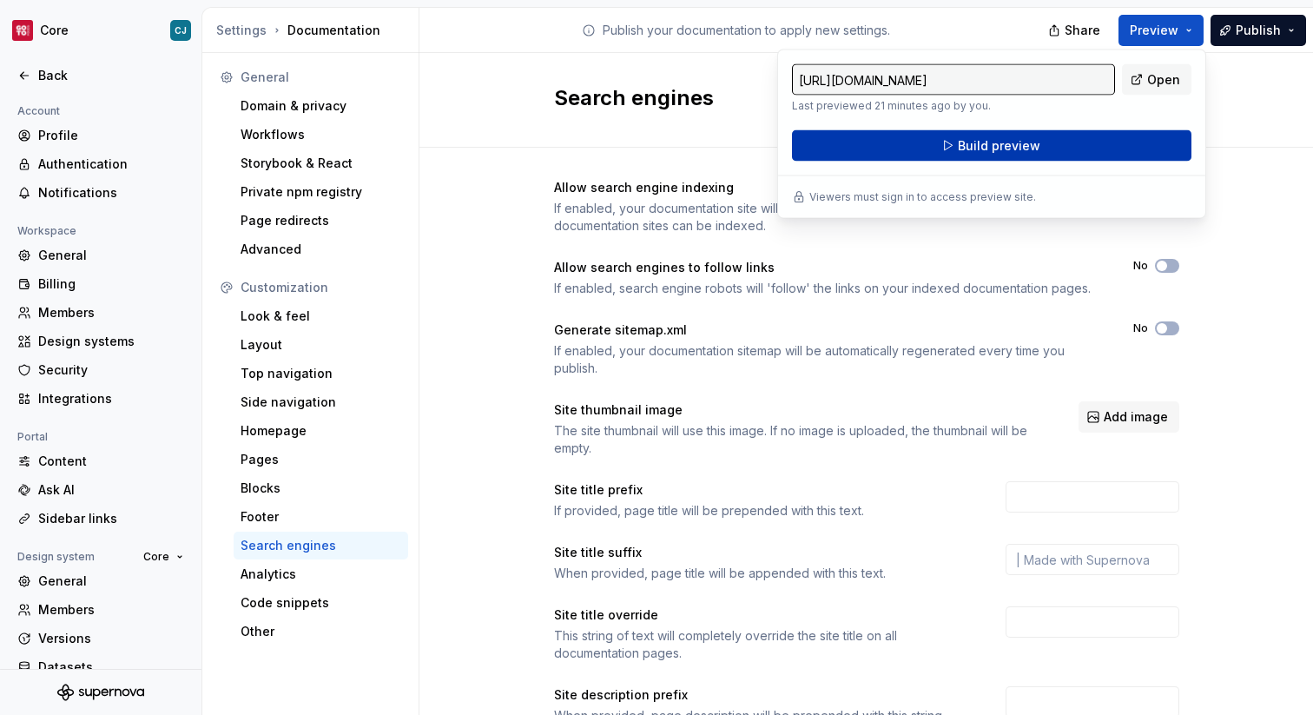
click at [1081, 152] on button "Build preview" at bounding box center [991, 145] width 399 height 31
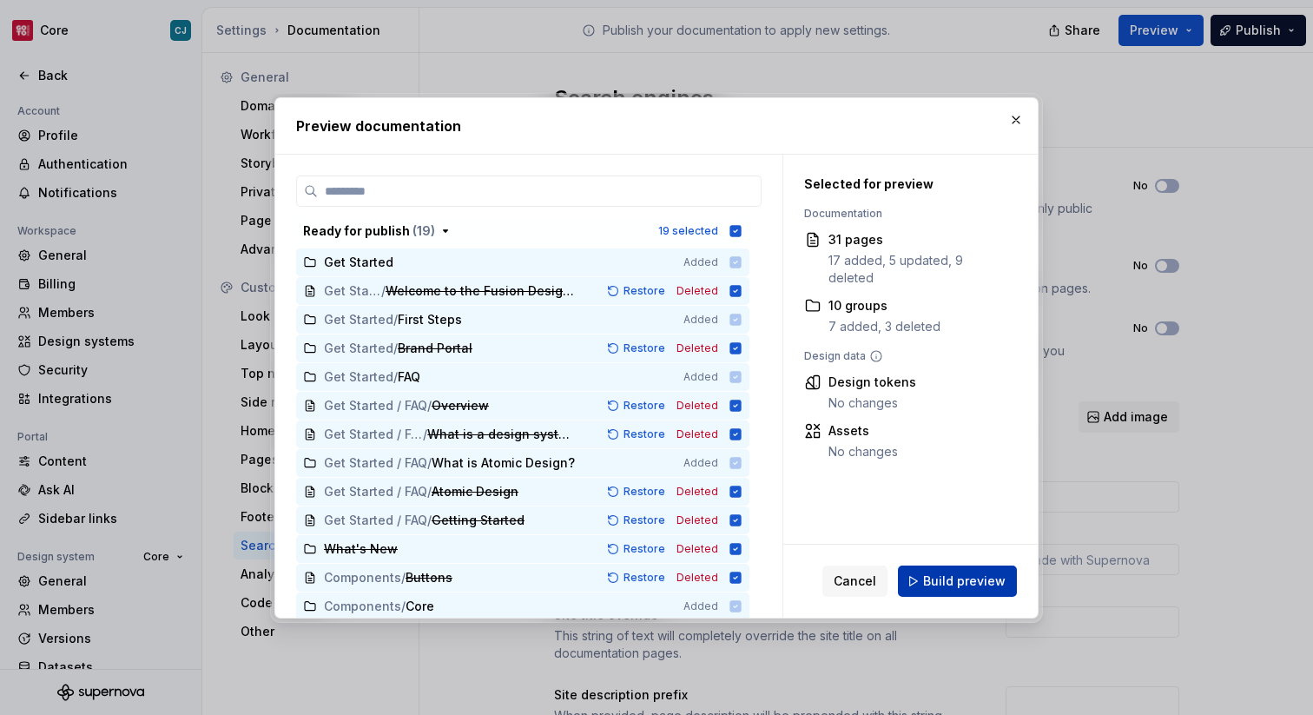
click at [976, 570] on button "Build preview" at bounding box center [957, 580] width 119 height 31
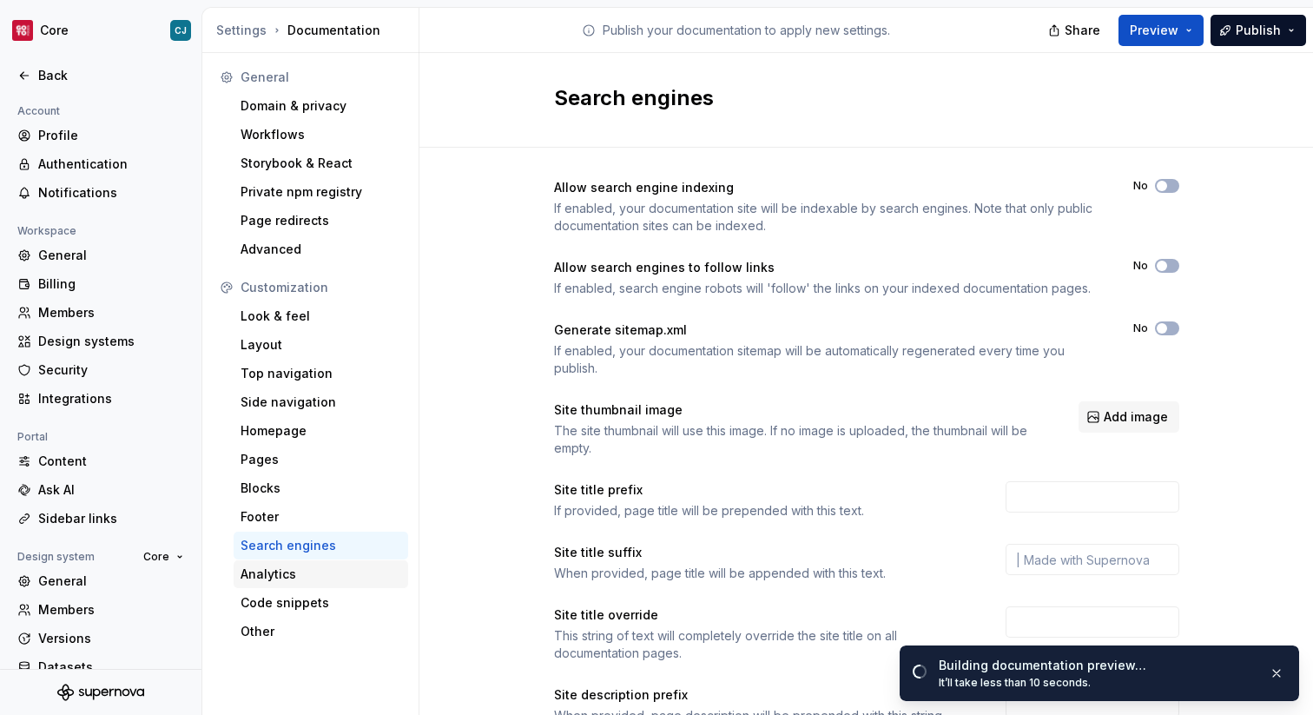
click at [278, 583] on div "Analytics" at bounding box center [321, 574] width 175 height 28
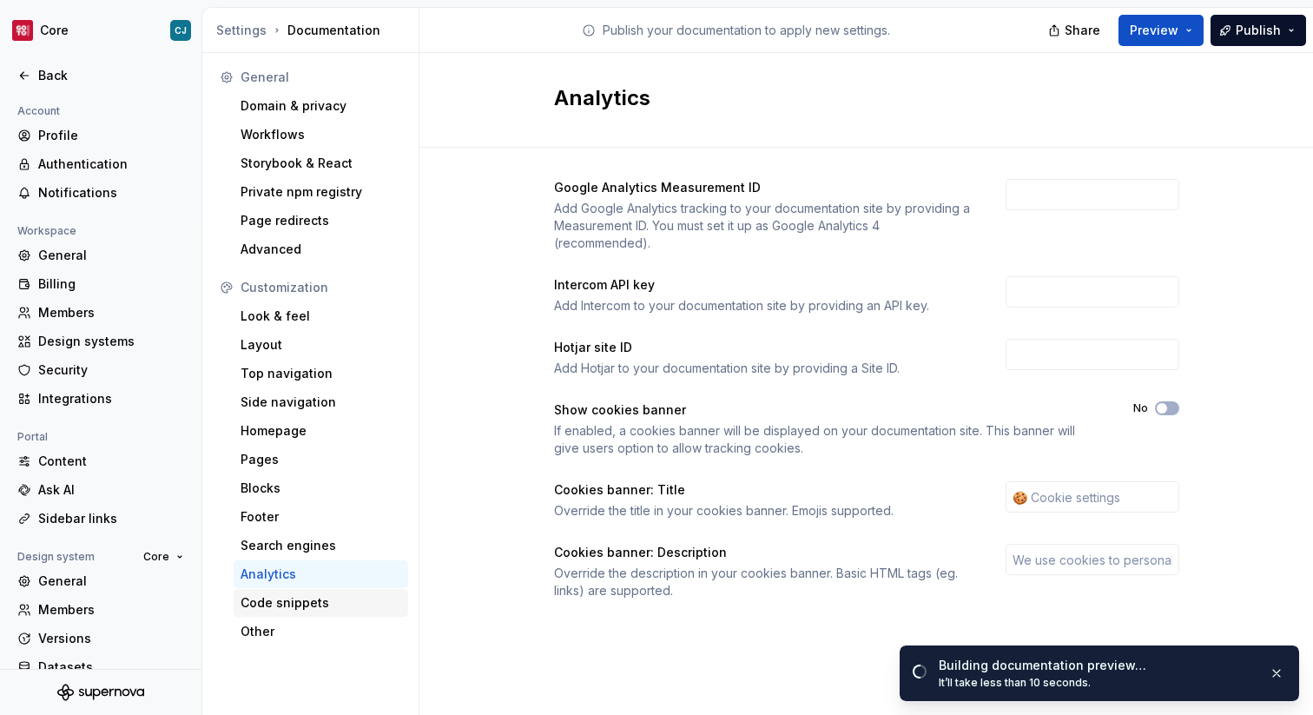
click at [305, 601] on div "Code snippets" at bounding box center [321, 602] width 161 height 17
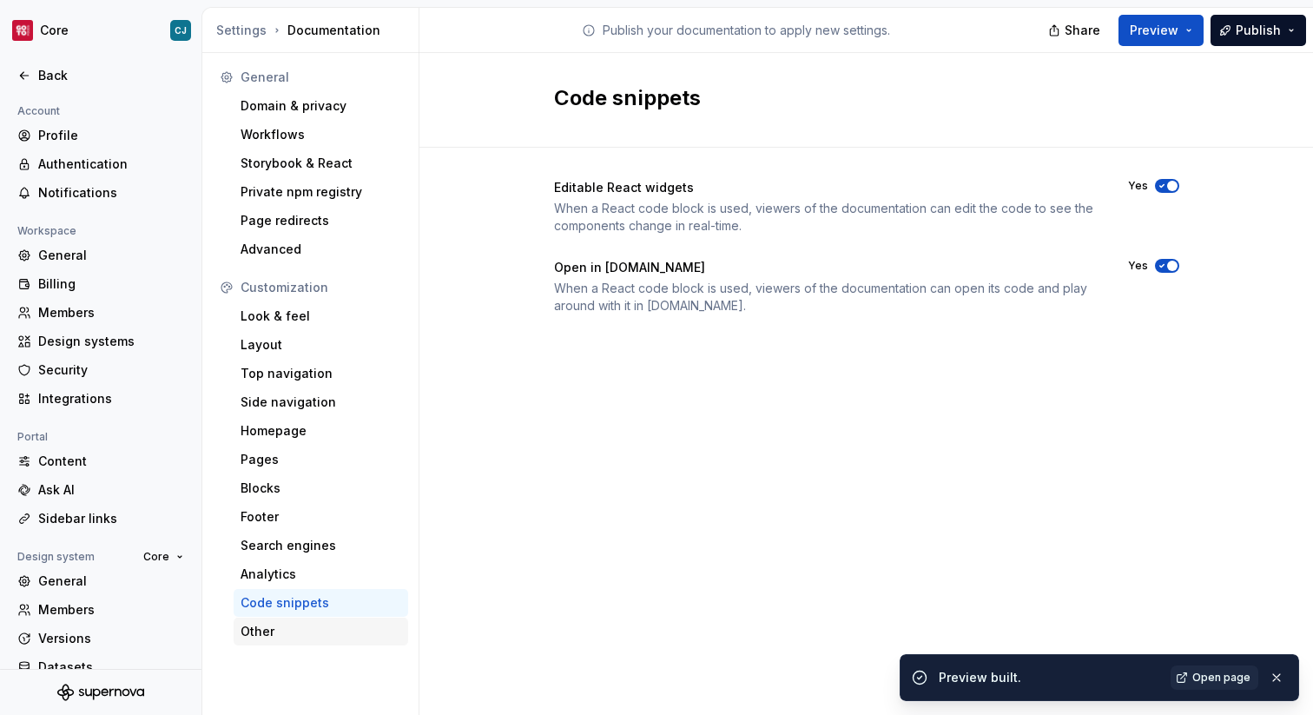
click at [293, 623] on div "Other" at bounding box center [321, 631] width 161 height 17
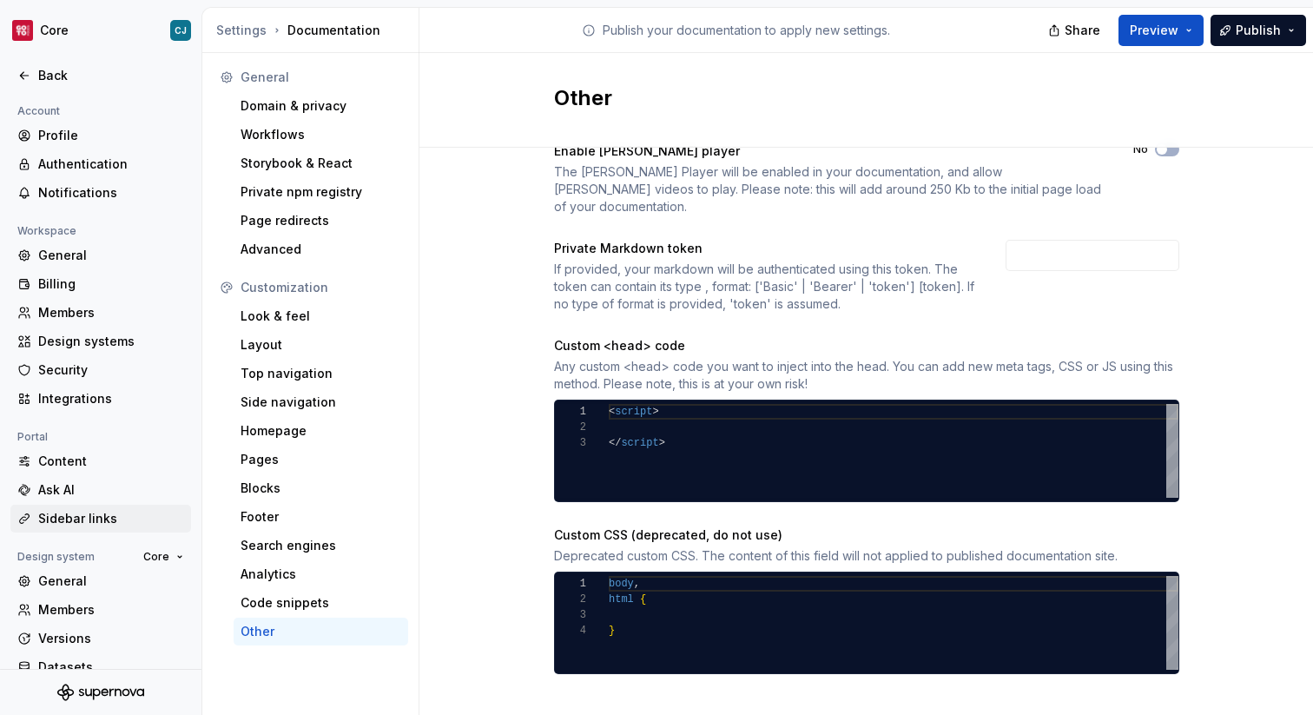
scroll to position [50, 0]
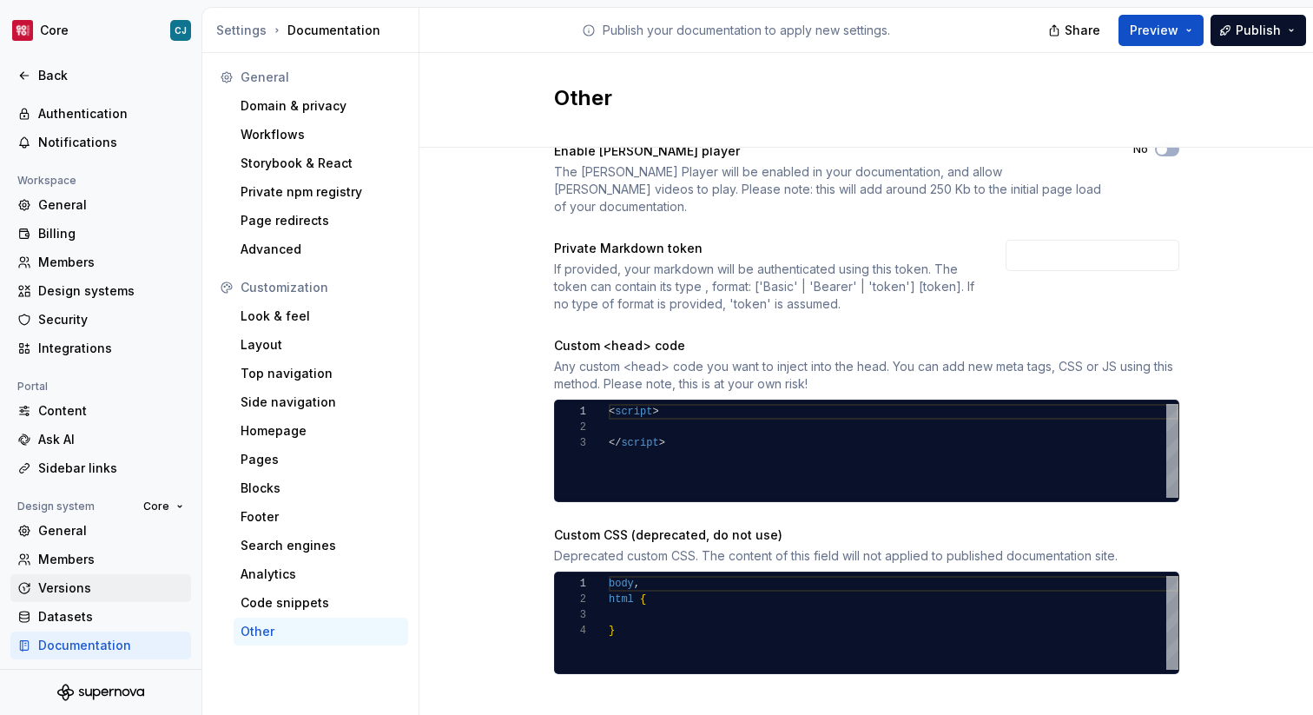
click at [96, 588] on div "Versions" at bounding box center [111, 587] width 146 height 17
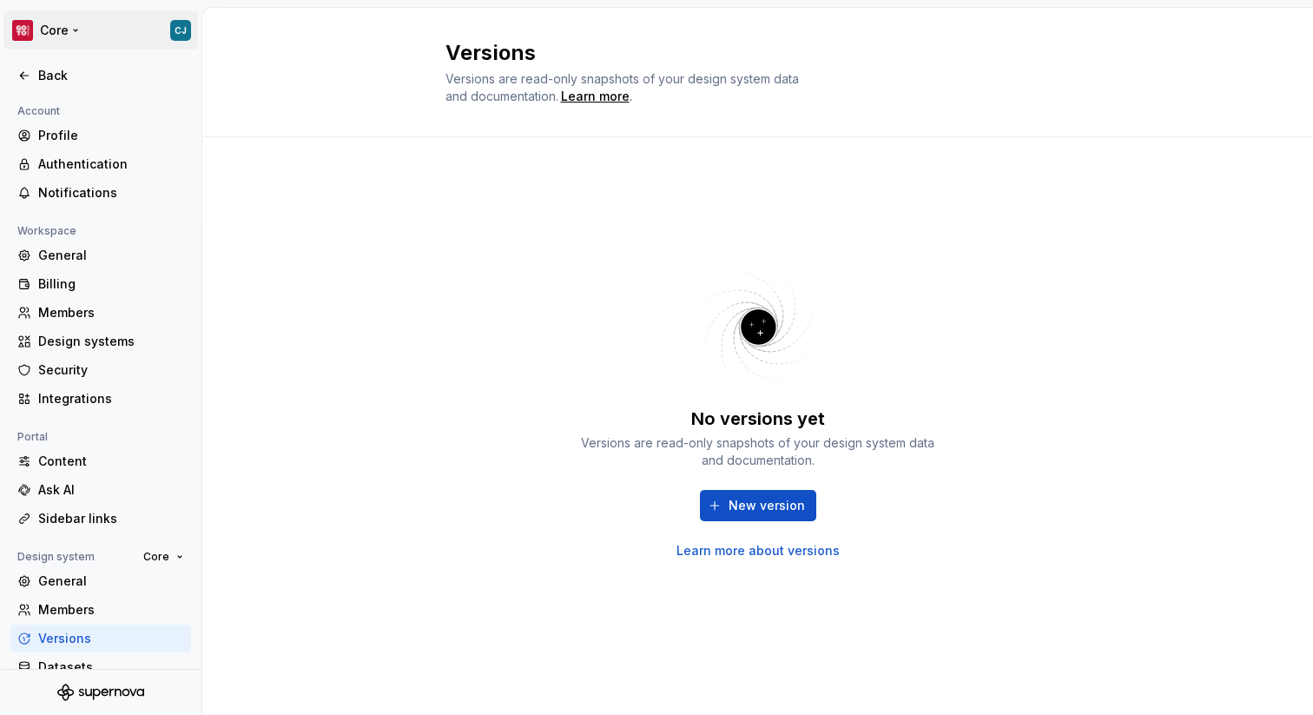
click at [68, 33] on html "Core CJ Back Account Profile Authentication Notifications Workspace General Bil…" at bounding box center [656, 357] width 1313 height 715
click at [300, 31] on html "Core CJ Back Account Profile Authentication Notifications Workspace General Bil…" at bounding box center [656, 357] width 1313 height 715
click at [68, 73] on div "Back" at bounding box center [111, 75] width 146 height 17
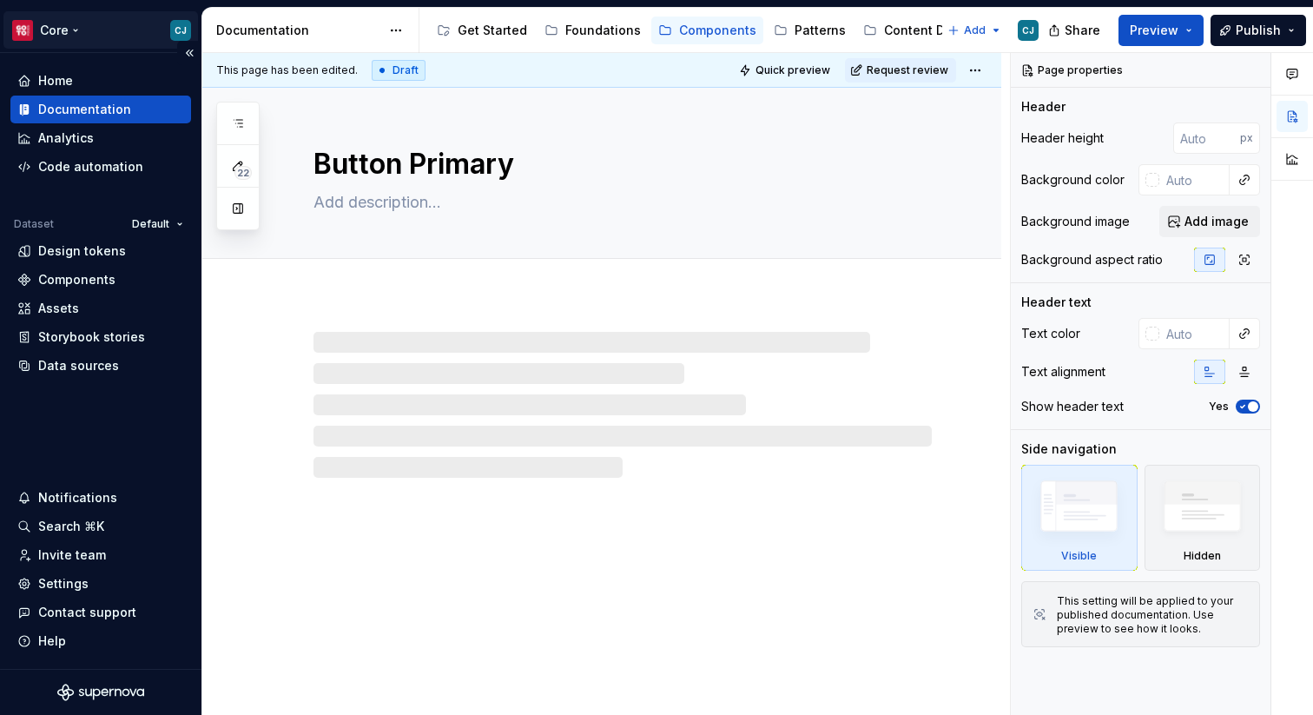
click at [77, 28] on html "Core CJ Home Documentation Analytics Code automation Dataset Default Design tok…" at bounding box center [656, 357] width 1313 height 715
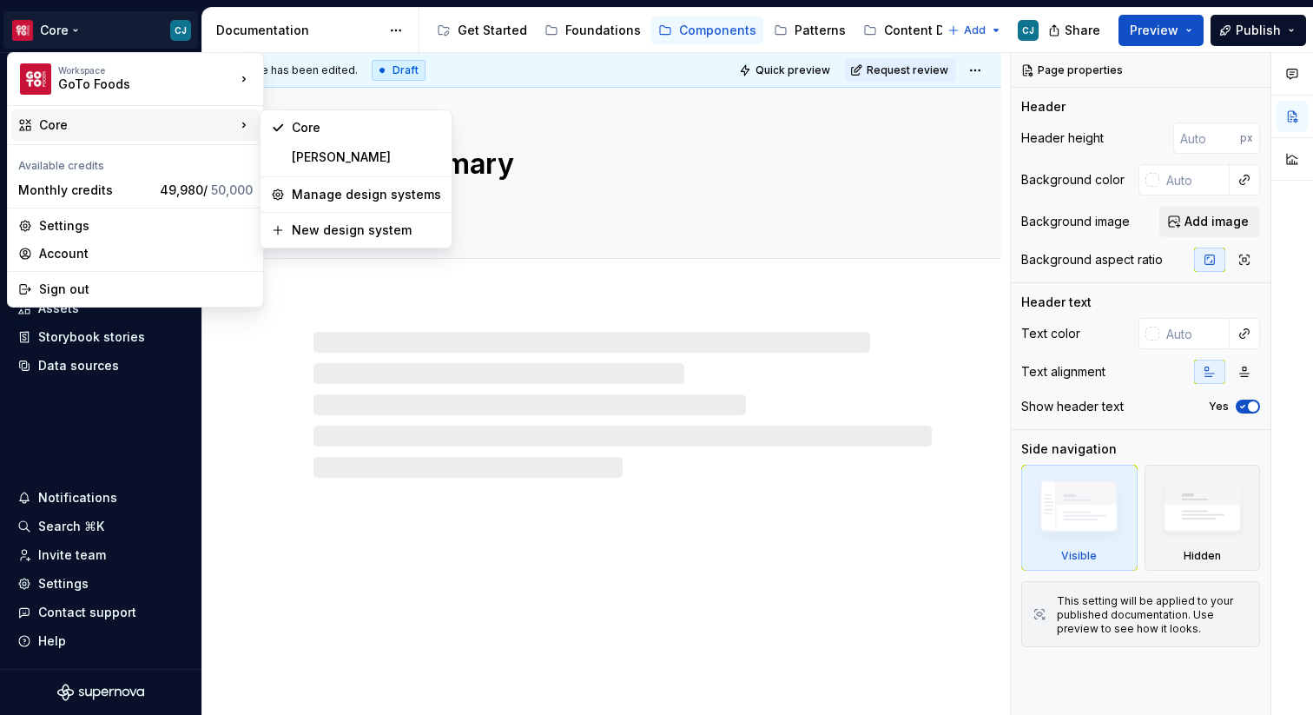
click at [99, 133] on div "Core" at bounding box center [137, 124] width 196 height 17
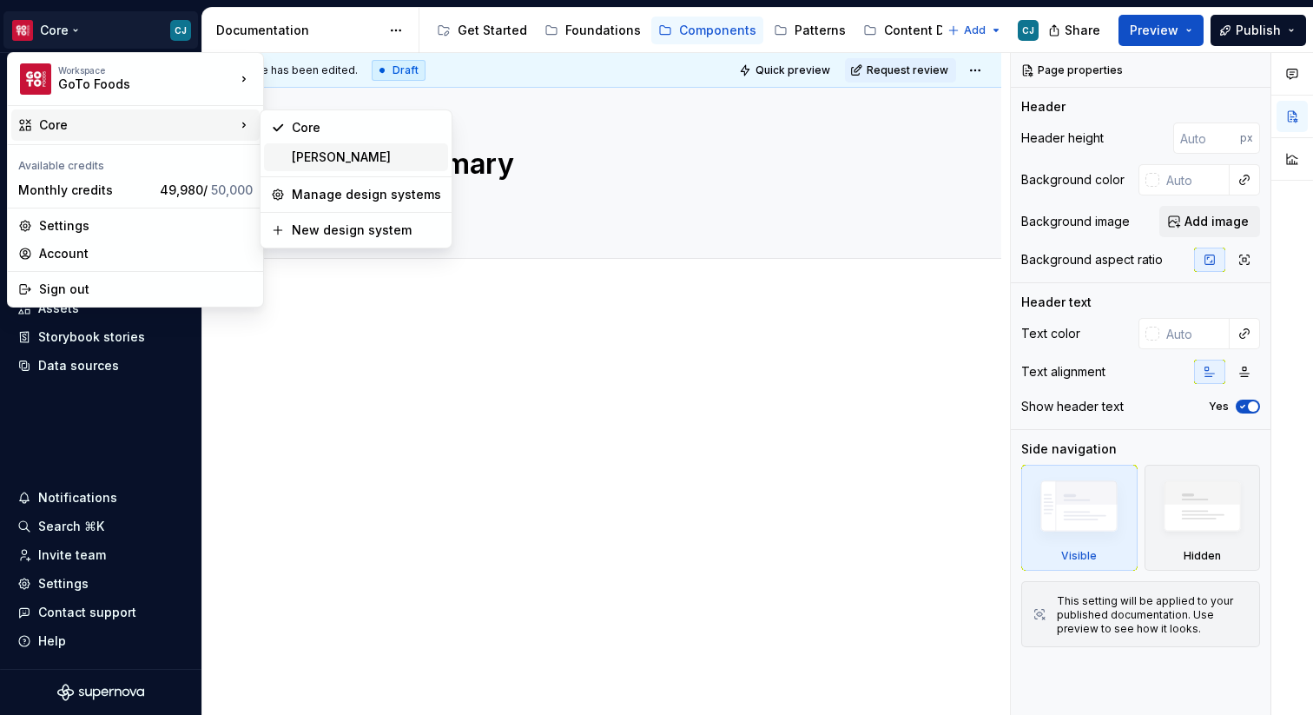
click at [366, 161] on div "[PERSON_NAME]" at bounding box center [366, 156] width 149 height 17
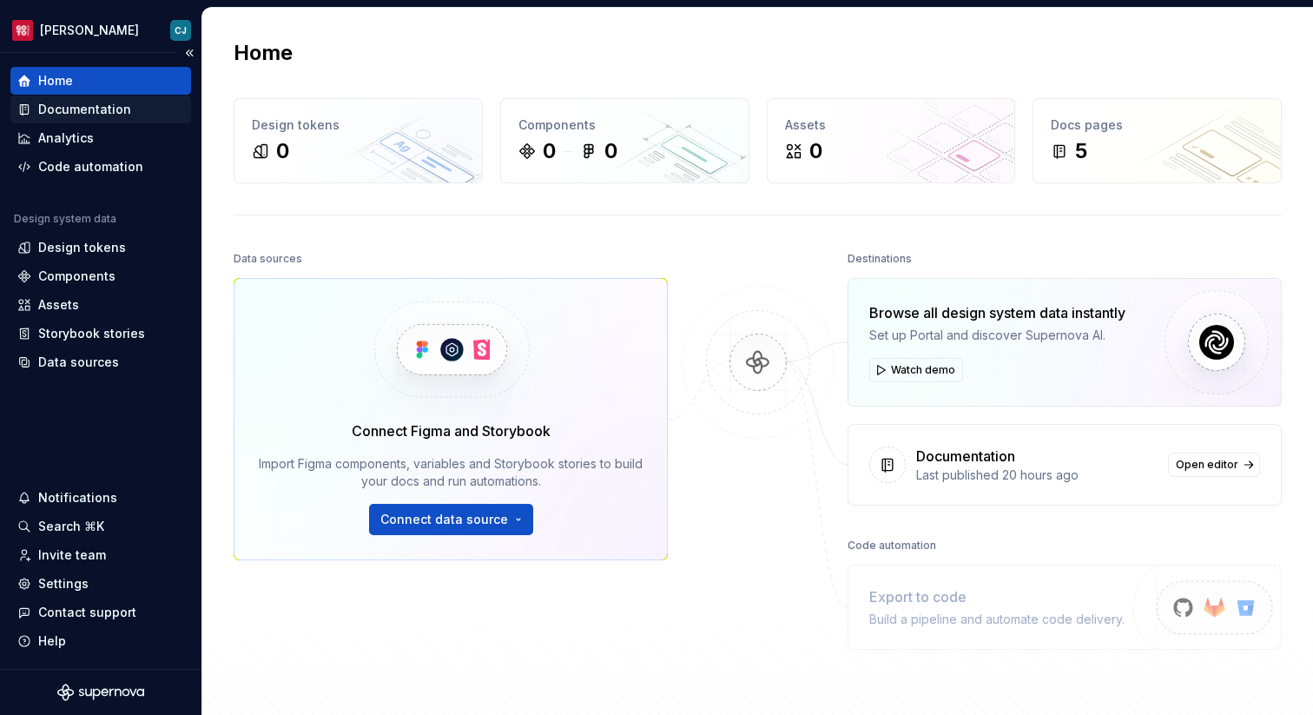
click at [108, 104] on div "Documentation" at bounding box center [84, 109] width 93 height 17
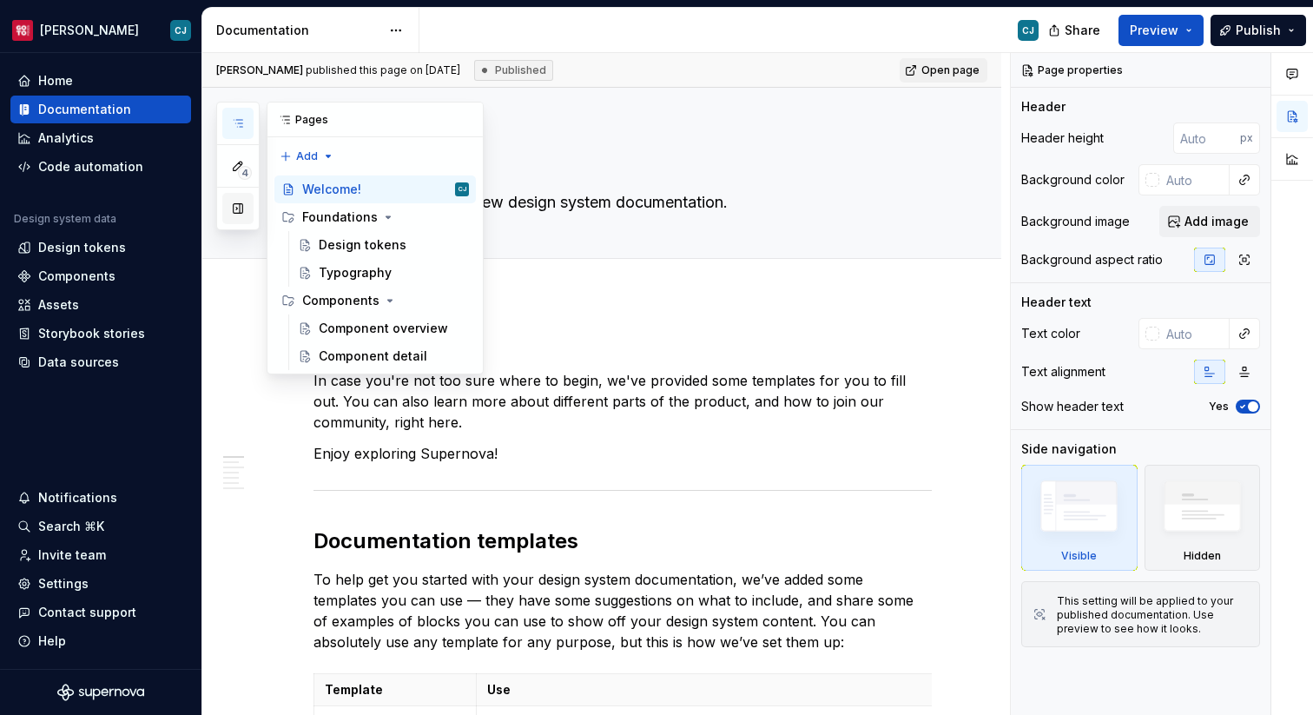
click at [234, 213] on button "button" at bounding box center [237, 208] width 31 height 31
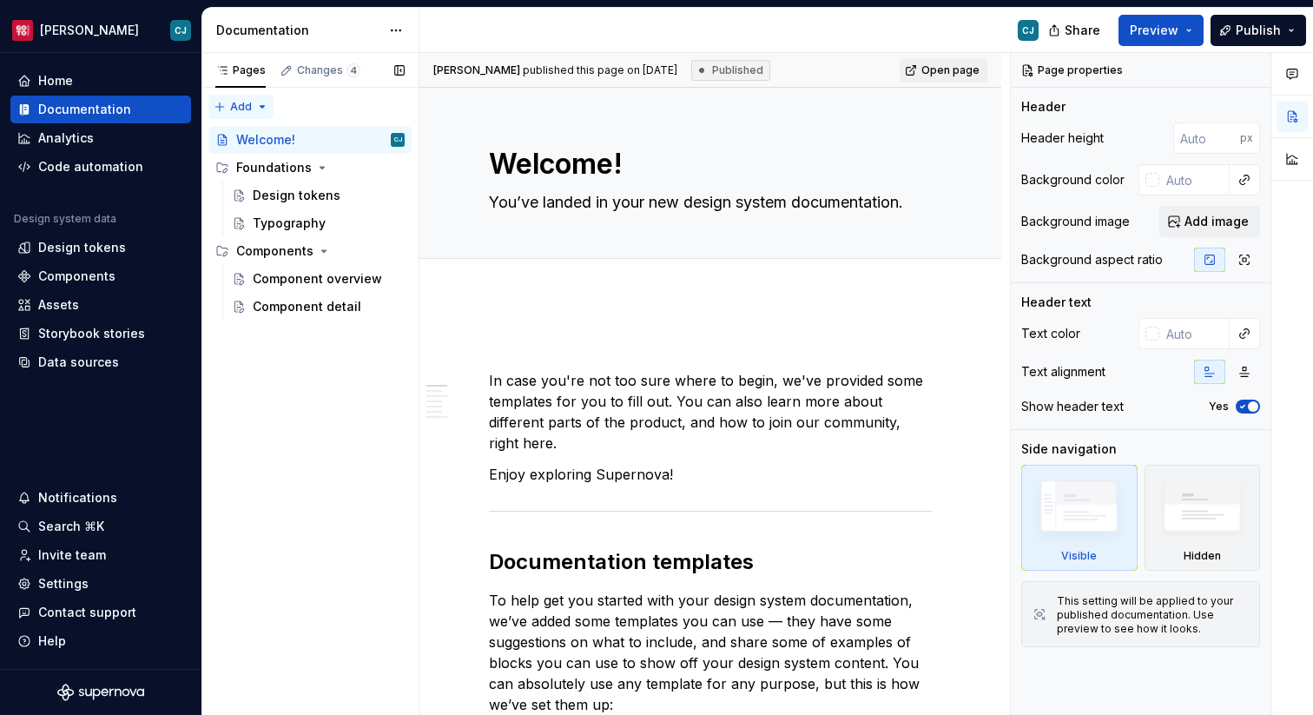
click at [260, 106] on div "Pages Changes 4 Add Accessibility guide for tree Page tree. Navigate the tree w…" at bounding box center [309, 384] width 217 height 663
click at [399, 32] on html "[PERSON_NAME] Home Documentation Analytics Code automation Design system data D…" at bounding box center [656, 357] width 1313 height 715
click at [254, 413] on div "Pages Changes 4 Add Accessibility guide for tree Page tree. Navigate the tree w…" at bounding box center [309, 384] width 217 height 663
click at [261, 106] on div "Pages Changes 4 Add Accessibility guide for tree Page tree. Navigate the tree w…" at bounding box center [309, 384] width 217 height 663
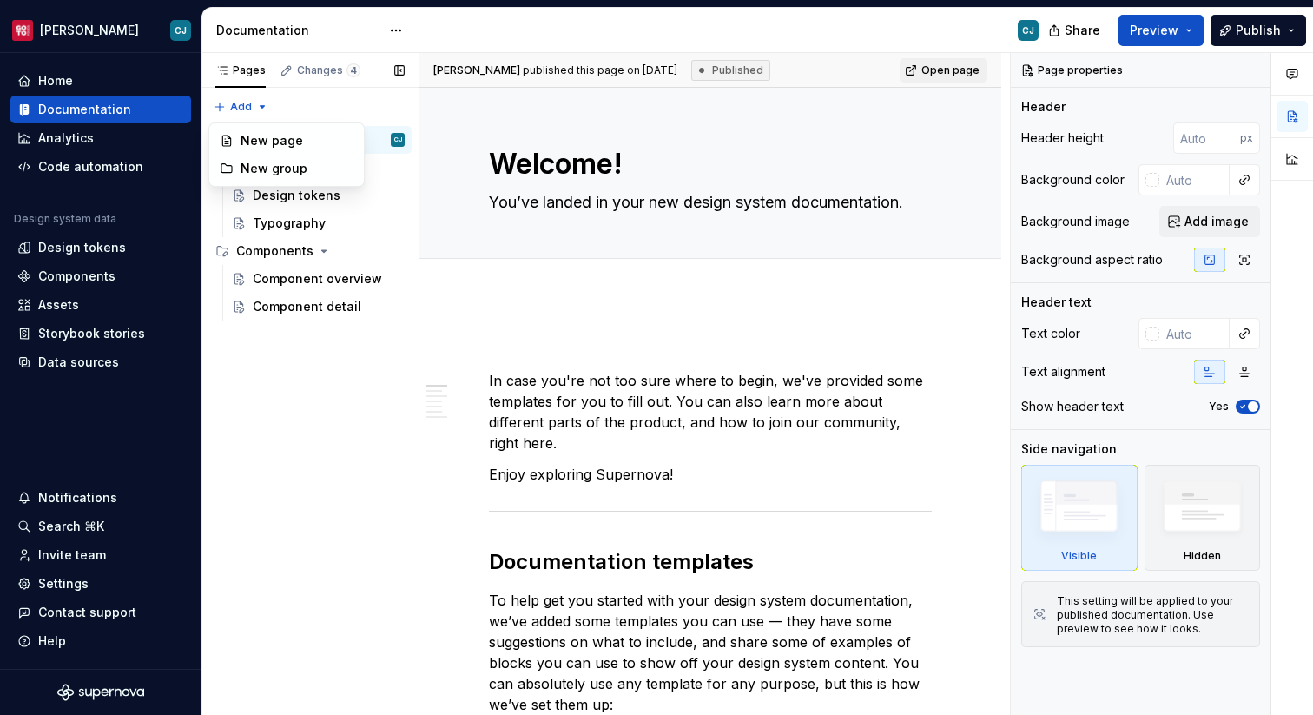
click at [369, 120] on div "Pages Changes 4 Add Accessibility guide for tree Page tree. Navigate the tree w…" at bounding box center [309, 384] width 217 height 663
click at [372, 140] on button "Page tree" at bounding box center [368, 140] width 24 height 24
click at [280, 440] on div "Pages Changes 4 Add Accessibility guide for tree Page tree. Navigate the tree w…" at bounding box center [309, 384] width 217 height 663
click at [393, 35] on html "[PERSON_NAME] Home Documentation Analytics Code automation Design system data D…" at bounding box center [656, 357] width 1313 height 715
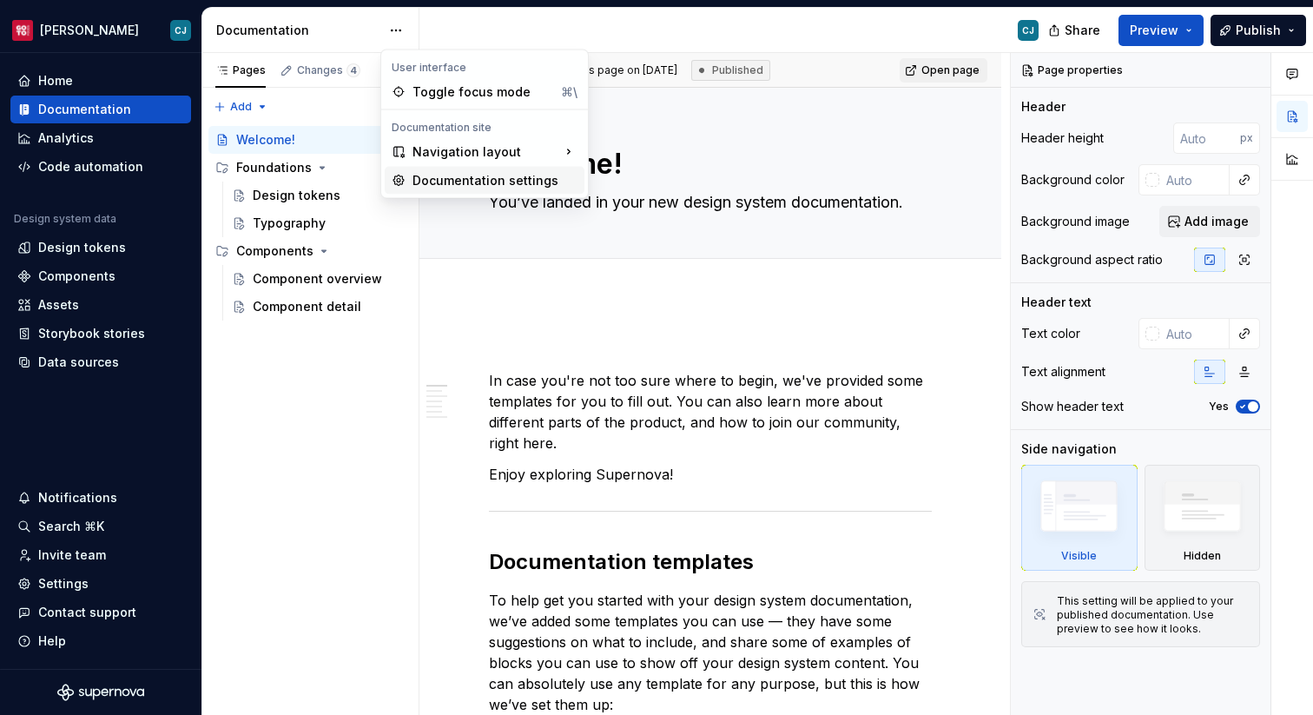
click at [455, 181] on div "Documentation settings" at bounding box center [494, 180] width 165 height 17
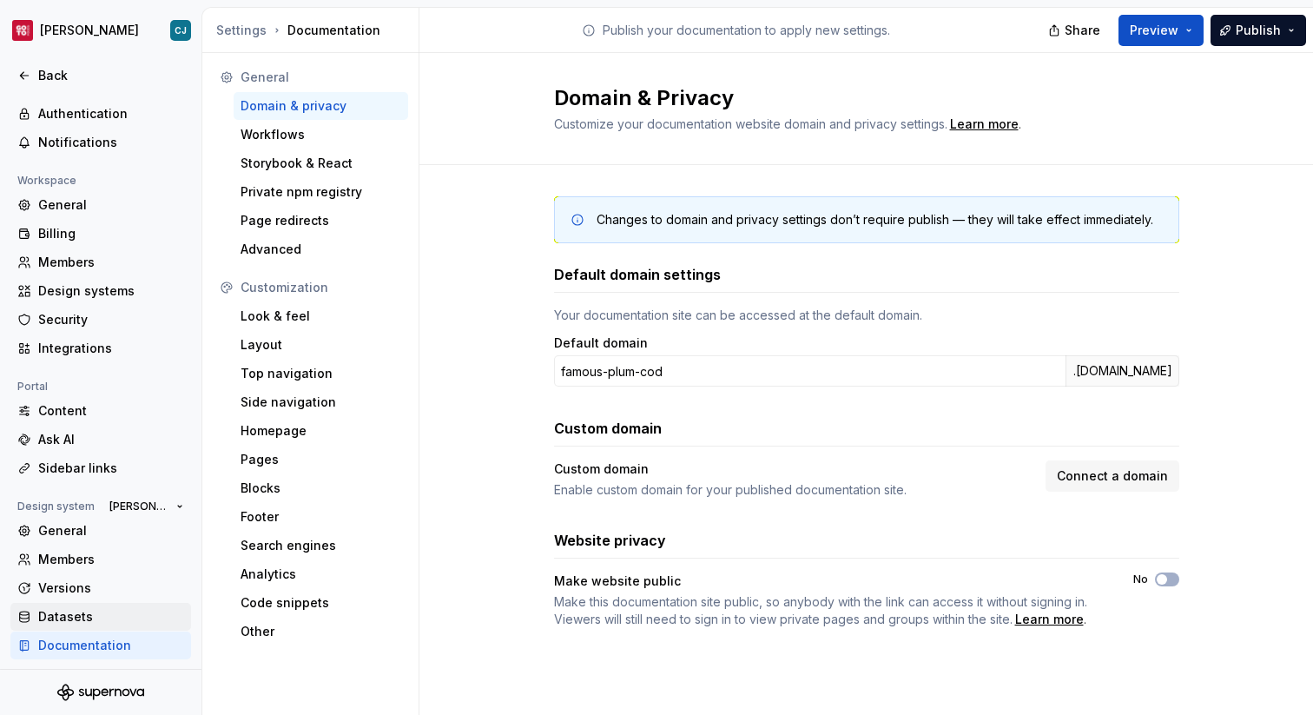
scroll to position [49, 0]
click at [120, 606] on div "Datasets" at bounding box center [100, 618] width 181 height 28
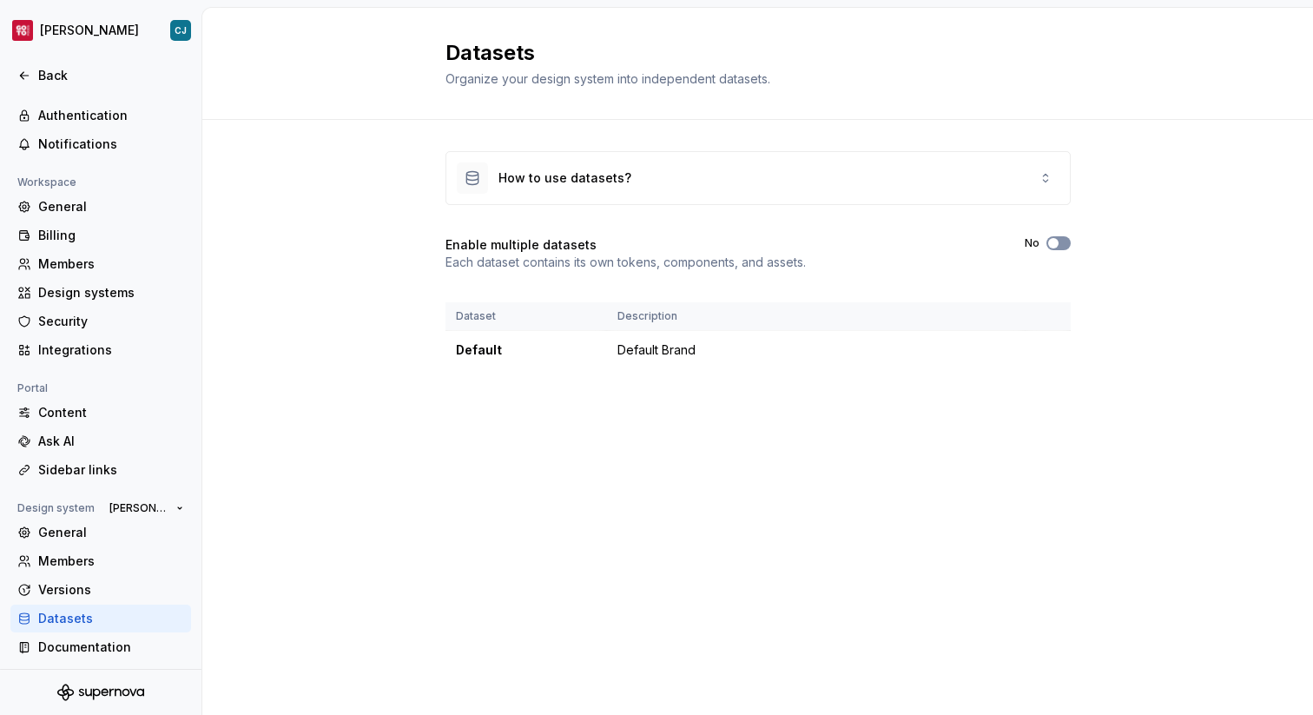
click at [1062, 241] on button "No" at bounding box center [1058, 243] width 24 height 14
click at [1050, 241] on span "button" at bounding box center [1053, 243] width 10 height 10
click at [994, 264] on div "Enable multiple datasets Each dataset contains its own tokens, components, and …" at bounding box center [757, 253] width 625 height 35
click at [863, 196] on div "How to use datasets?" at bounding box center [757, 178] width 623 height 52
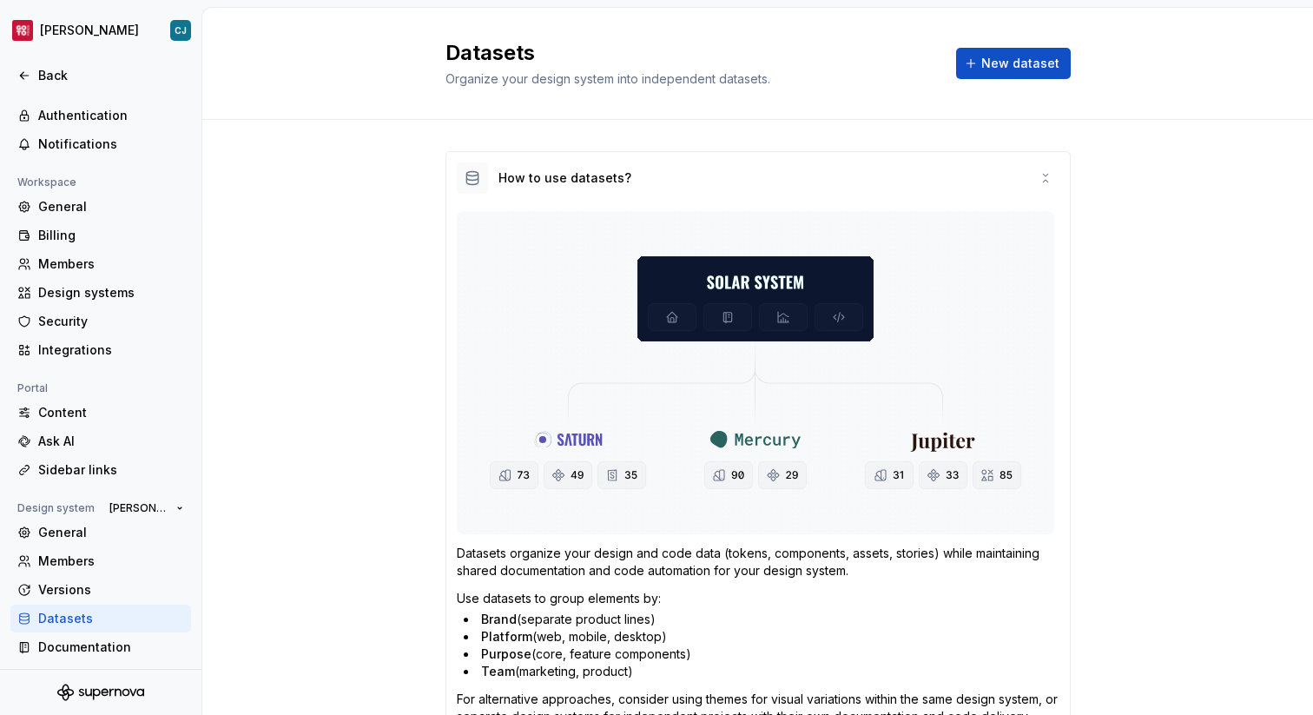
click at [777, 301] on img at bounding box center [755, 372] width 597 height 323
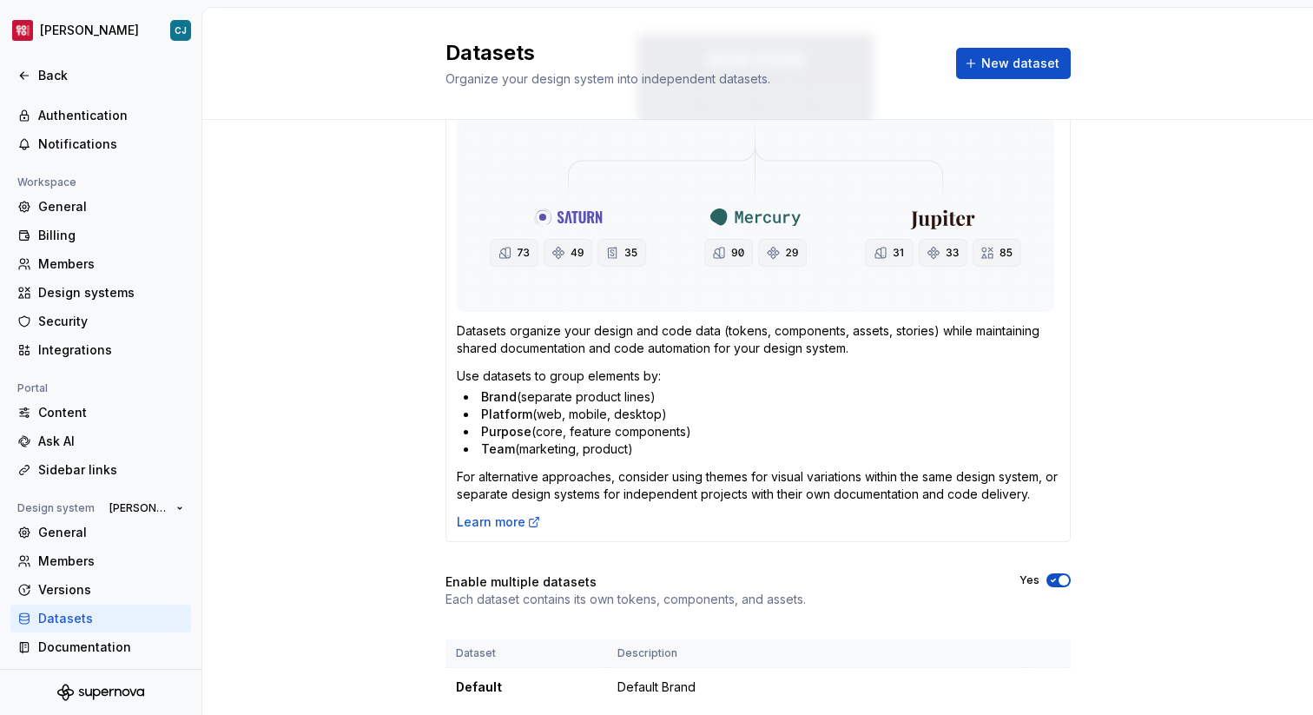
scroll to position [280, 0]
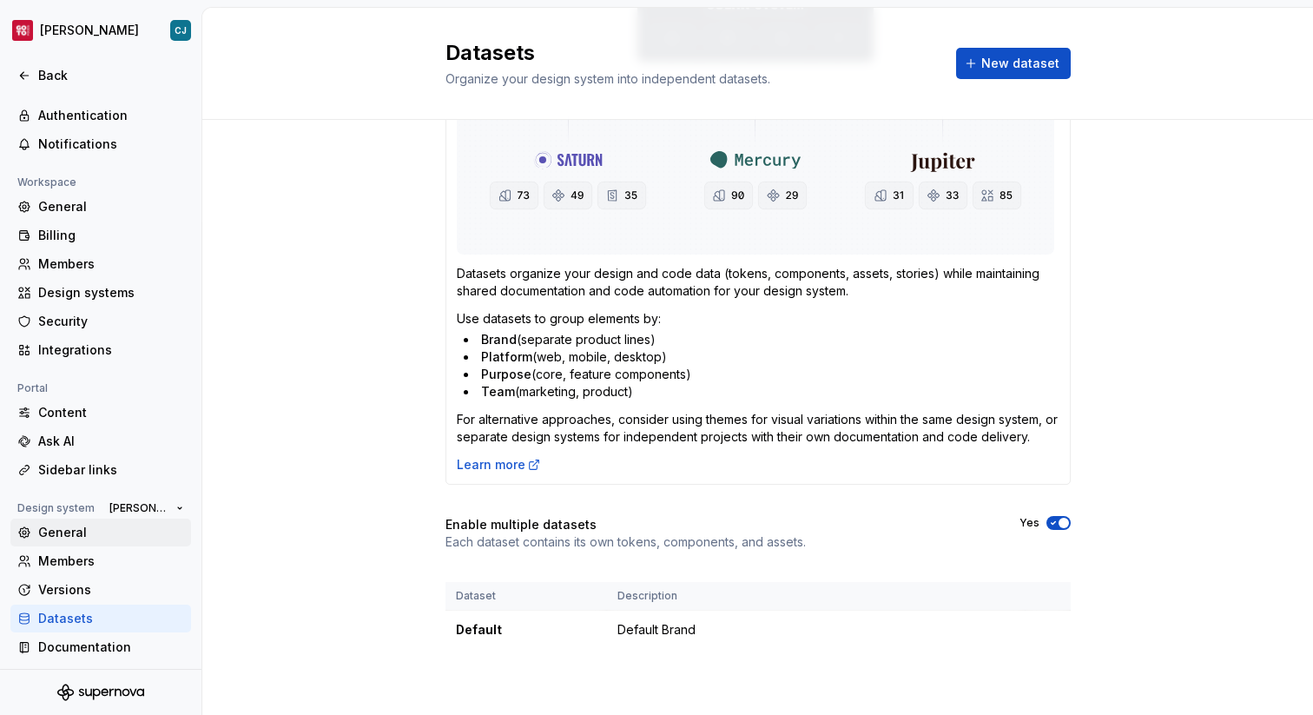
click at [135, 535] on div "General" at bounding box center [111, 532] width 146 height 17
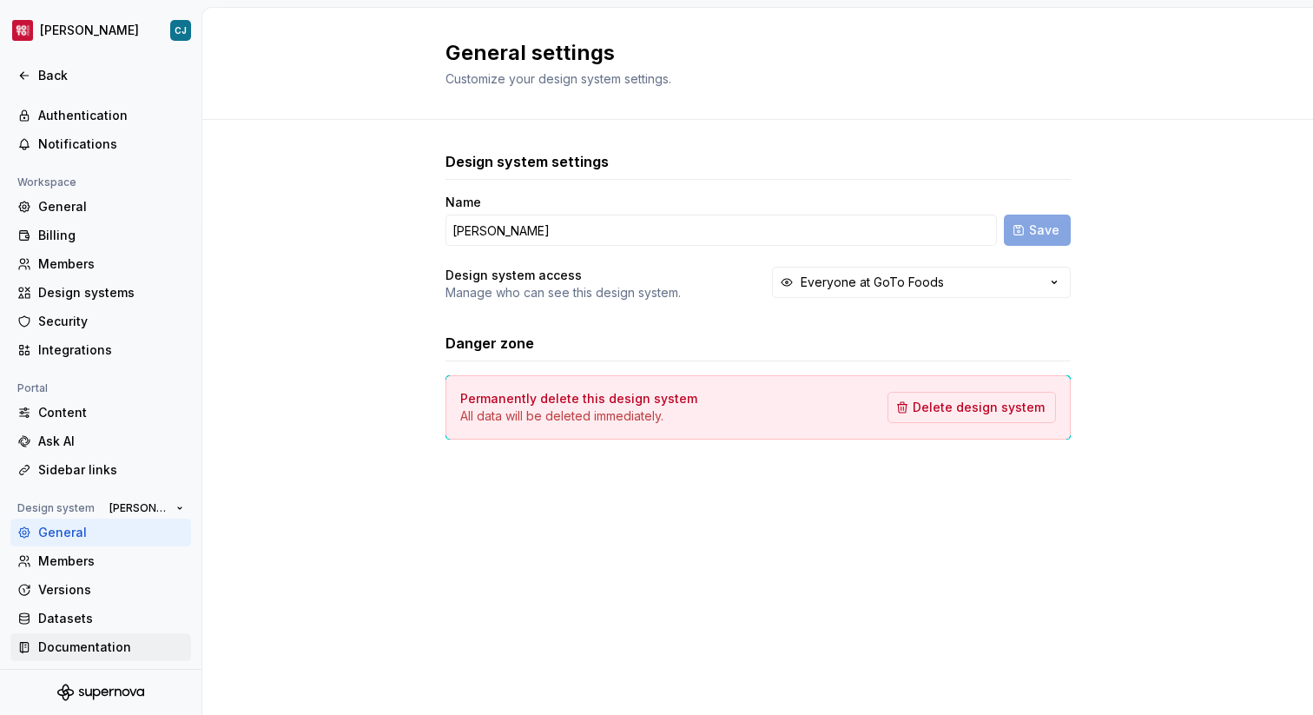
click at [98, 633] on div "Documentation" at bounding box center [100, 647] width 181 height 28
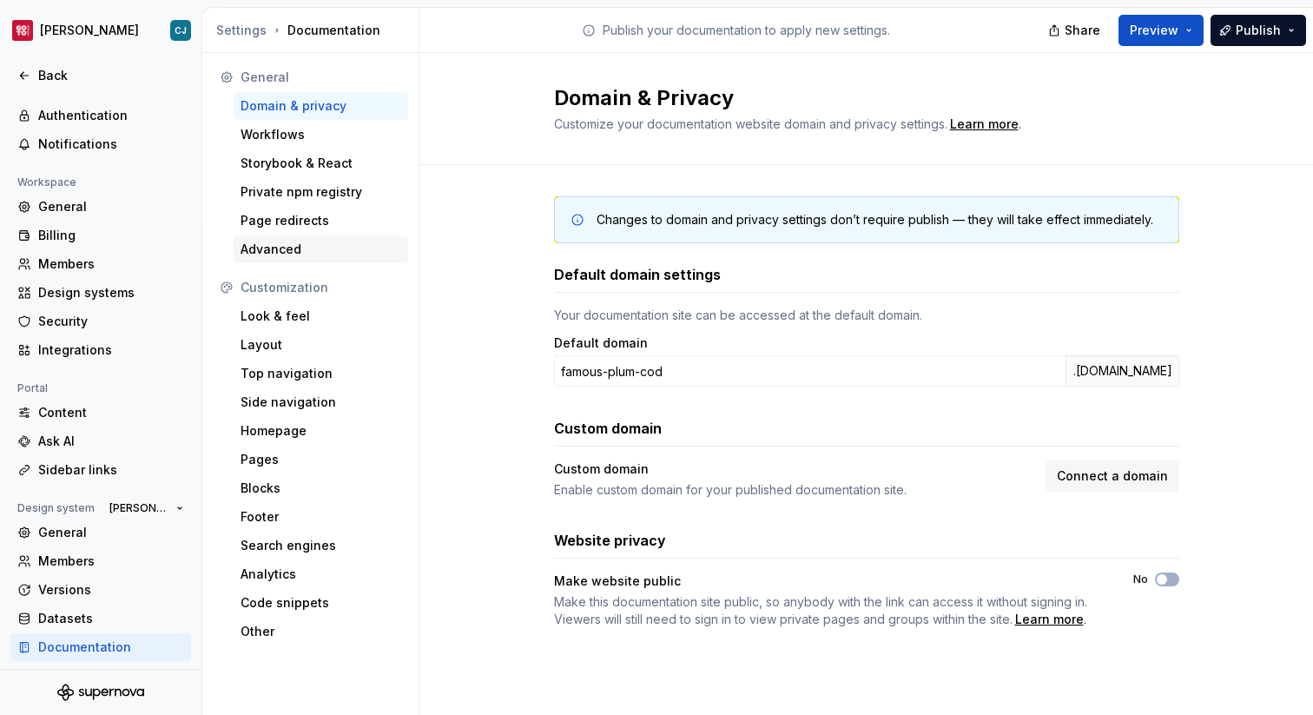
click at [321, 240] on div "Advanced" at bounding box center [321, 249] width 175 height 28
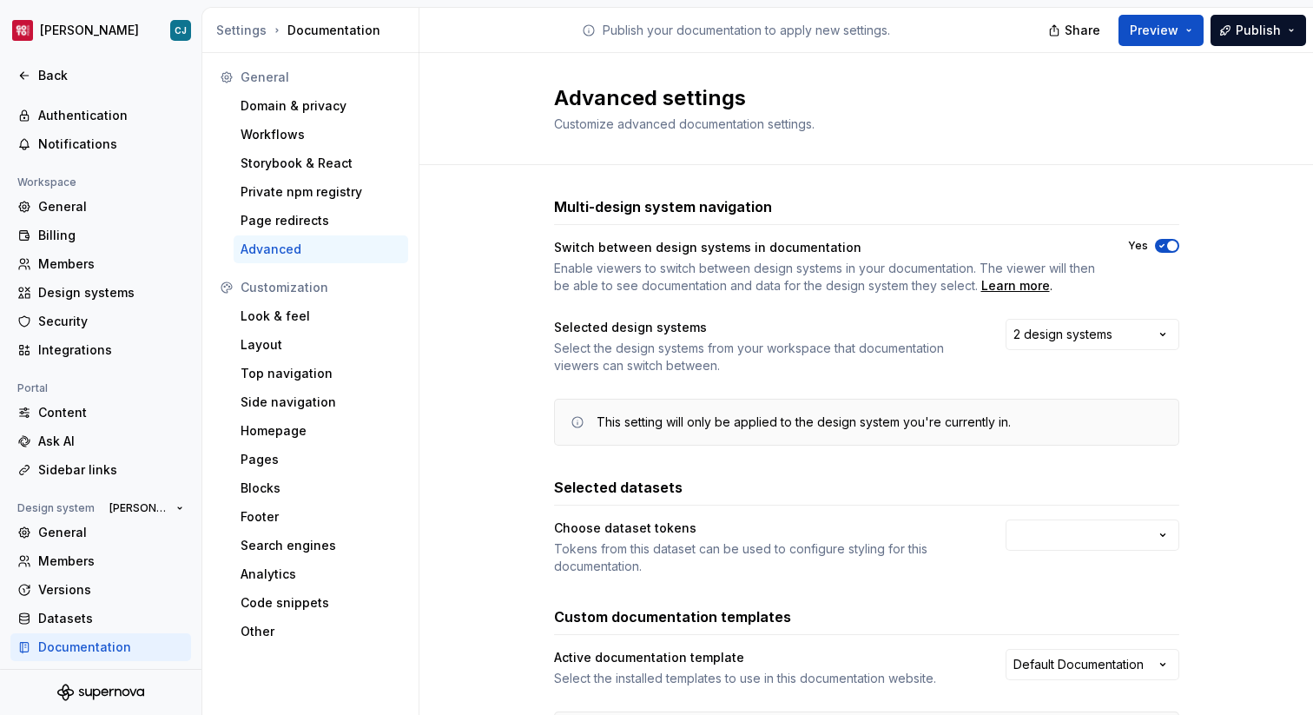
scroll to position [181, 0]
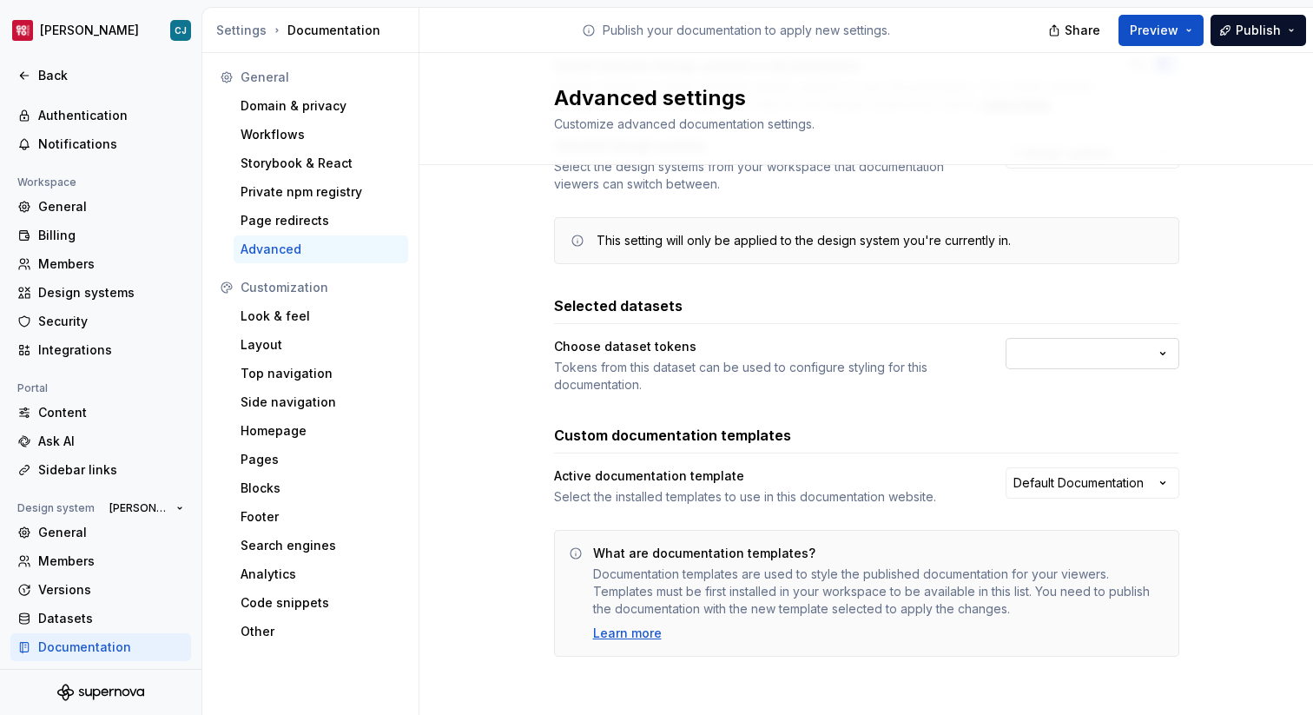
click at [1085, 360] on html "[PERSON_NAME] Back Account Profile Authentication Notifications Workspace Gener…" at bounding box center [656, 357] width 1313 height 715
click at [1071, 349] on html "[PERSON_NAME] Back Account Profile Authentication Notifications Workspace Gener…" at bounding box center [656, 357] width 1313 height 715
click at [97, 68] on div "Back" at bounding box center [111, 75] width 146 height 17
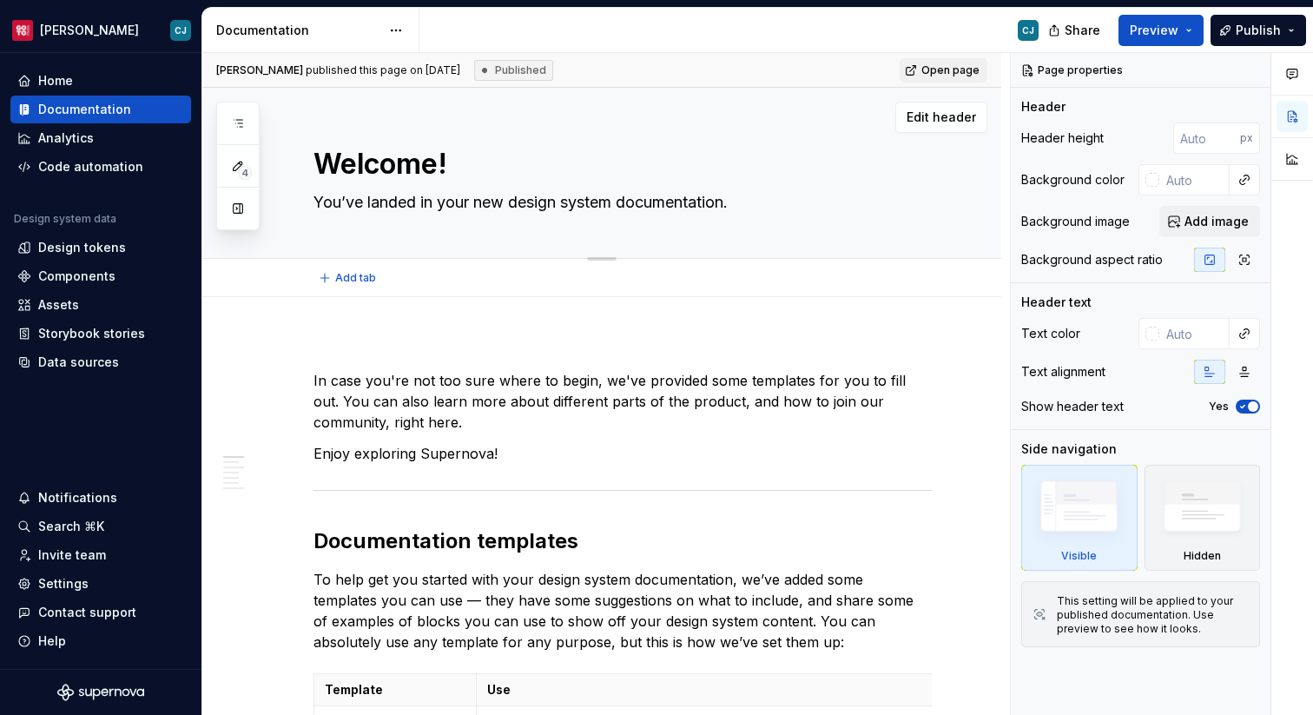
click at [905, 206] on textarea "You’ve landed in your new design system documentation." at bounding box center [619, 202] width 618 height 28
click at [1207, 182] on input "text" at bounding box center [1194, 179] width 70 height 31
click at [1148, 181] on div at bounding box center [1152, 180] width 14 height 14
click at [941, 173] on html "[PERSON_NAME] Home Documentation Analytics Code automation Design system data D…" at bounding box center [656, 357] width 1313 height 715
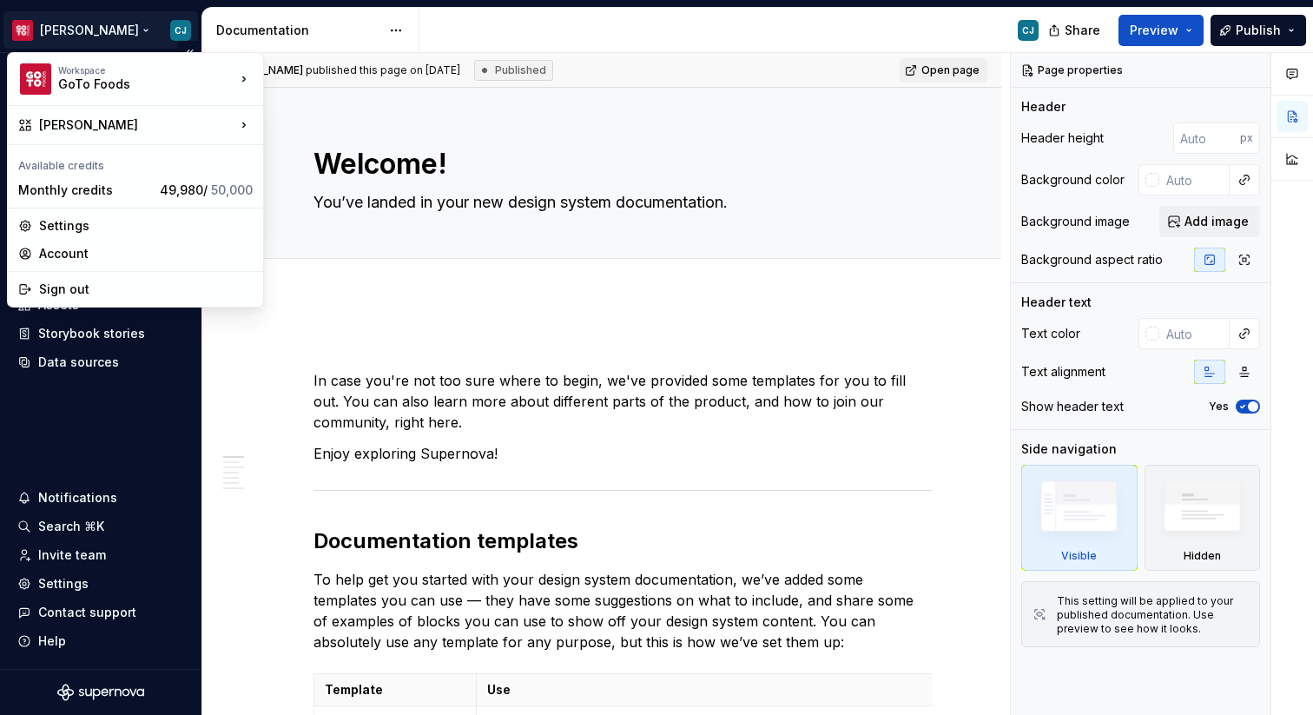
click at [78, 37] on html "[PERSON_NAME] Home Documentation Analytics Code automation Design system data D…" at bounding box center [656, 357] width 1313 height 715
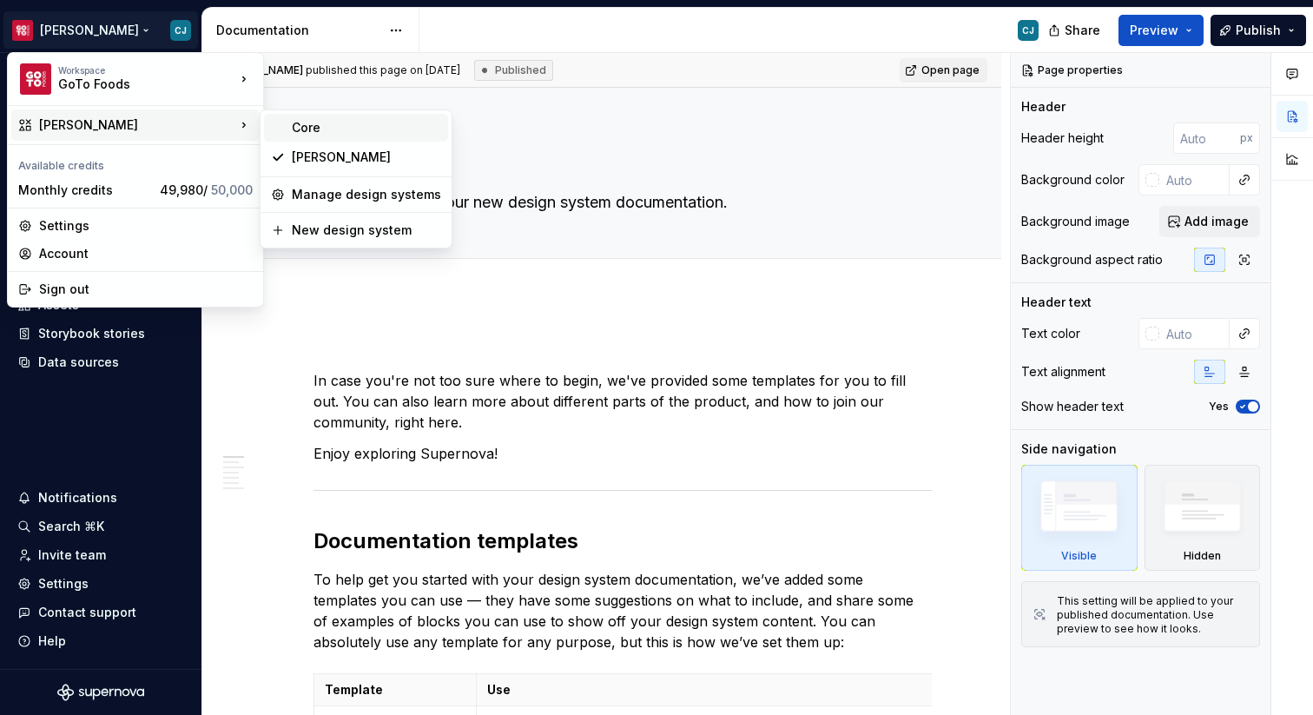
click at [305, 132] on div "Core" at bounding box center [366, 127] width 149 height 17
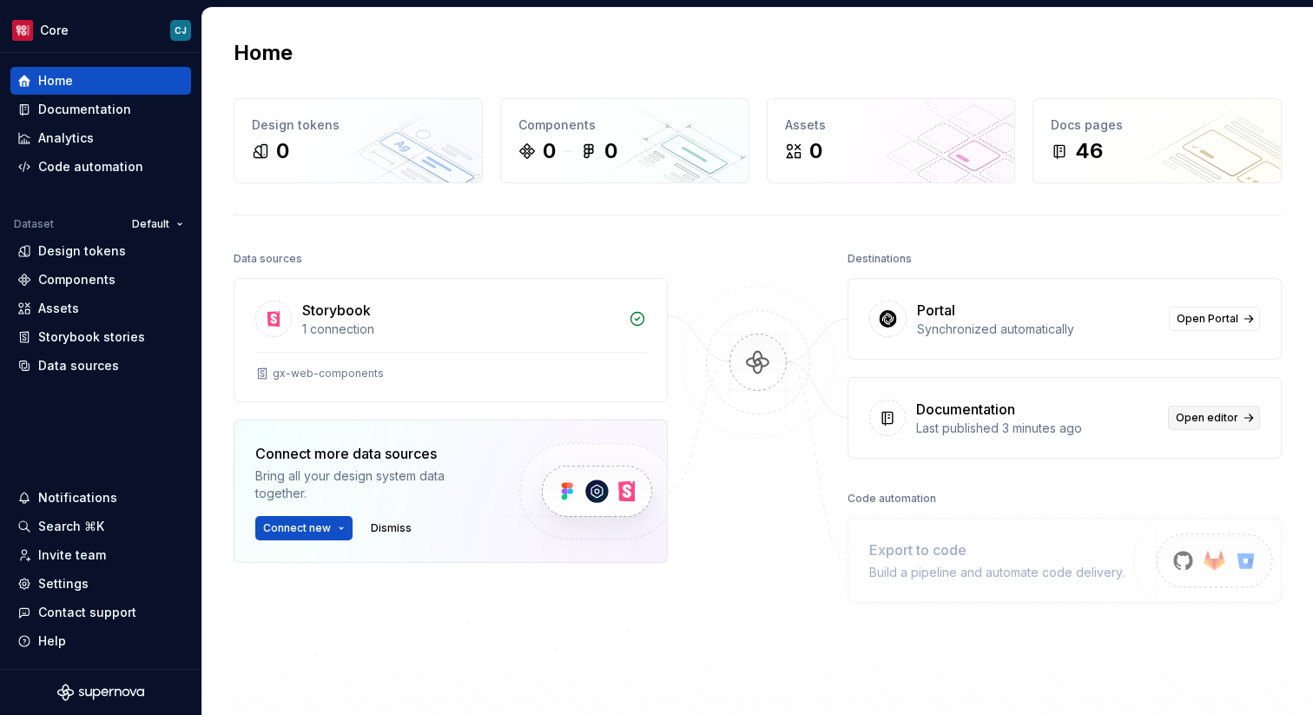
click at [1192, 418] on span "Open editor" at bounding box center [1207, 418] width 63 height 14
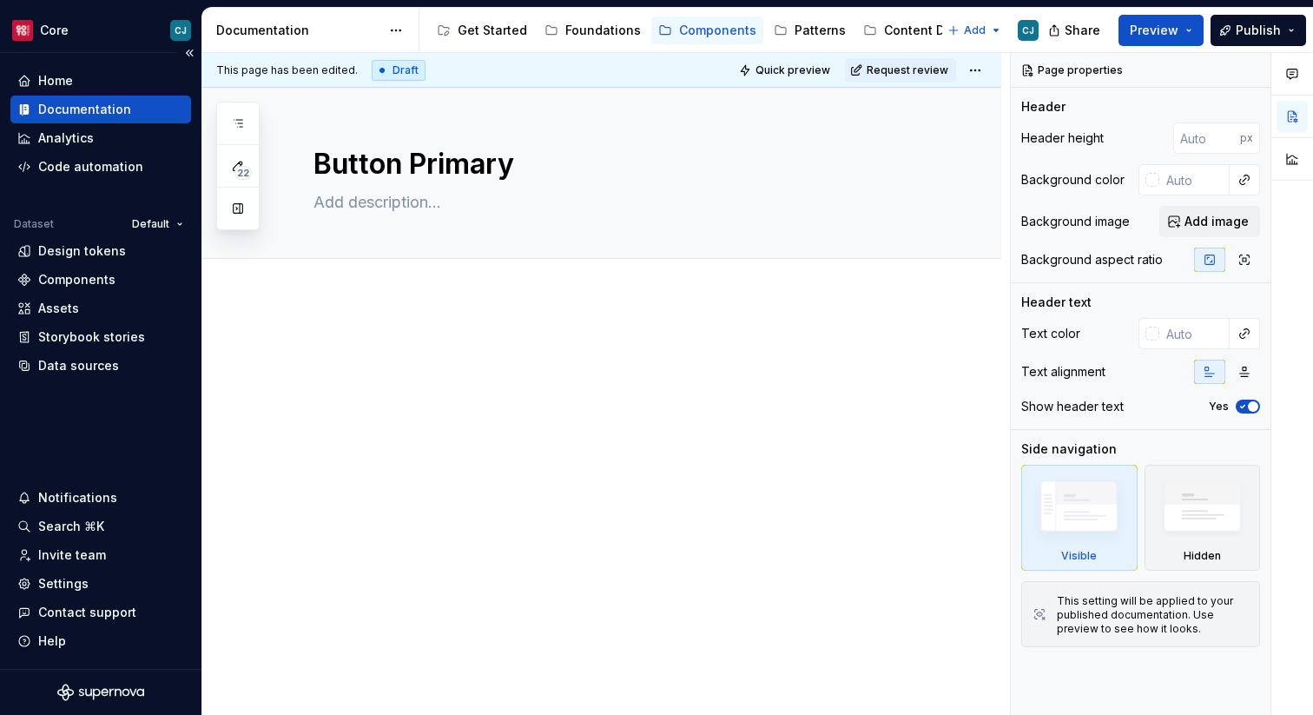
click at [92, 108] on div "Documentation" at bounding box center [84, 109] width 93 height 17
click at [100, 70] on div "Home" at bounding box center [100, 81] width 181 height 28
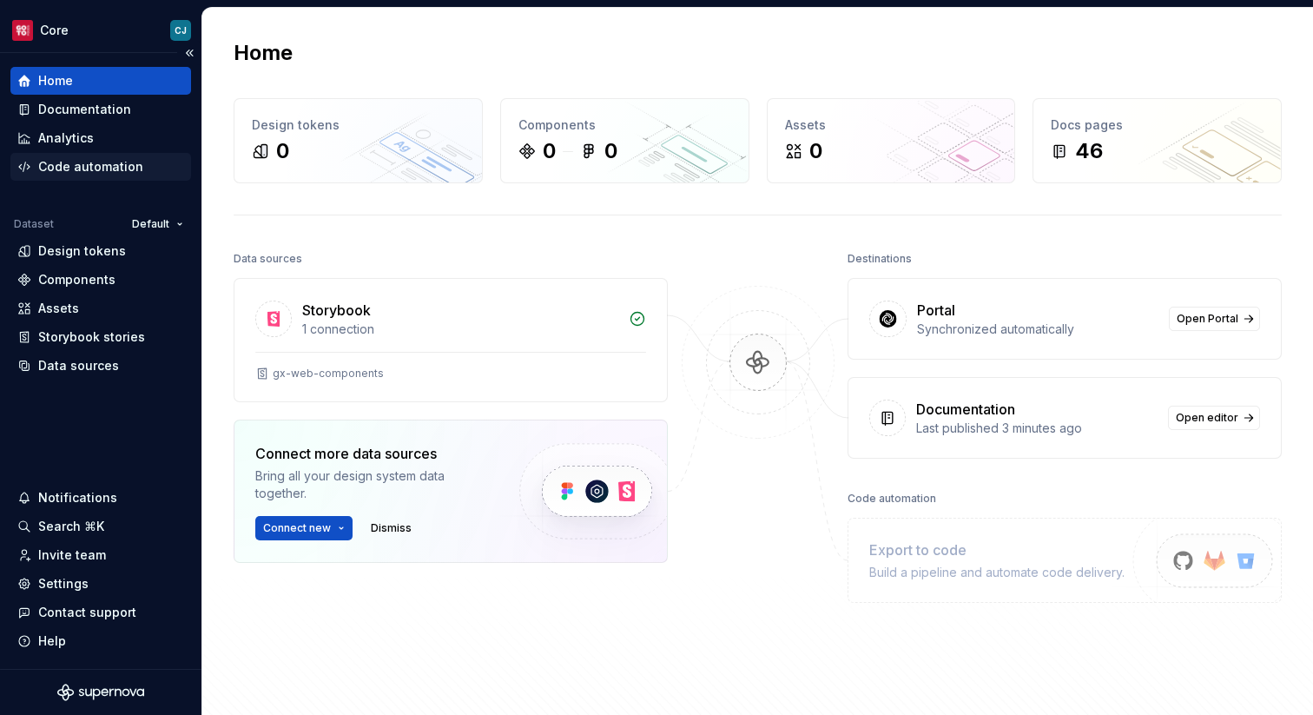
click at [120, 163] on div "Code automation" at bounding box center [90, 166] width 105 height 17
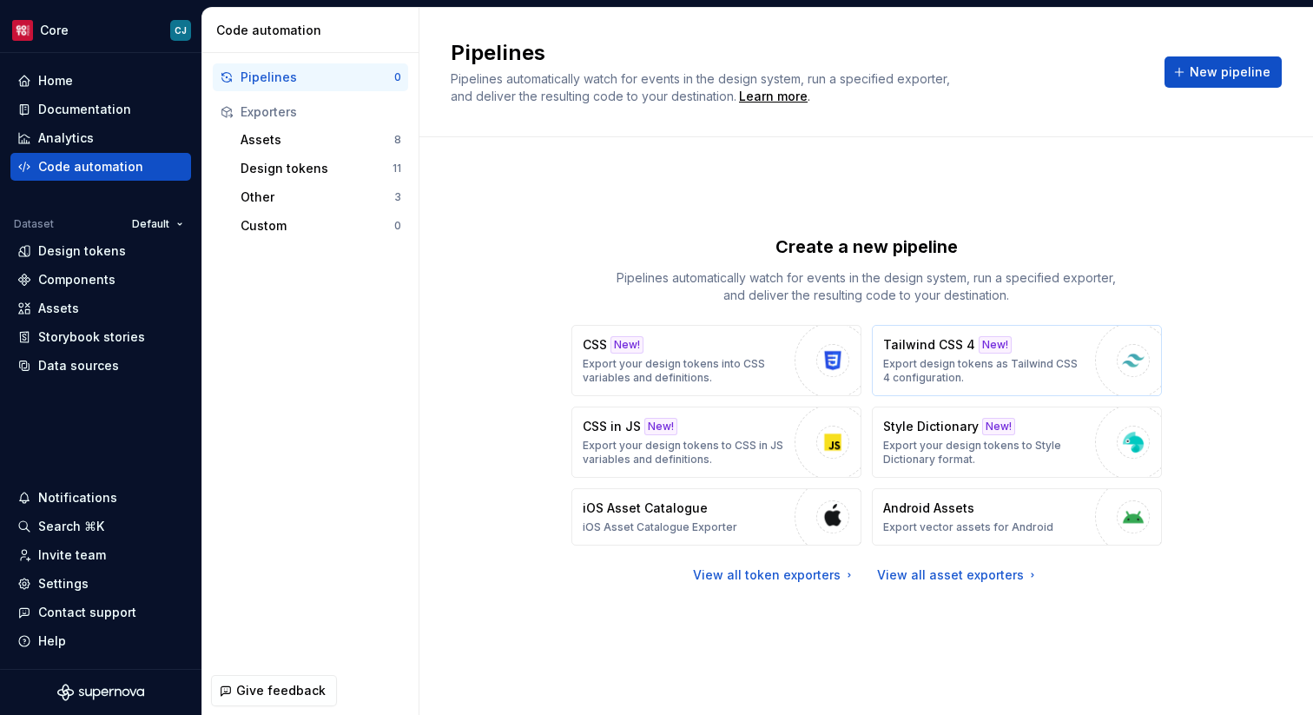
click at [953, 379] on p "Export design tokens as Tailwind CSS 4 configuration." at bounding box center [984, 371] width 203 height 28
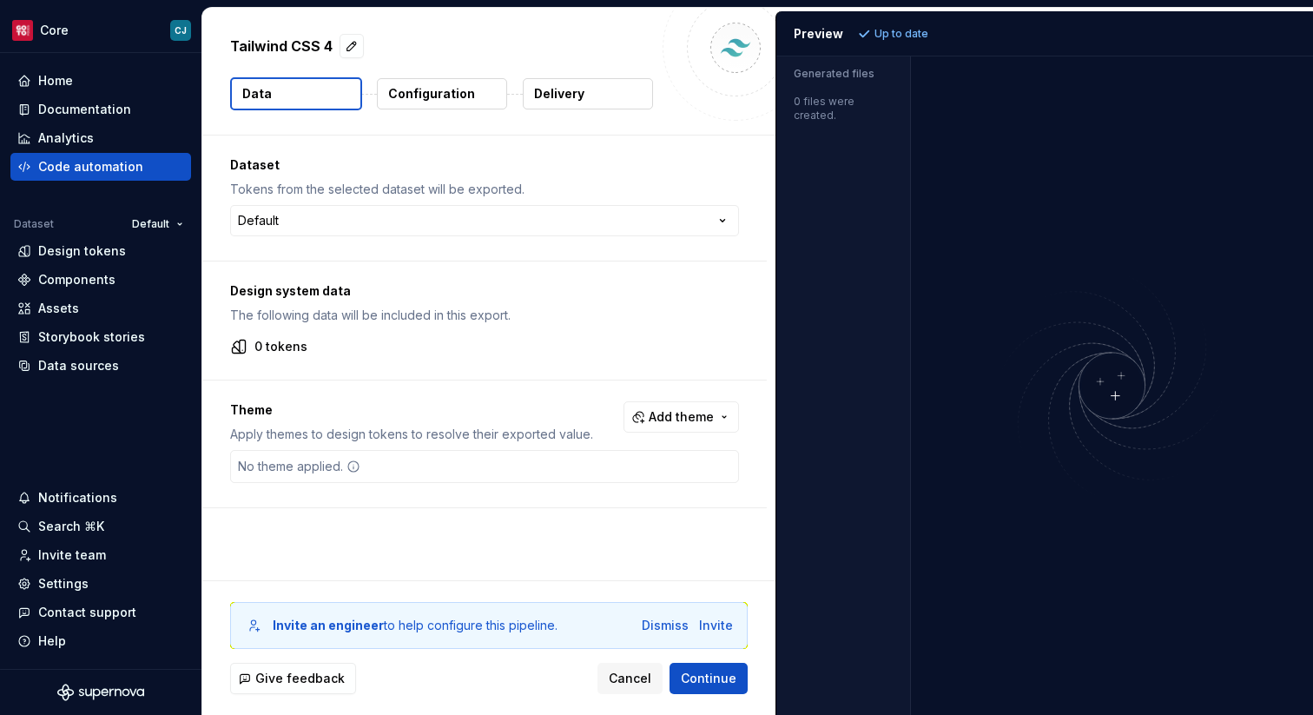
click at [327, 91] on button "Data" at bounding box center [296, 93] width 132 height 33
click at [425, 96] on p "Configuration" at bounding box center [431, 93] width 87 height 17
click at [597, 108] on button "Delivery" at bounding box center [588, 93] width 130 height 31
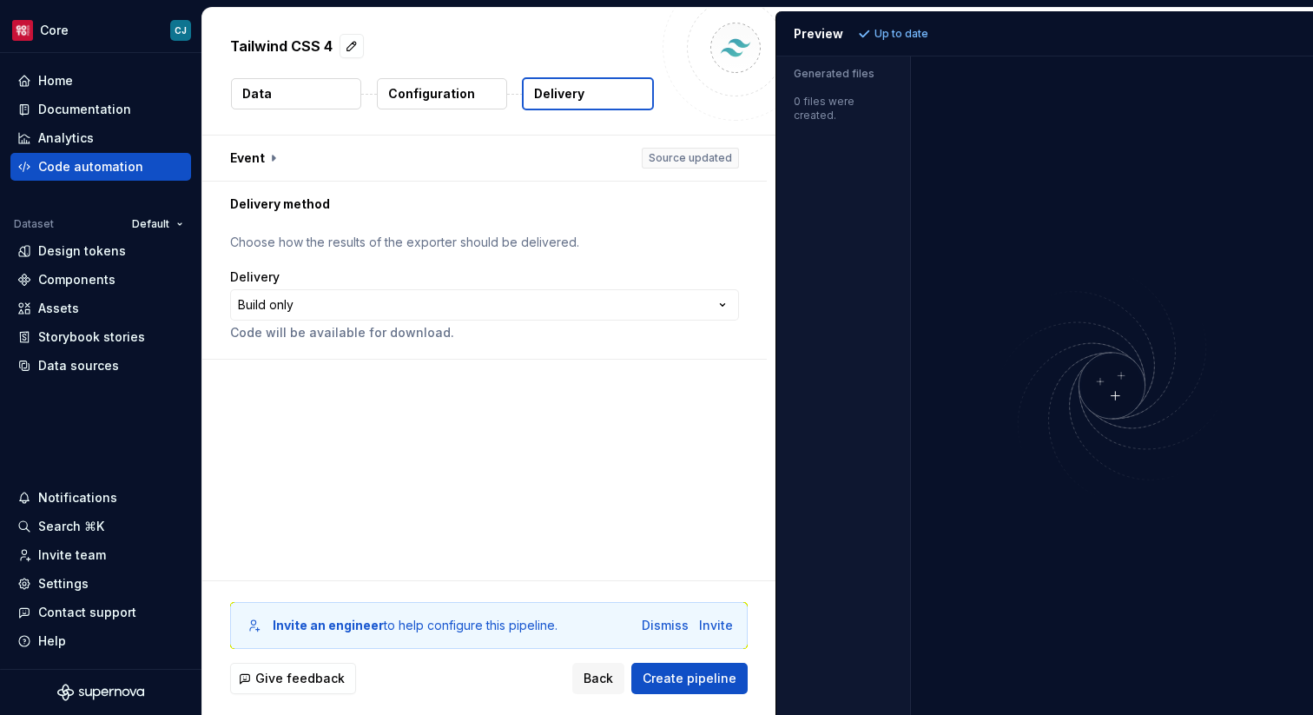
click at [391, 104] on button "Configuration" at bounding box center [442, 93] width 130 height 31
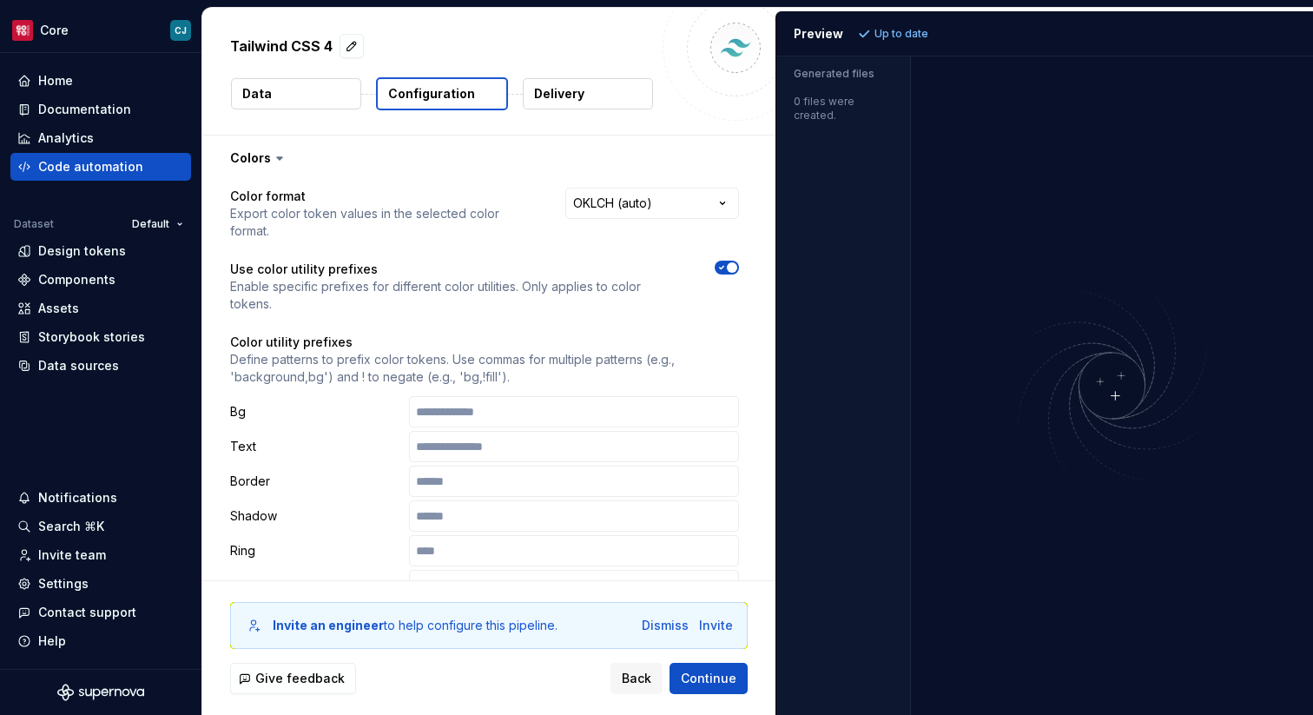
click at [295, 90] on button "Data" at bounding box center [296, 93] width 130 height 31
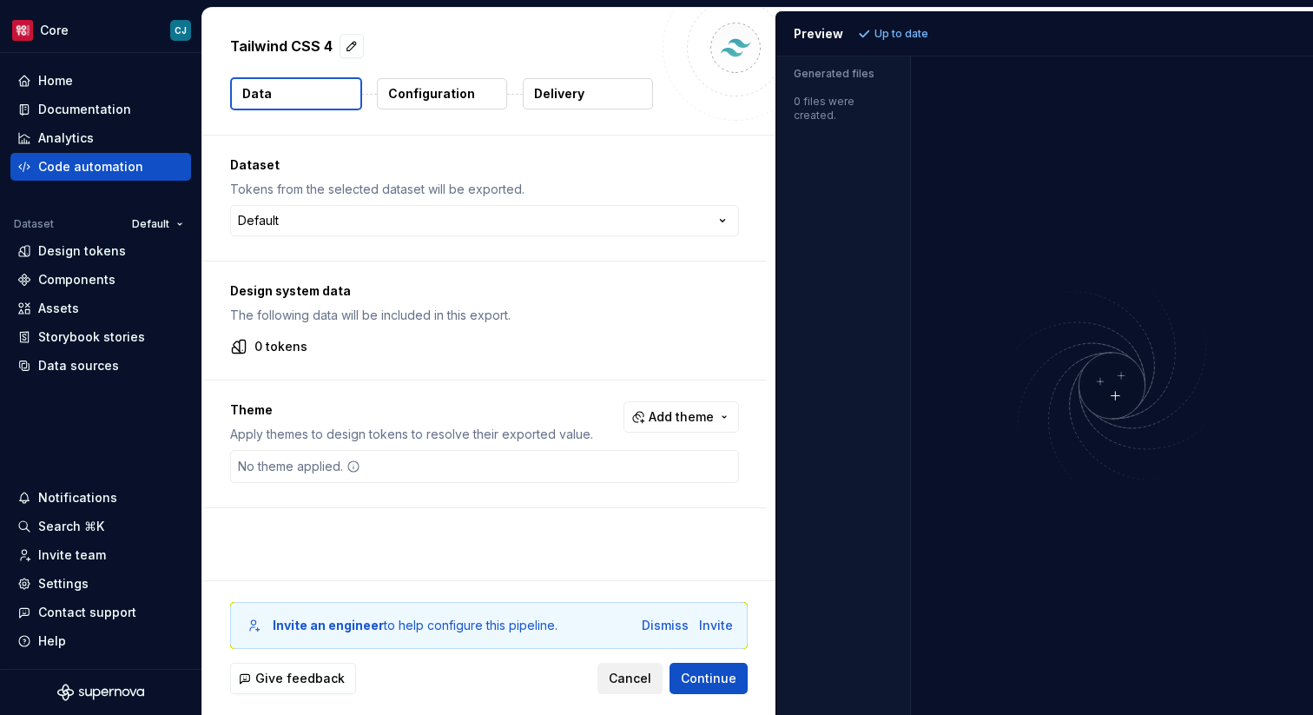
click at [612, 668] on button "Cancel" at bounding box center [629, 678] width 65 height 31
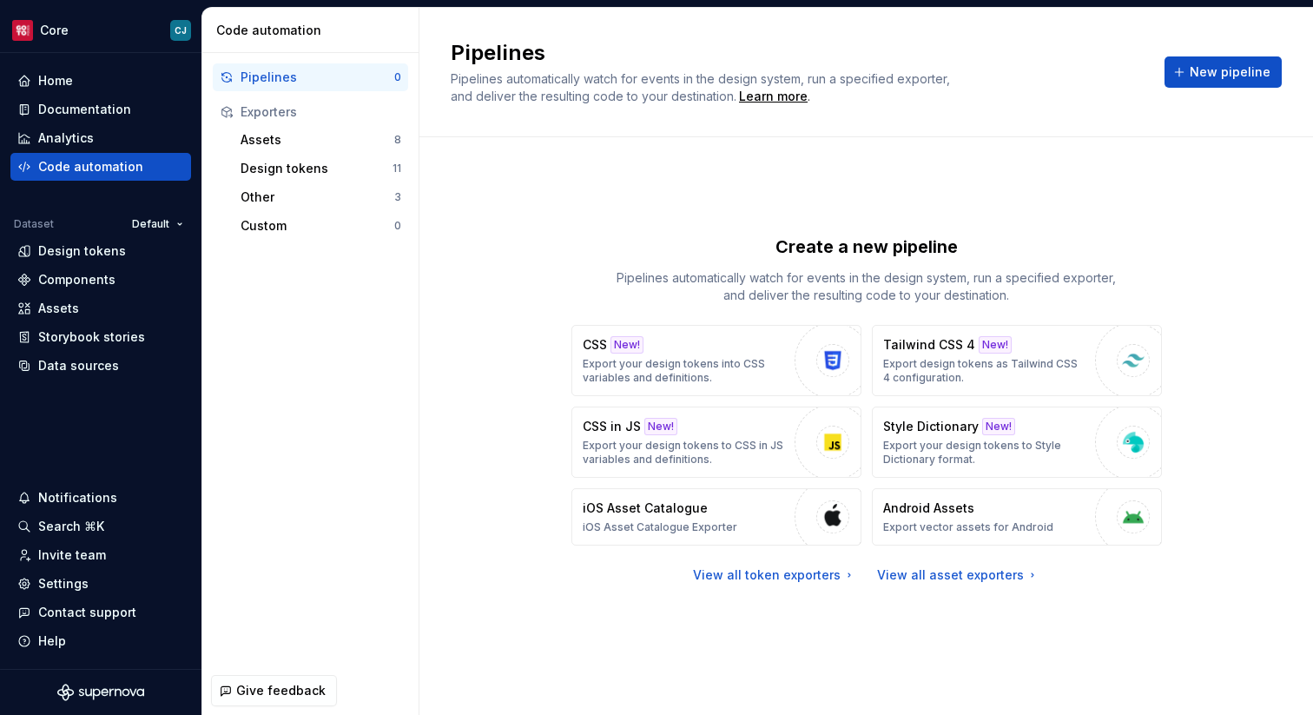
click at [573, 294] on div "Create a new pipeline Pipelines automatically watch for events in the design sy…" at bounding box center [866, 268] width 590 height 69
click at [112, 110] on div "Documentation" at bounding box center [84, 109] width 93 height 17
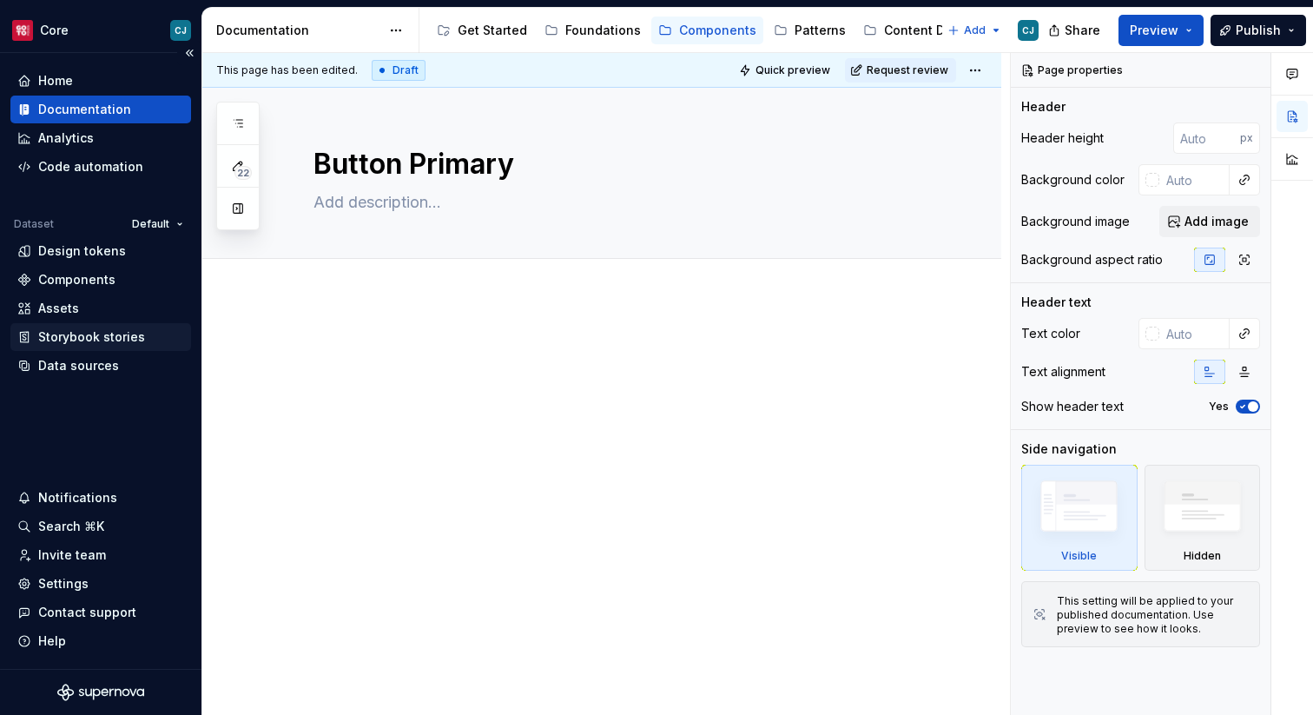
click at [109, 340] on div "Storybook stories" at bounding box center [91, 336] width 107 height 17
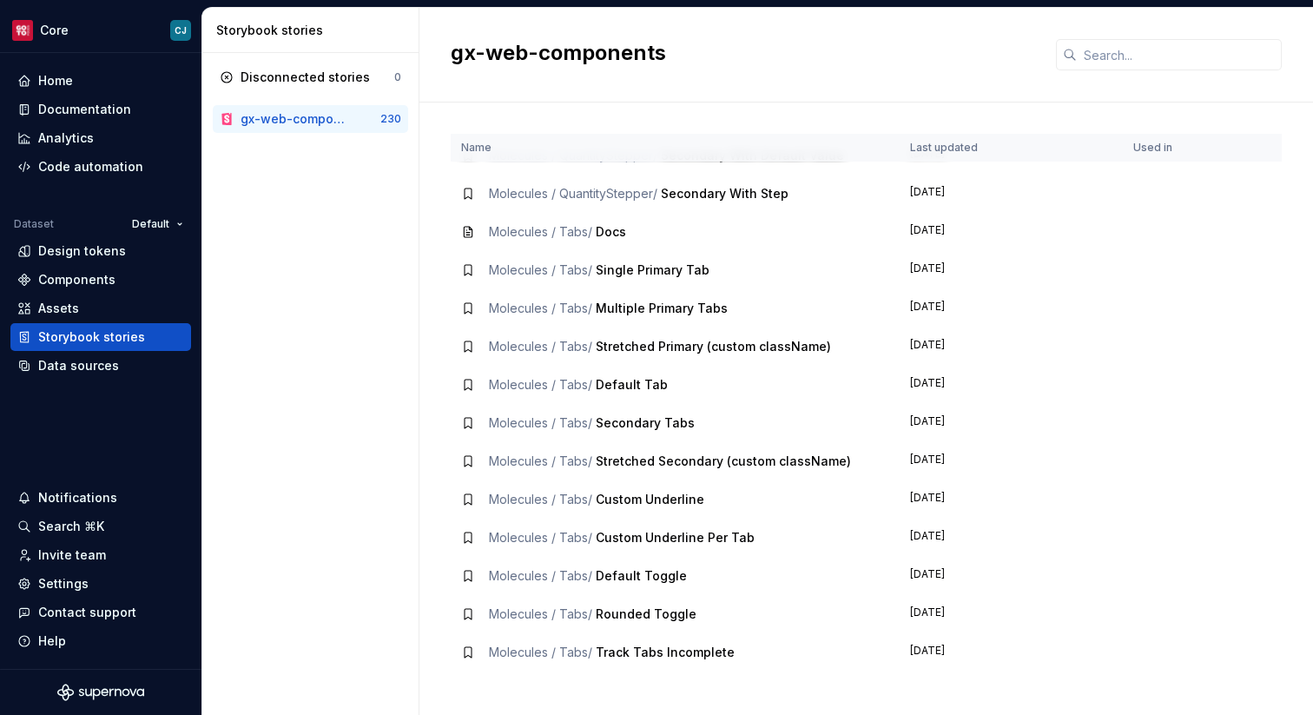
scroll to position [8287, 0]
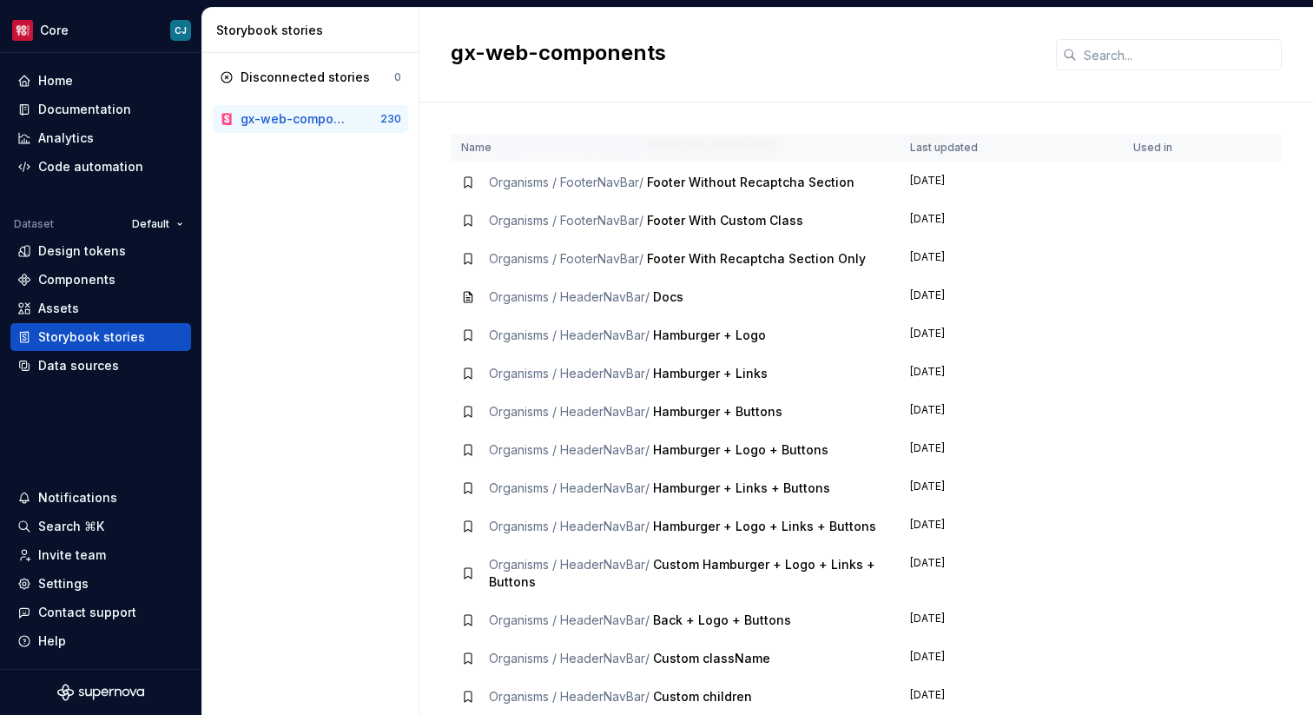
click at [343, 116] on div "gx-web-components" at bounding box center [297, 118] width 112 height 17
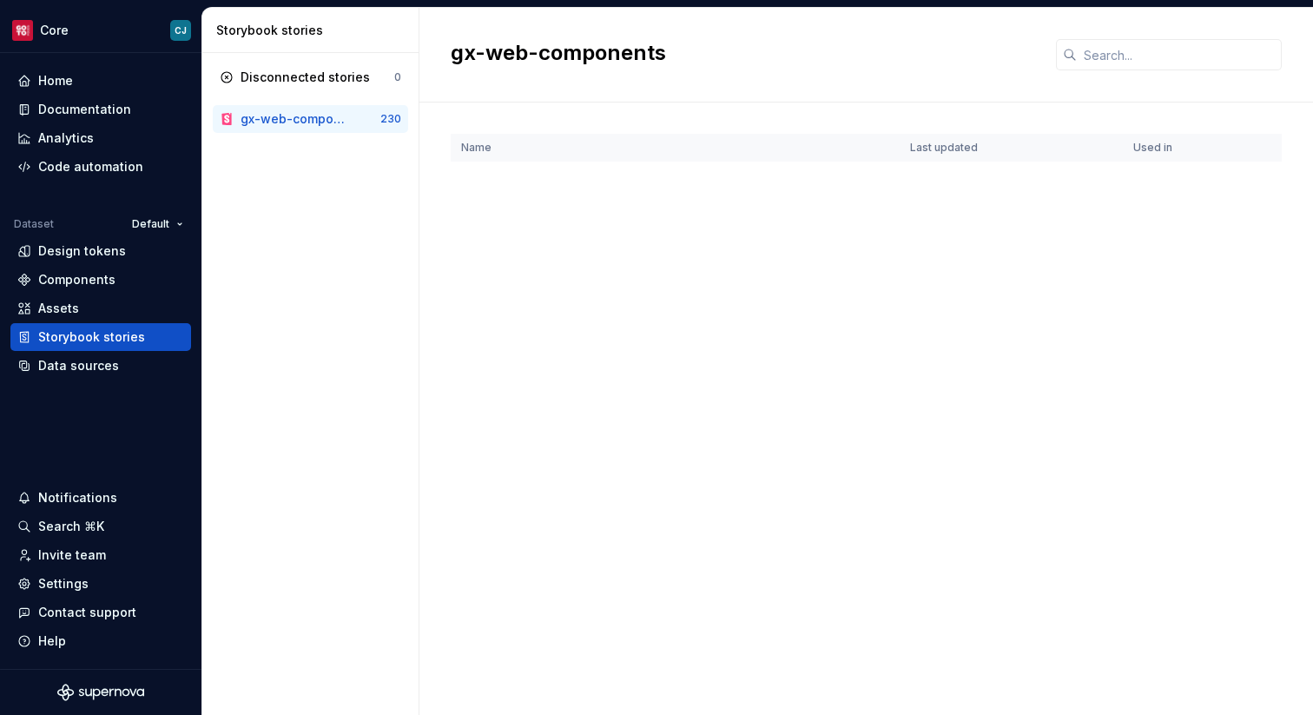
scroll to position [489, 0]
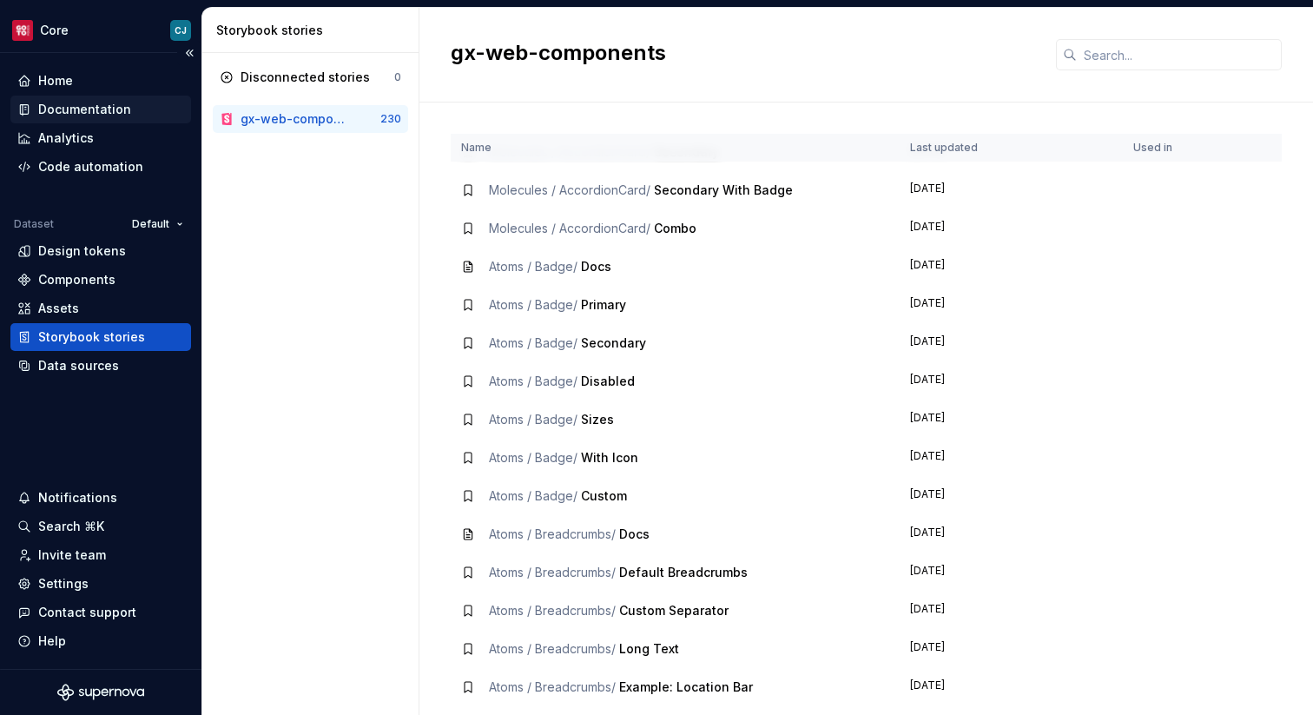
click at [70, 102] on div "Documentation" at bounding box center [84, 109] width 93 height 17
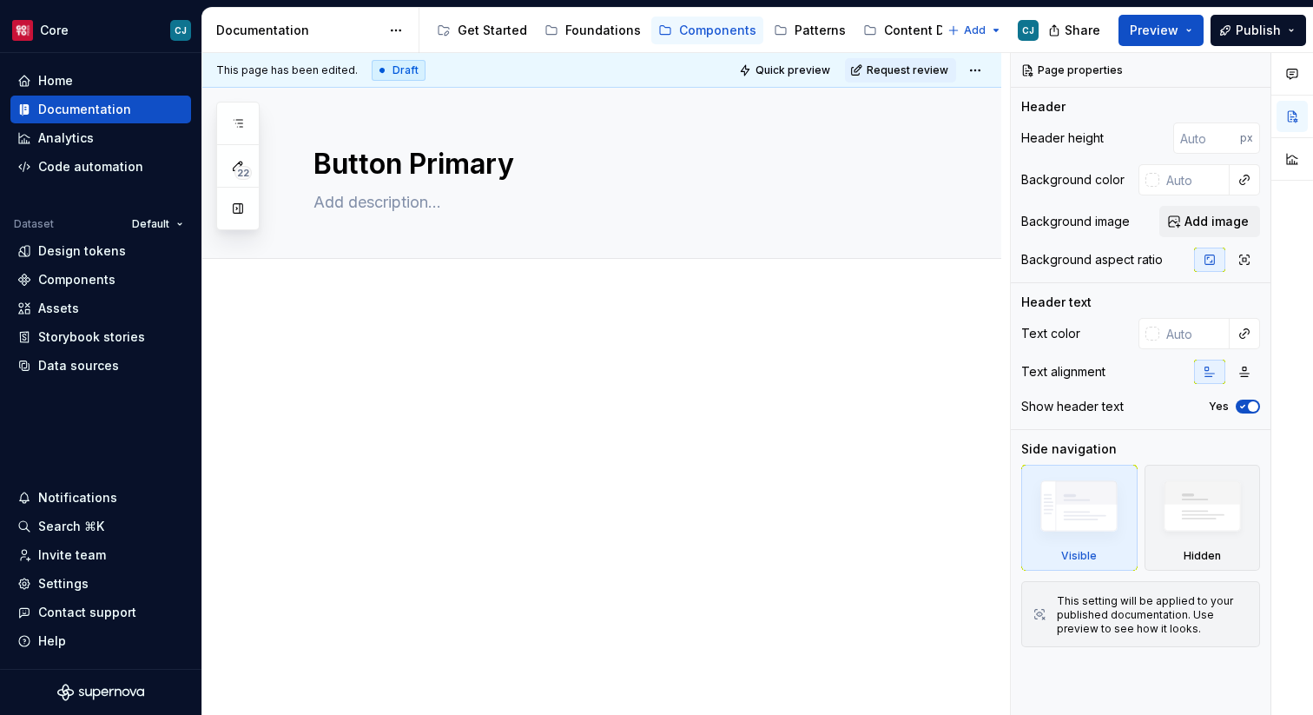
click at [513, 416] on div at bounding box center [622, 382] width 618 height 87
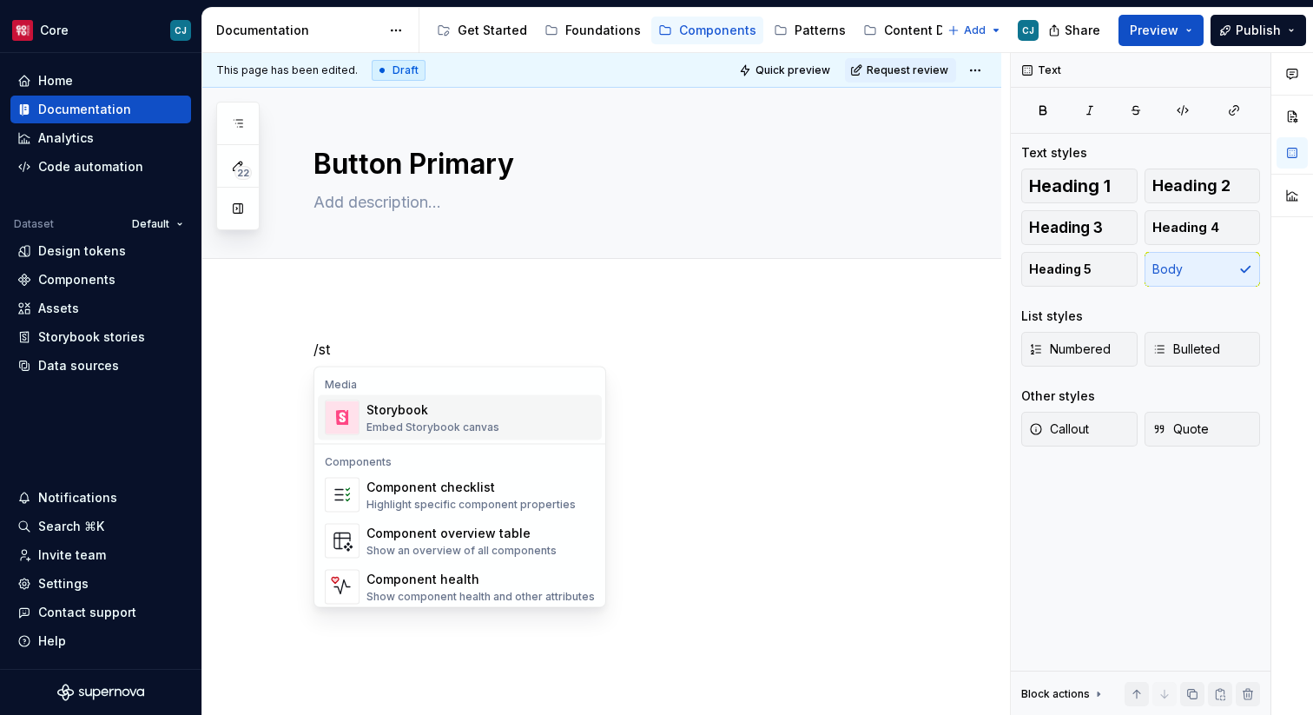
click at [498, 419] on div "Storybook Embed Storybook canvas" at bounding box center [480, 417] width 228 height 35
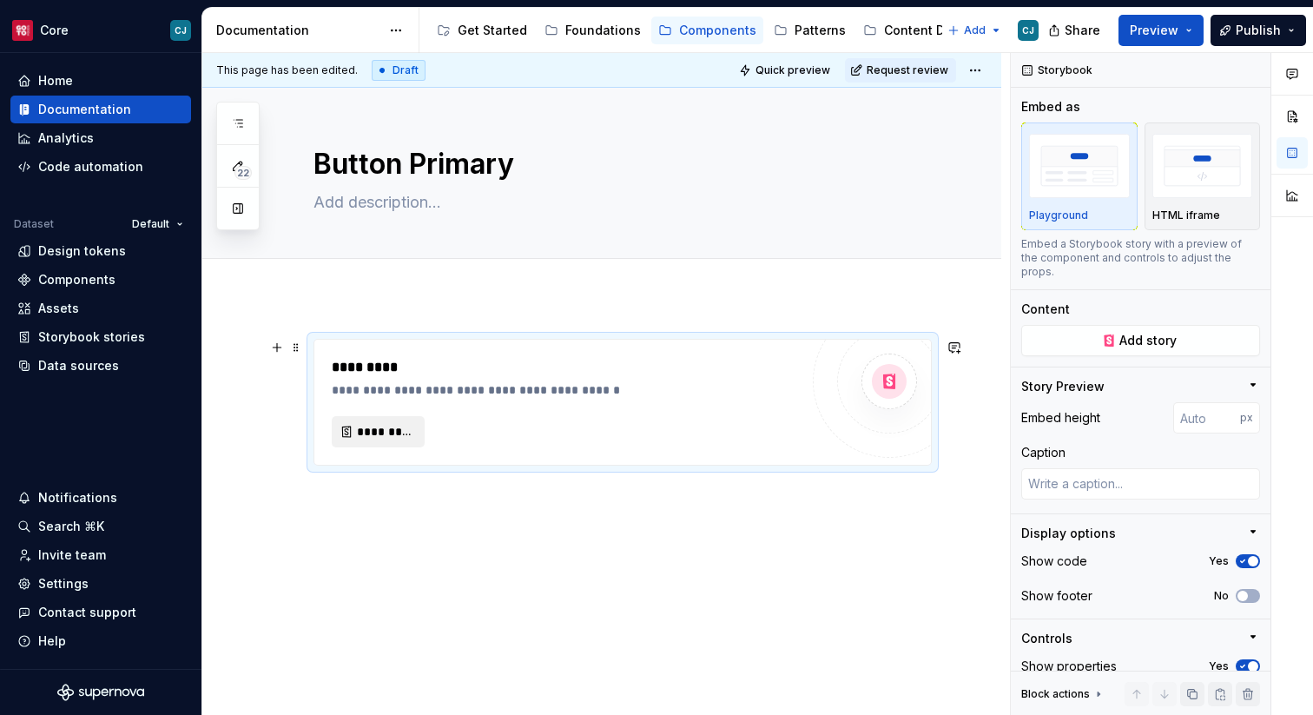
click at [399, 430] on span "*********" at bounding box center [385, 431] width 56 height 17
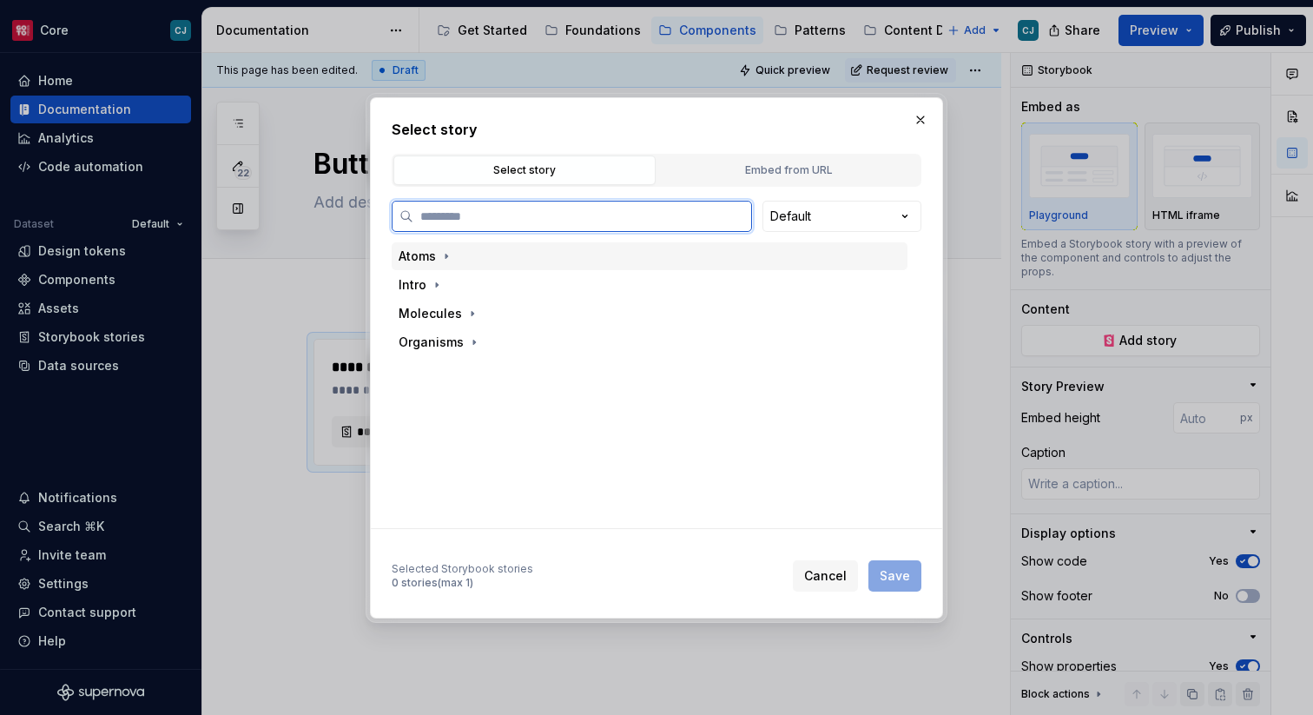
click at [473, 262] on div "Atoms" at bounding box center [650, 256] width 516 height 28
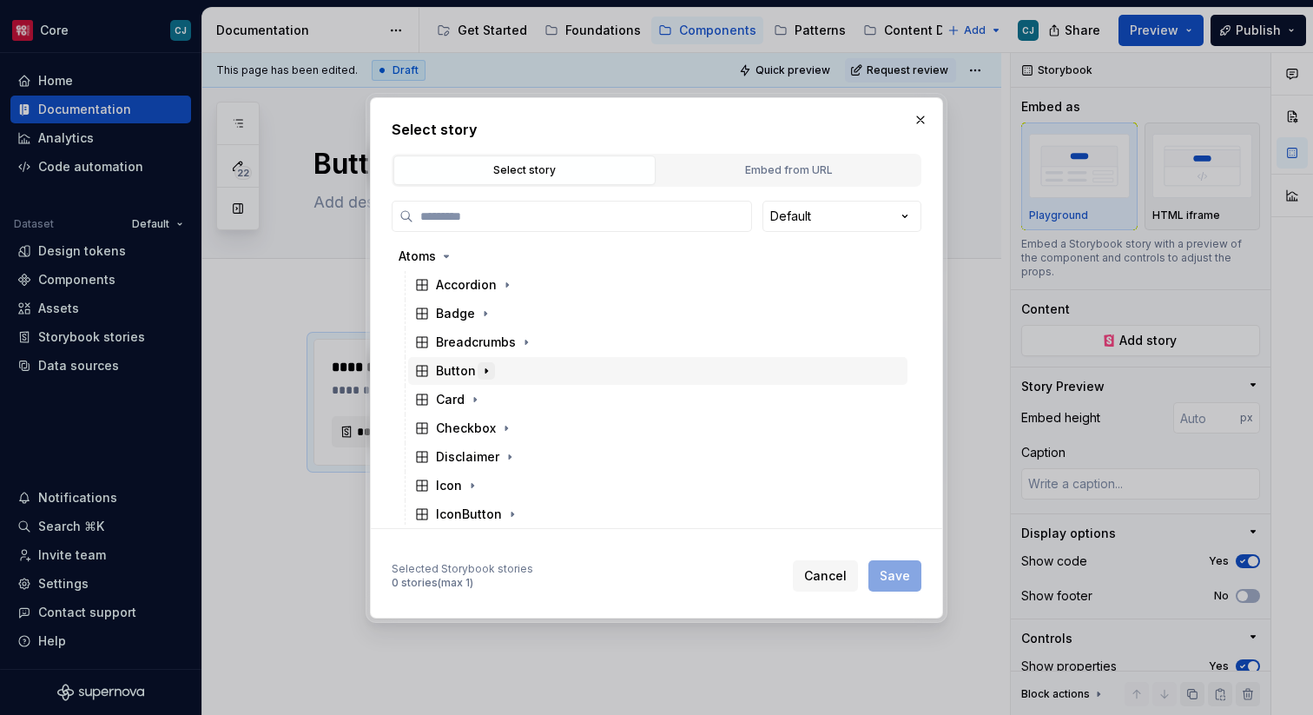
click at [483, 376] on icon "button" at bounding box center [486, 371] width 14 height 14
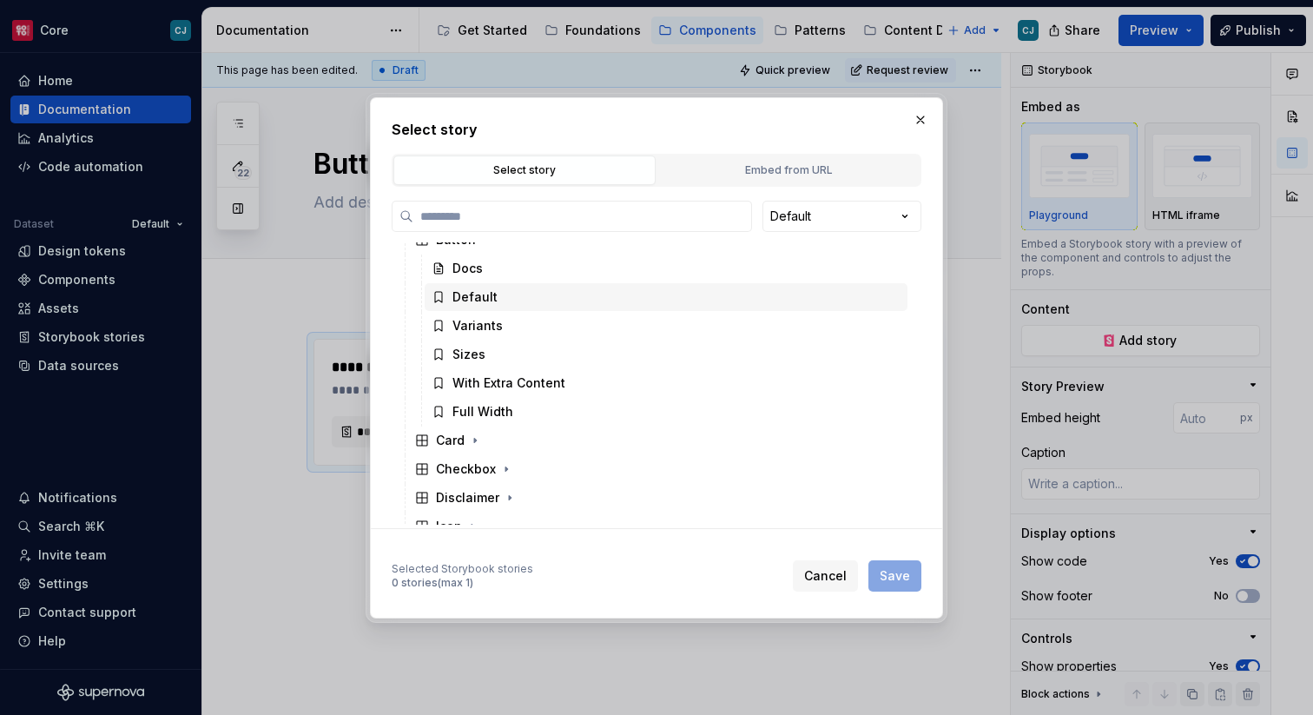
scroll to position [134, 0]
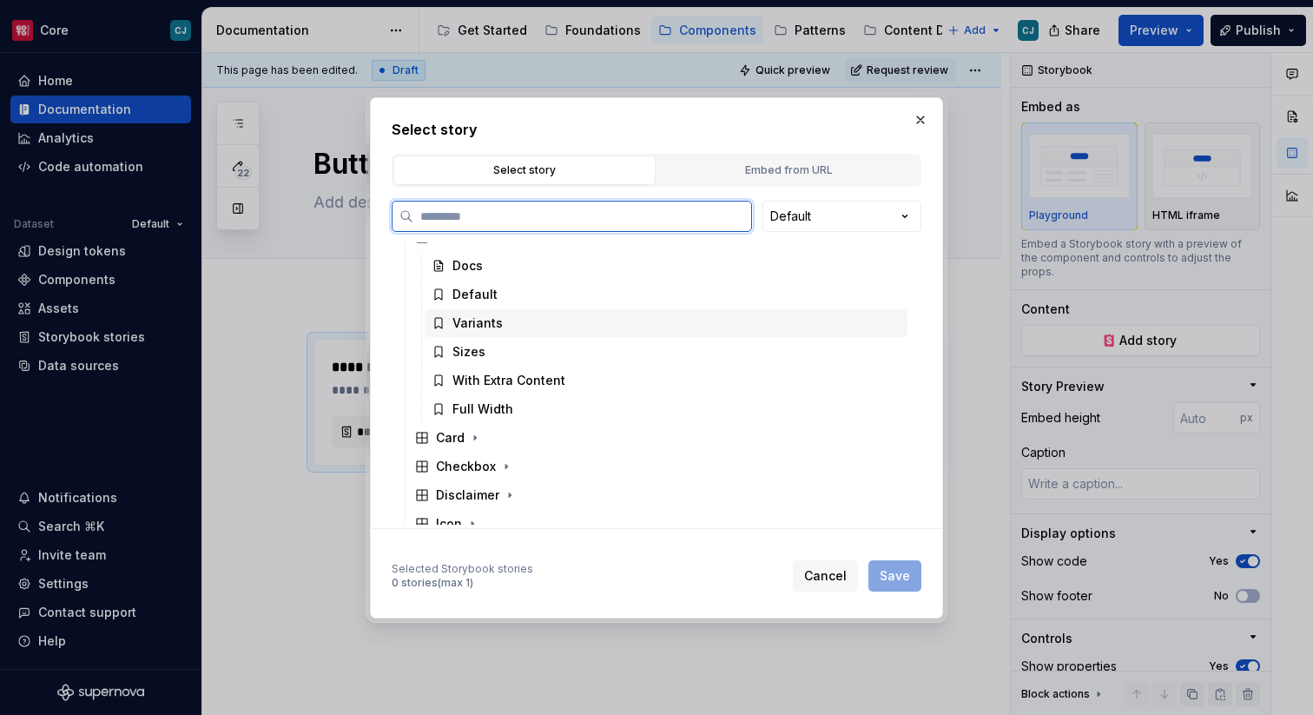
click at [480, 326] on div "Variants" at bounding box center [477, 322] width 50 height 17
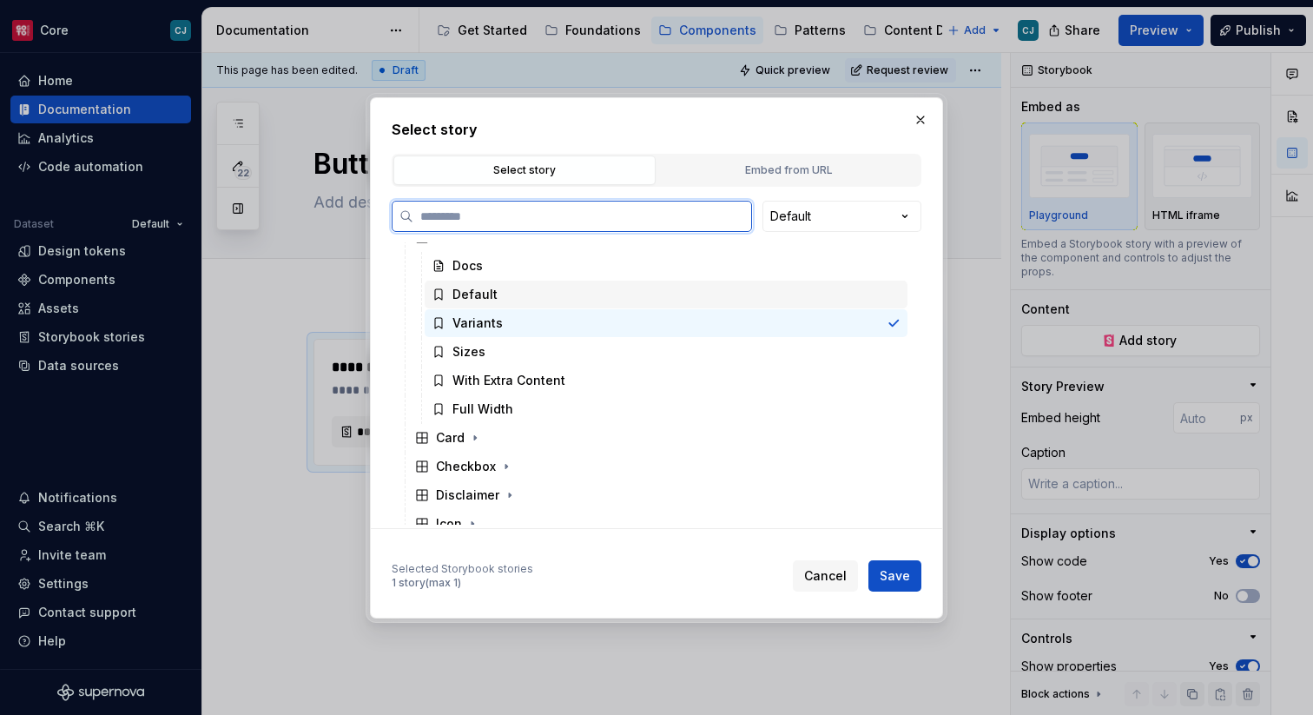
click at [483, 297] on div "Default" at bounding box center [474, 294] width 45 height 17
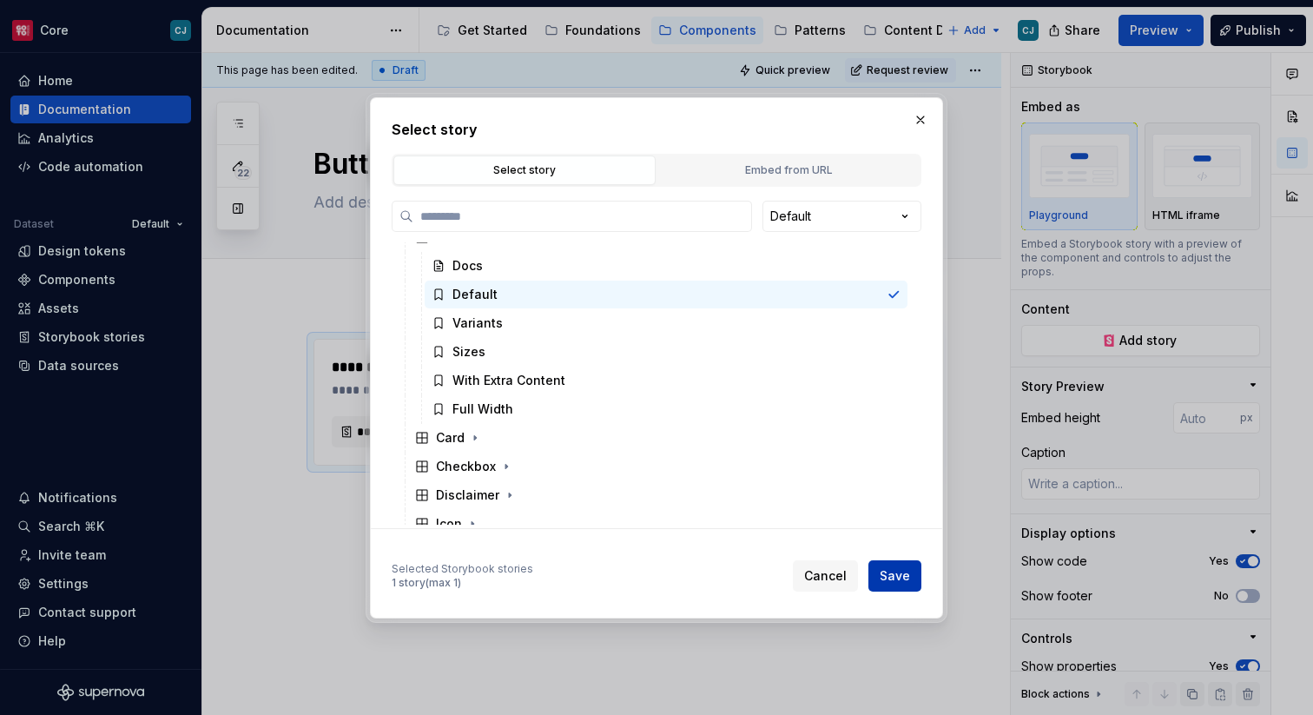
click at [892, 571] on span "Save" at bounding box center [895, 575] width 30 height 17
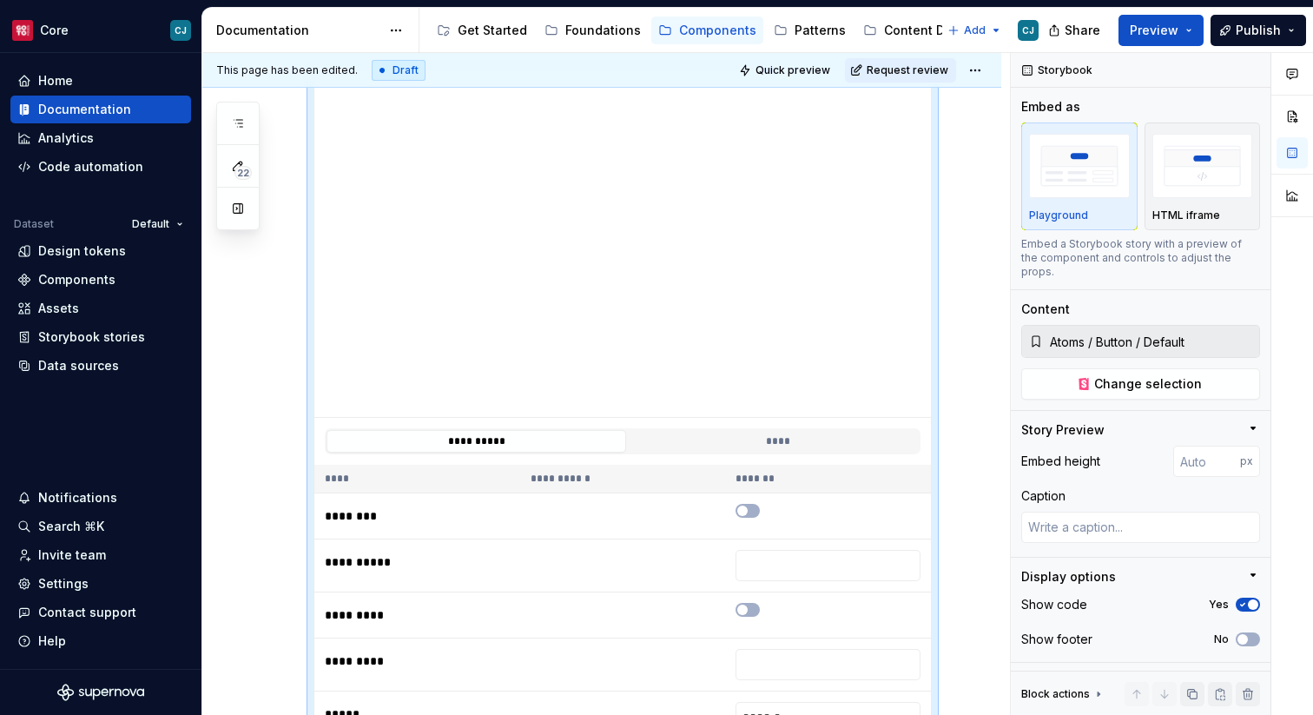
scroll to position [241, 0]
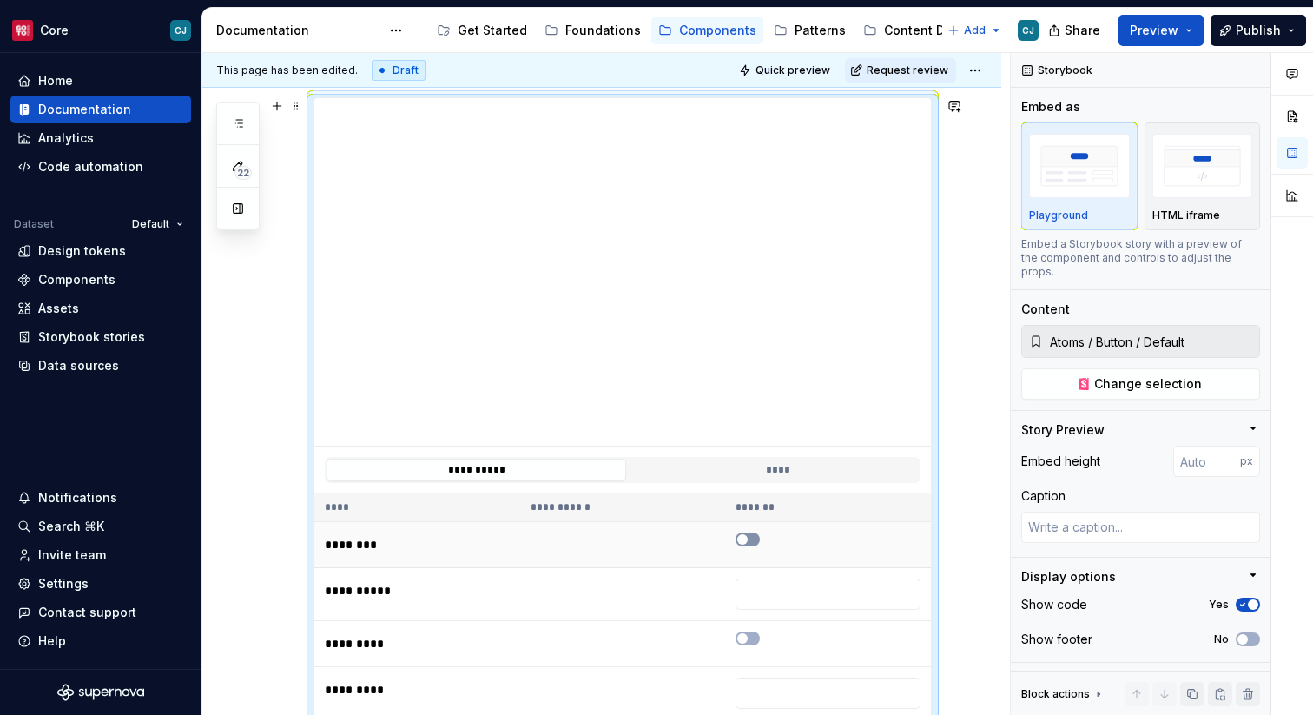
click at [755, 539] on button "button" at bounding box center [747, 539] width 24 height 14
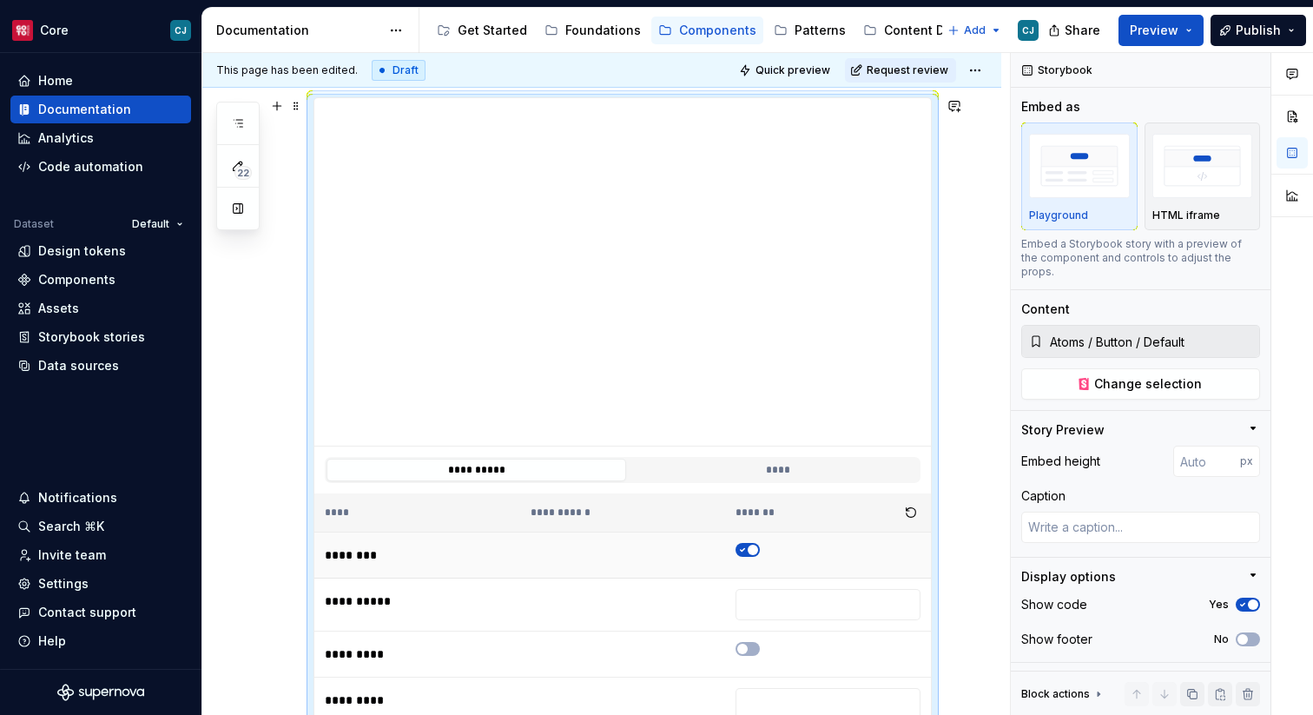
click at [755, 539] on td at bounding box center [828, 555] width 206 height 46
click at [755, 550] on span "button" at bounding box center [753, 549] width 10 height 10
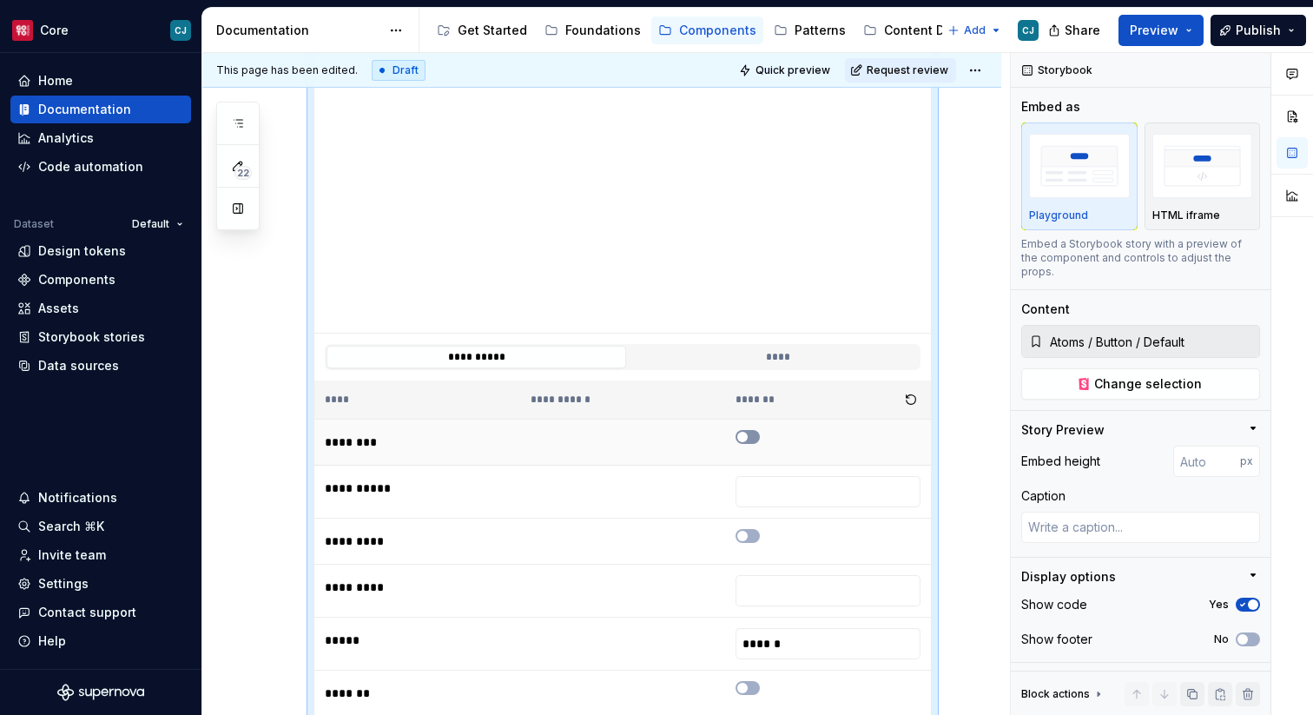
scroll to position [300, 0]
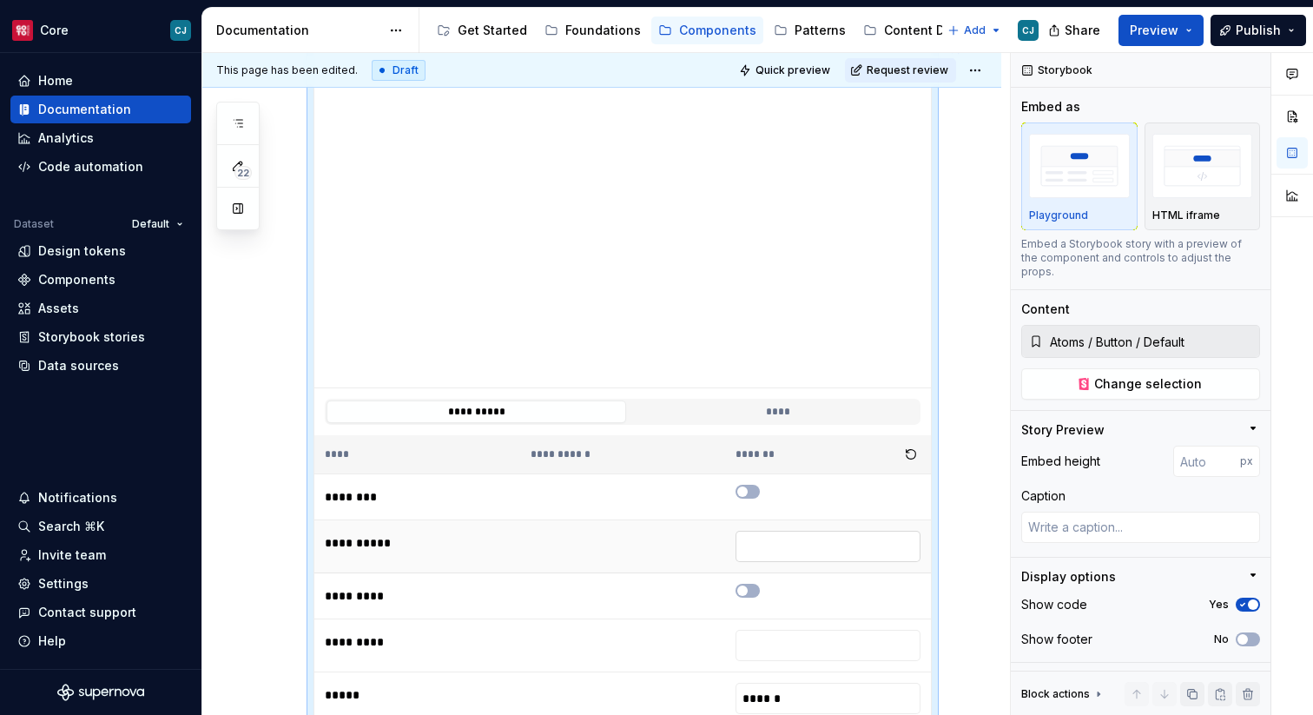
click at [761, 555] on input "text" at bounding box center [827, 546] width 185 height 31
click at [760, 636] on input "text" at bounding box center [827, 645] width 185 height 31
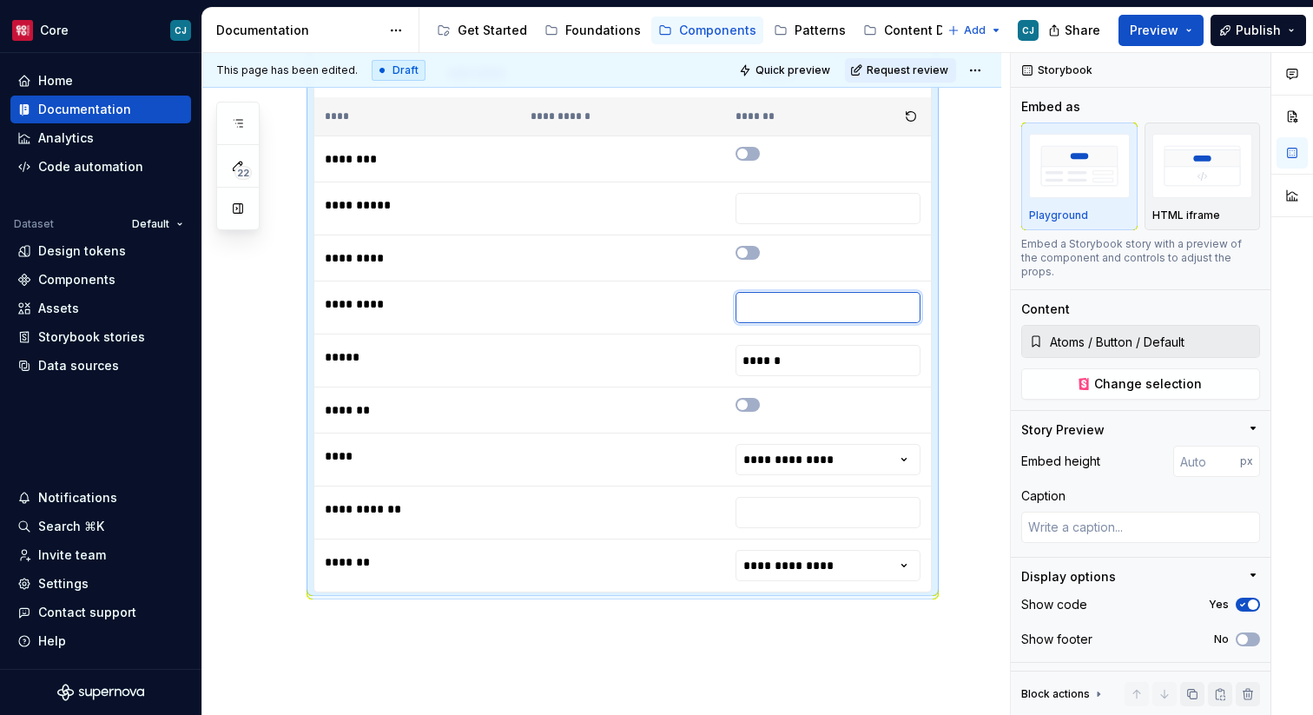
scroll to position [639, 0]
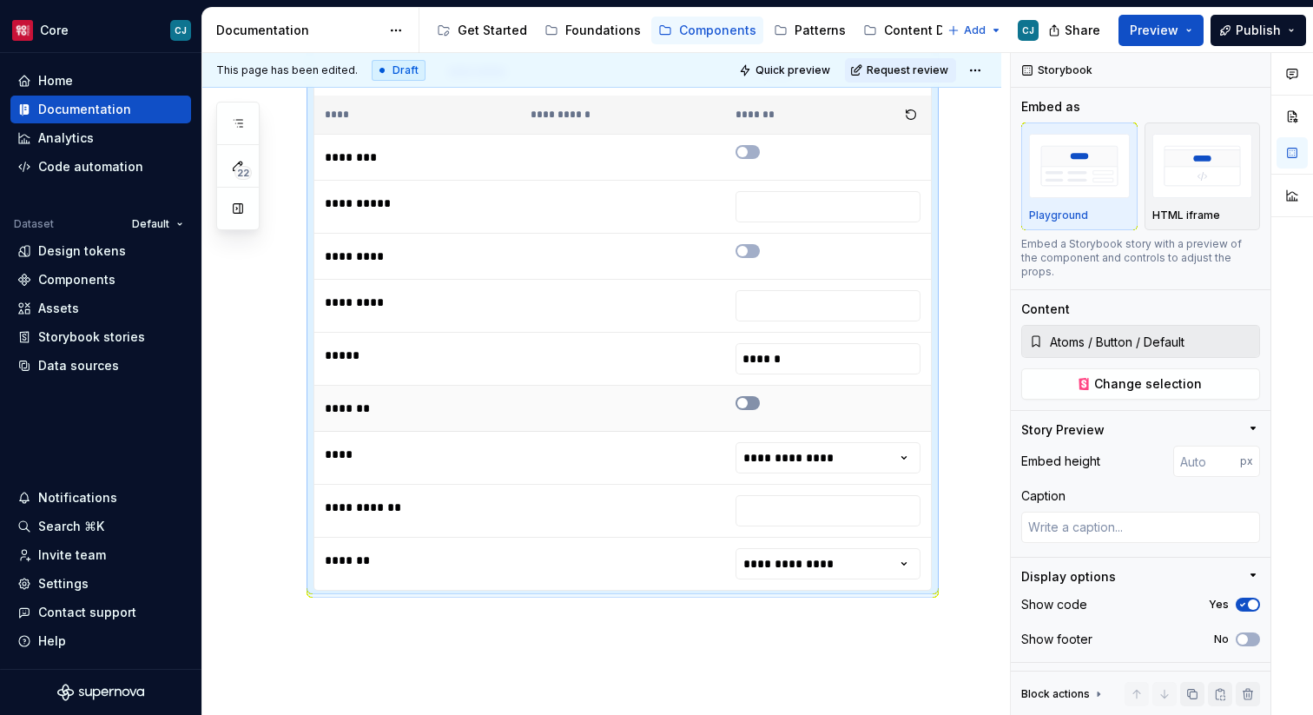
click at [755, 408] on button "button" at bounding box center [747, 403] width 24 height 14
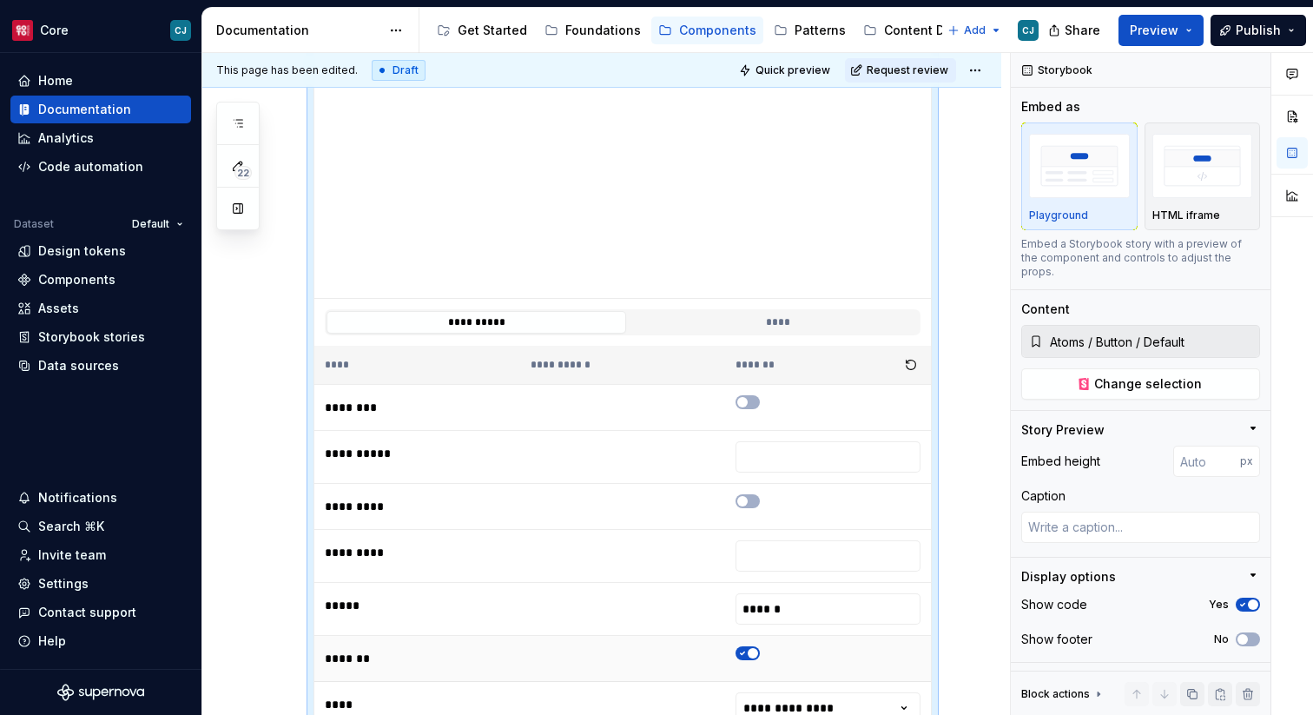
scroll to position [379, 0]
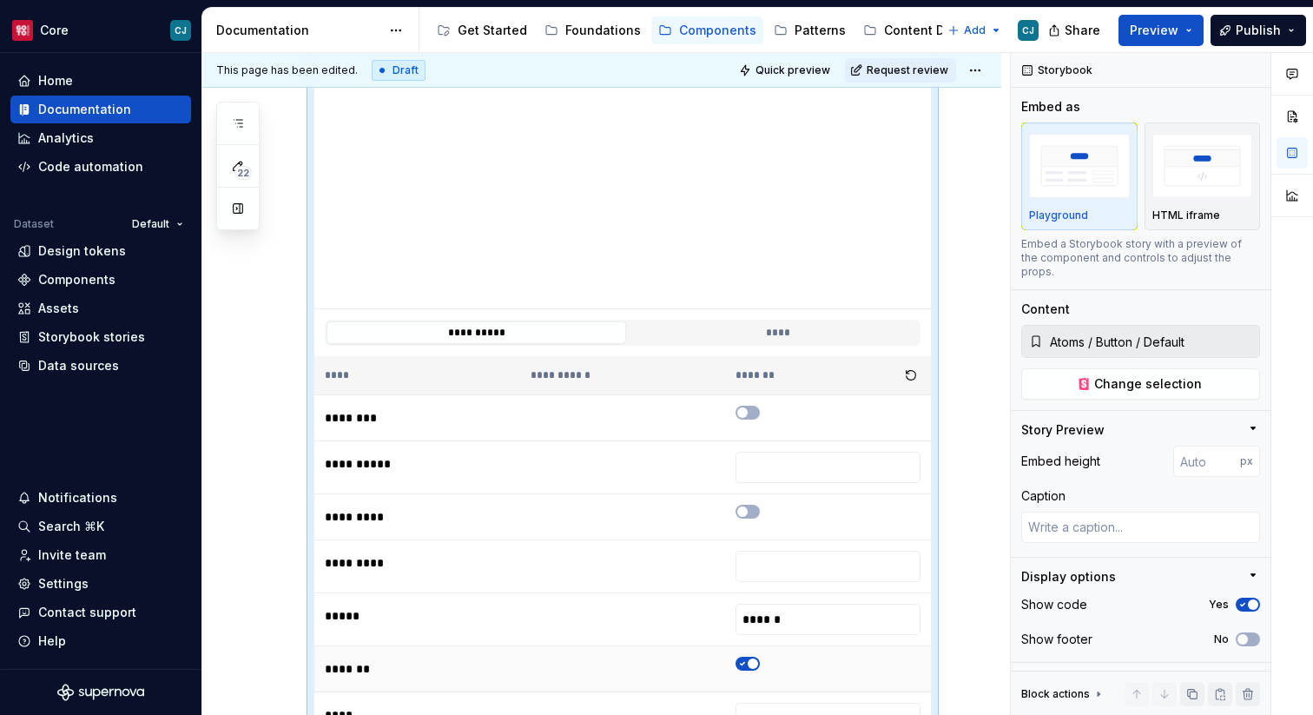
click at [749, 663] on icon "button" at bounding box center [742, 663] width 14 height 10
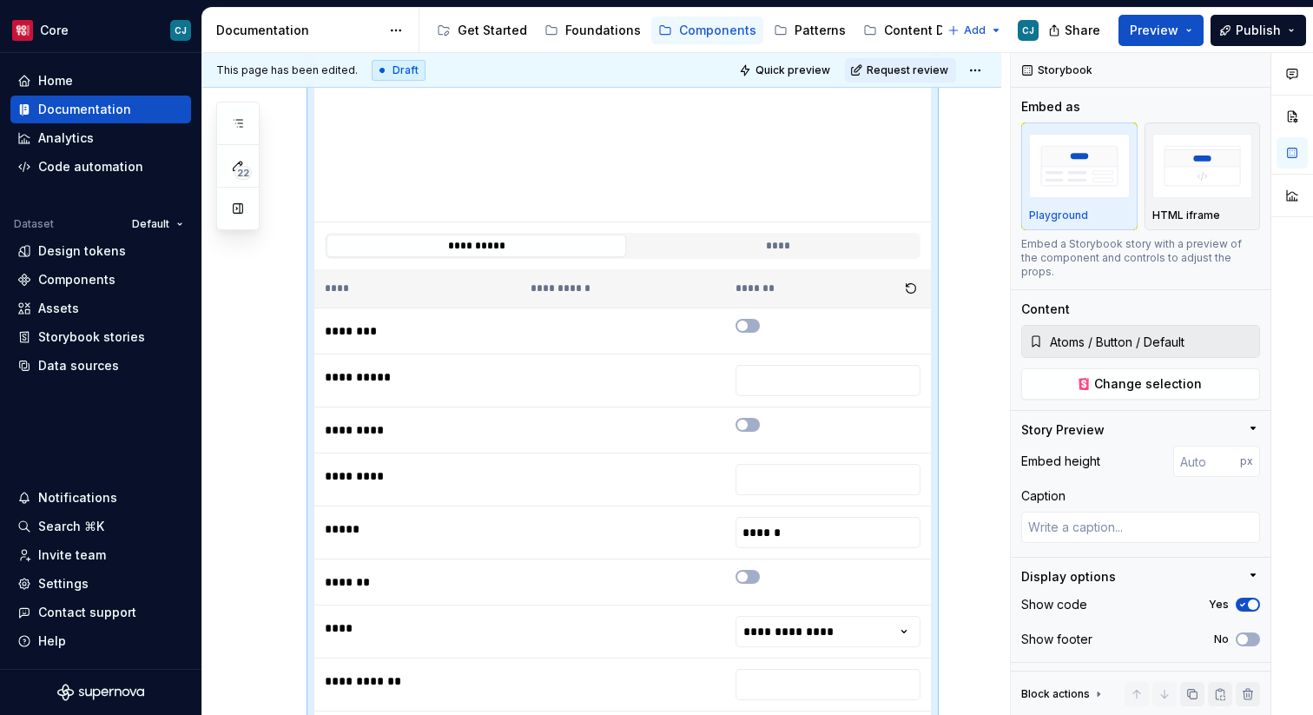
scroll to position [568, 0]
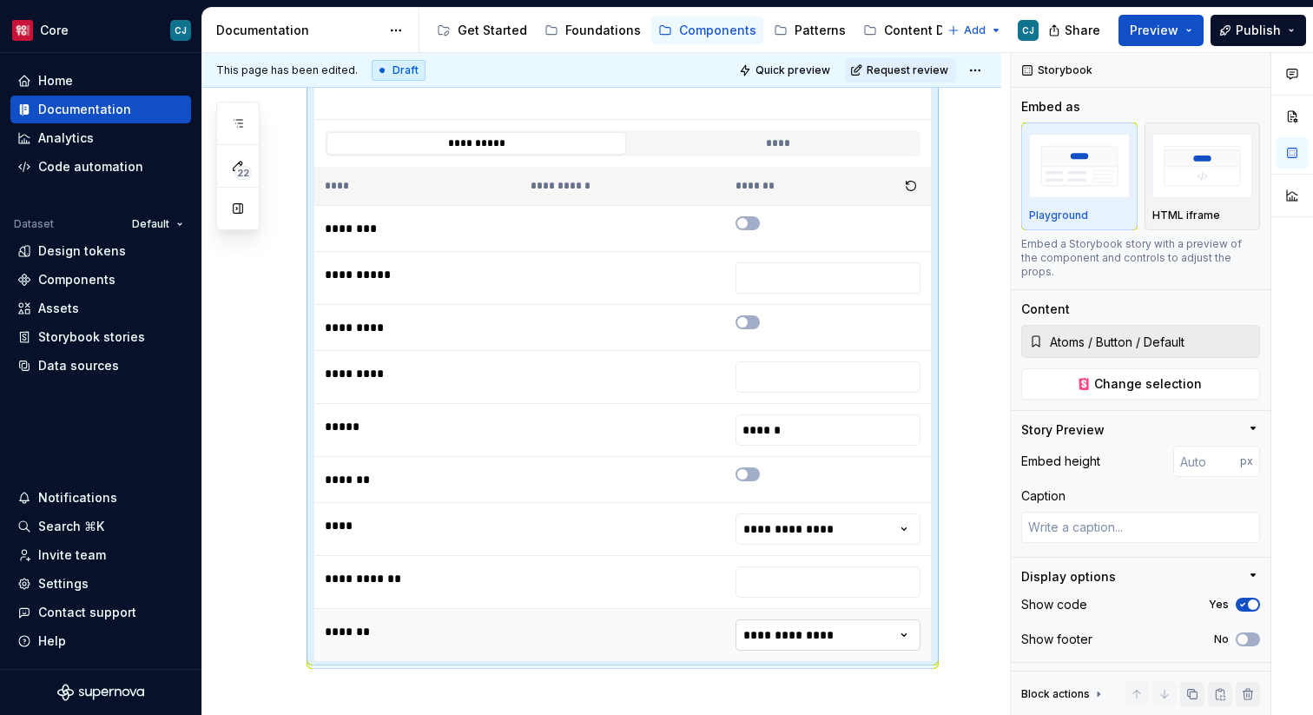
click at [828, 641] on html "Core CJ Home Documentation Analytics Code automation Dataset Default Design tok…" at bounding box center [656, 357] width 1313 height 715
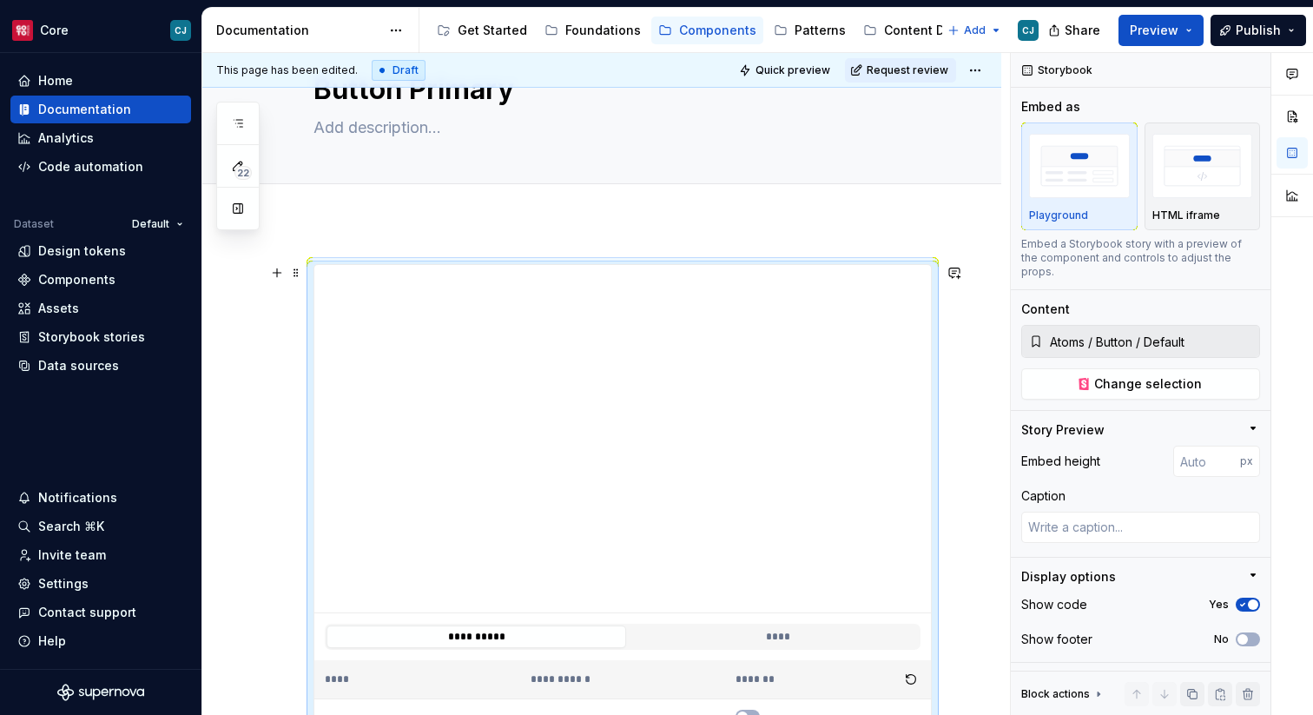
scroll to position [0, 0]
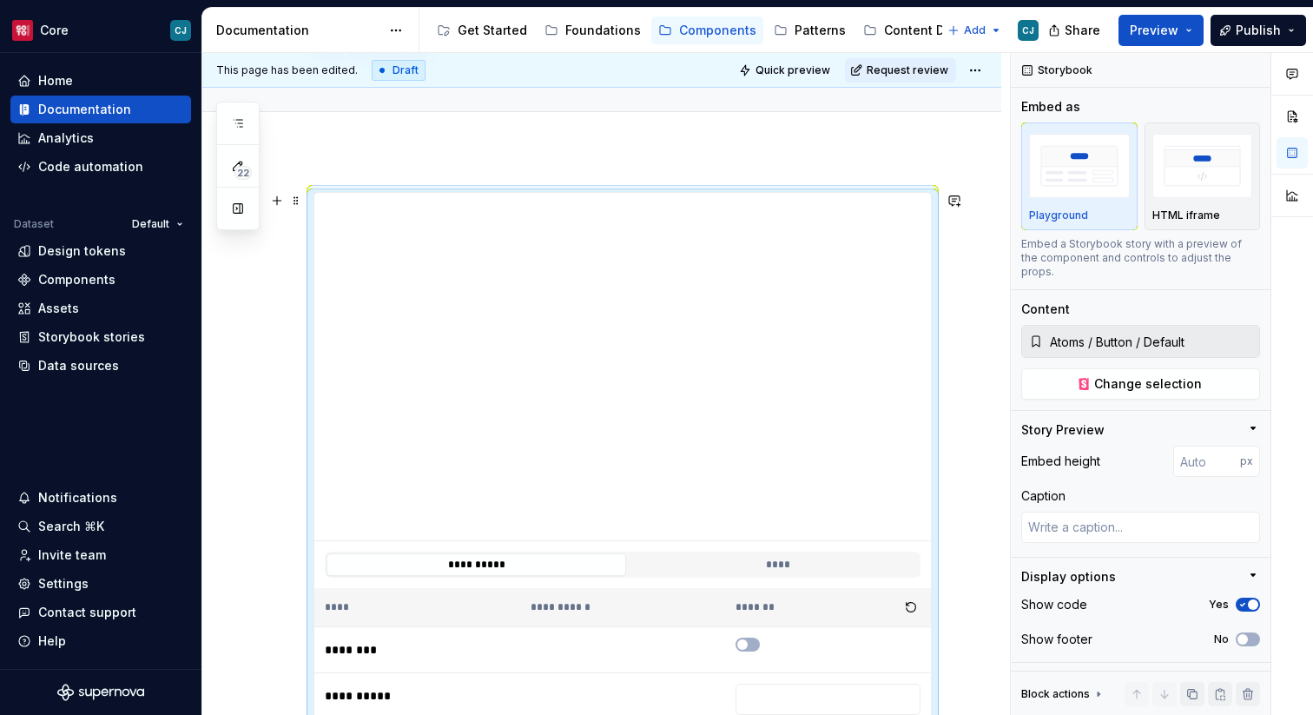
scroll to position [159, 0]
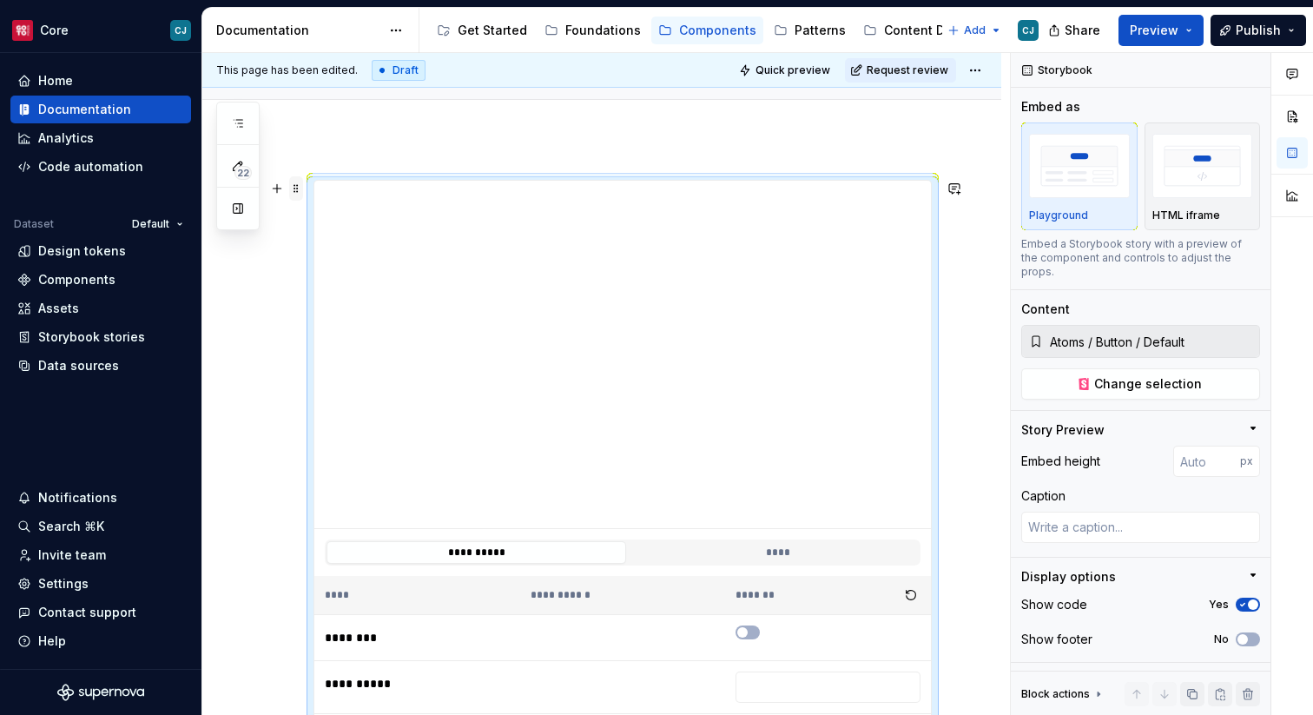
click at [300, 190] on span at bounding box center [296, 188] width 14 height 24
click at [397, 199] on div "Duplicate Move up Move down Comment Delete" at bounding box center [367, 278] width 156 height 163
click at [628, 524] on div at bounding box center [623, 525] width 122 height 3
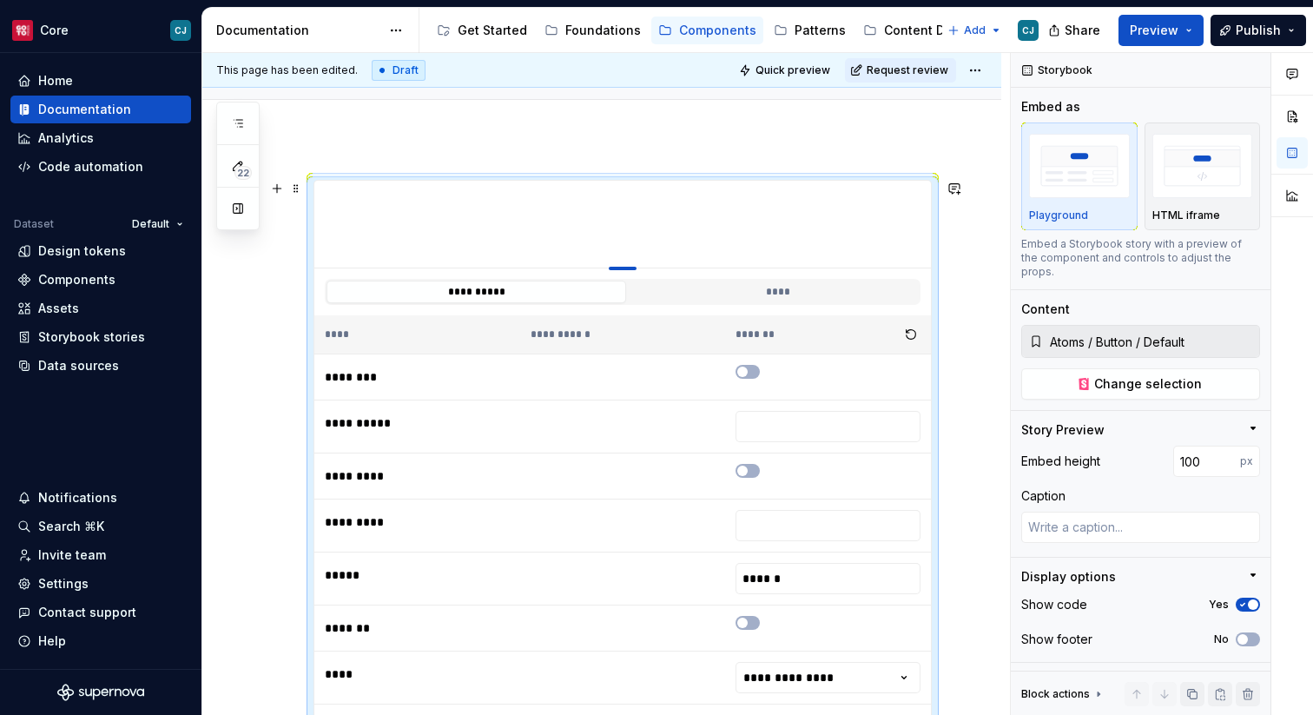
drag, startPoint x: 625, startPoint y: 529, endPoint x: 636, endPoint y: 266, distance: 263.3
click at [636, 266] on div at bounding box center [623, 265] width 122 height 3
click at [906, 147] on div "**********" at bounding box center [601, 591] width 799 height 907
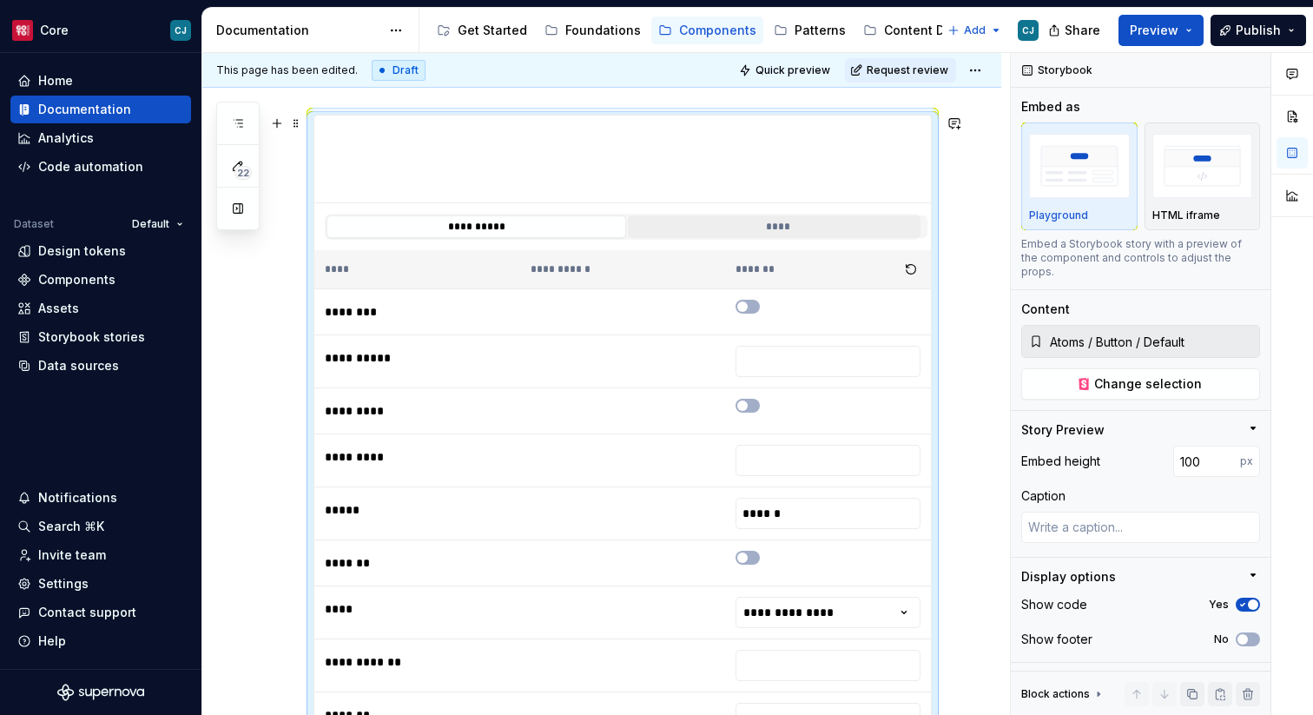
click at [799, 227] on button "****" at bounding box center [778, 226] width 300 height 23
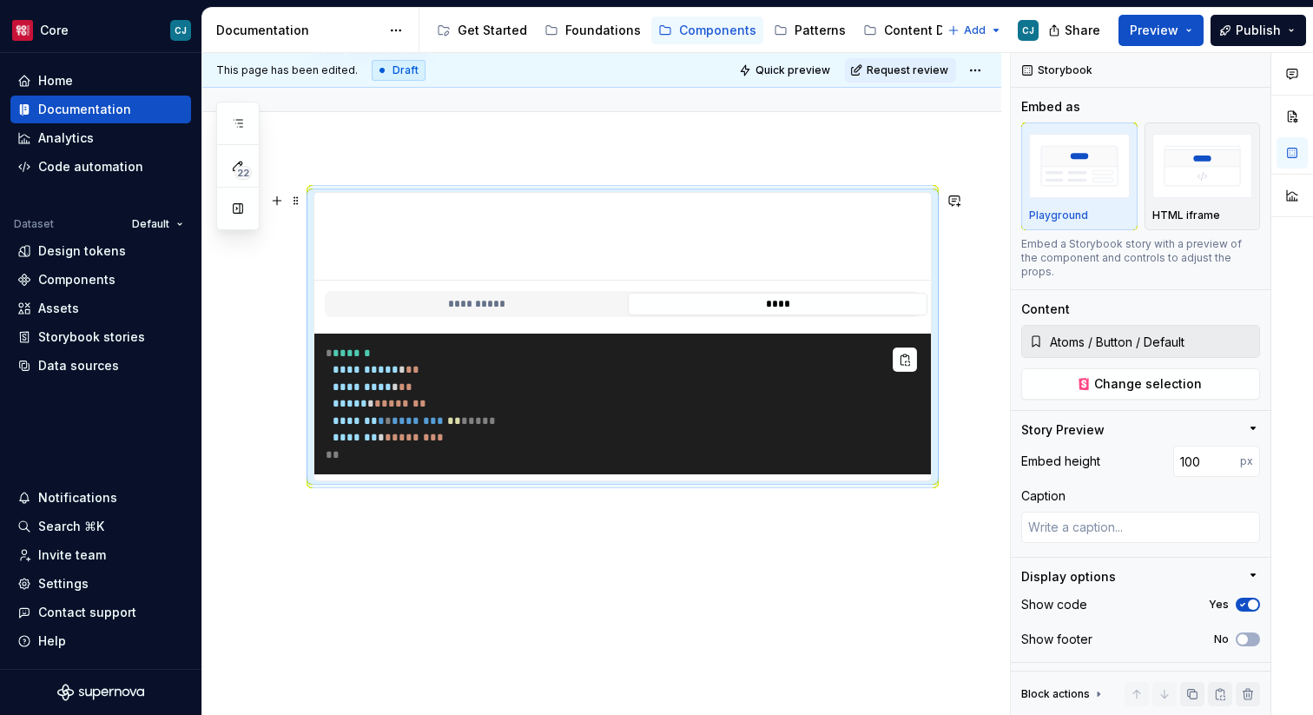
scroll to position [147, 0]
click at [867, 535] on div "**********" at bounding box center [606, 384] width 808 height 663
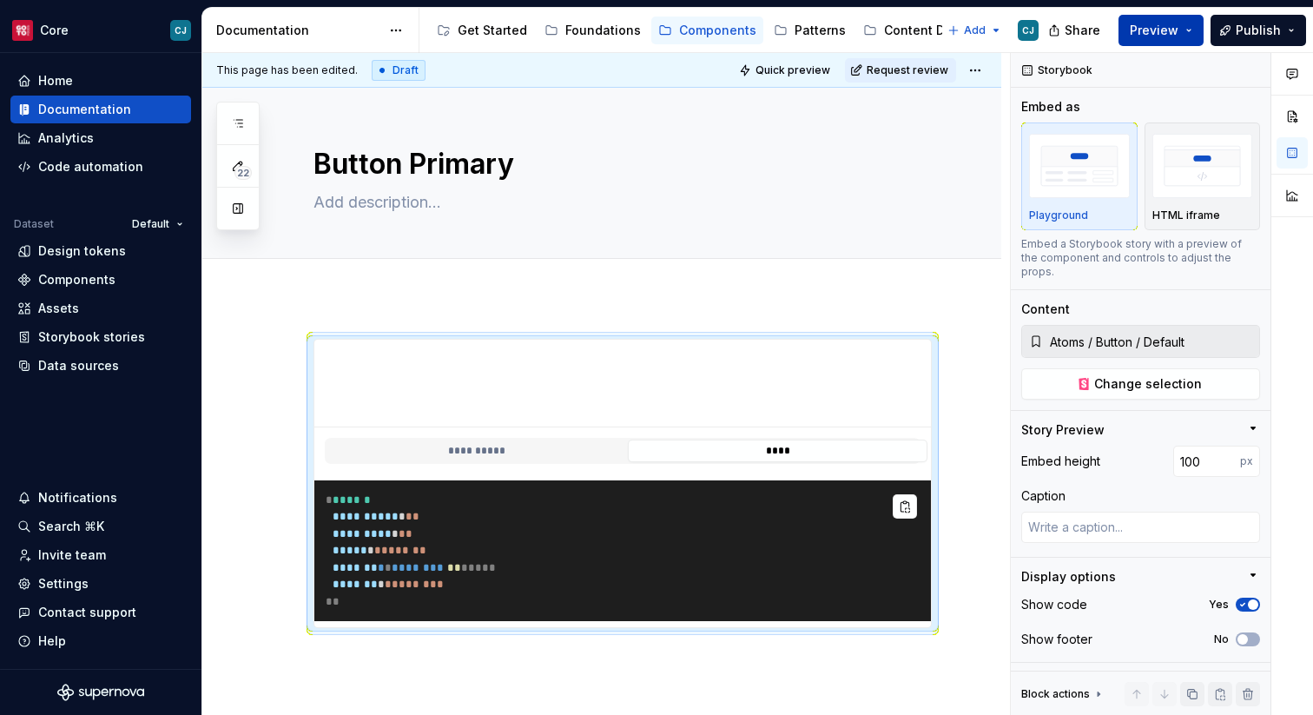
click at [1124, 31] on button "Preview" at bounding box center [1160, 30] width 85 height 31
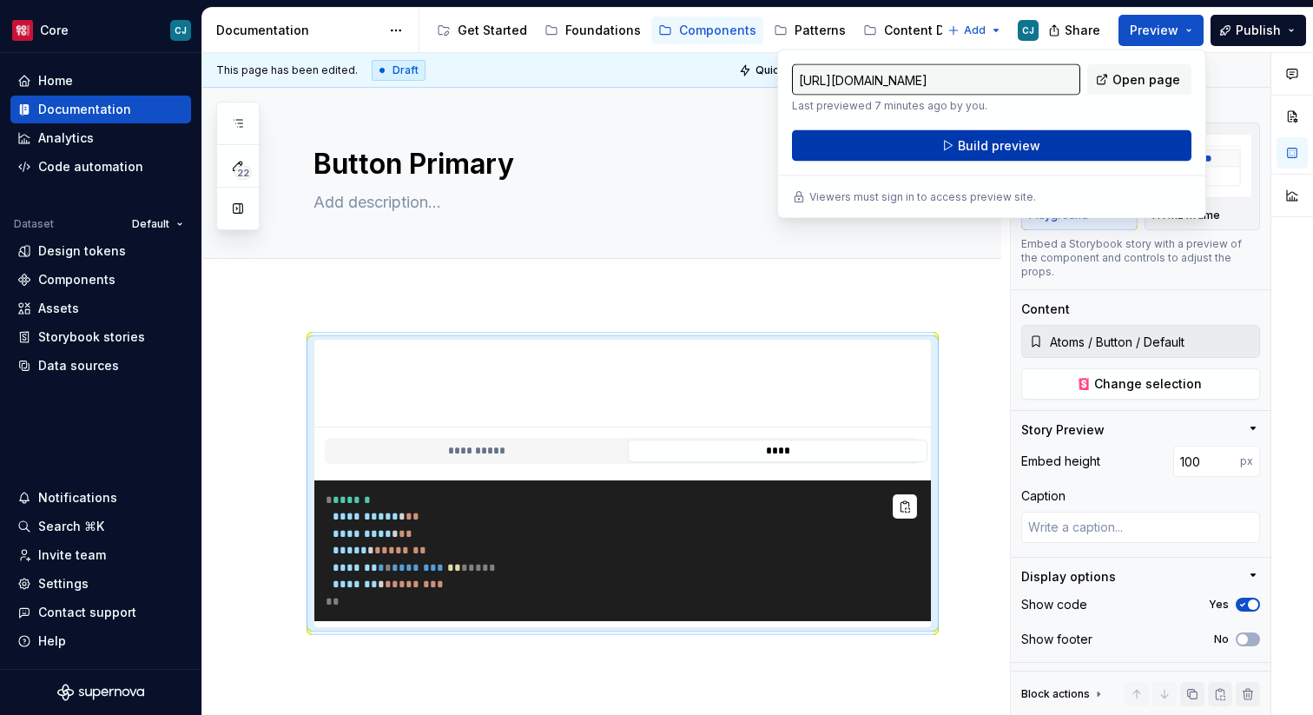
click at [1069, 142] on button "Build preview" at bounding box center [991, 145] width 399 height 31
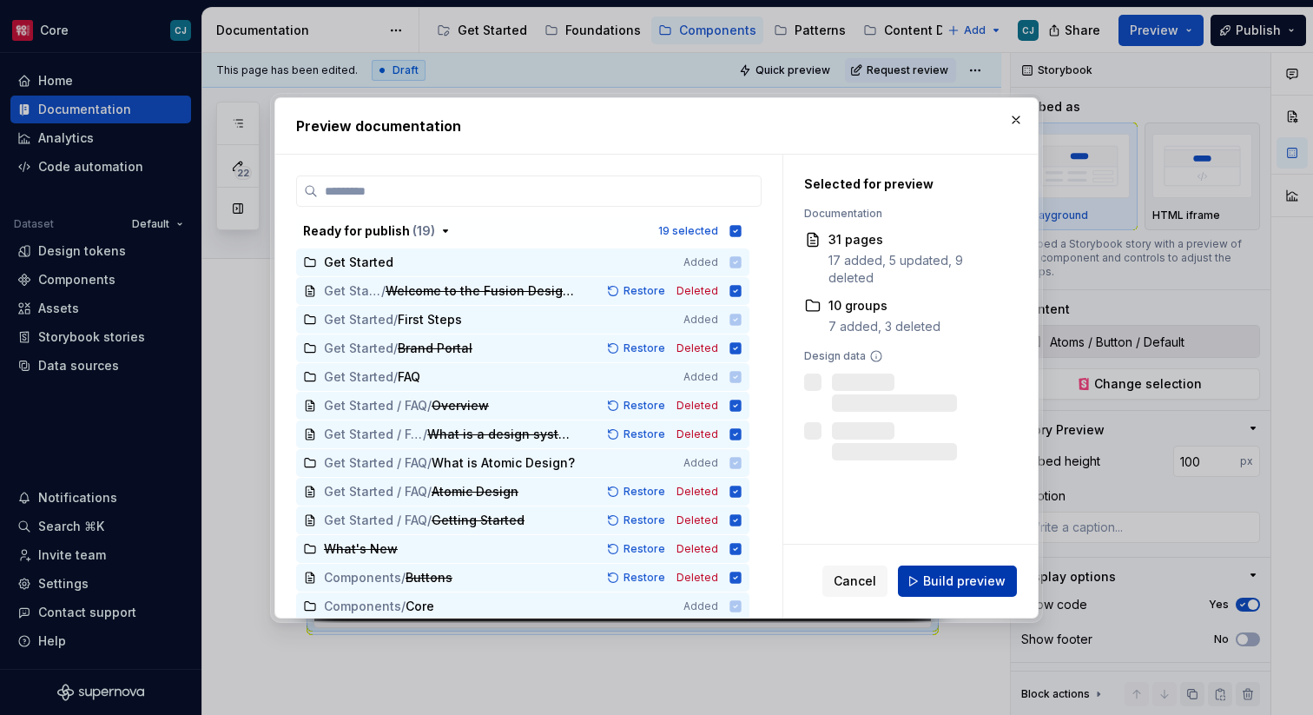
click at [941, 575] on span "Build preview" at bounding box center [964, 580] width 82 height 17
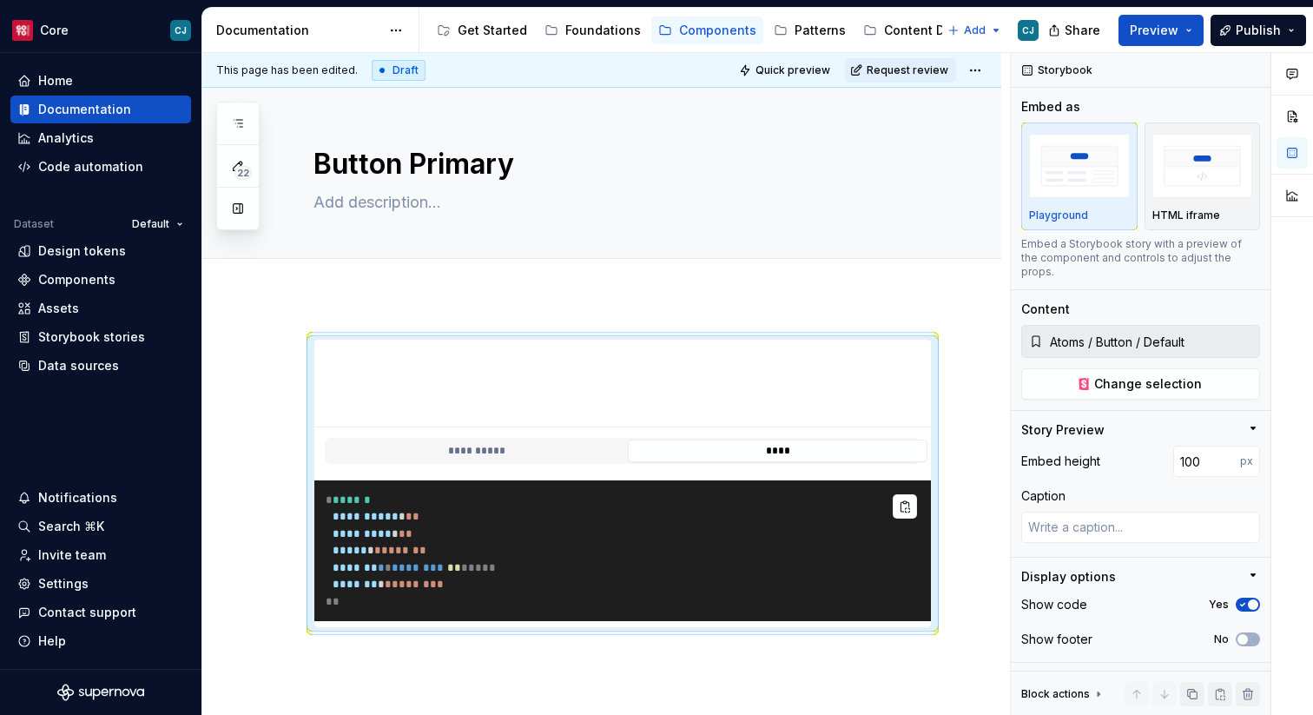
click at [585, 309] on div "**********" at bounding box center [601, 579] width 799 height 565
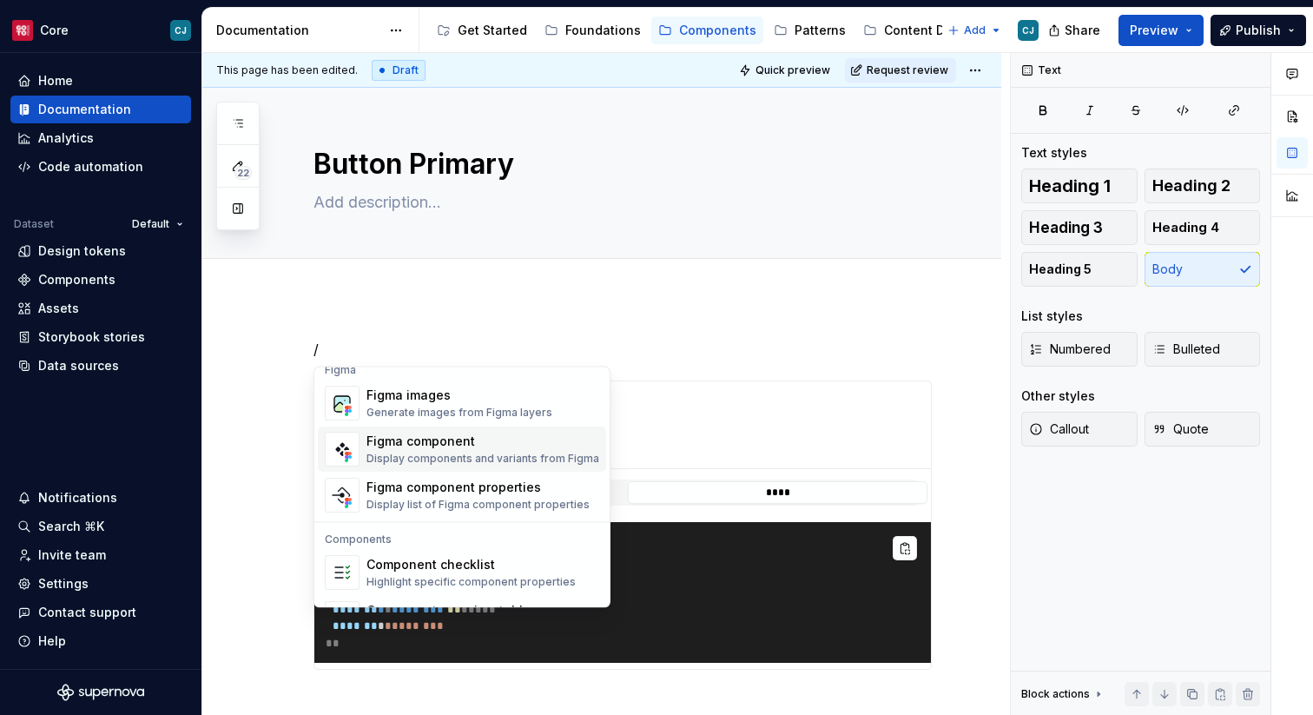
scroll to position [1729, 0]
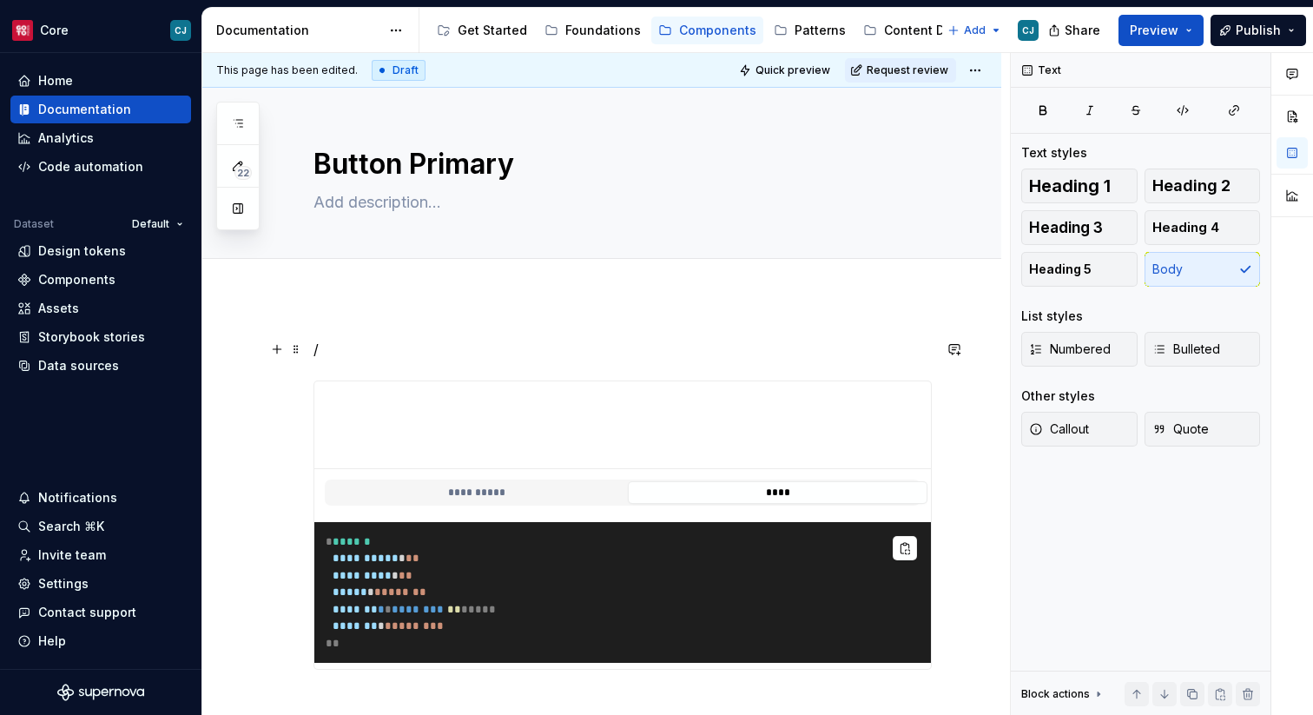
click at [603, 343] on p "/" at bounding box center [622, 349] width 618 height 21
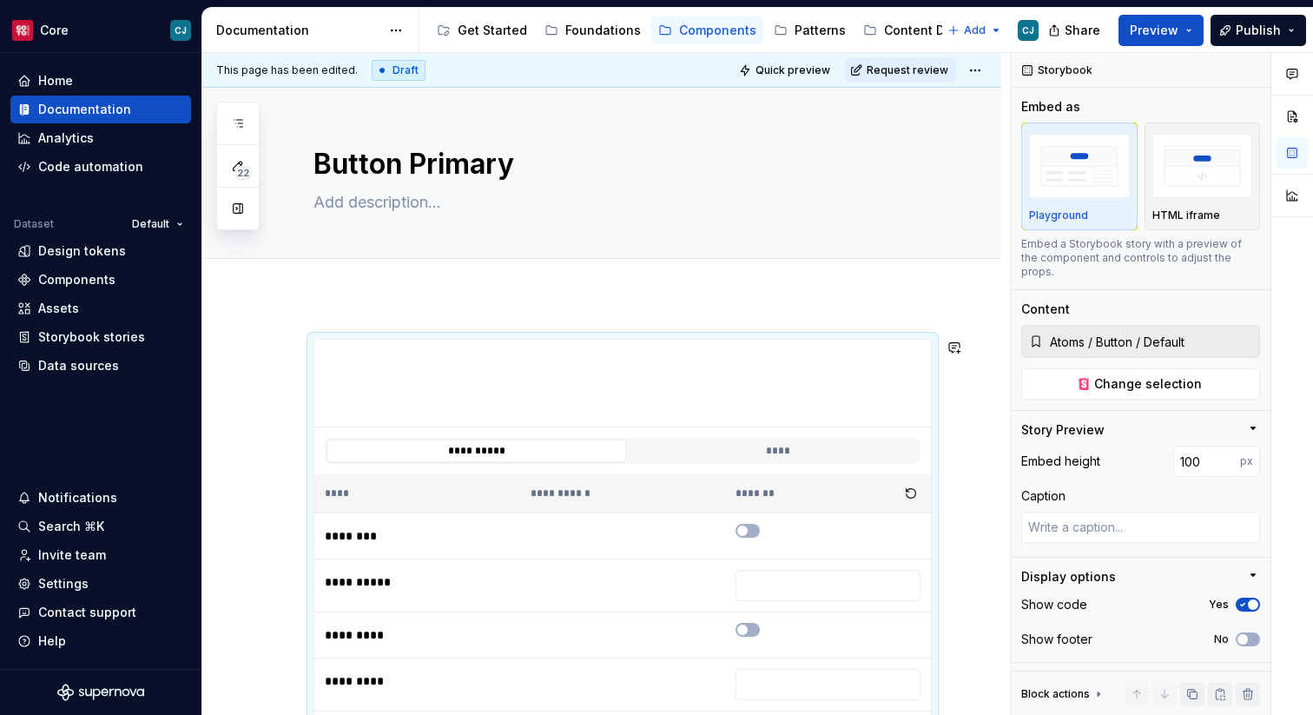
click at [631, 278] on div at bounding box center [622, 278] width 618 height 0
click at [87, 82] on div "Home" at bounding box center [100, 80] width 167 height 17
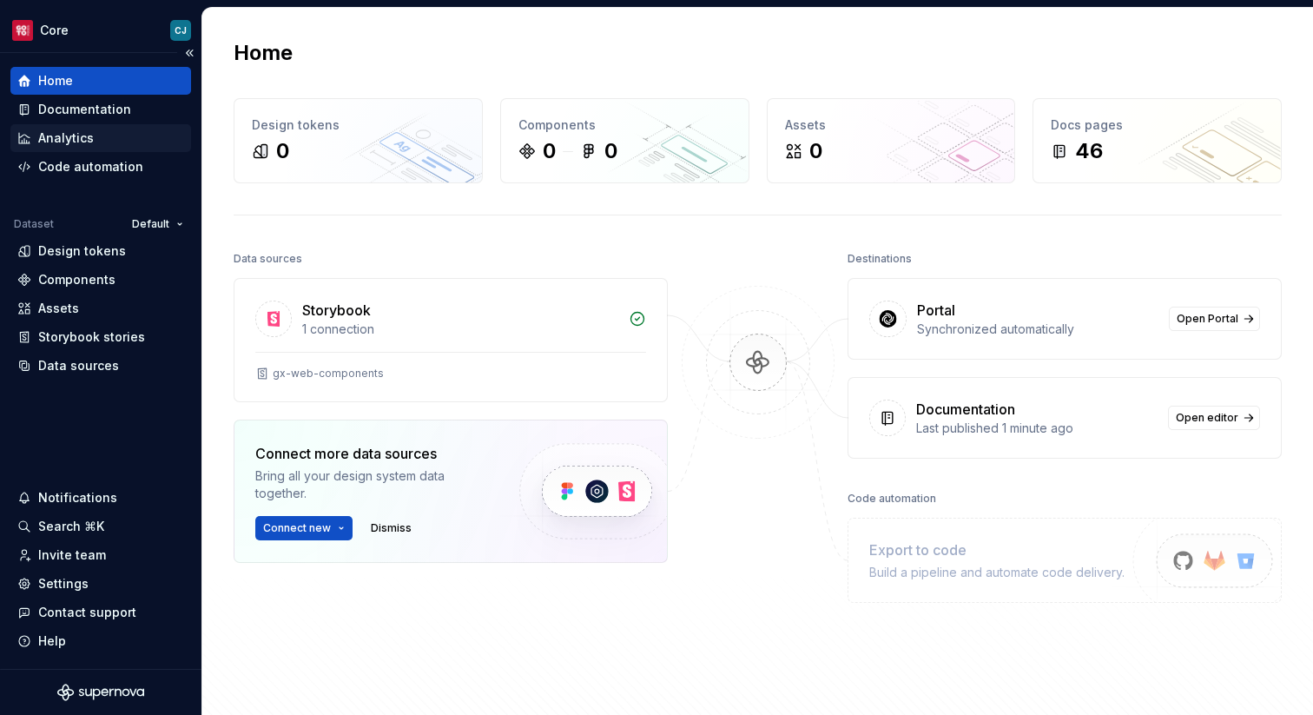
click at [137, 150] on div "Analytics" at bounding box center [100, 138] width 181 height 28
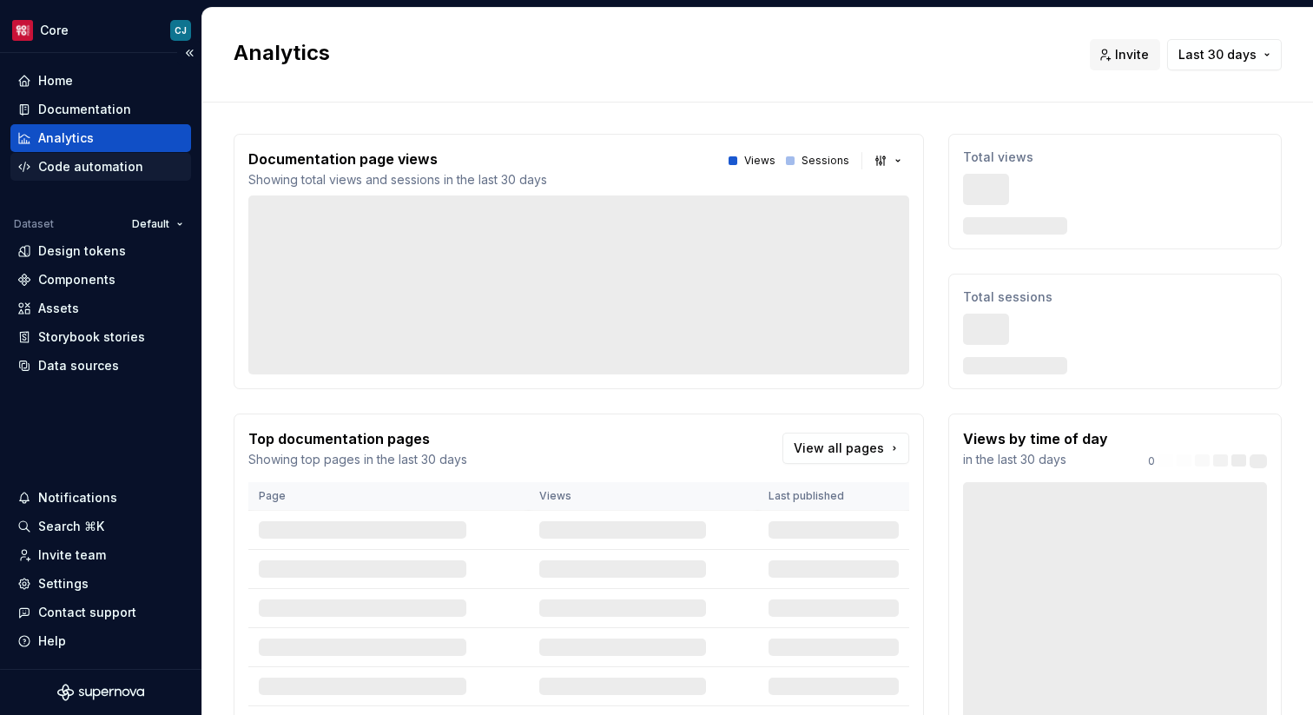
click at [129, 163] on div "Code automation" at bounding box center [90, 166] width 105 height 17
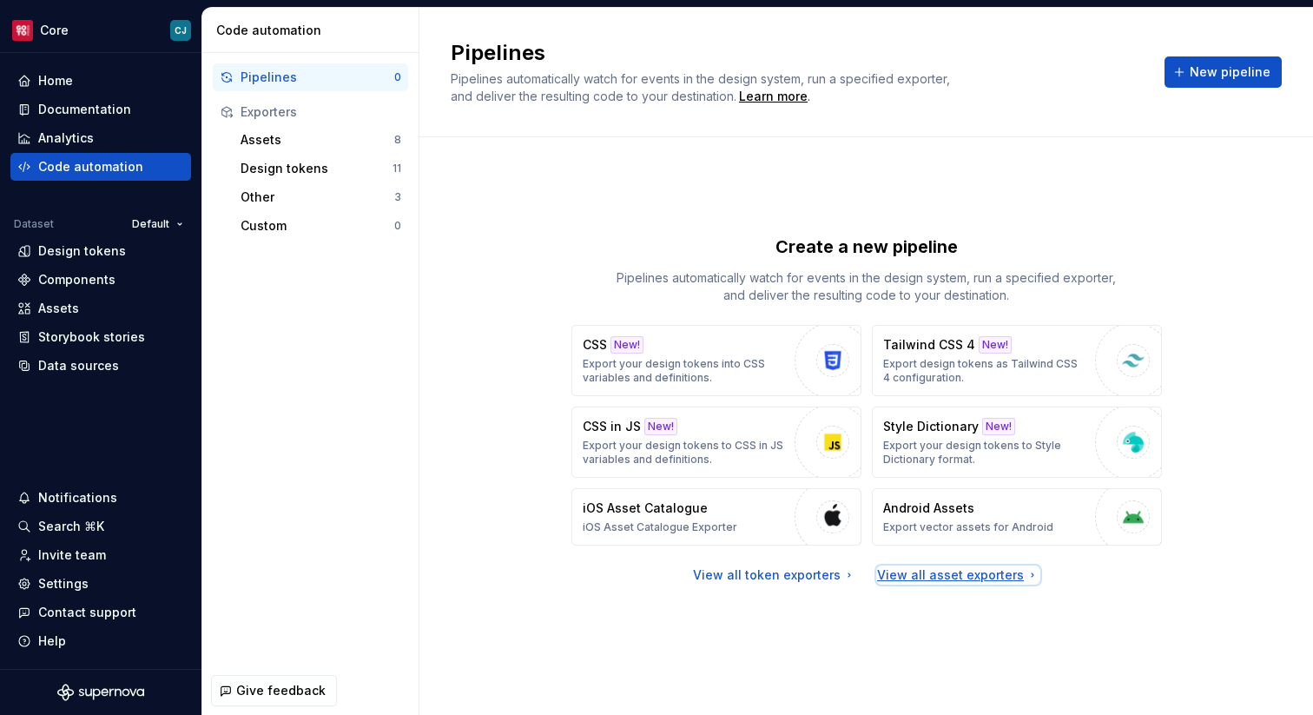
click at [913, 576] on div "View all asset exporters" at bounding box center [958, 574] width 162 height 17
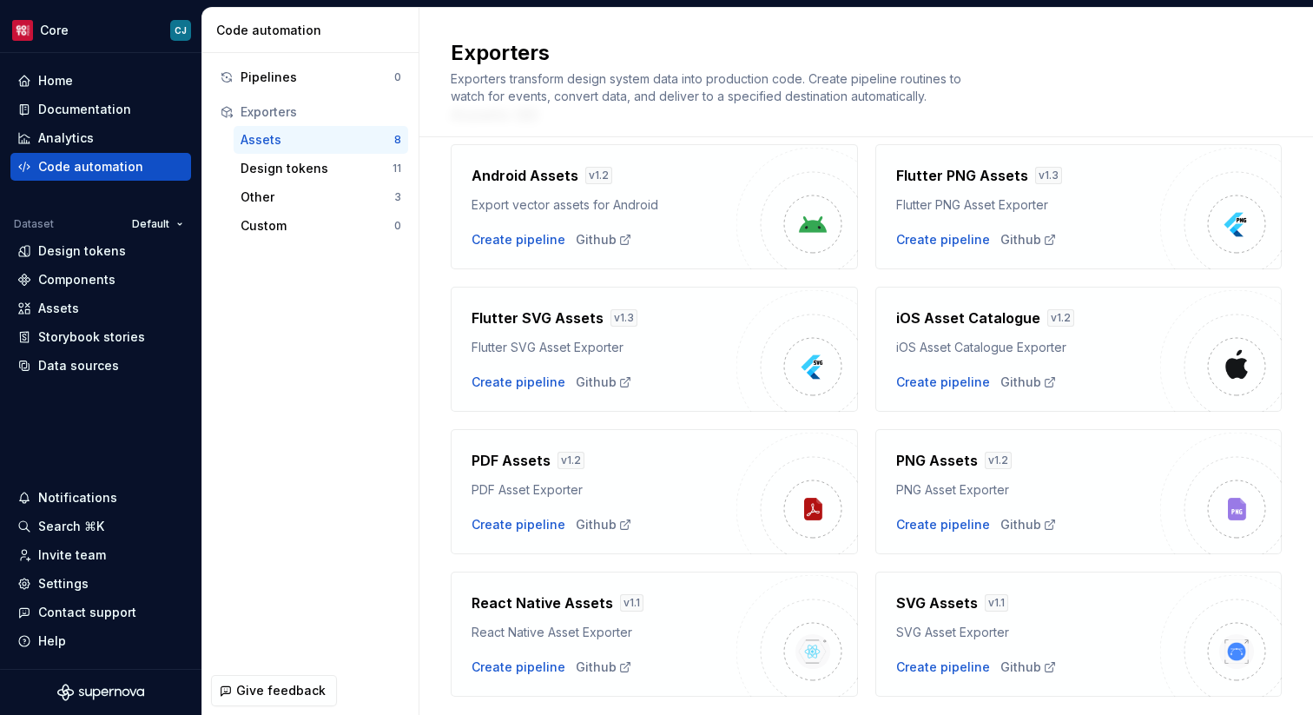
scroll to position [64, 0]
click at [320, 168] on div "Design tokens" at bounding box center [317, 168] width 152 height 17
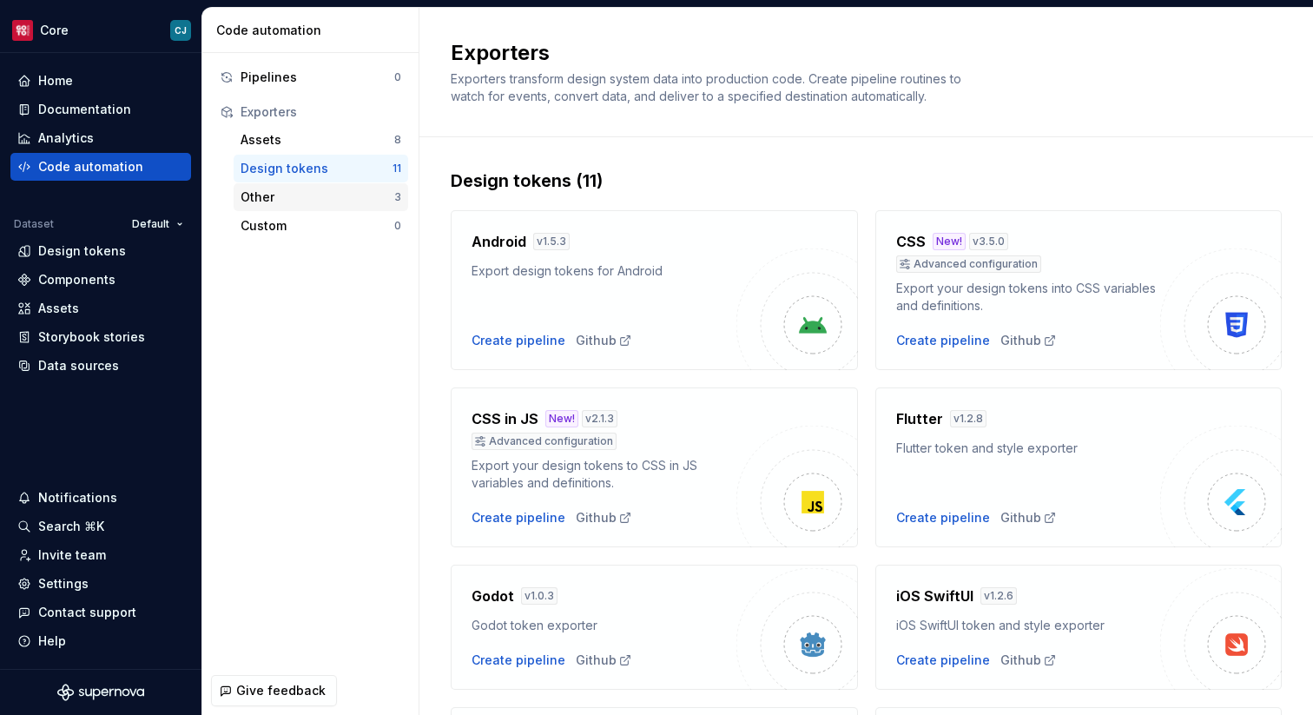
click at [299, 205] on div "Other" at bounding box center [318, 196] width 154 height 17
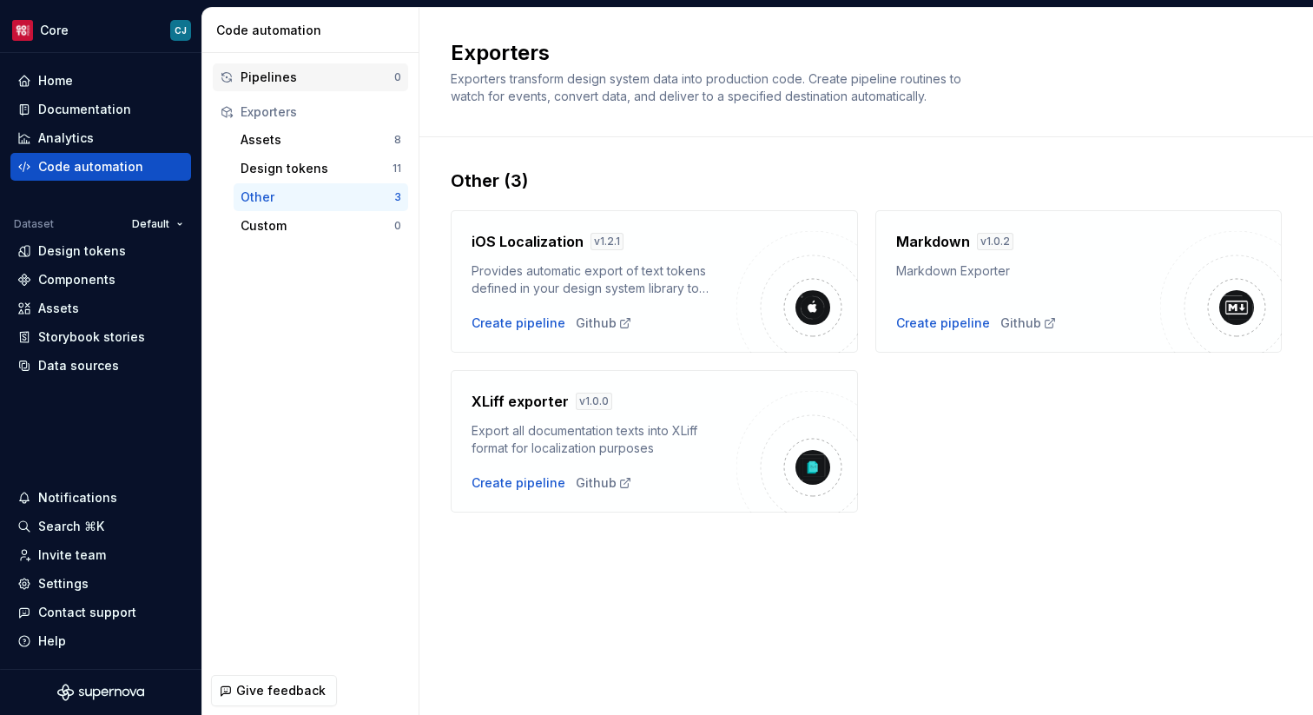
click at [289, 82] on div "Pipelines" at bounding box center [318, 77] width 154 height 17
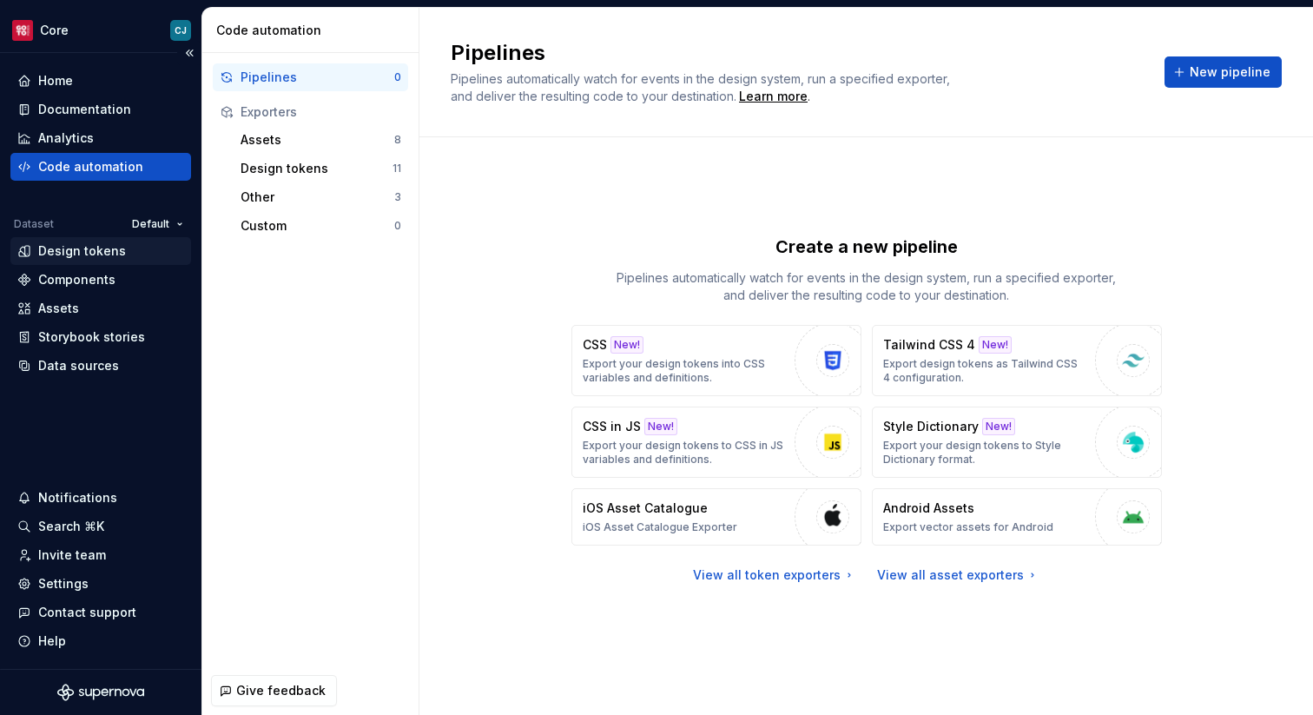
click at [102, 261] on div "Design tokens" at bounding box center [100, 251] width 181 height 28
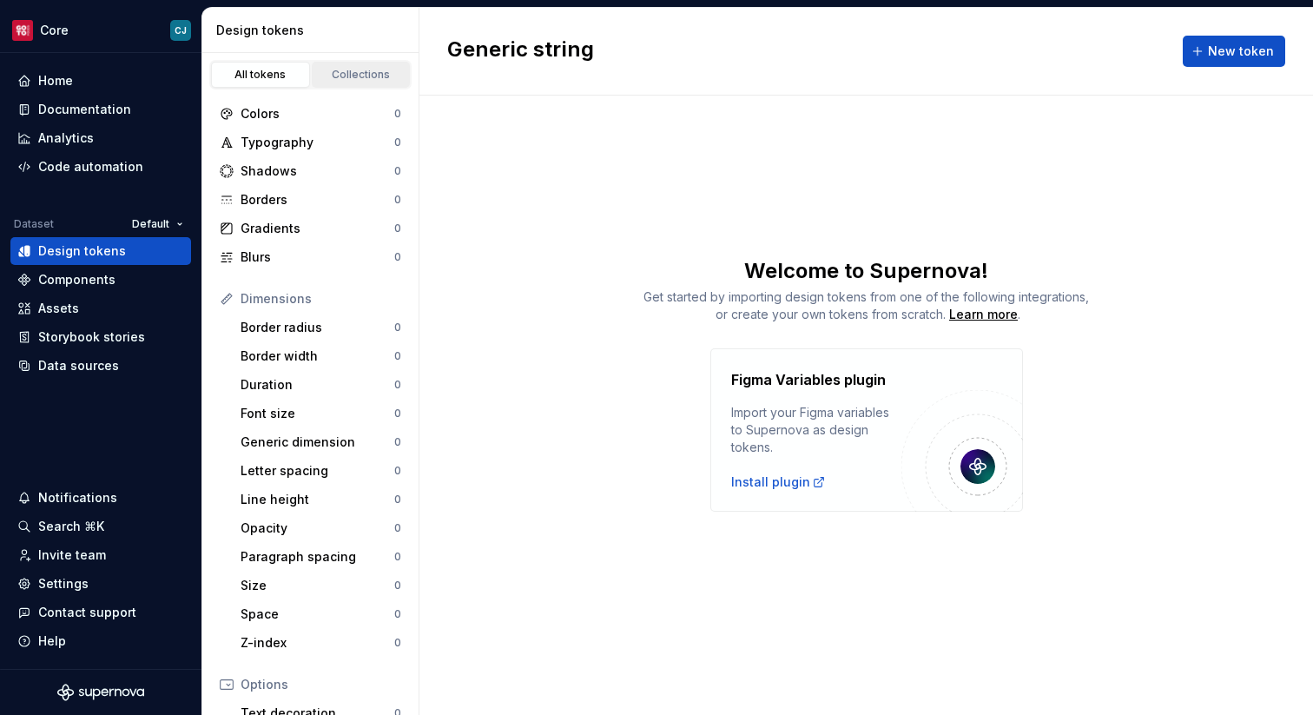
click at [363, 74] on div "Collections" at bounding box center [361, 75] width 87 height 14
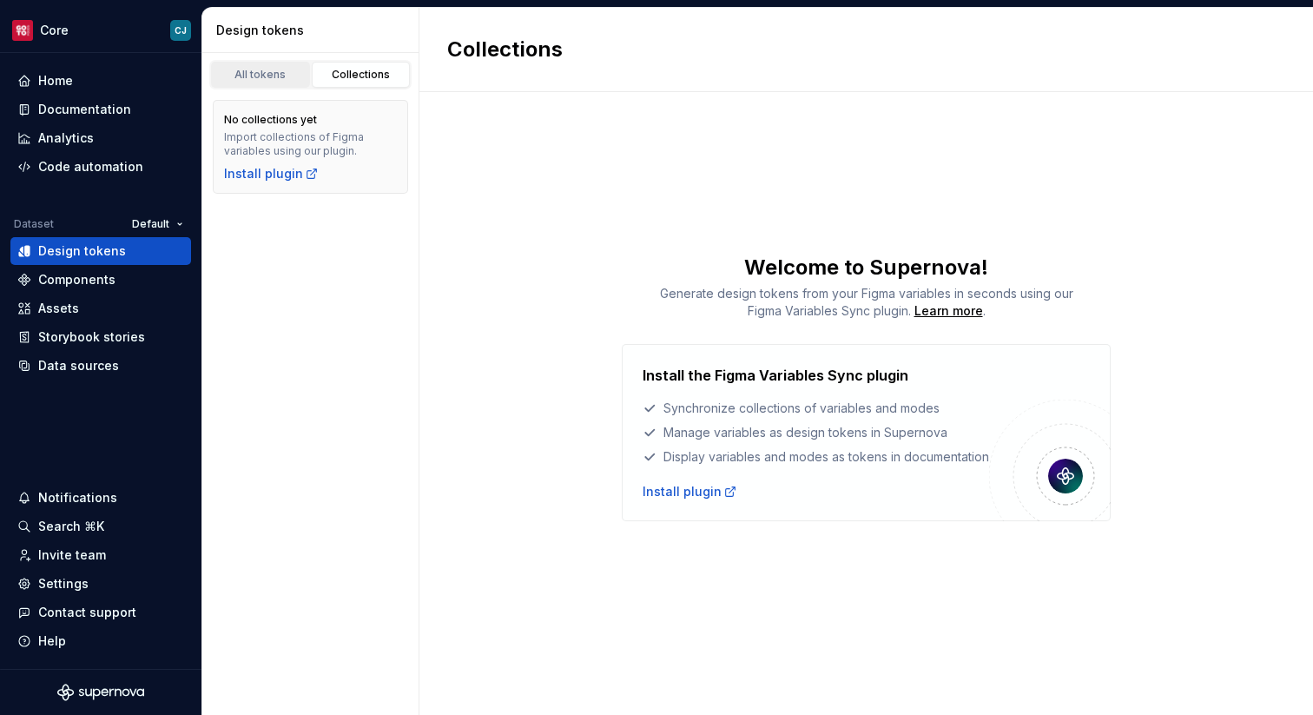
click at [291, 74] on div "All tokens" at bounding box center [260, 75] width 87 height 14
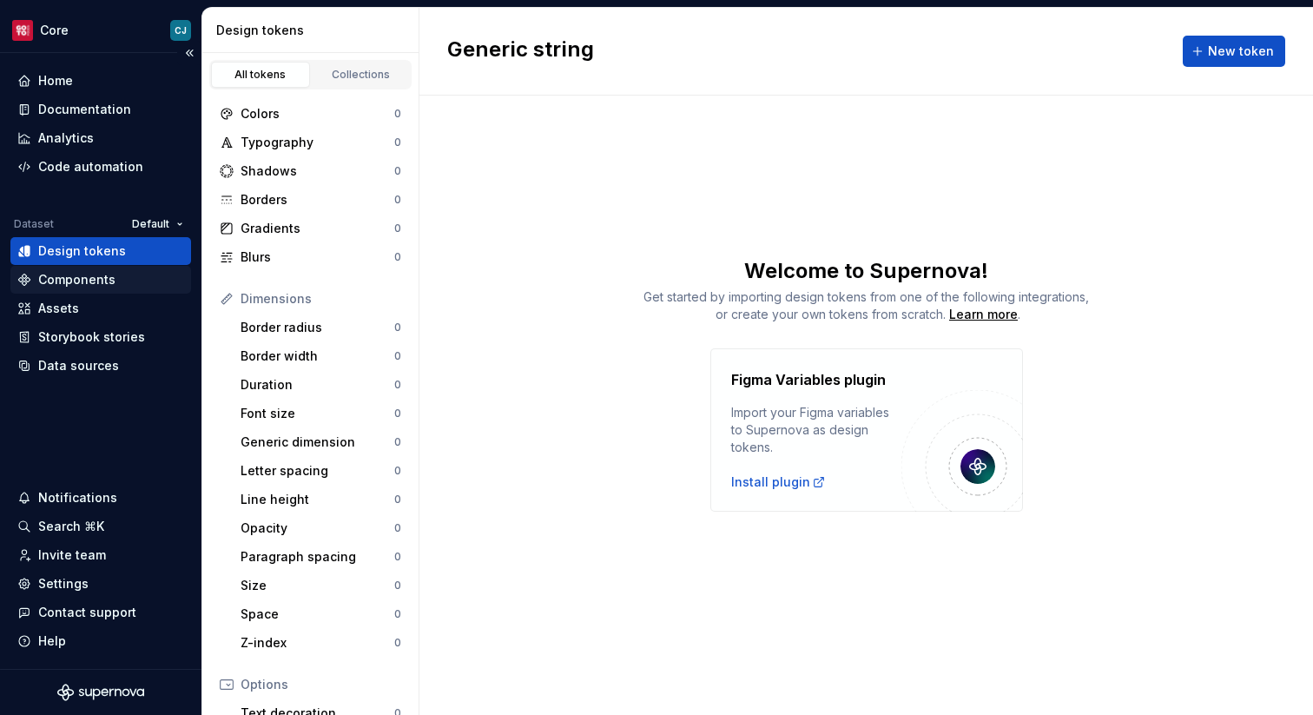
click at [73, 276] on div "Components" at bounding box center [76, 279] width 77 height 17
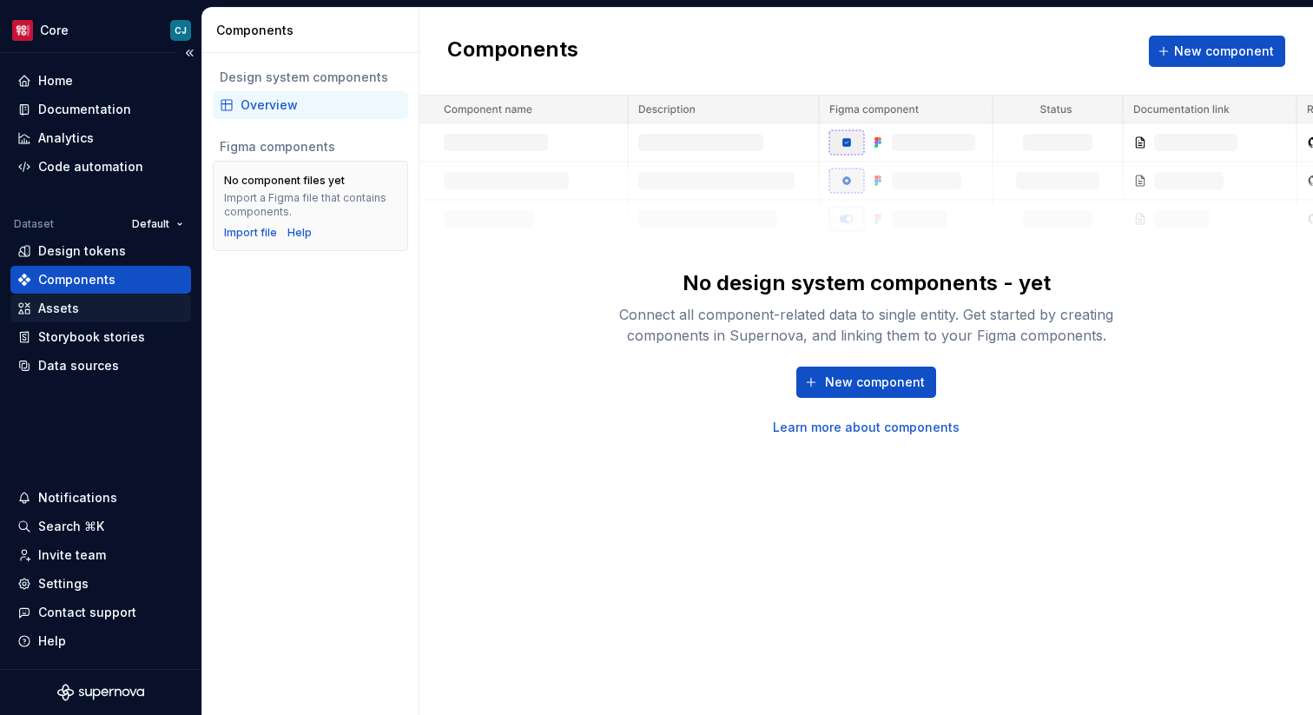
click at [148, 308] on div "Assets" at bounding box center [100, 308] width 167 height 17
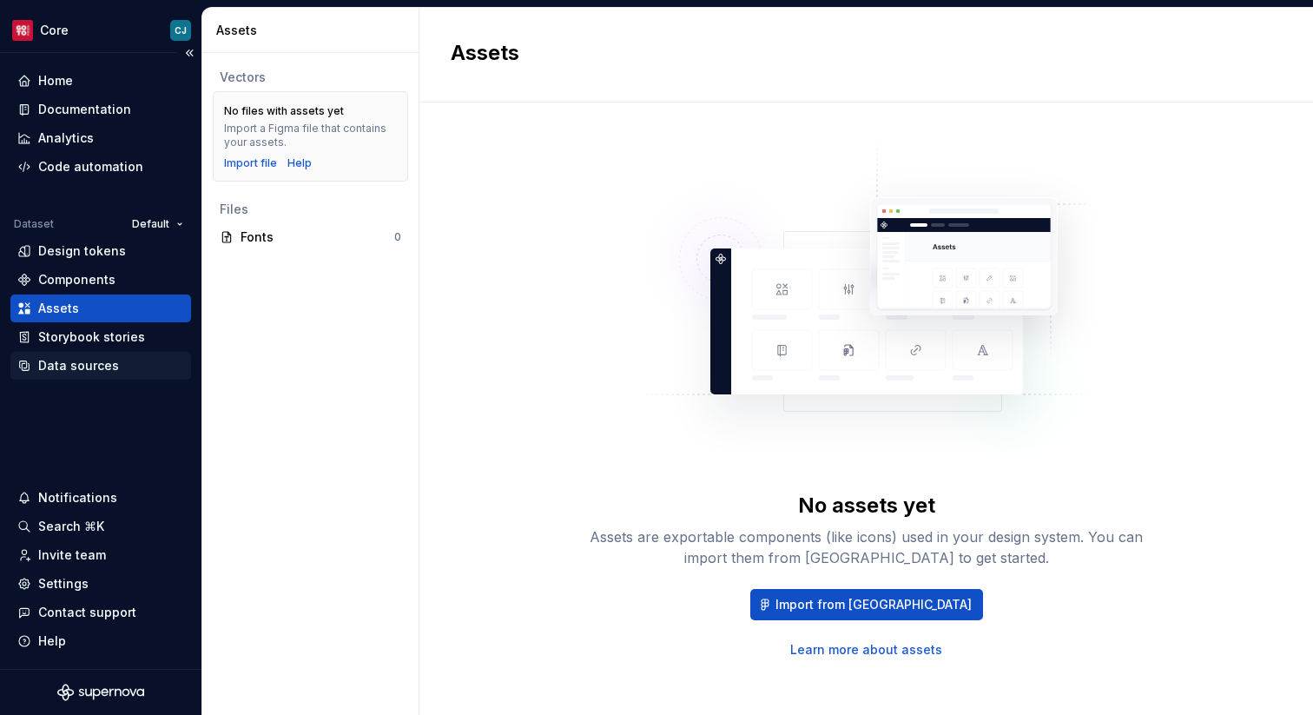
click at [101, 374] on div "Data sources" at bounding box center [100, 366] width 181 height 28
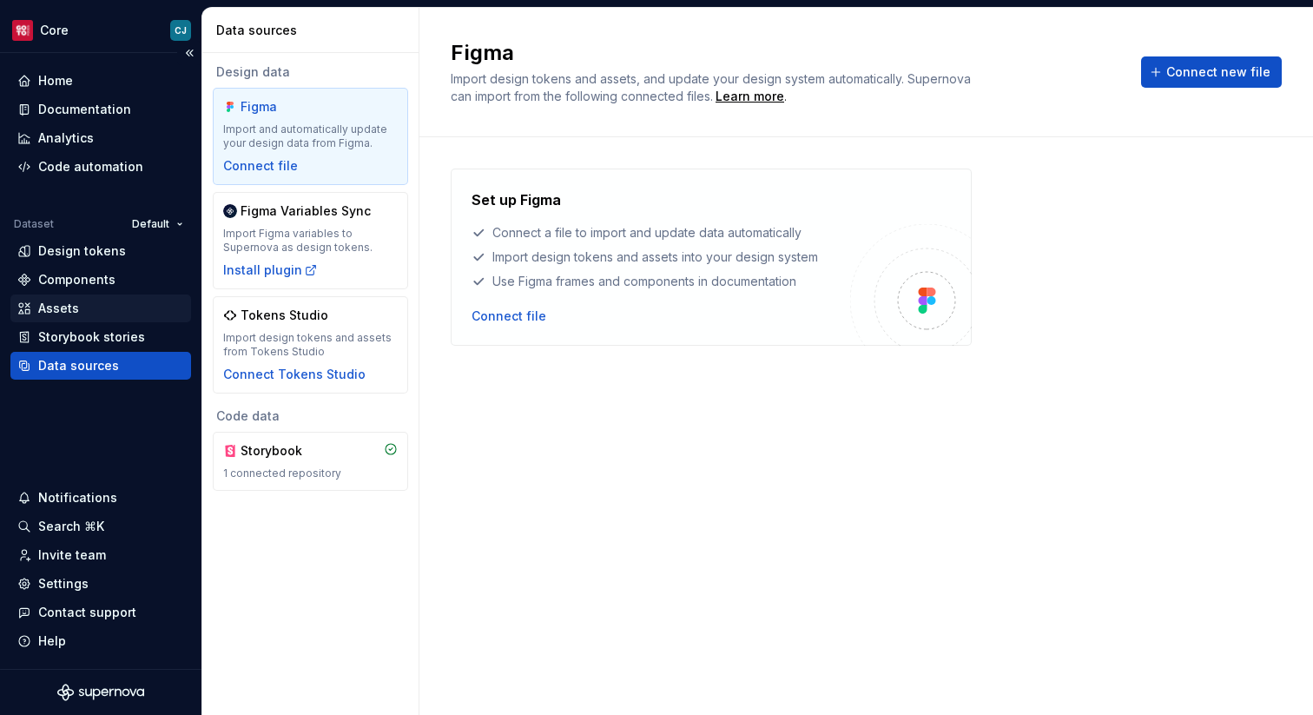
click at [83, 312] on div "Assets" at bounding box center [100, 308] width 167 height 17
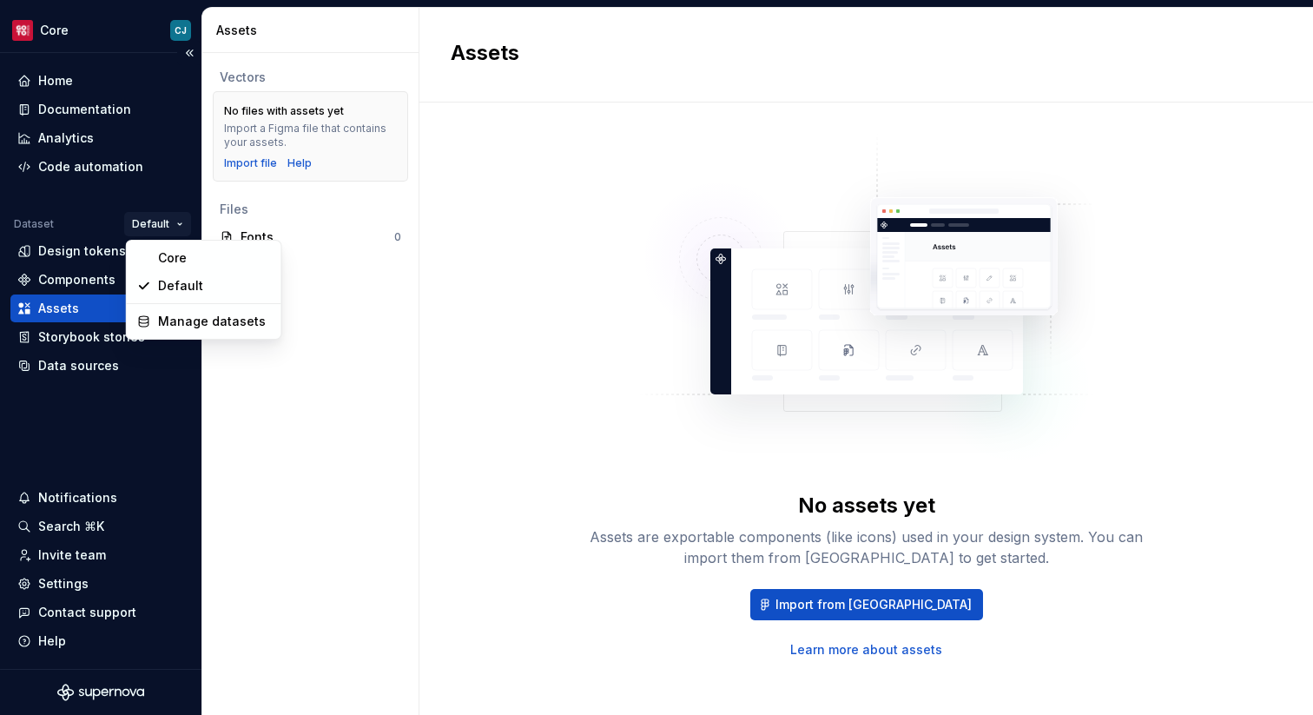
click at [148, 223] on html "Core CJ Home Documentation Analytics Code automation Dataset Default Design tok…" at bounding box center [656, 357] width 1313 height 715
click at [163, 267] on div "Core" at bounding box center [204, 258] width 148 height 28
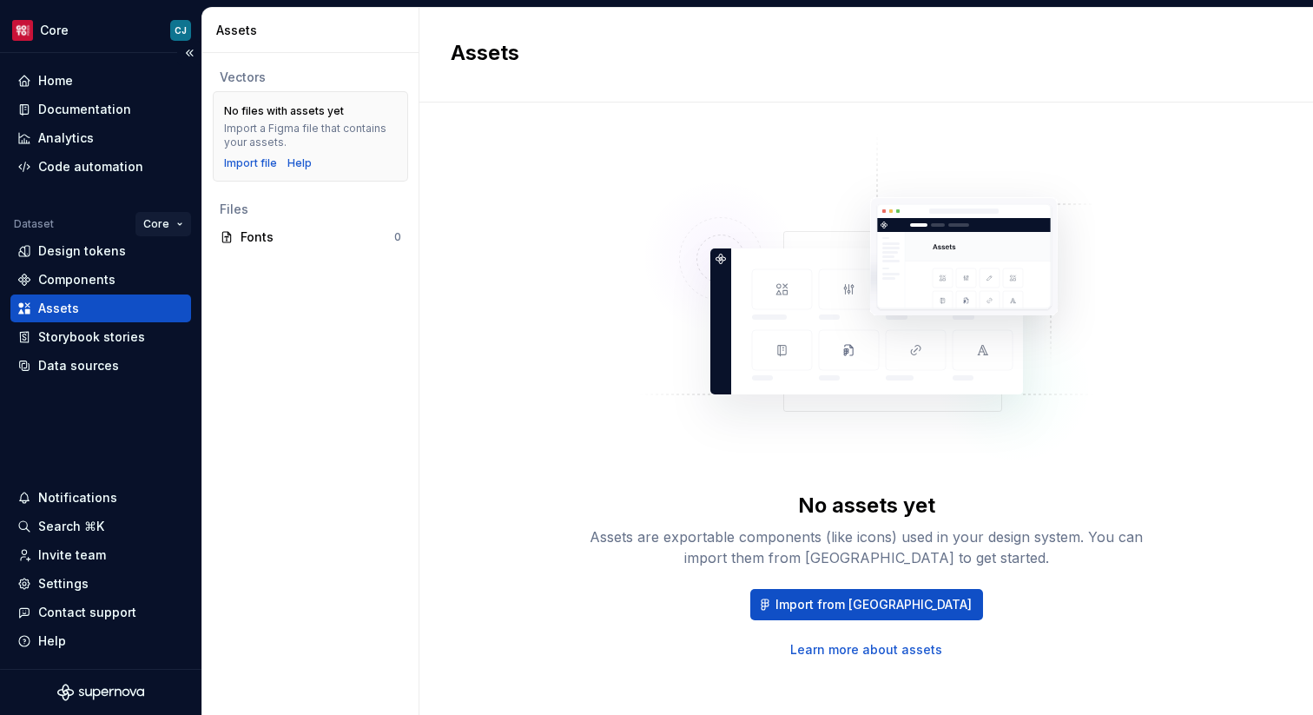
click at [165, 225] on html "Core CJ Home Documentation Analytics Code automation Dataset Core Design tokens…" at bounding box center [656, 357] width 1313 height 715
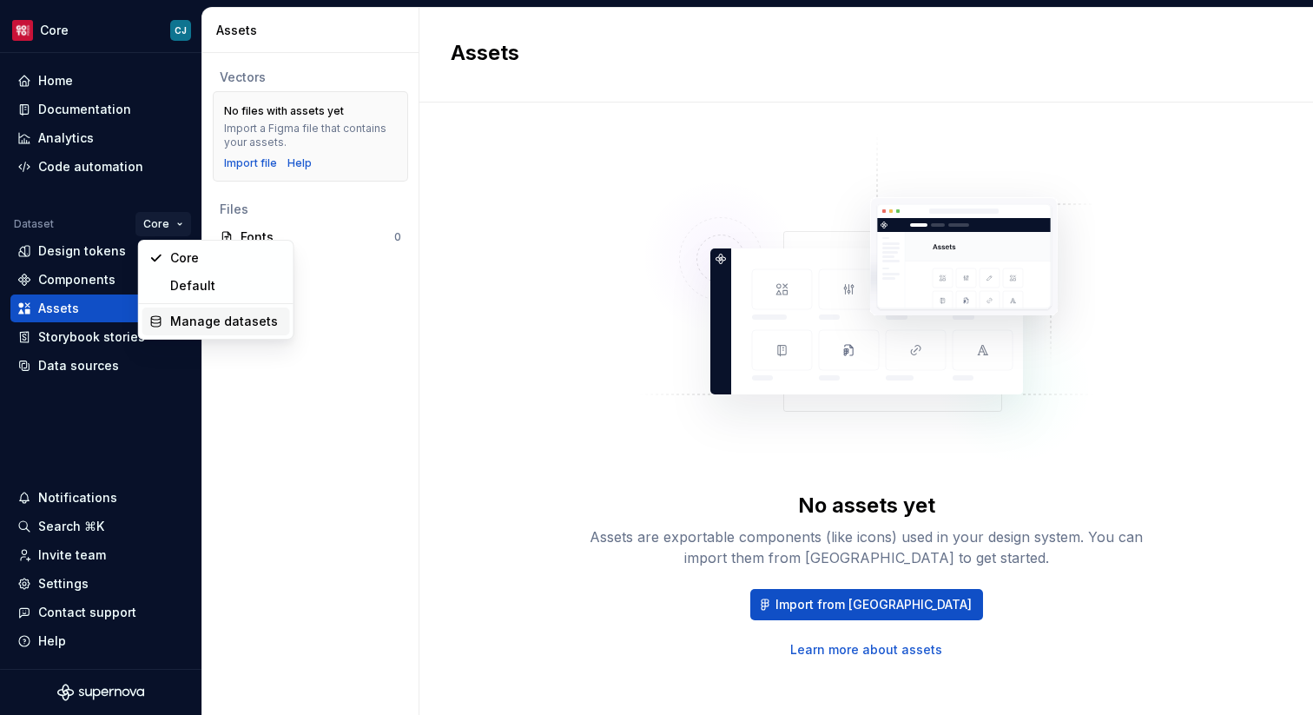
click at [198, 318] on div "Manage datasets" at bounding box center [226, 321] width 113 height 17
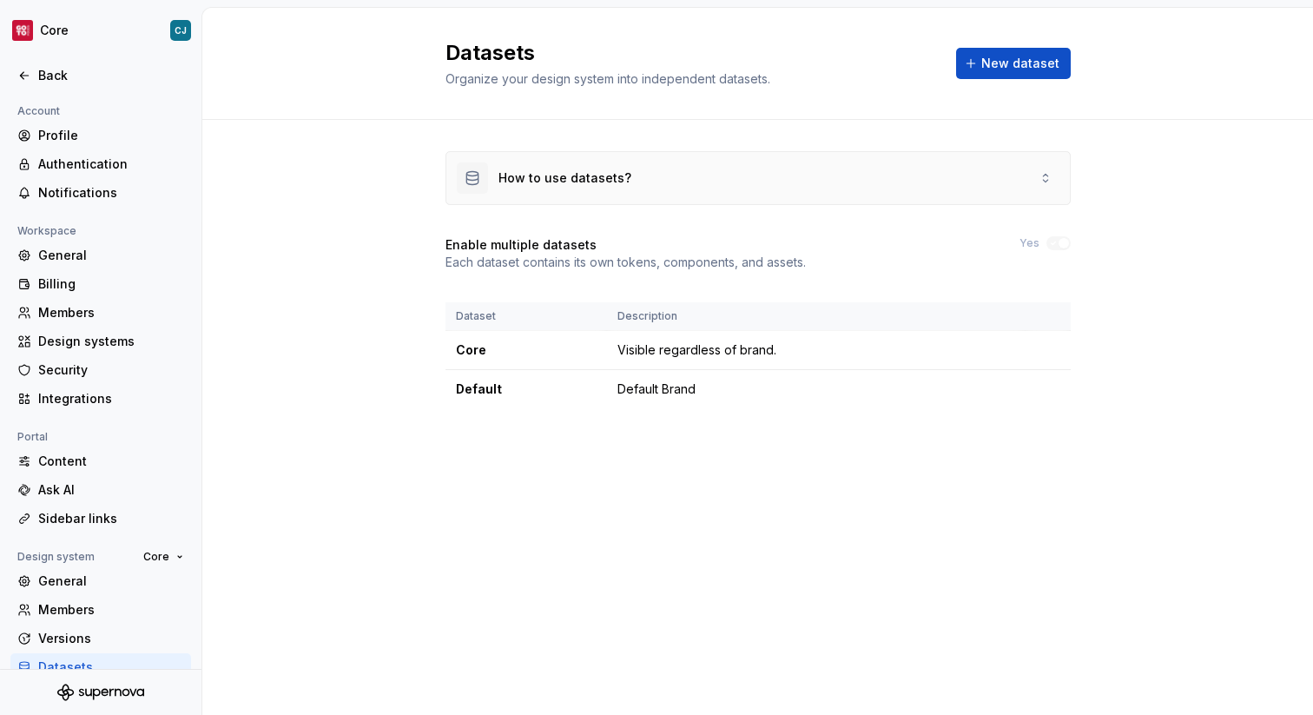
click at [1030, 162] on div "How to use datasets?" at bounding box center [757, 178] width 623 height 52
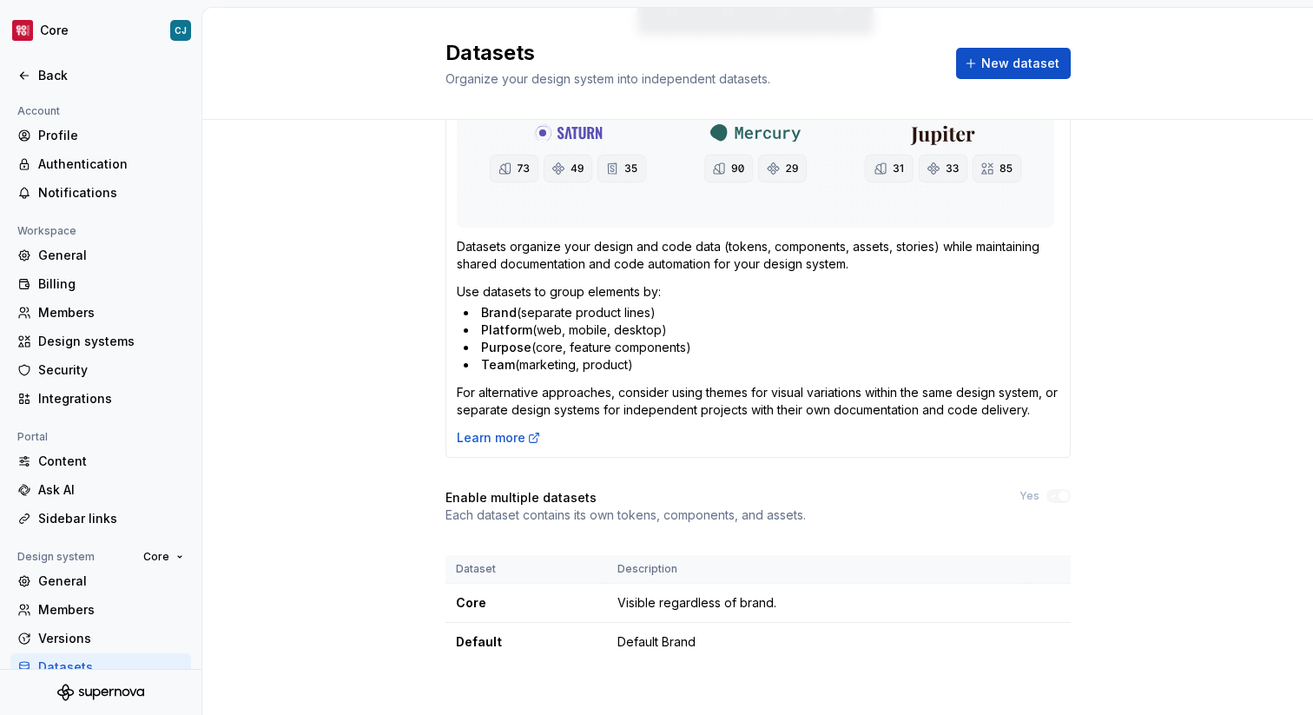
scroll to position [314, 0]
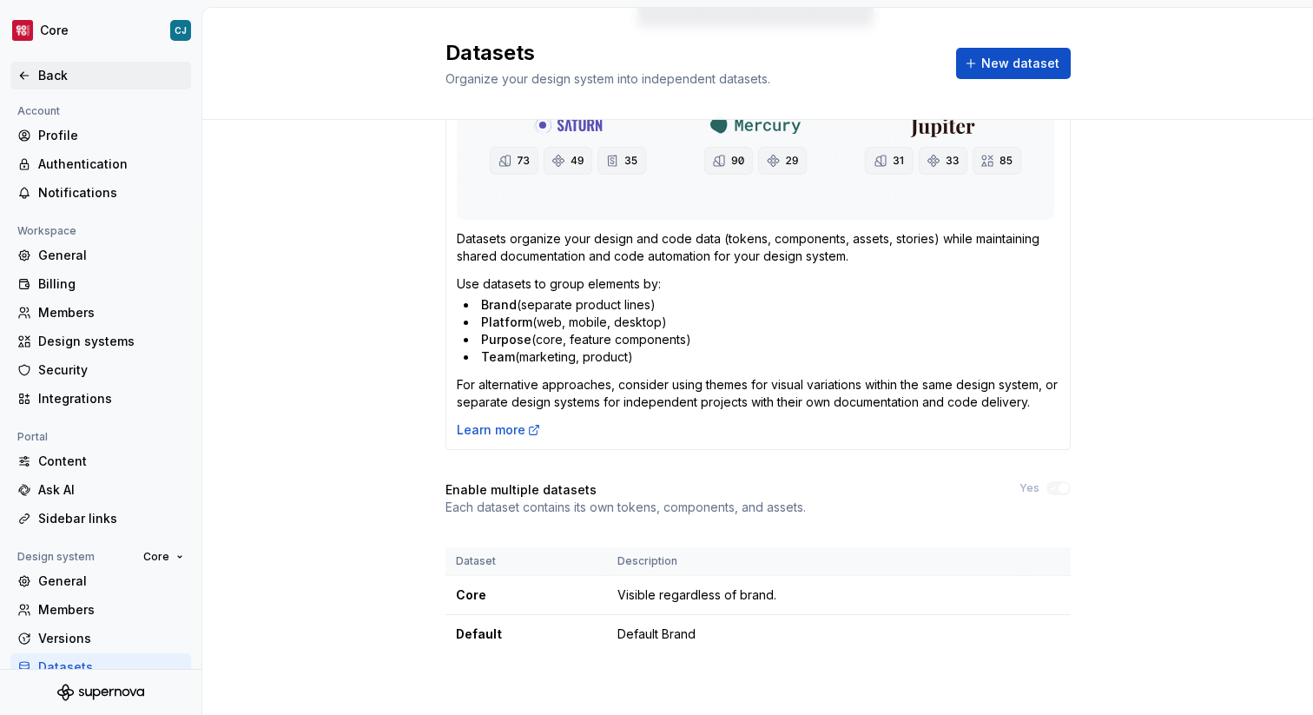
click at [47, 80] on div "Back" at bounding box center [111, 75] width 146 height 17
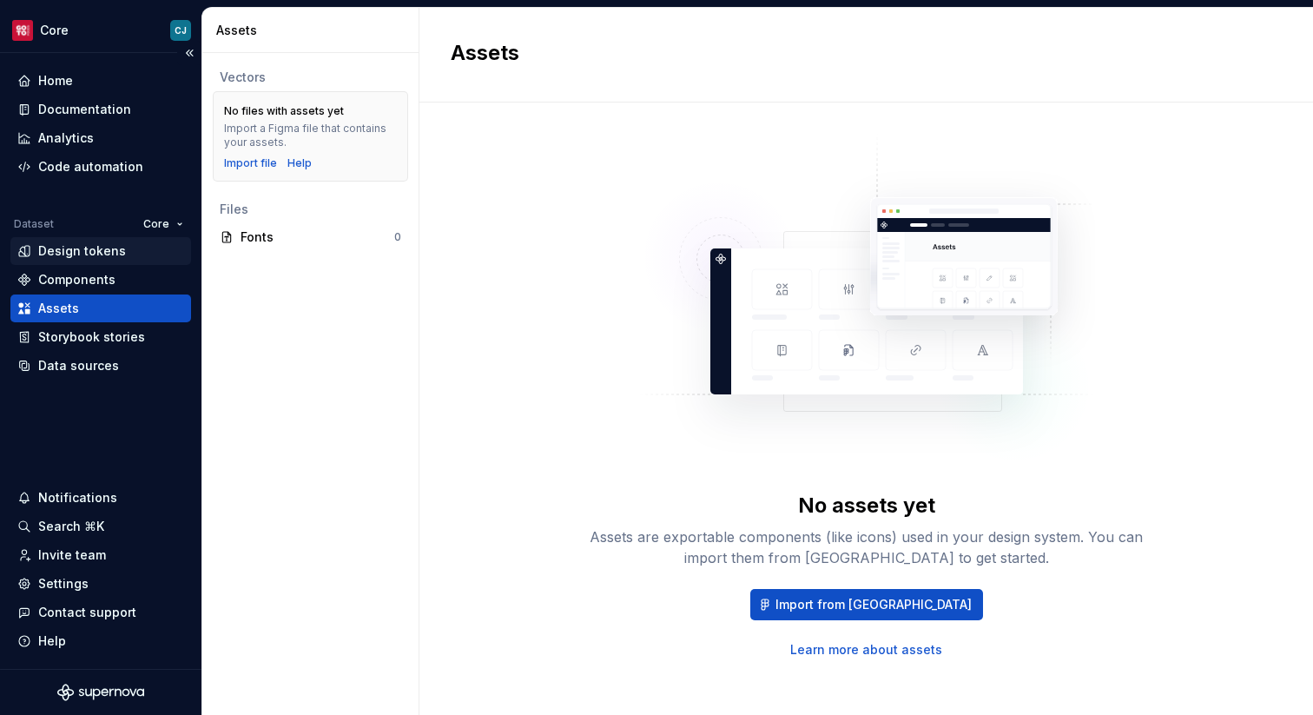
click at [49, 248] on div "Design tokens" at bounding box center [82, 250] width 88 height 17
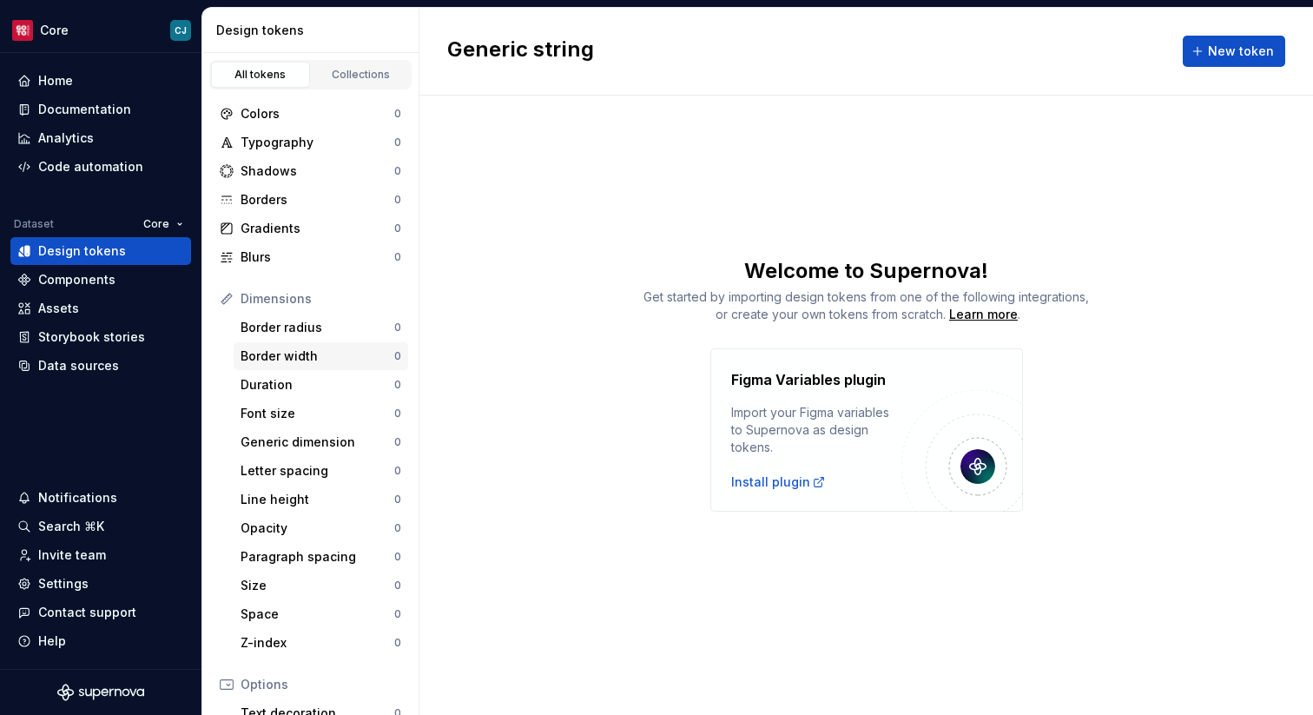
scroll to position [236, 0]
